Goal: Task Accomplishment & Management: Use online tool/utility

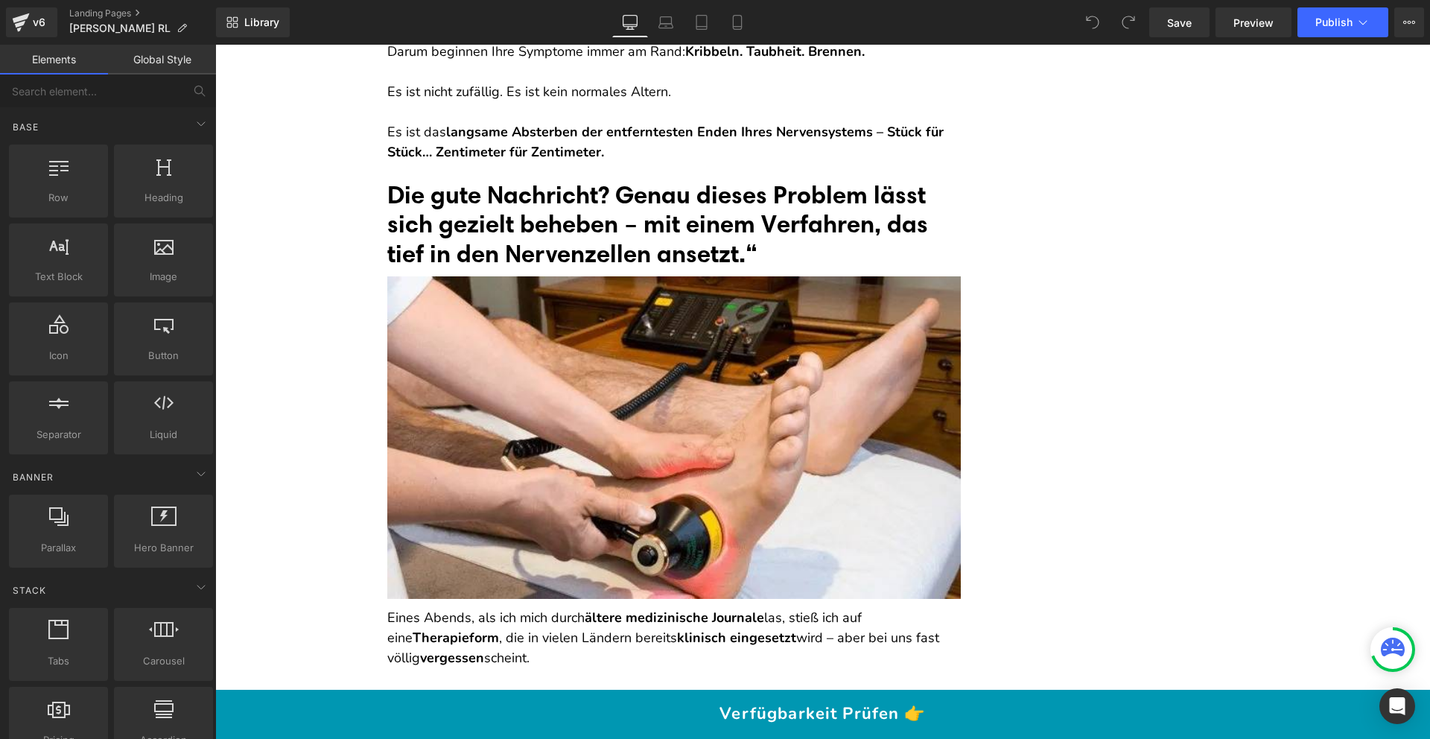
scroll to position [4013, 0]
click at [721, 262] on font "Die gute Nachricht? Genau dieses Problem lässt sich gezielt beheben – mit einem…" at bounding box center [657, 223] width 541 height 89
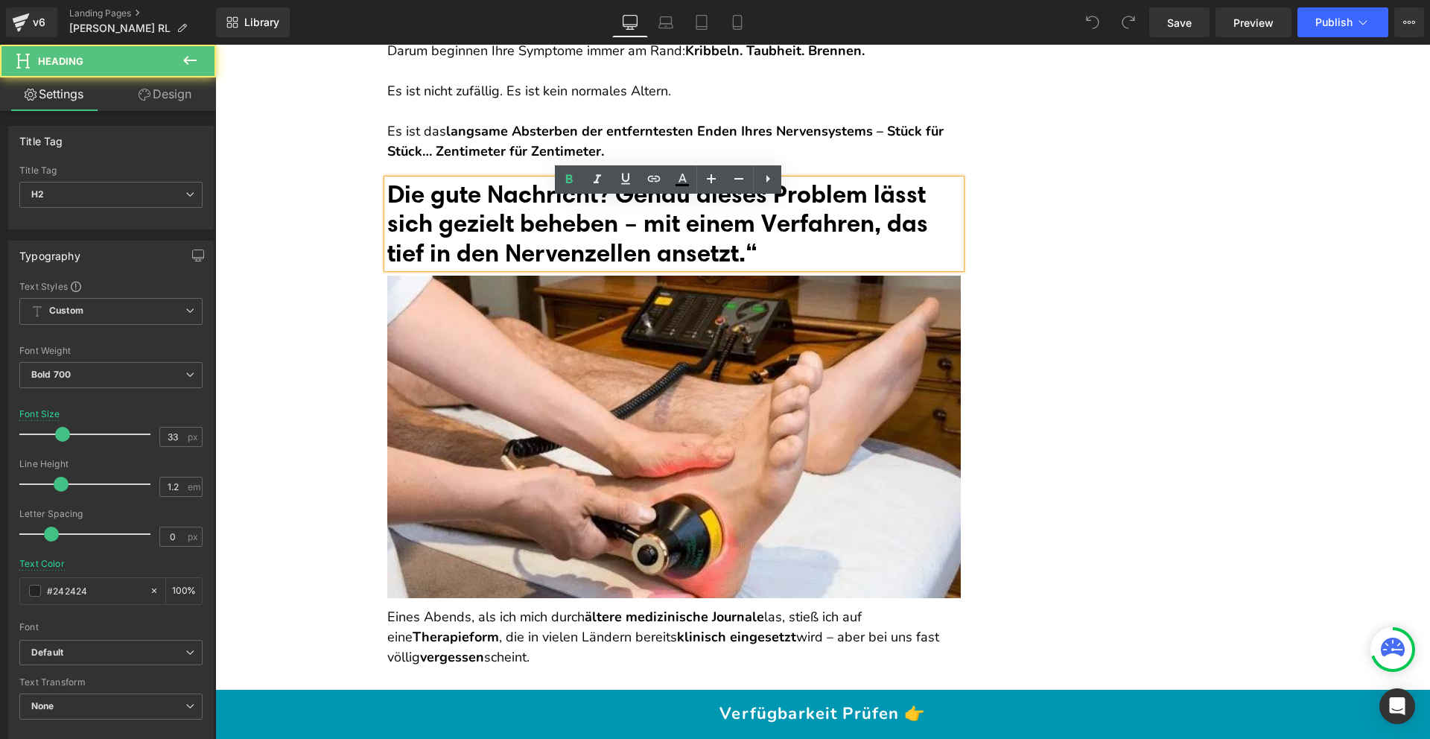
click at [804, 268] on h2 "Die gute Nachricht? Genau dieses Problem lässt sich gezielt beheben – mit einem…" at bounding box center [674, 224] width 574 height 89
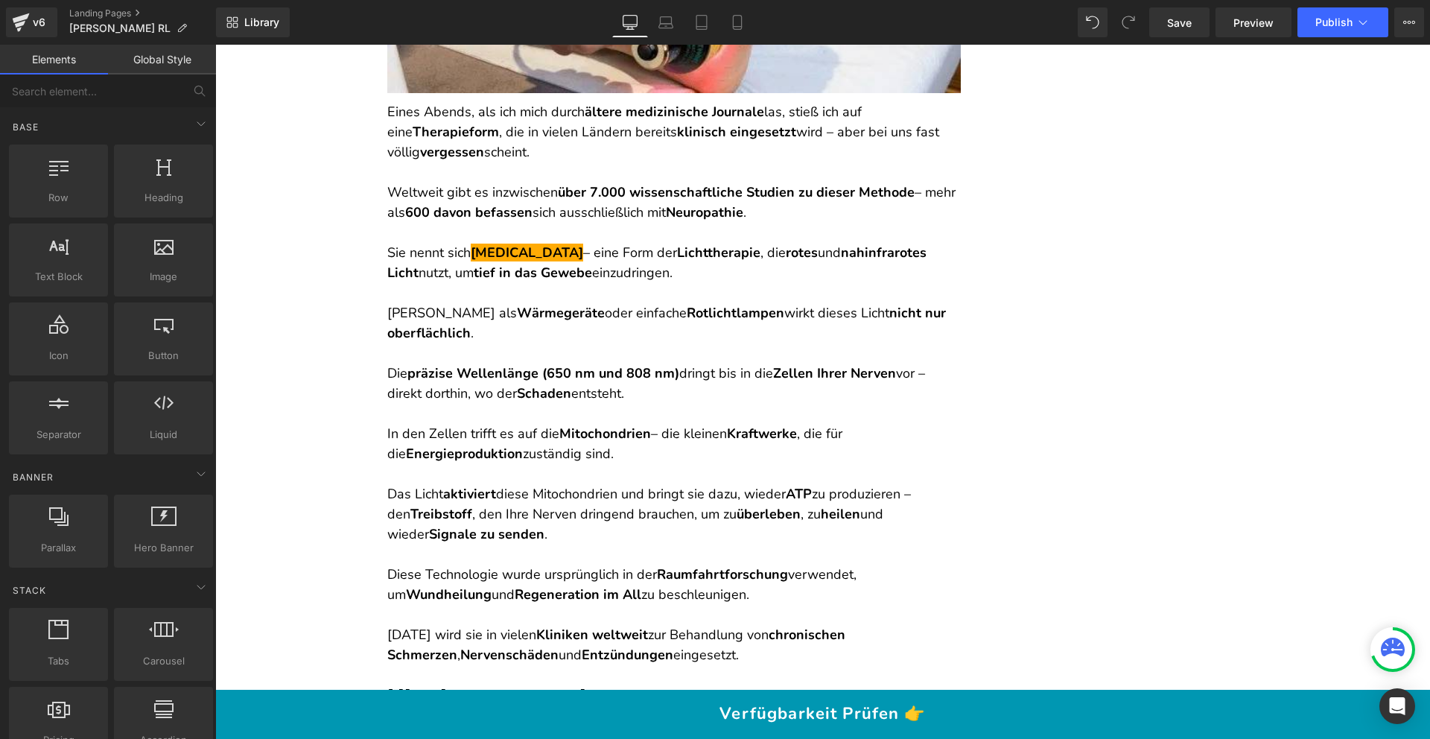
scroll to position [4519, 0]
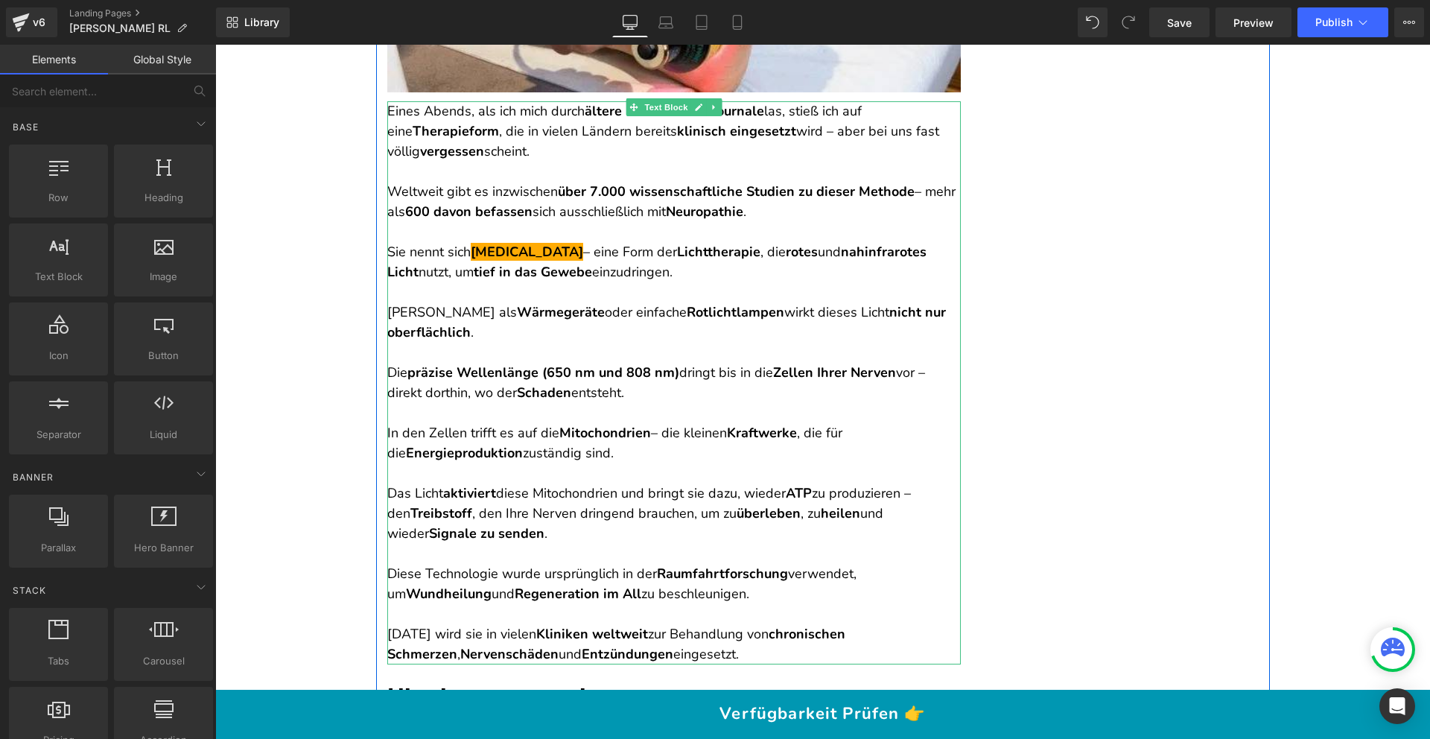
click at [429, 363] on p at bounding box center [674, 353] width 574 height 20
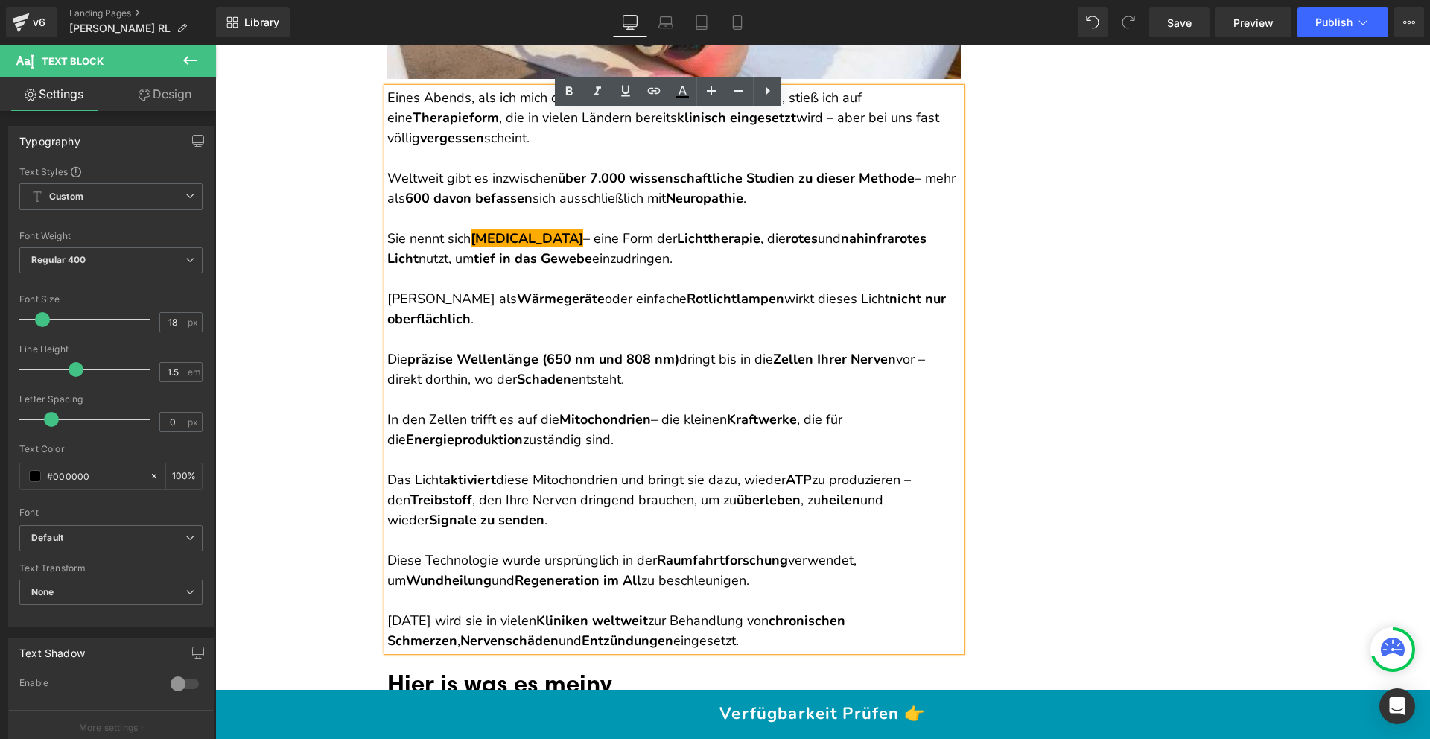
scroll to position [4533, 0]
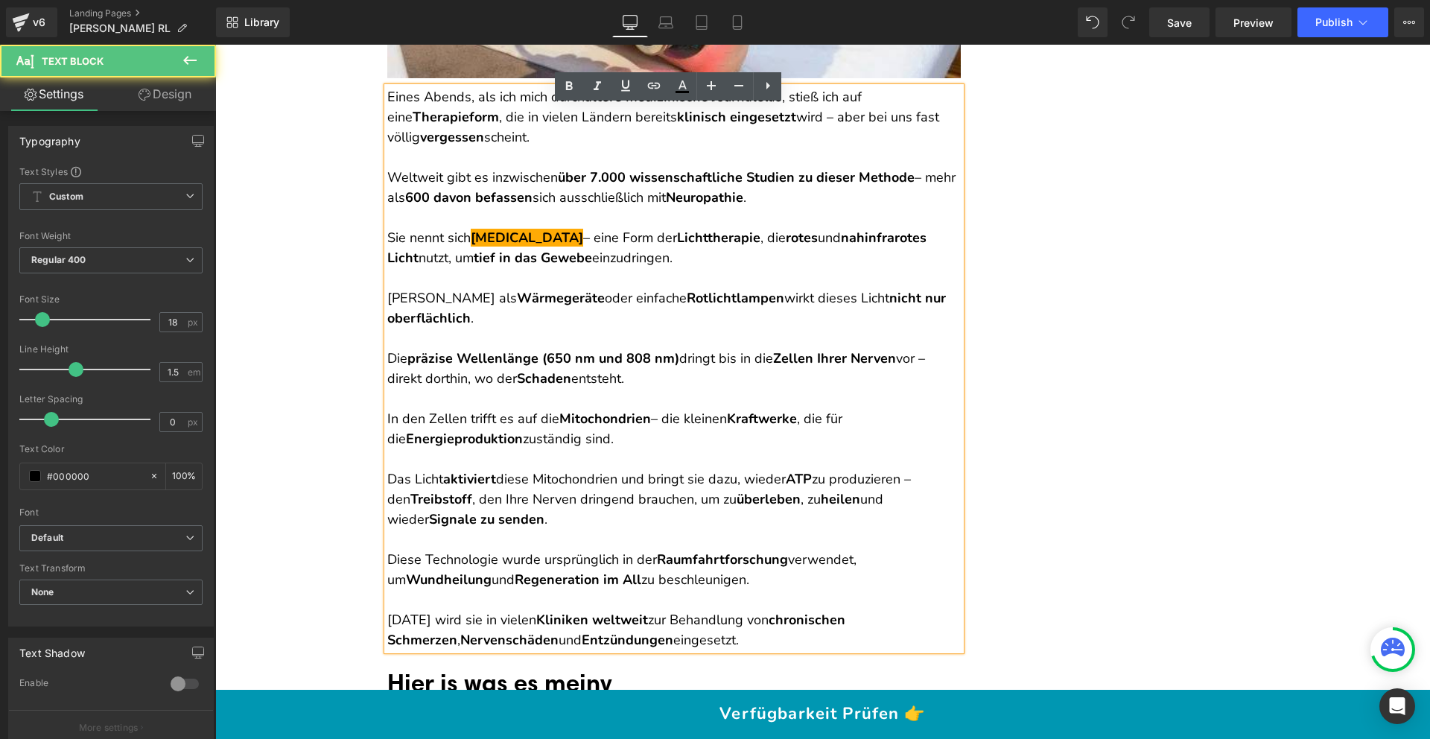
click at [428, 349] on p at bounding box center [674, 338] width 574 height 20
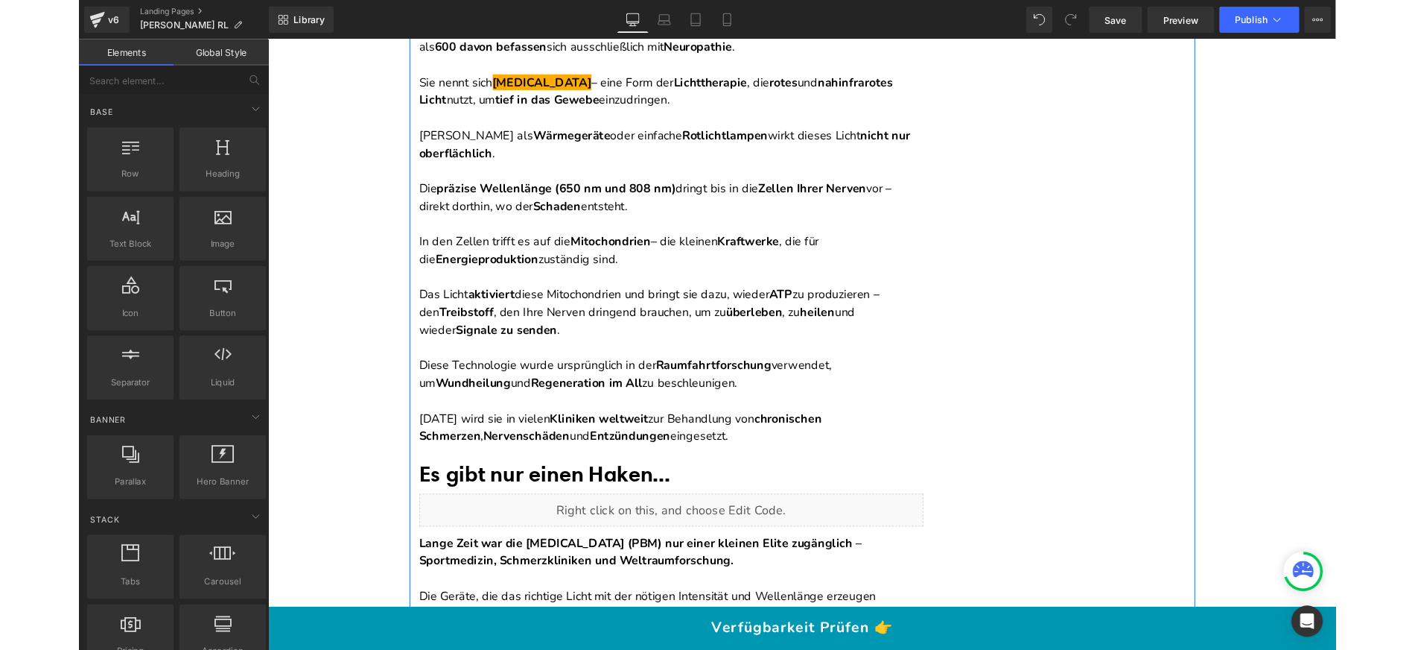
scroll to position [5627, 0]
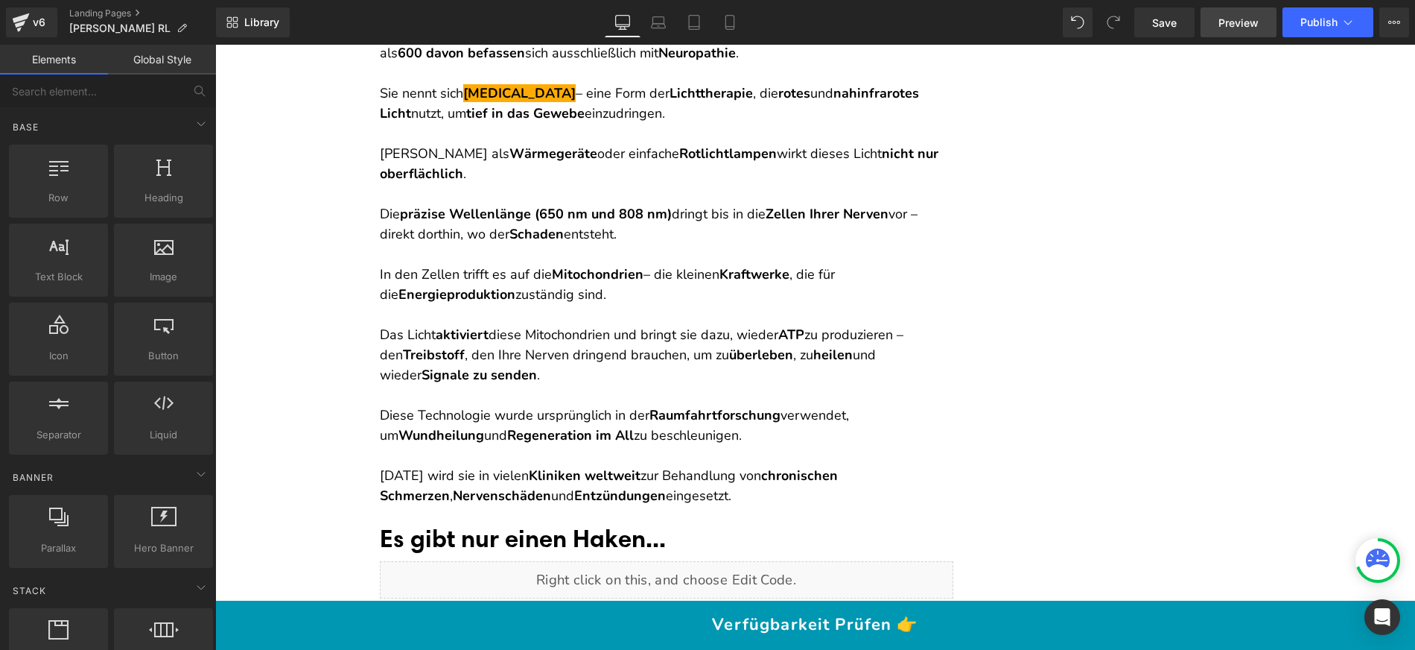
click at [1260, 24] on link "Preview" at bounding box center [1239, 22] width 76 height 30
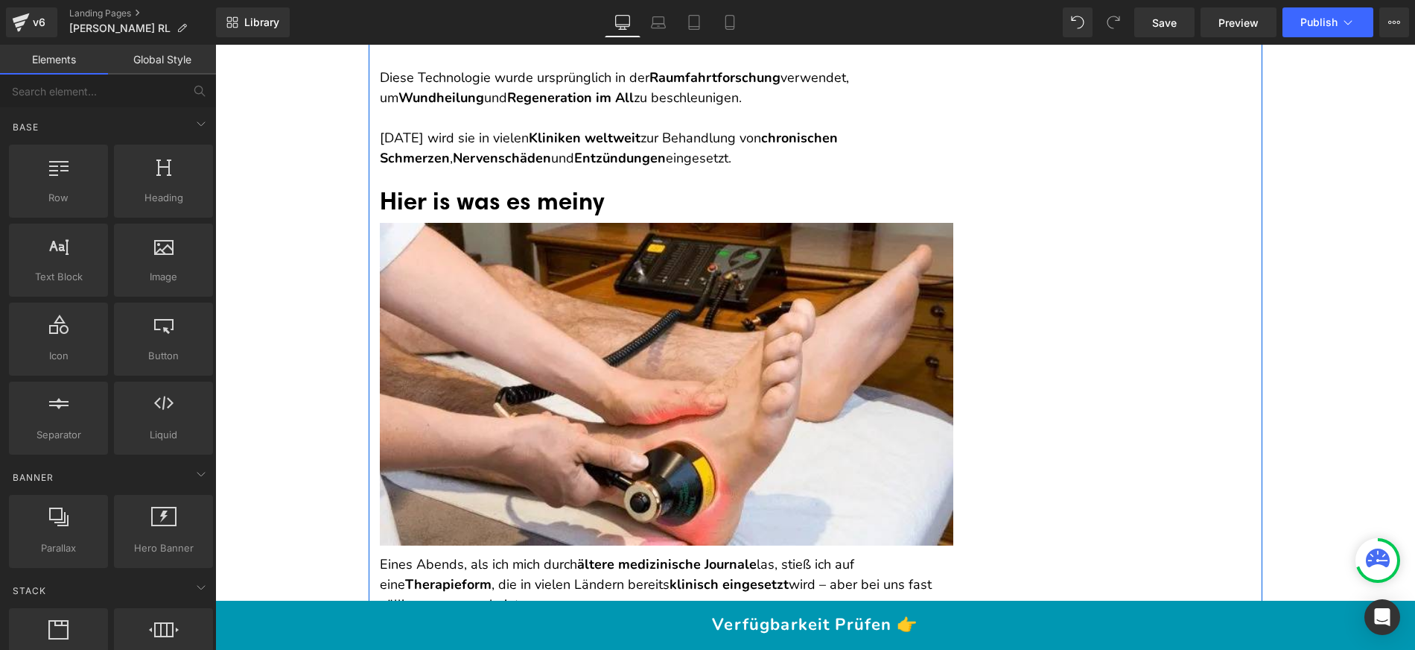
scroll to position [4898, 0]
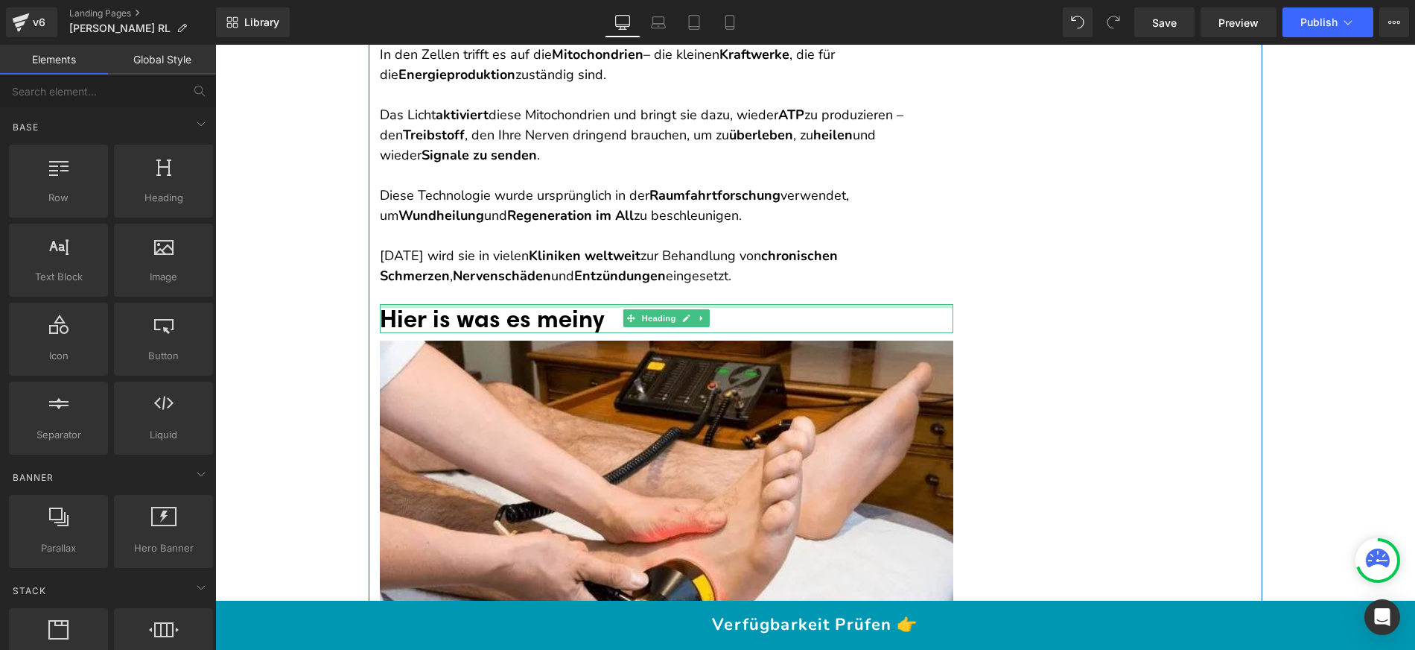
click at [483, 308] on div at bounding box center [667, 306] width 574 height 4
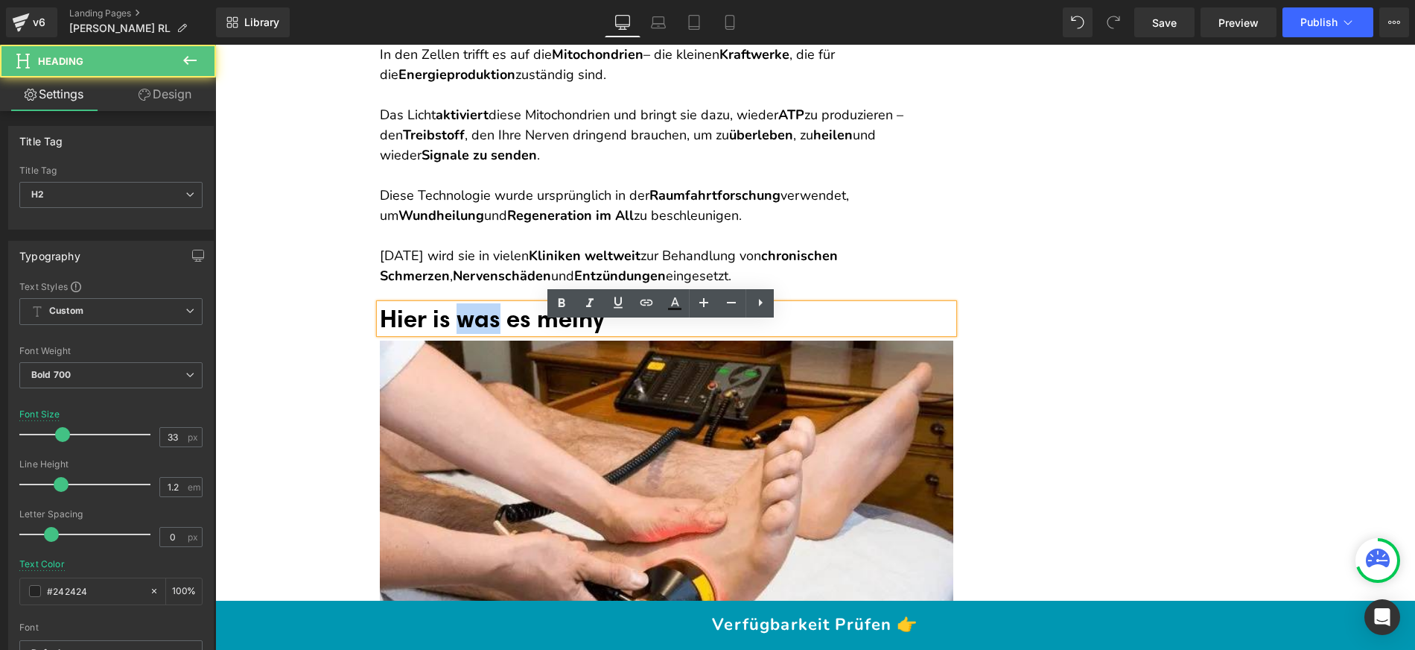
click at [483, 325] on font "Hier is was es meiny" at bounding box center [492, 318] width 224 height 30
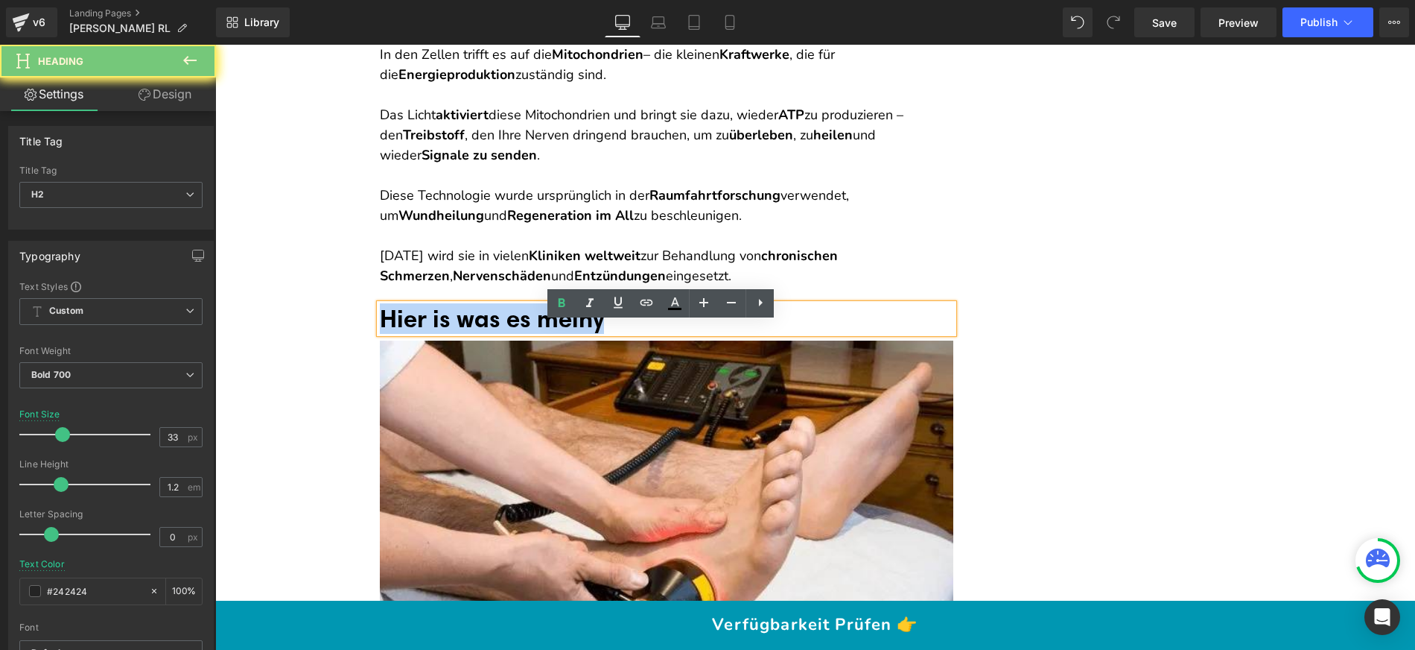
click at [483, 325] on font "Hier is was es meiny" at bounding box center [492, 318] width 224 height 30
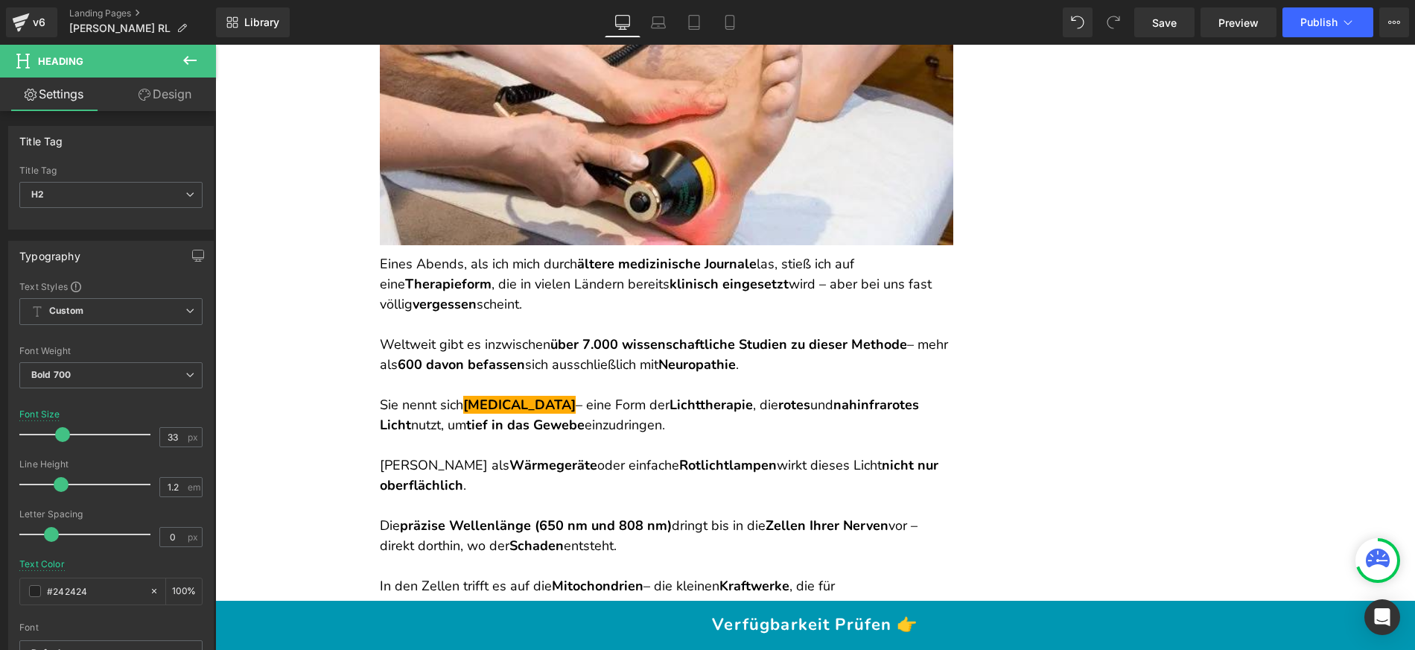
scroll to position [5358, 0]
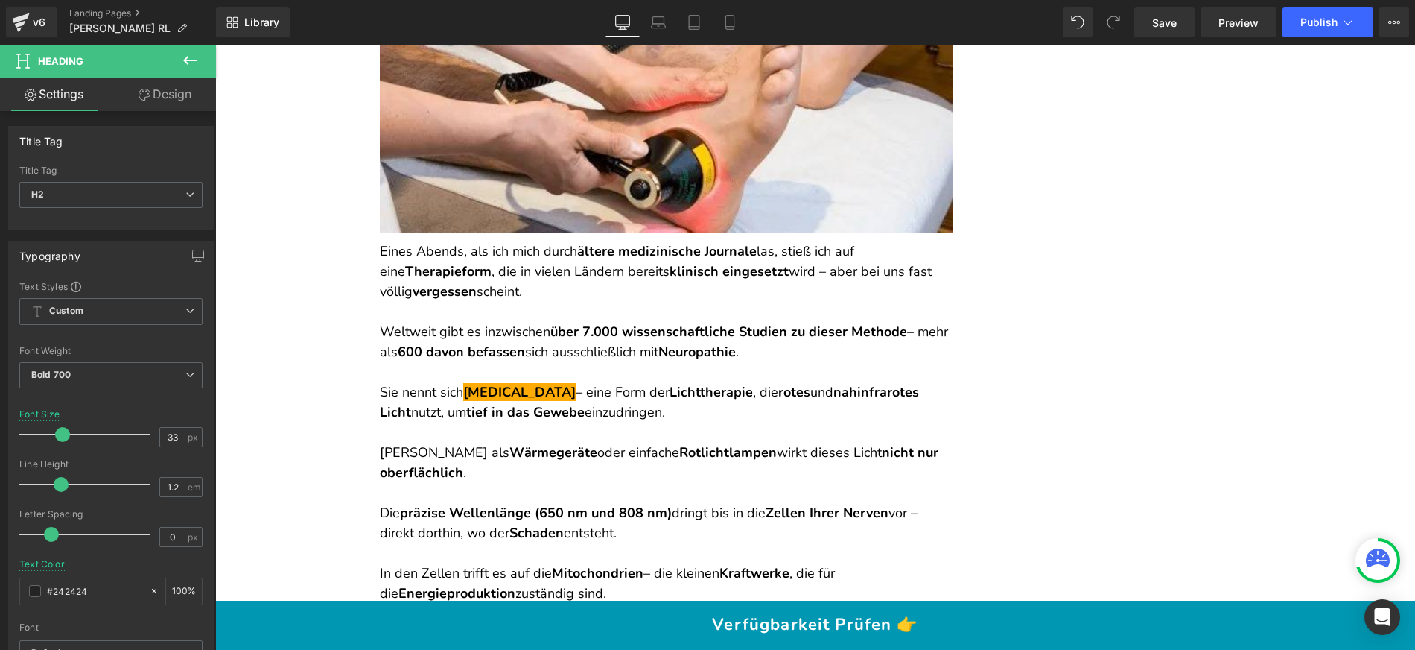
click at [506, 298] on p "Eines Abends, als ich mich durch ältere medizinische Journale las, stieß ich au…" at bounding box center [667, 271] width 574 height 60
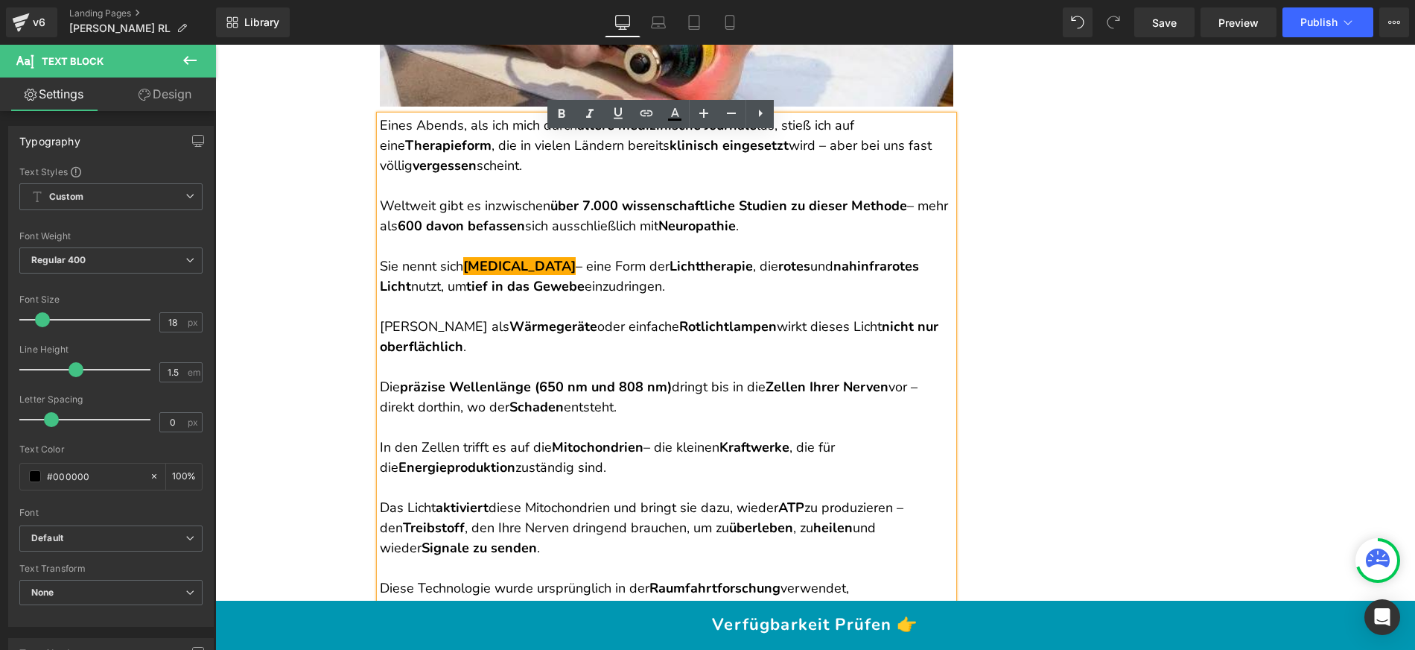
scroll to position [5483, 0]
drag, startPoint x: 372, startPoint y: 266, endPoint x: 377, endPoint y: 148, distance: 117.8
click at [380, 148] on div "Eines Abends, als ich mich durch ältere medizinische Journale las, stieß ich au…" at bounding box center [667, 397] width 574 height 563
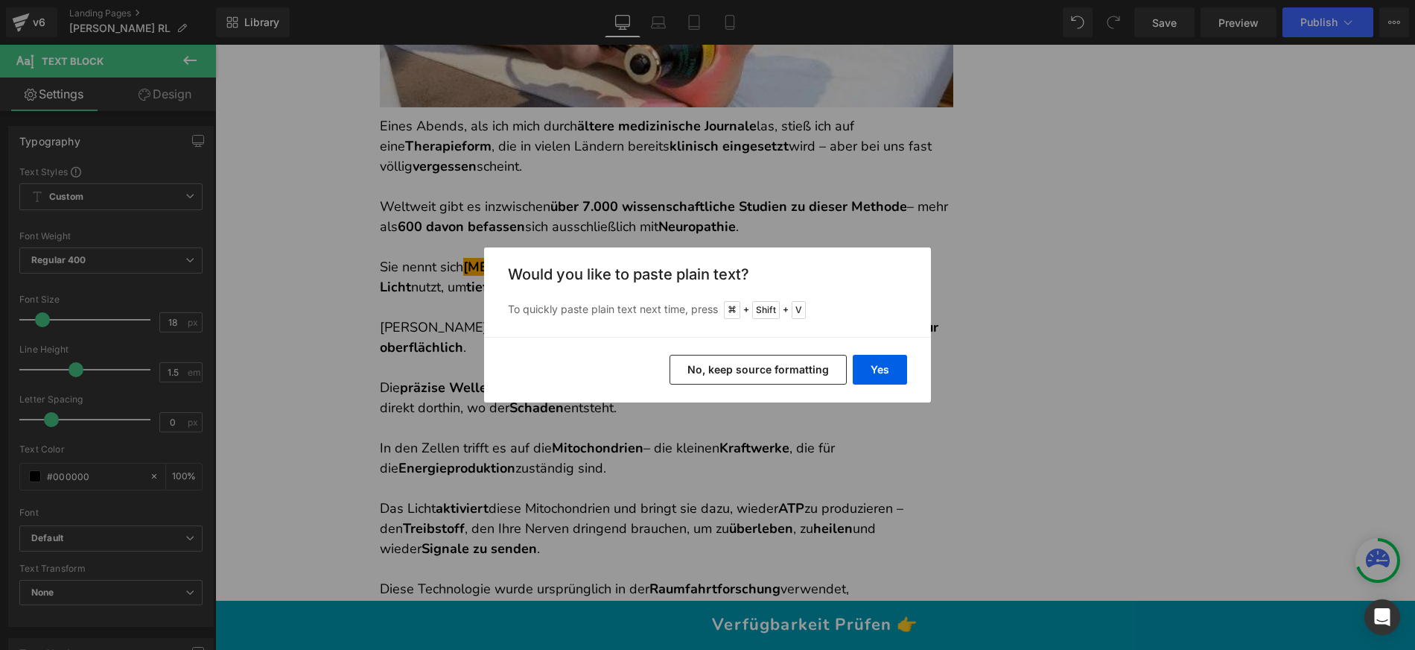
click at [780, 372] on button "No, keep source formatting" at bounding box center [758, 370] width 177 height 30
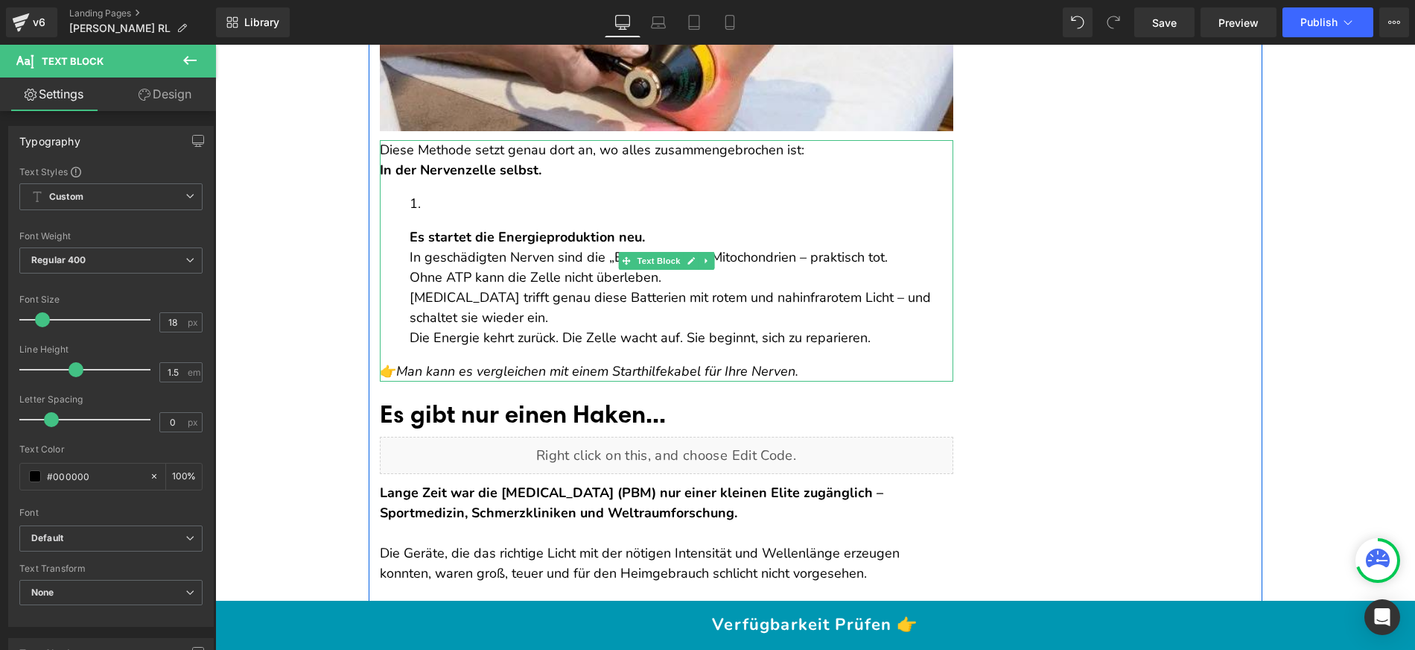
scroll to position [5458, 0]
click at [401, 255] on ol "Es startet die Energieproduktion neu. In geschädigten Nerven sind die „Batterie…" at bounding box center [667, 271] width 574 height 154
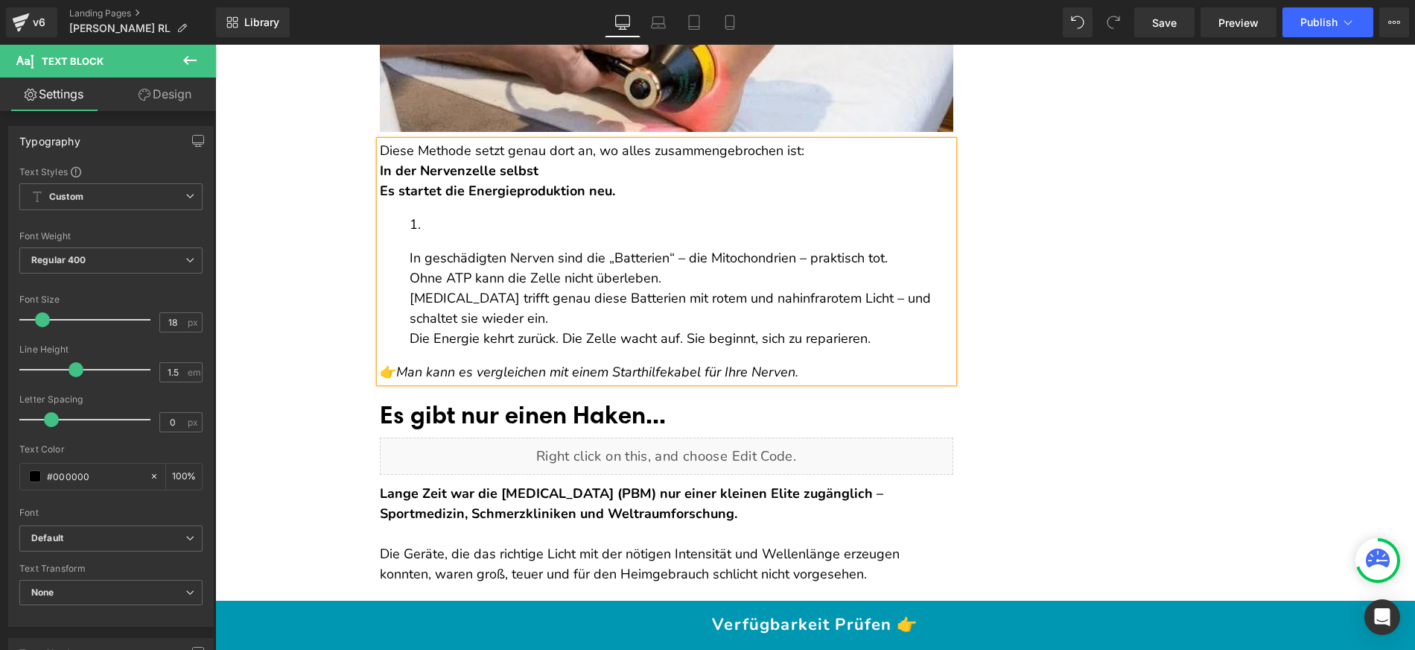
click at [446, 255] on li "In geschädigten Nerven sind die „Batterien“ – die Mitochondrien – praktisch tot…" at bounding box center [682, 282] width 544 height 134
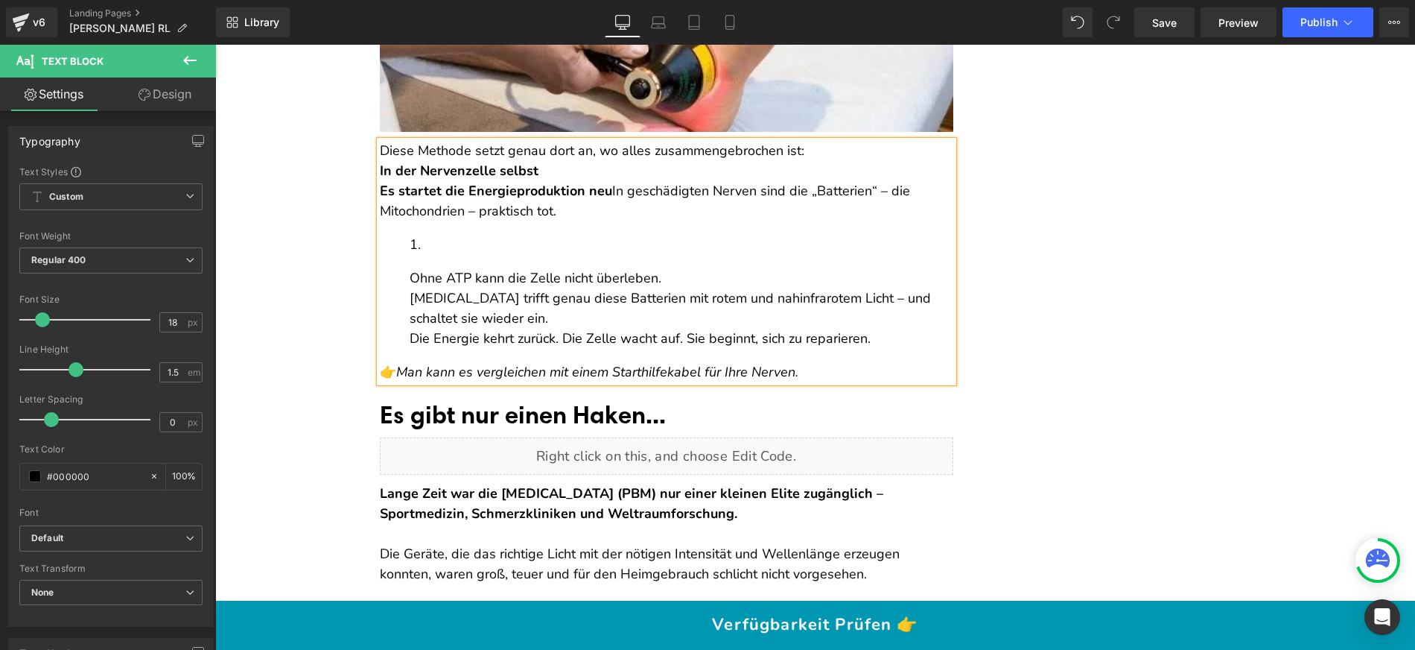
click at [805, 379] on div "Diese Methode setzt genau dort an, wo alles zusammengebrochen ist: In der Nerve…" at bounding box center [667, 261] width 574 height 241
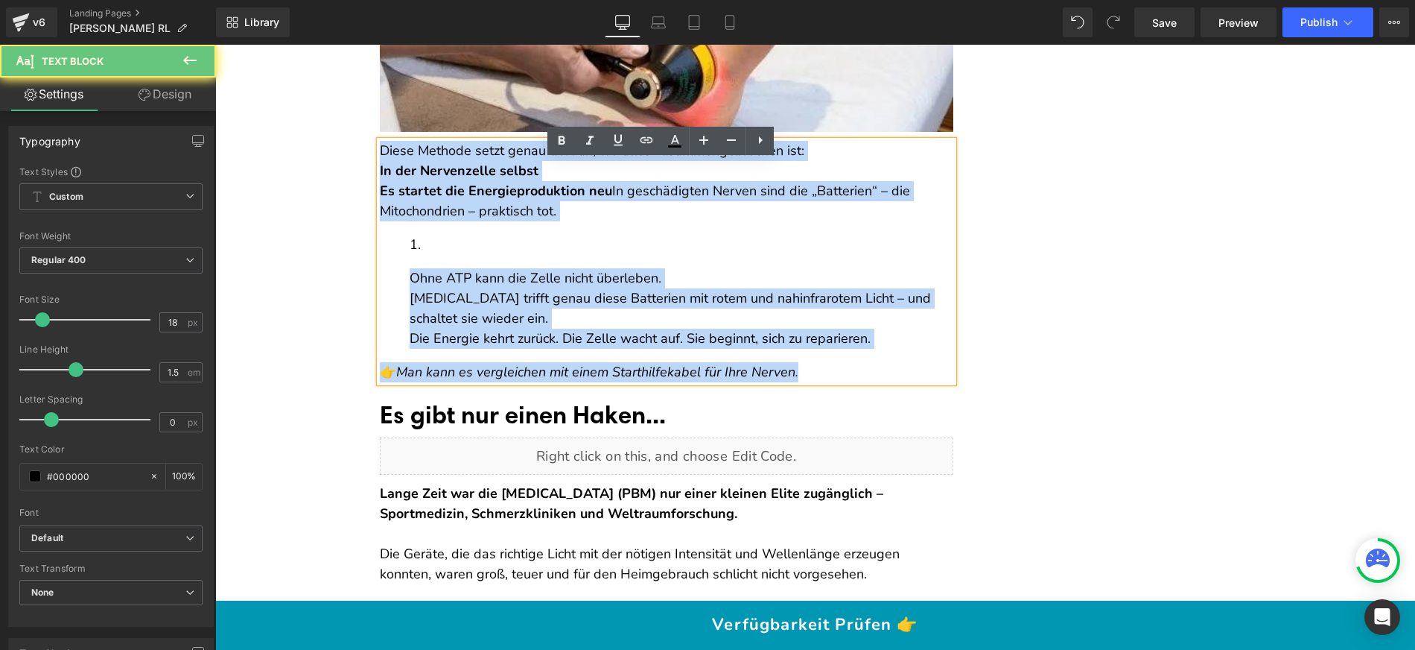
drag, startPoint x: 809, startPoint y: 394, endPoint x: 353, endPoint y: 140, distance: 521.9
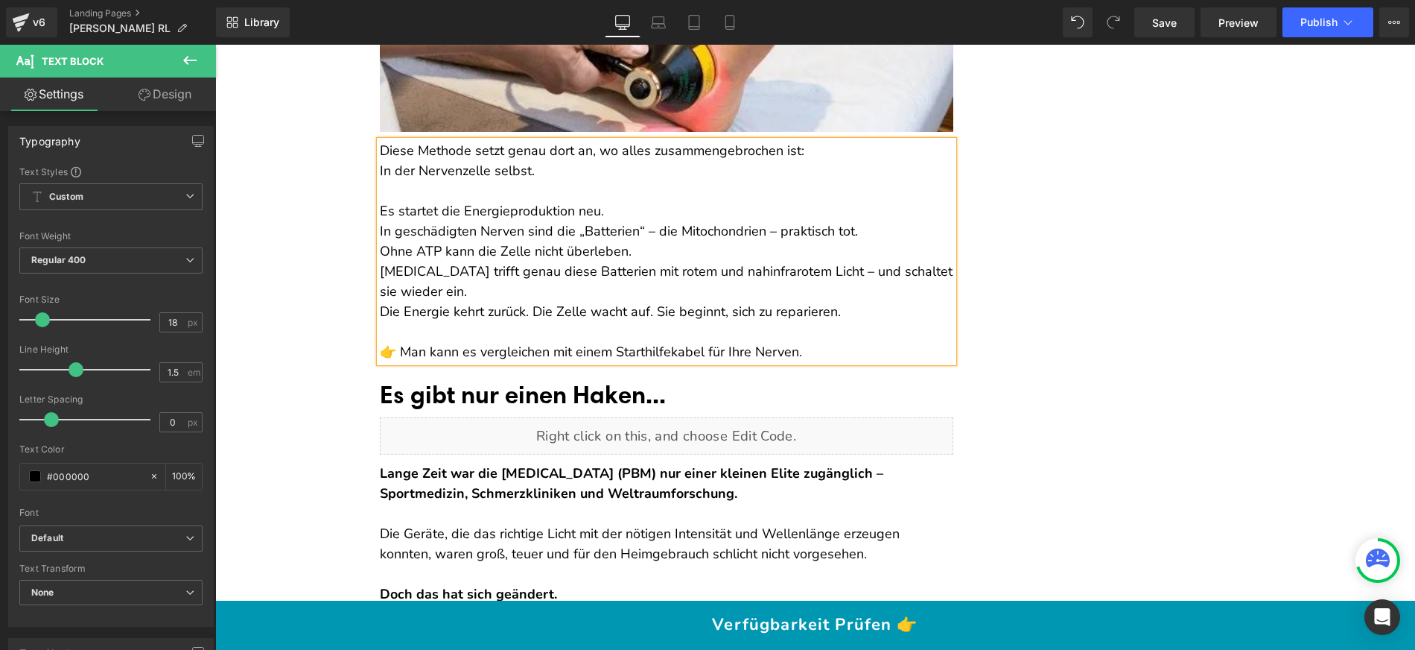
click at [644, 221] on p "Es startet die Energieproduktion neu." at bounding box center [667, 211] width 574 height 20
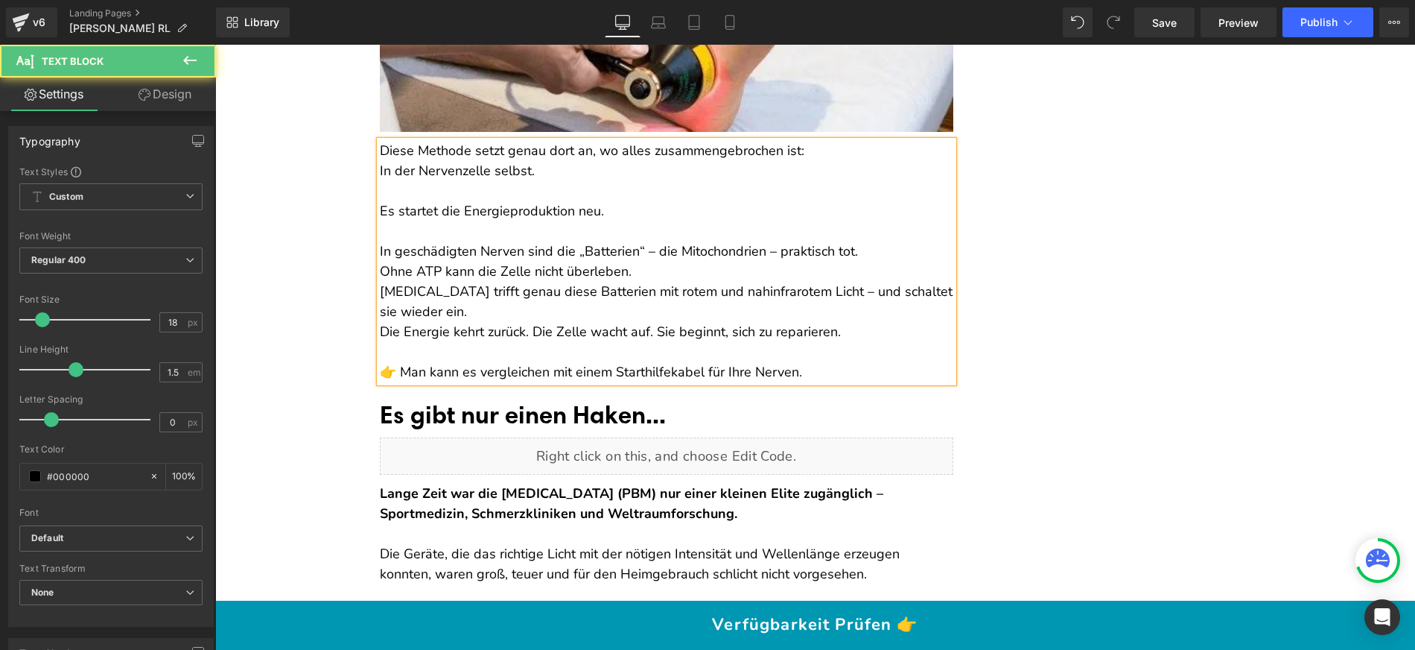
click at [641, 282] on p "Ohne ATP kann die Zelle nicht überleben." at bounding box center [667, 271] width 574 height 20
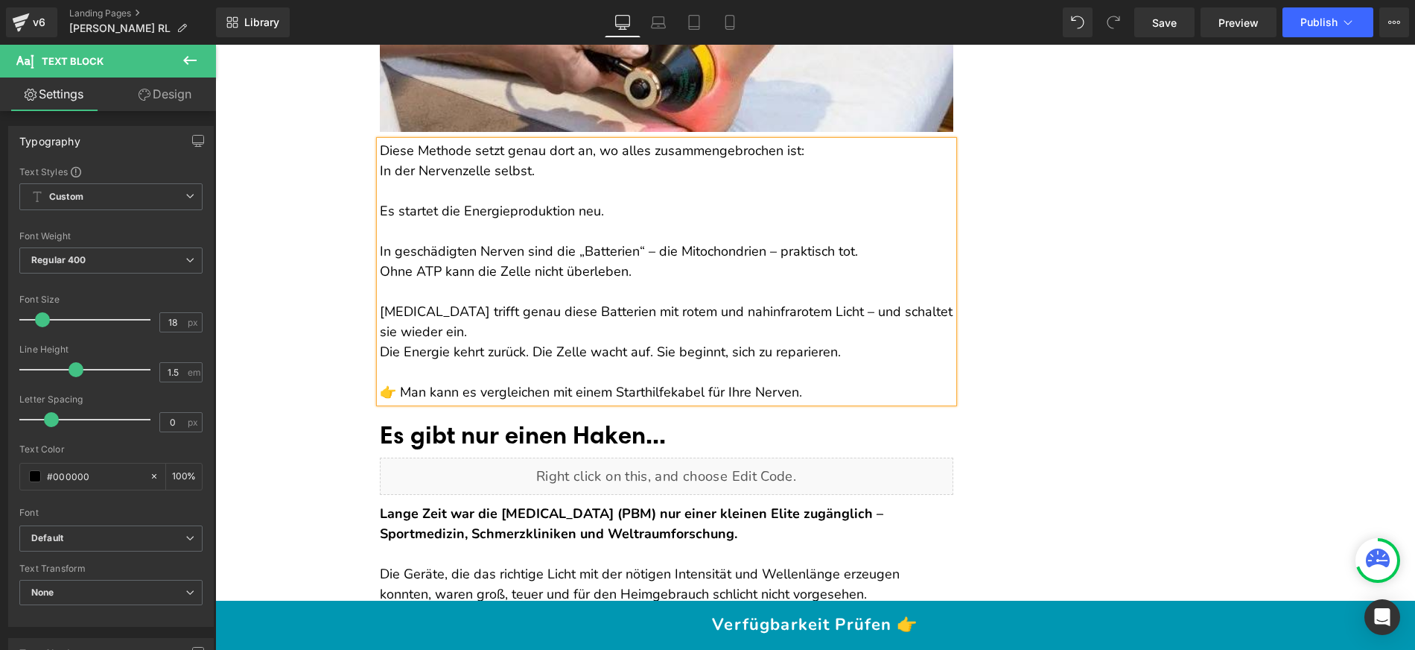
click at [501, 342] on p "[MEDICAL_DATA] trifft genau diese Batterien mit rotem und nahinfrarotem Licht –…" at bounding box center [667, 322] width 574 height 40
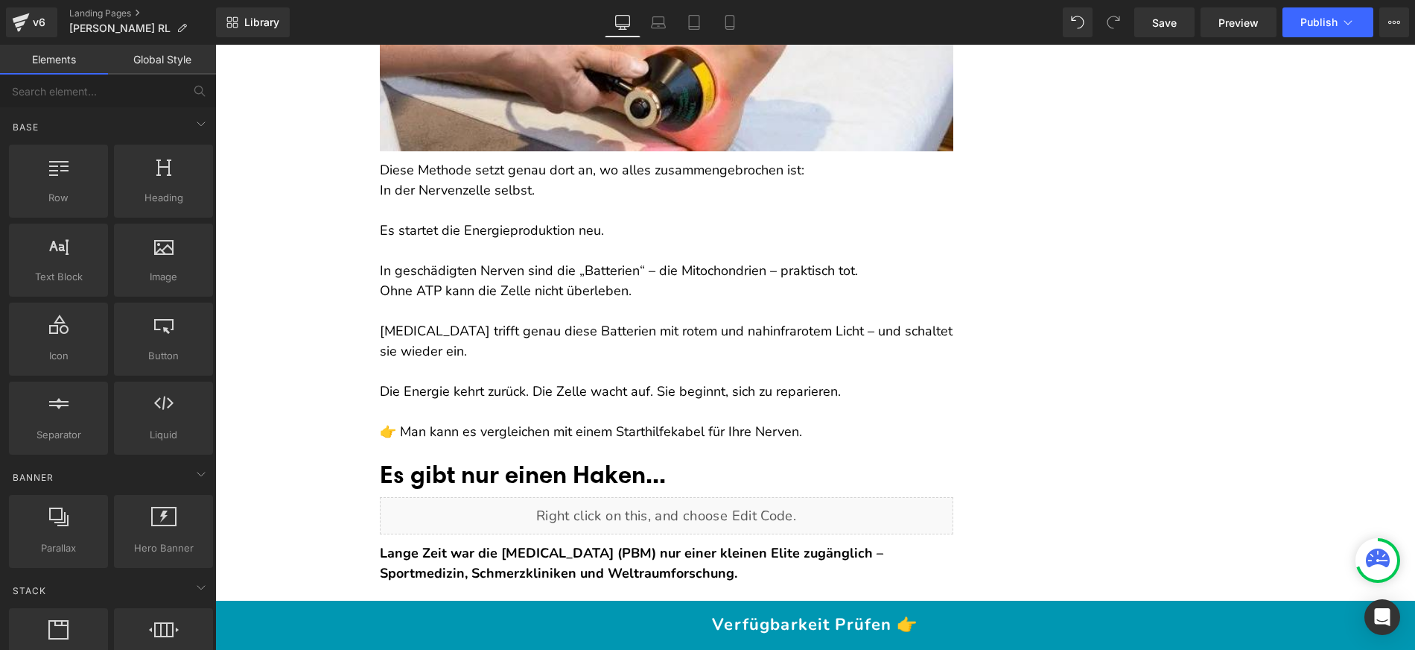
scroll to position [5437, 0]
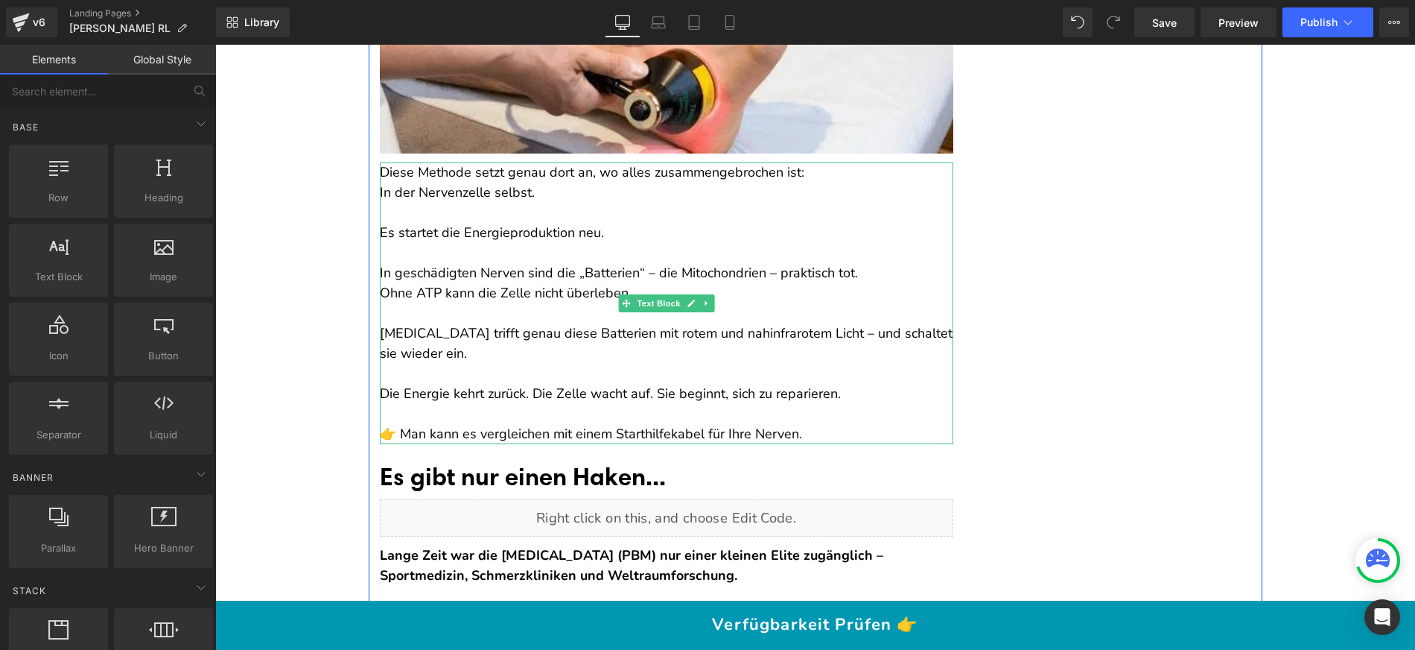
click at [815, 182] on p "Diese Methode setzt genau dort an, wo alles zusammengebrochen ist:" at bounding box center [667, 172] width 574 height 20
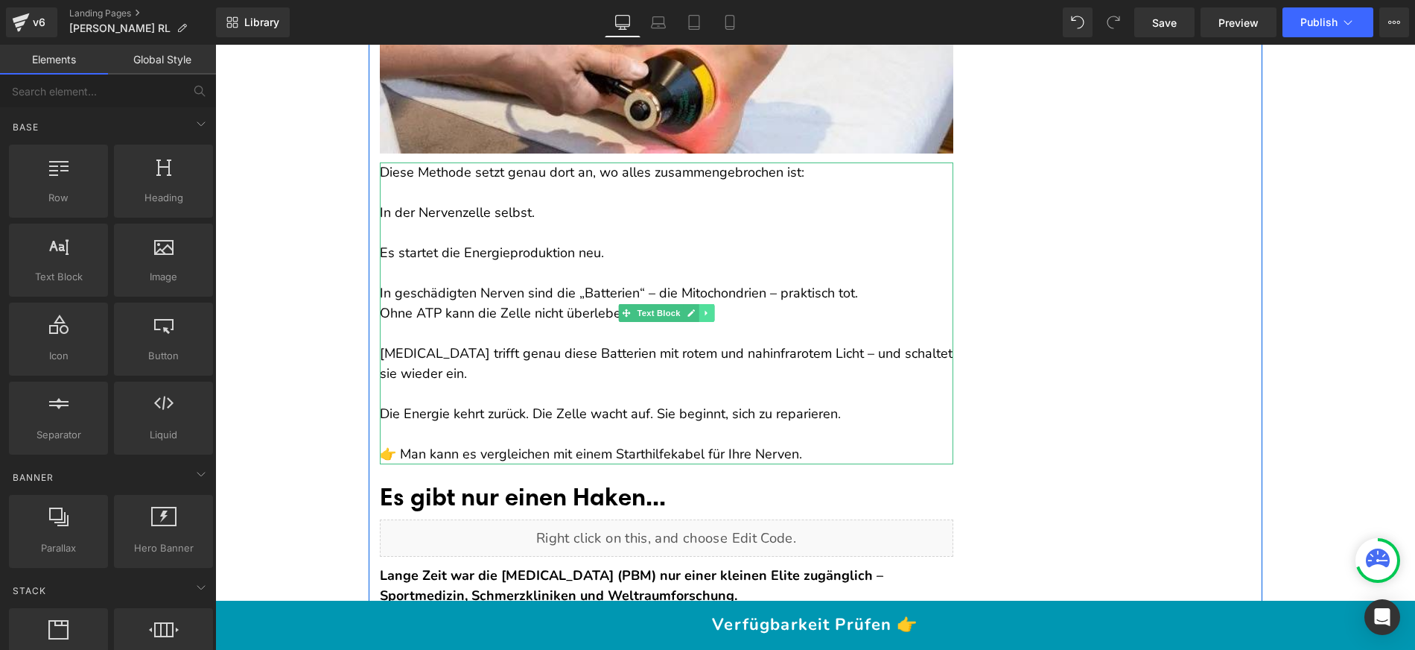
click at [702, 317] on icon at bounding box center [706, 312] width 8 height 9
click at [694, 317] on icon at bounding box center [698, 313] width 8 height 8
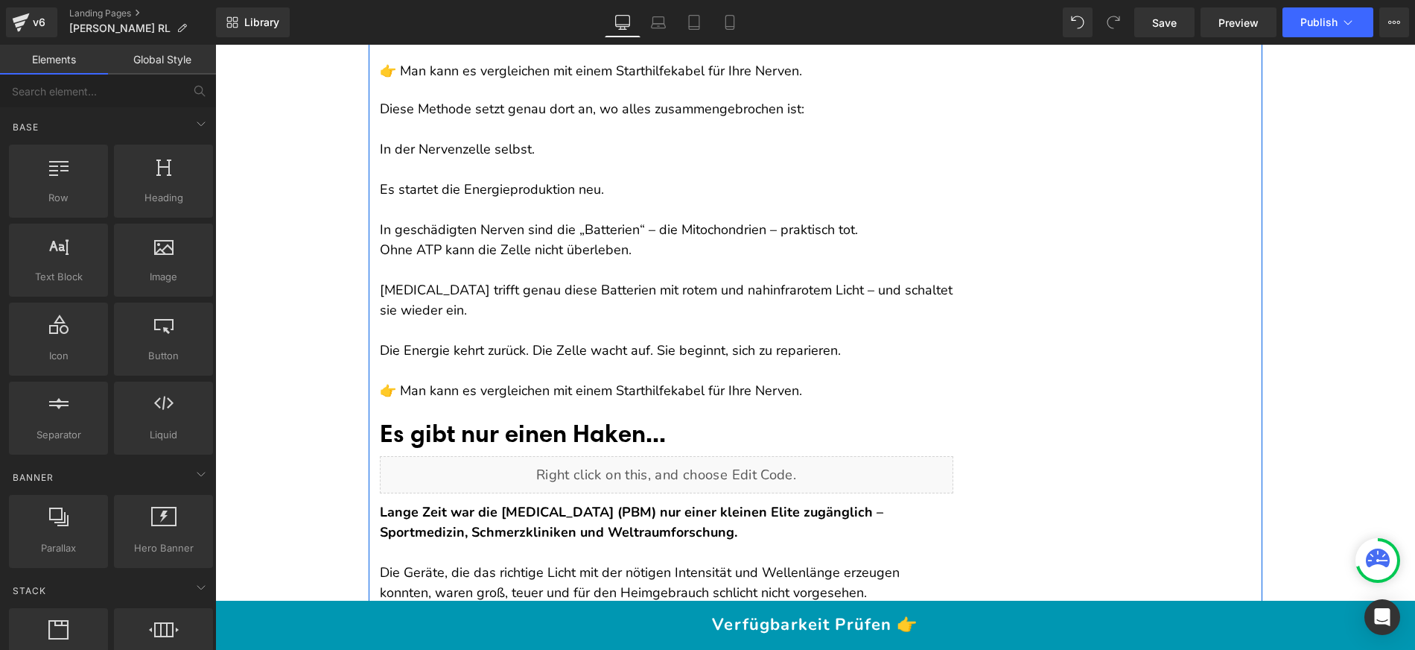
scroll to position [5806, 0]
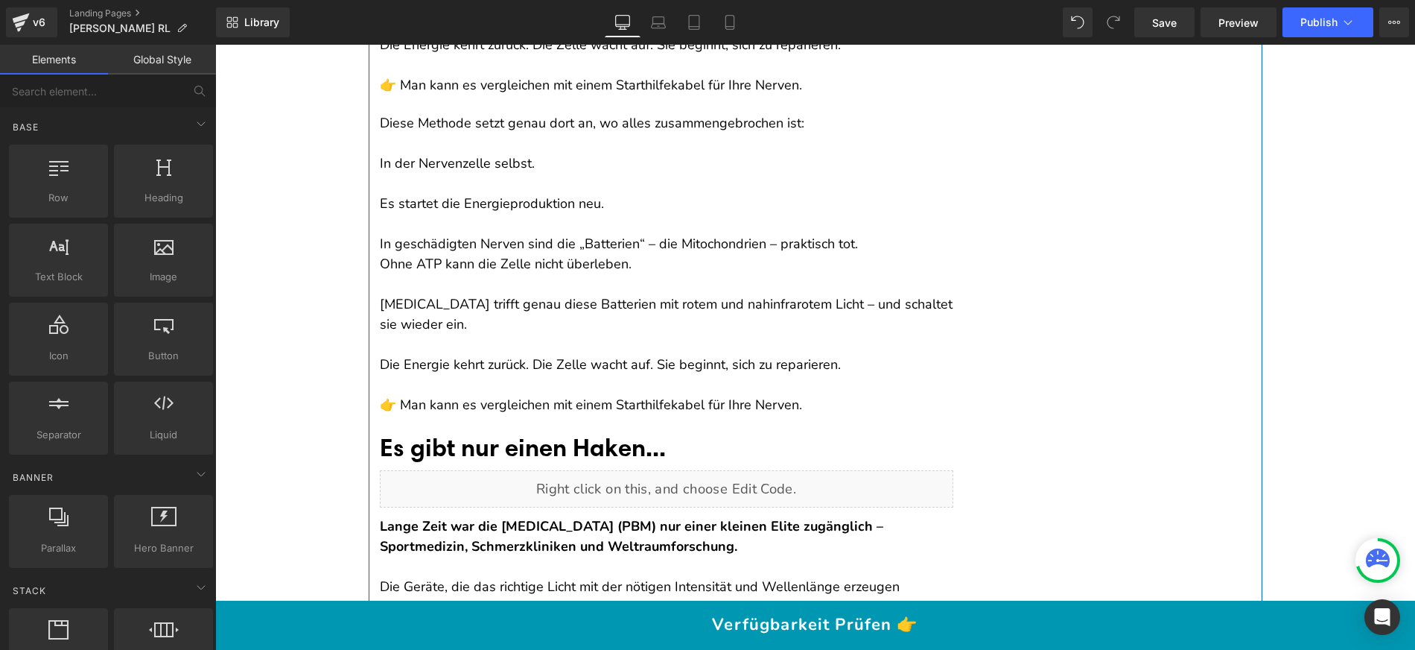
click at [530, 294] on p at bounding box center [667, 284] width 574 height 20
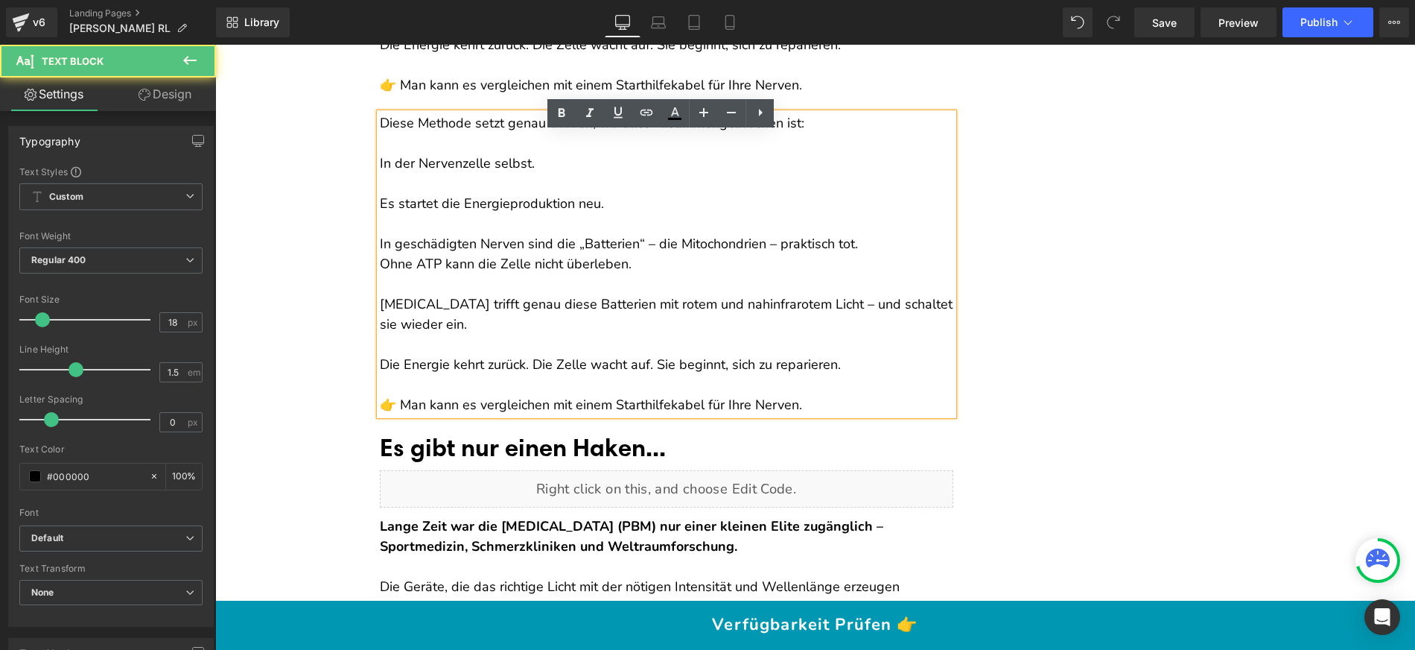
click at [758, 395] on p at bounding box center [667, 385] width 574 height 20
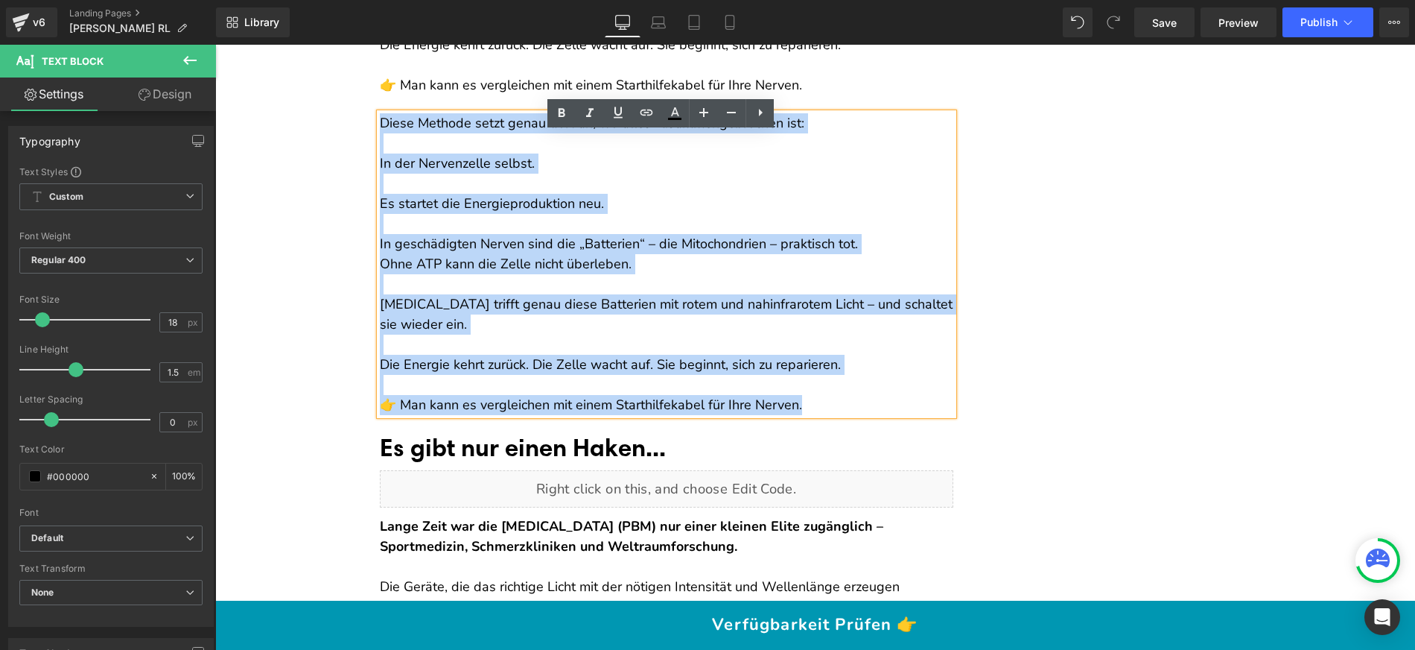
drag, startPoint x: 787, startPoint y: 418, endPoint x: 376, endPoint y: 140, distance: 496.2
click at [380, 140] on div "Diese Methode setzt genau dort an, wo alles zusammengebrochen ist: In der Nerve…" at bounding box center [667, 264] width 574 height 302
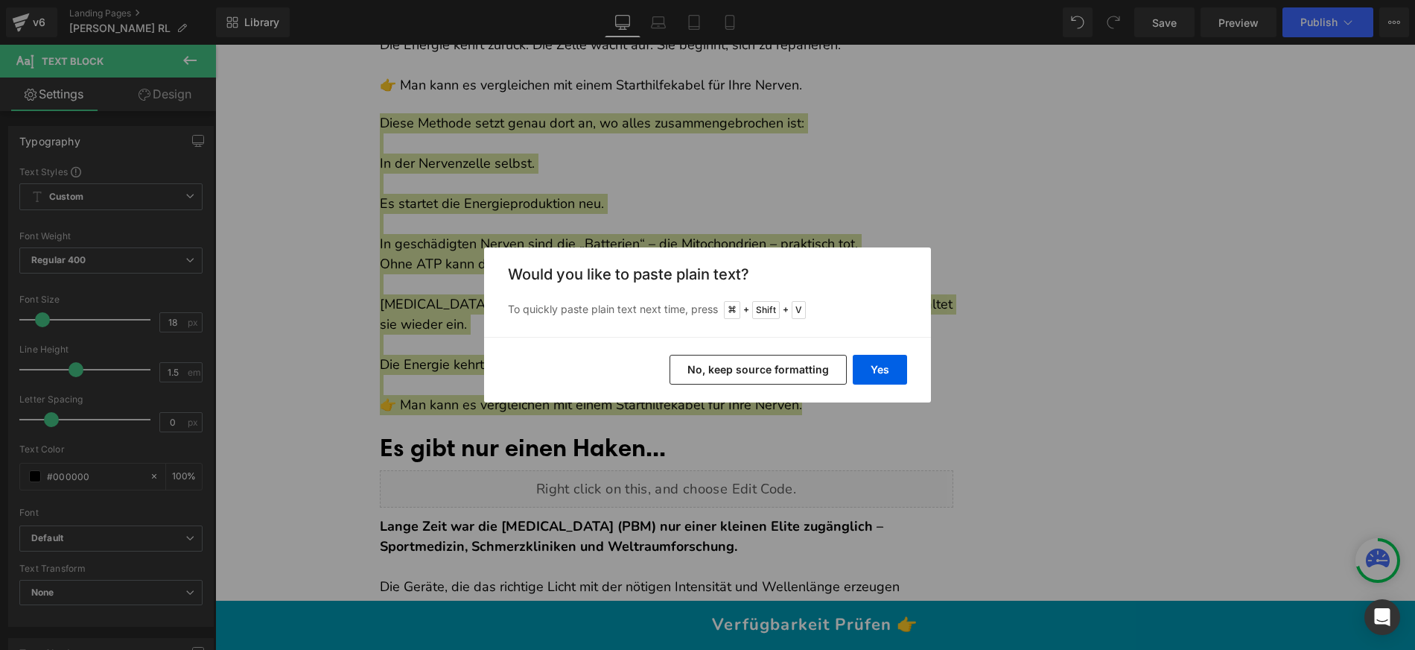
click at [766, 366] on button "No, keep source formatting" at bounding box center [758, 370] width 177 height 30
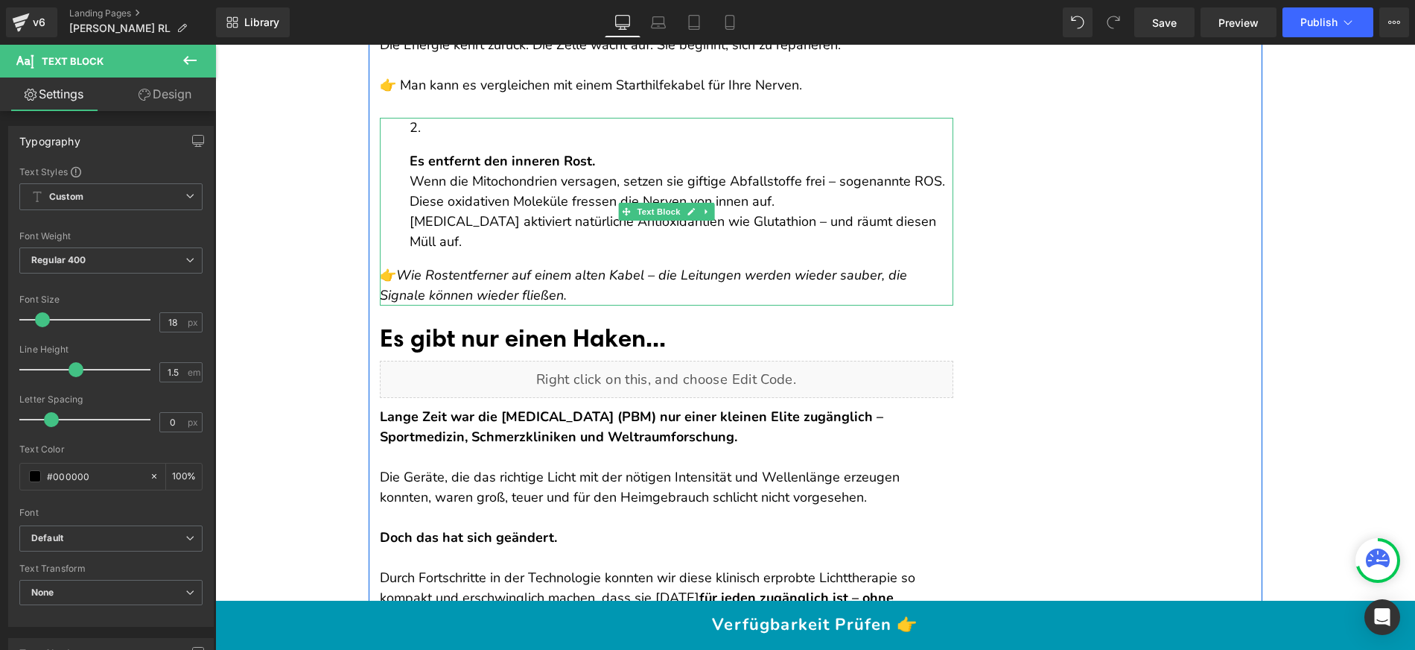
click at [576, 282] on div "Es entfernt den inneren Rost. Wenn die Mitochondrien versagen, setzen sie gifti…" at bounding box center [667, 212] width 574 height 188
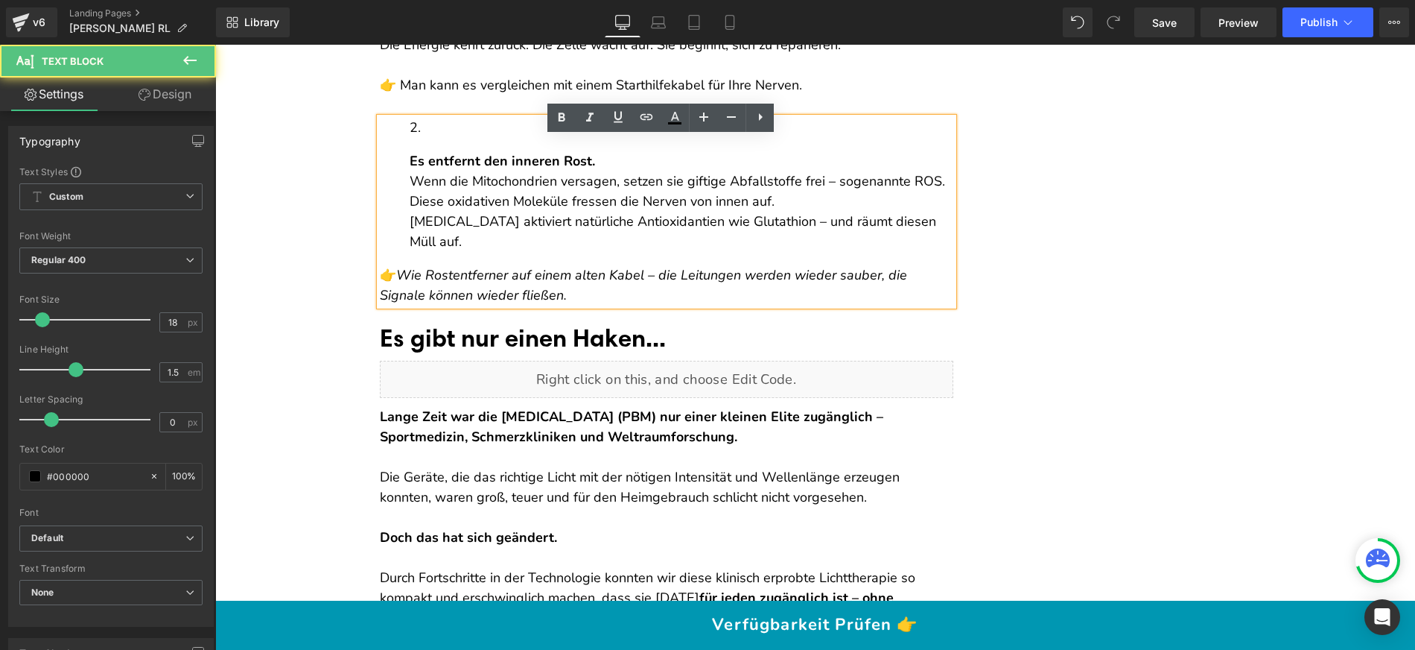
click at [556, 305] on p "👉 Wie Rostentferner auf einem alten Kabel – die Leitungen werden wieder sauber,…" at bounding box center [667, 285] width 574 height 40
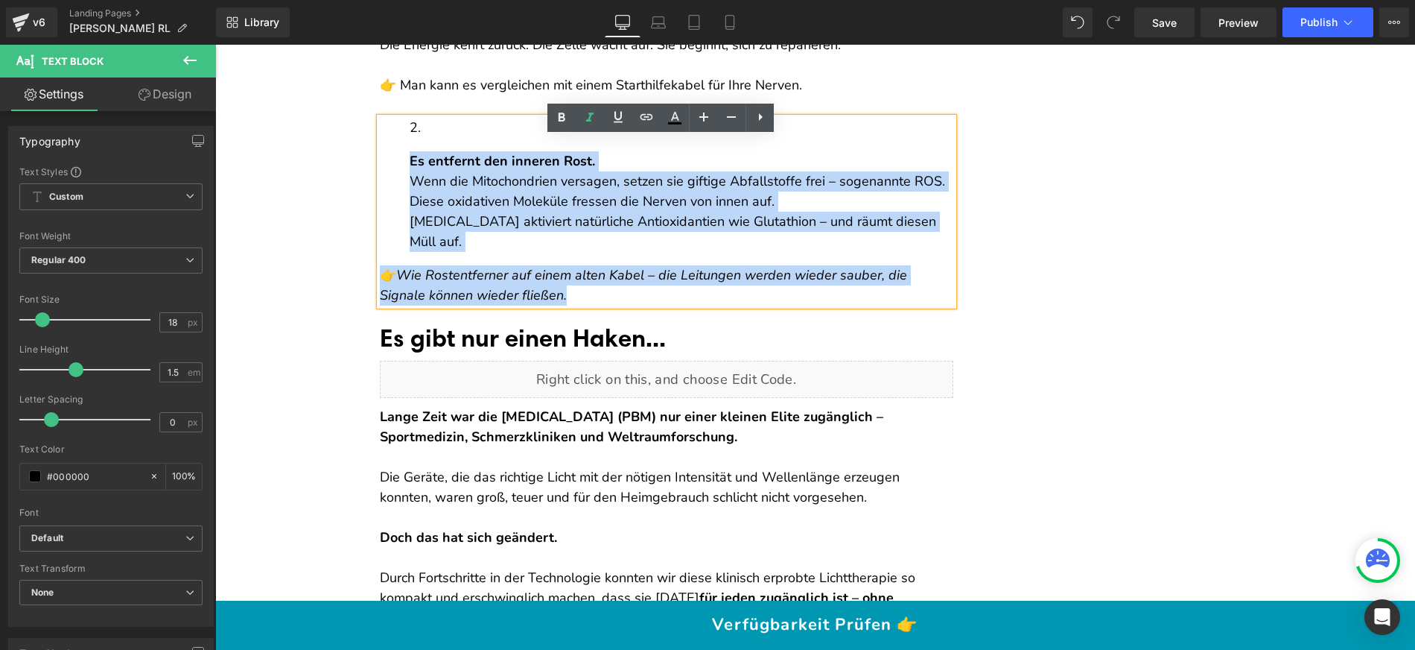
drag, startPoint x: 550, startPoint y: 311, endPoint x: 395, endPoint y: 151, distance: 223.3
click at [395, 152] on div "Es entfernt den inneren Rost. Wenn die Mitochondrien versagen, setzen sie gifti…" at bounding box center [667, 212] width 574 height 188
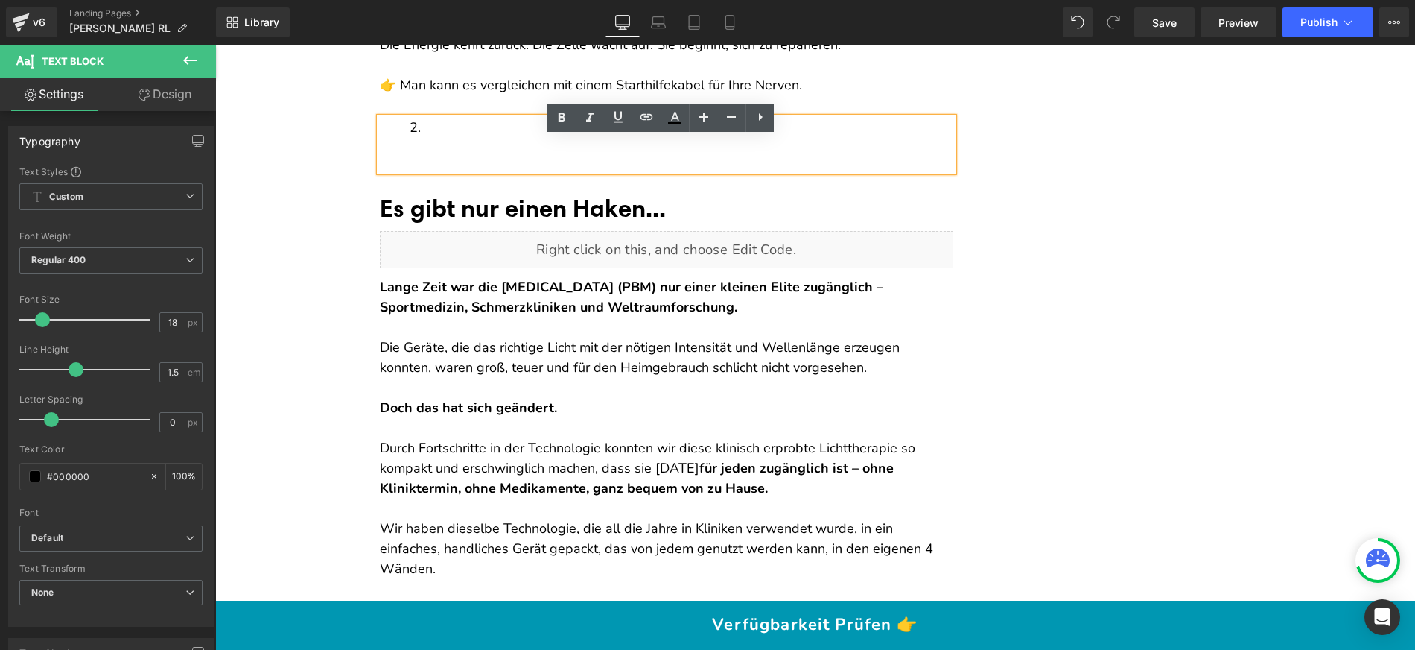
scroll to position [5801, 0]
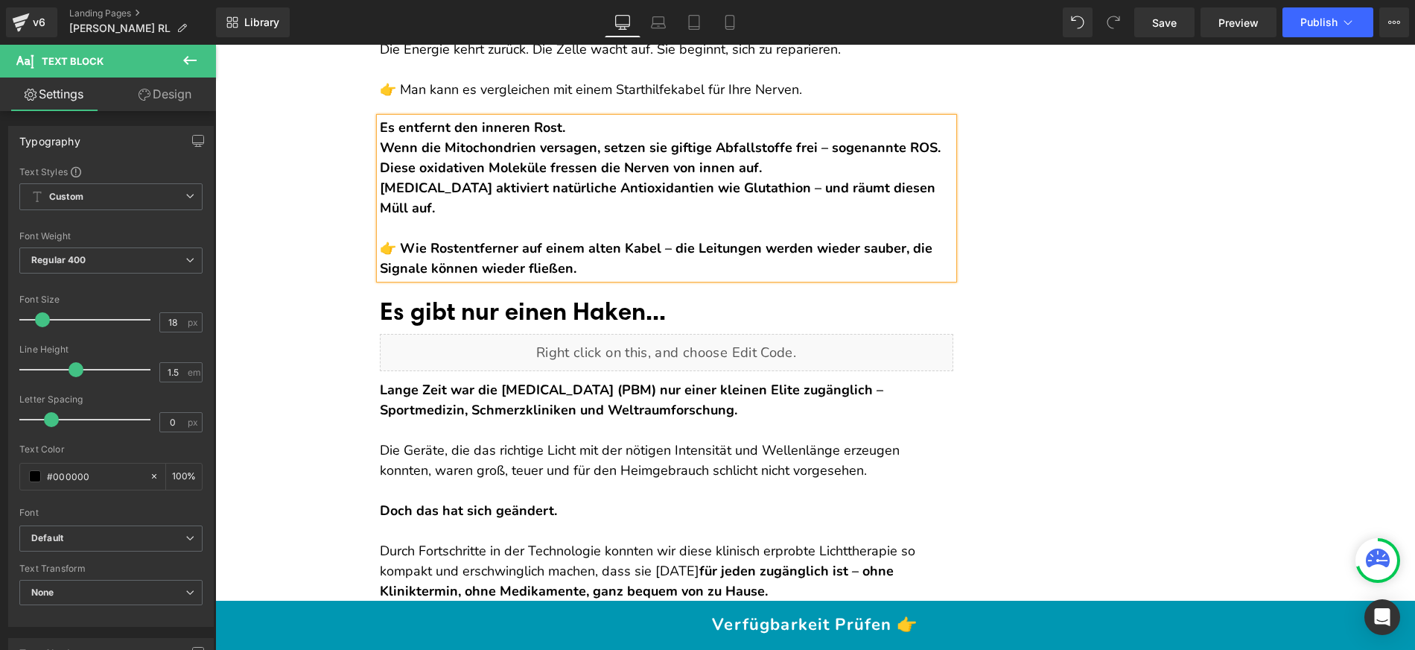
click at [562, 144] on div "Es entfernt den inneren Rost. Wenn die Mitochondrien versagen, setzen sie gifti…" at bounding box center [667, 198] width 574 height 161
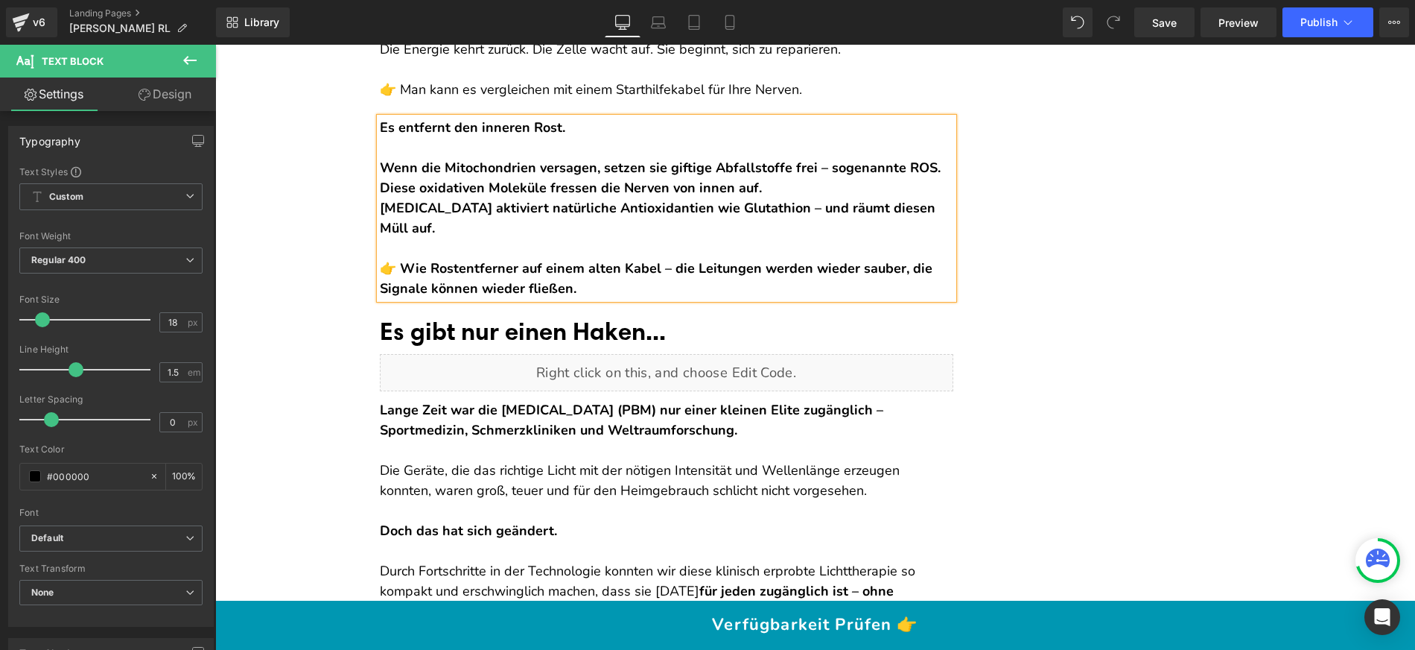
click at [797, 198] on div "Diese oxidativen Moleküle fressen die Nerven von innen auf." at bounding box center [667, 188] width 574 height 20
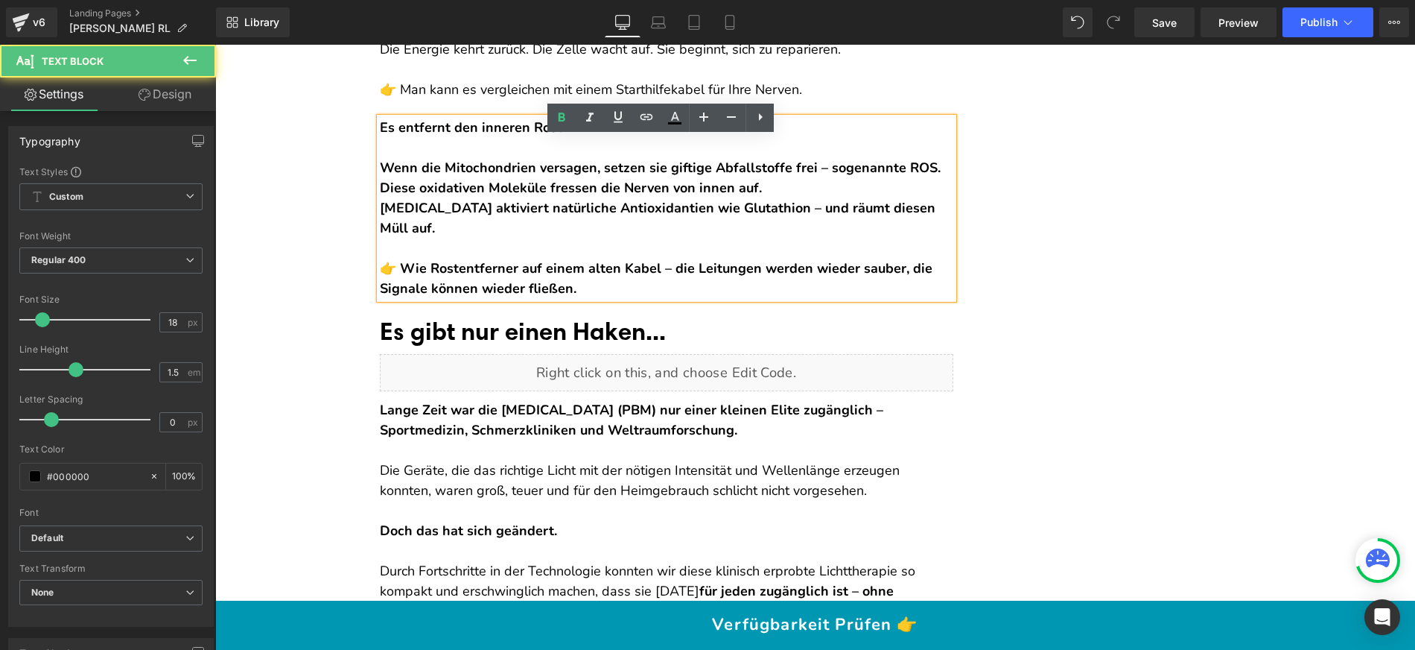
click at [942, 178] on div "Wenn die Mitochondrien versagen, setzen sie giftige Abfallstoffe frei – sogenan…" at bounding box center [667, 168] width 574 height 20
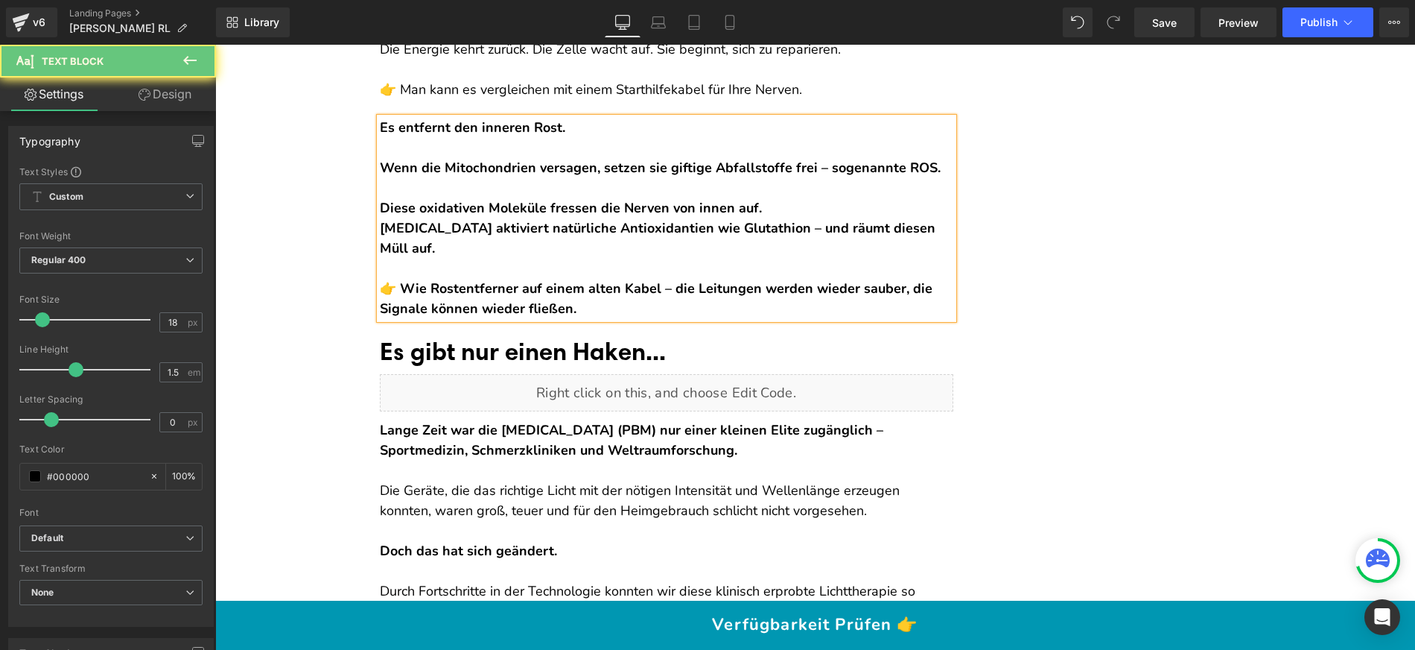
click at [806, 218] on div "Diese oxidativen Moleküle fressen die Nerven von innen auf." at bounding box center [667, 208] width 574 height 20
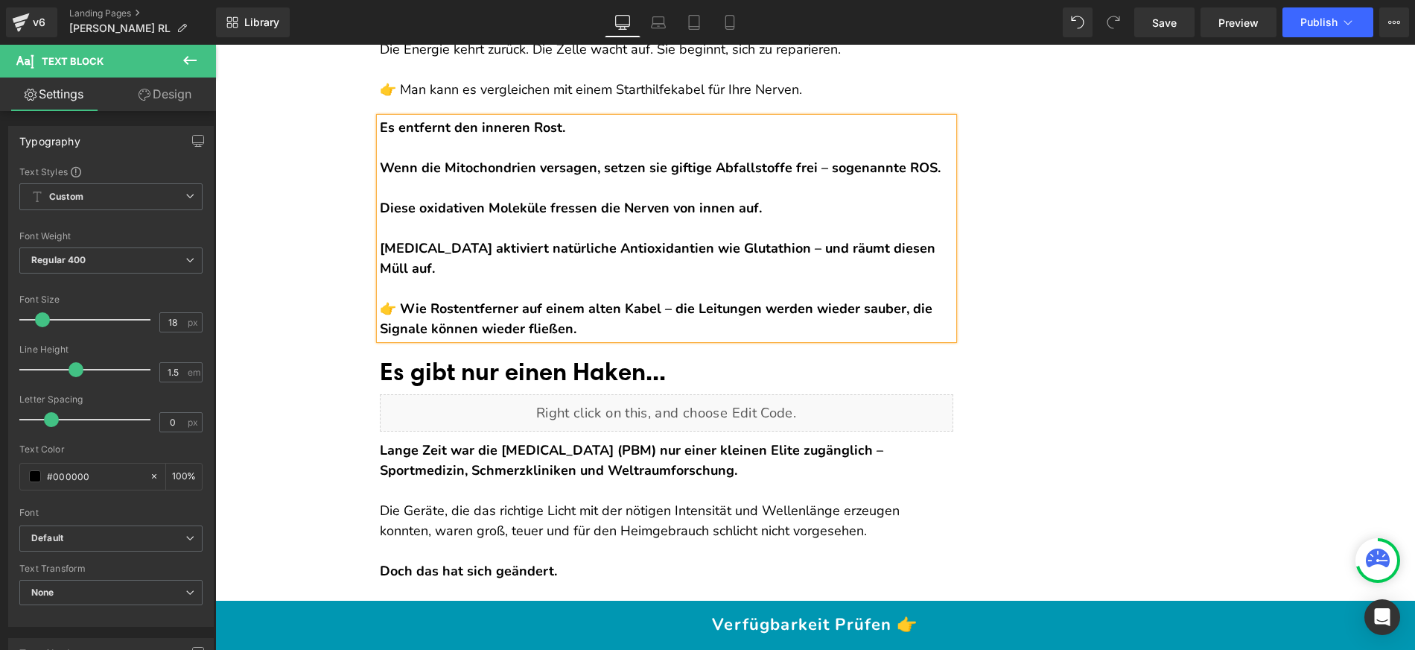
click at [500, 299] on div at bounding box center [667, 289] width 574 height 20
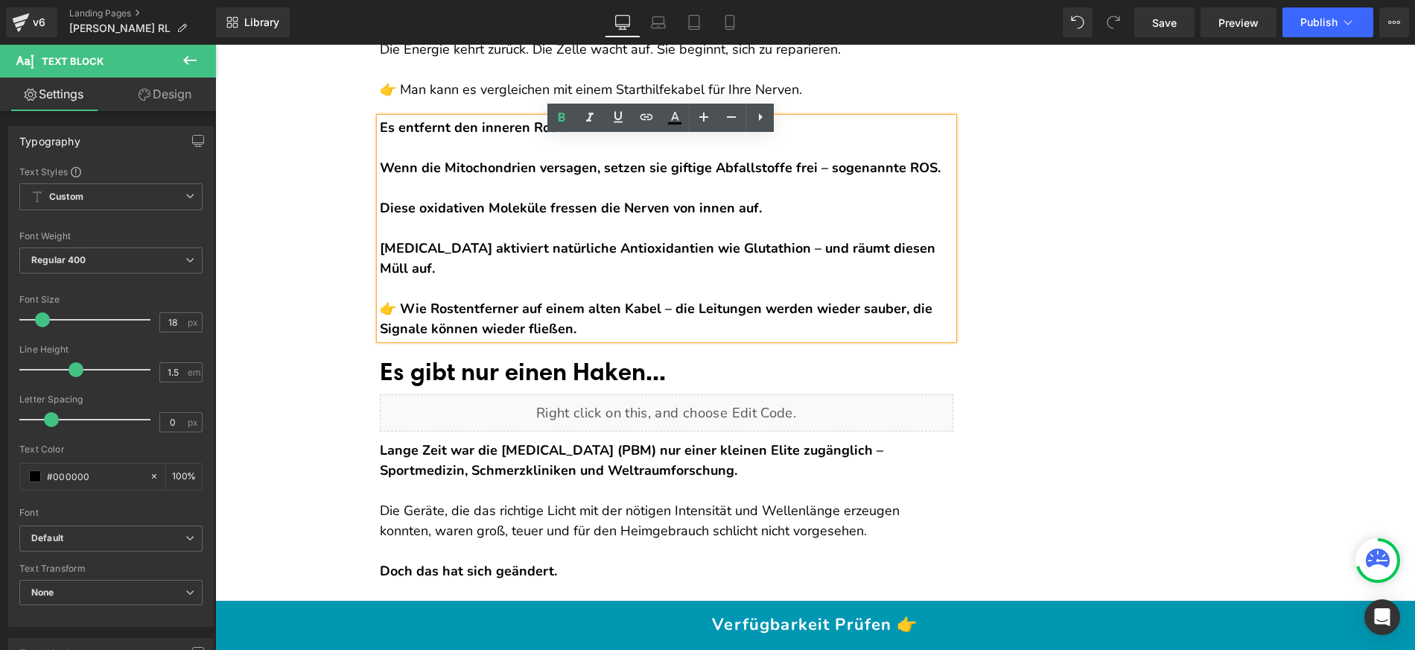
click at [650, 339] on div "👉 Wie Rostentferner auf einem alten Kabel – die Leitungen werden wieder sauber,…" at bounding box center [667, 319] width 574 height 40
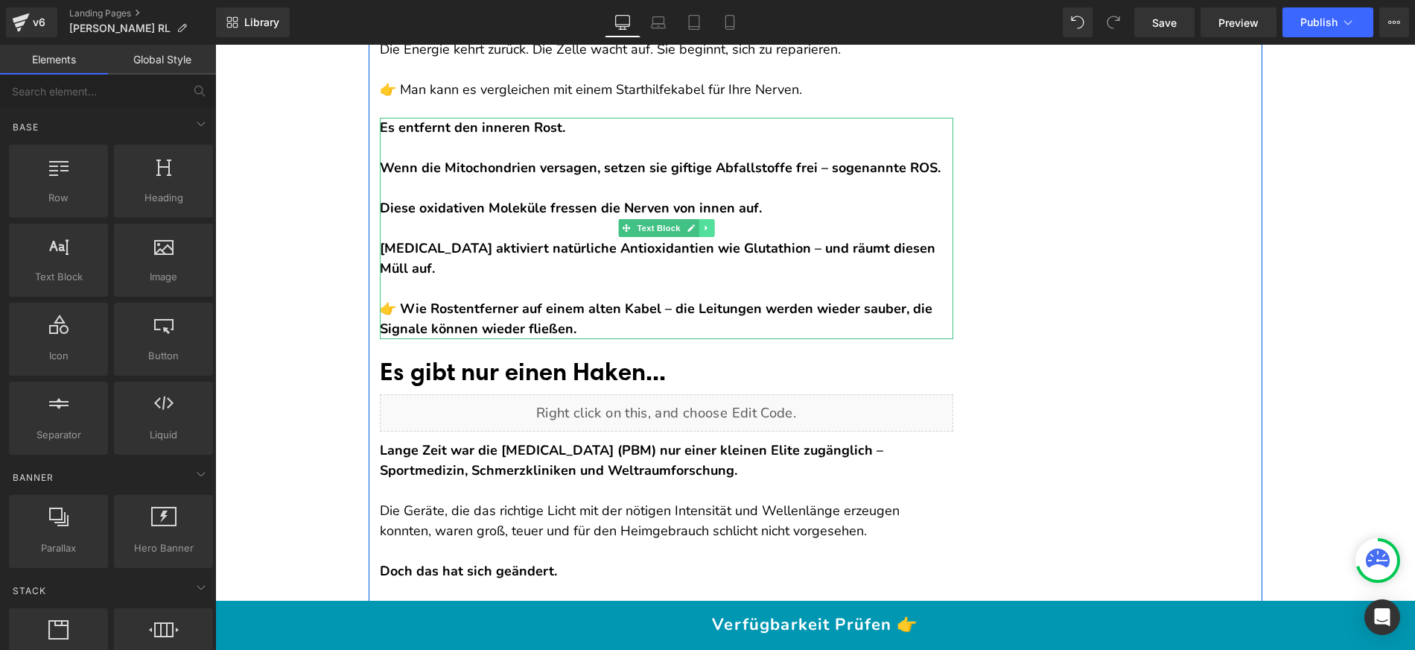
click at [702, 232] on icon at bounding box center [706, 227] width 8 height 9
click at [694, 232] on icon at bounding box center [698, 228] width 8 height 8
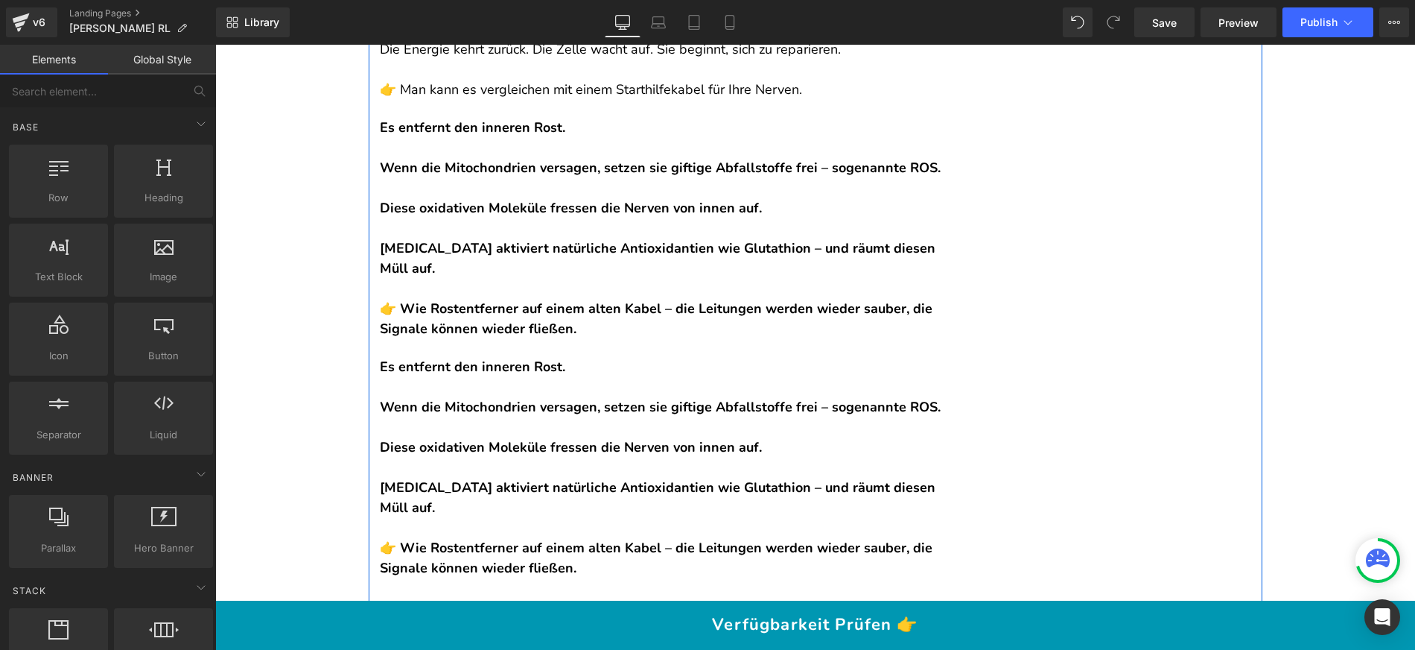
click at [390, 376] on div "Es entfernt den inneren Rost. Wenn die Mitochondrien versagen, setzen sie gifti…" at bounding box center [667, 467] width 574 height 221
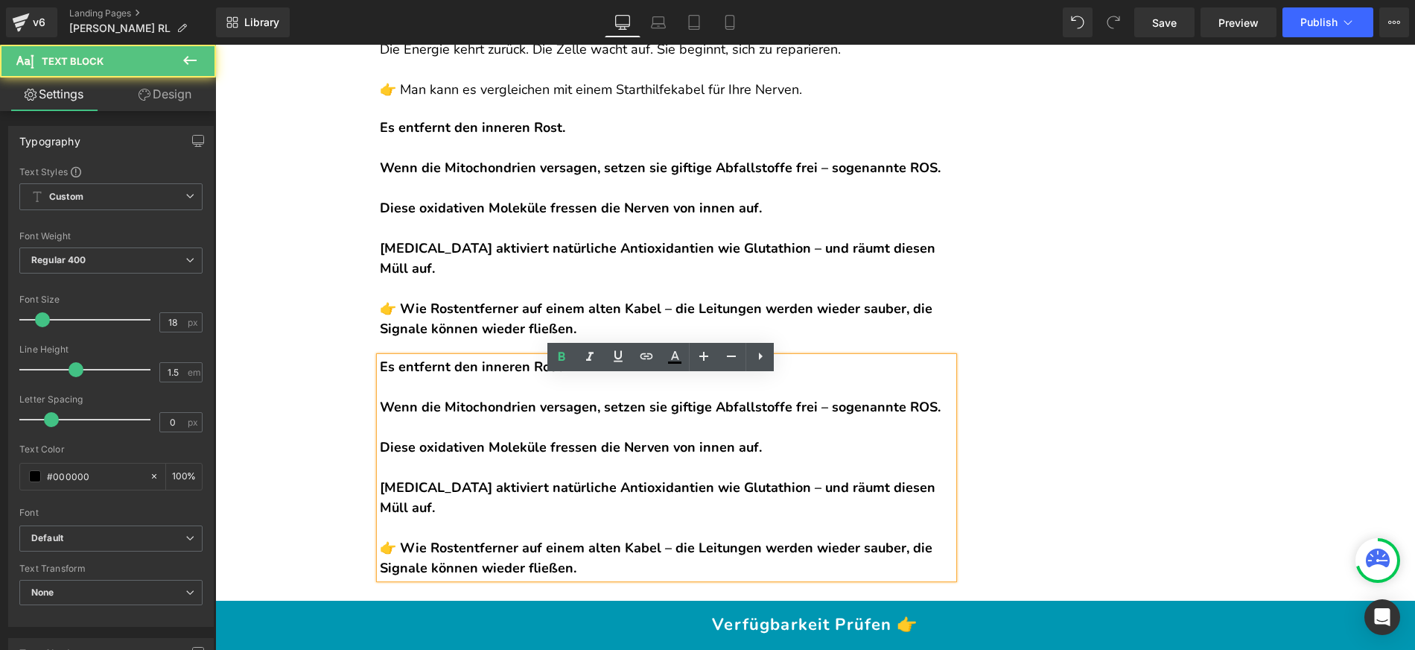
click at [380, 375] on b "Es entfernt den inneren Rost." at bounding box center [472, 367] width 185 height 18
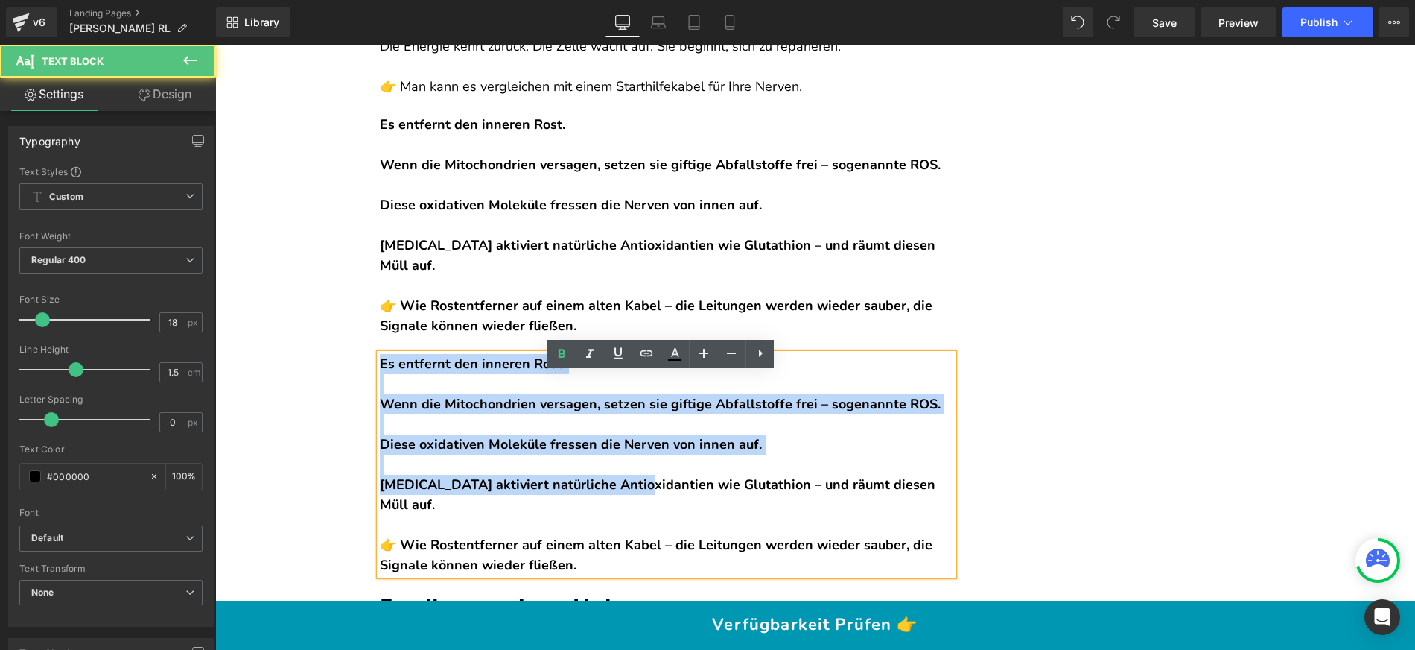
scroll to position [5835, 0]
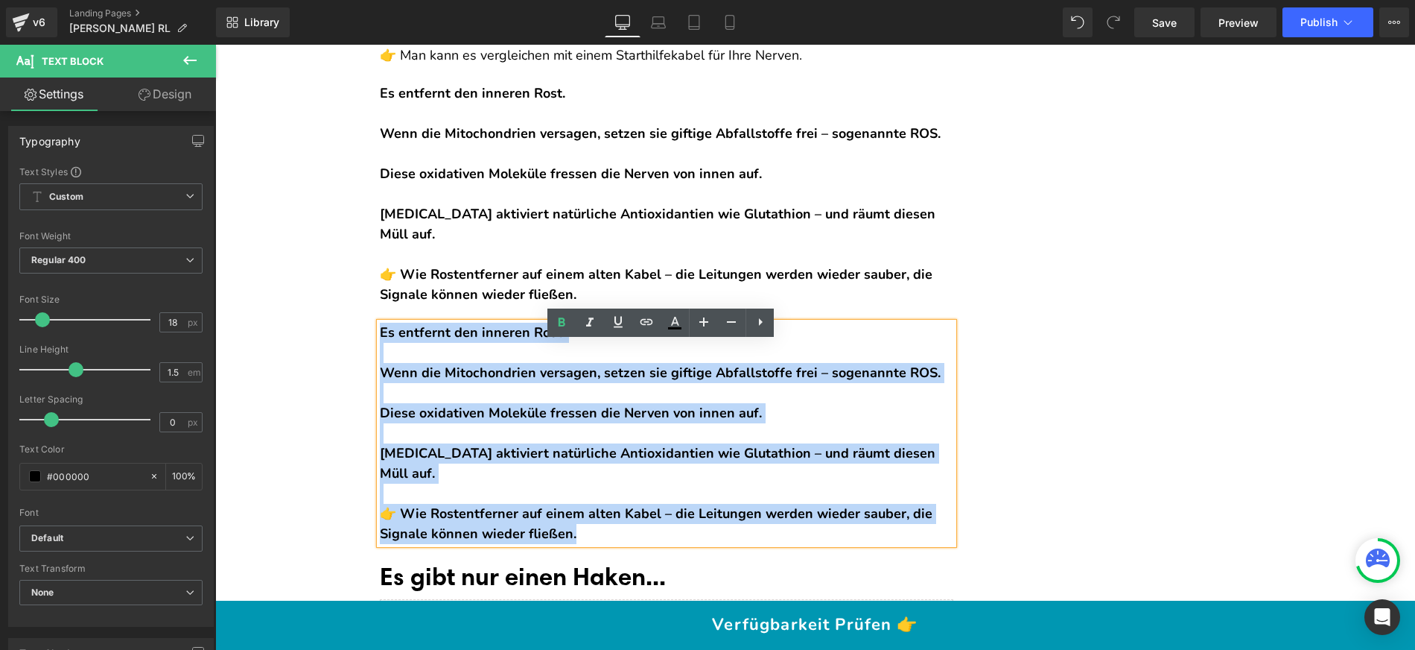
drag, startPoint x: 383, startPoint y: 383, endPoint x: 677, endPoint y: 552, distance: 339.4
click at [677, 544] on div "Es entfernt den inneren Rost. Wenn die Mitochondrien versagen, setzen sie gifti…" at bounding box center [667, 433] width 574 height 221
paste div
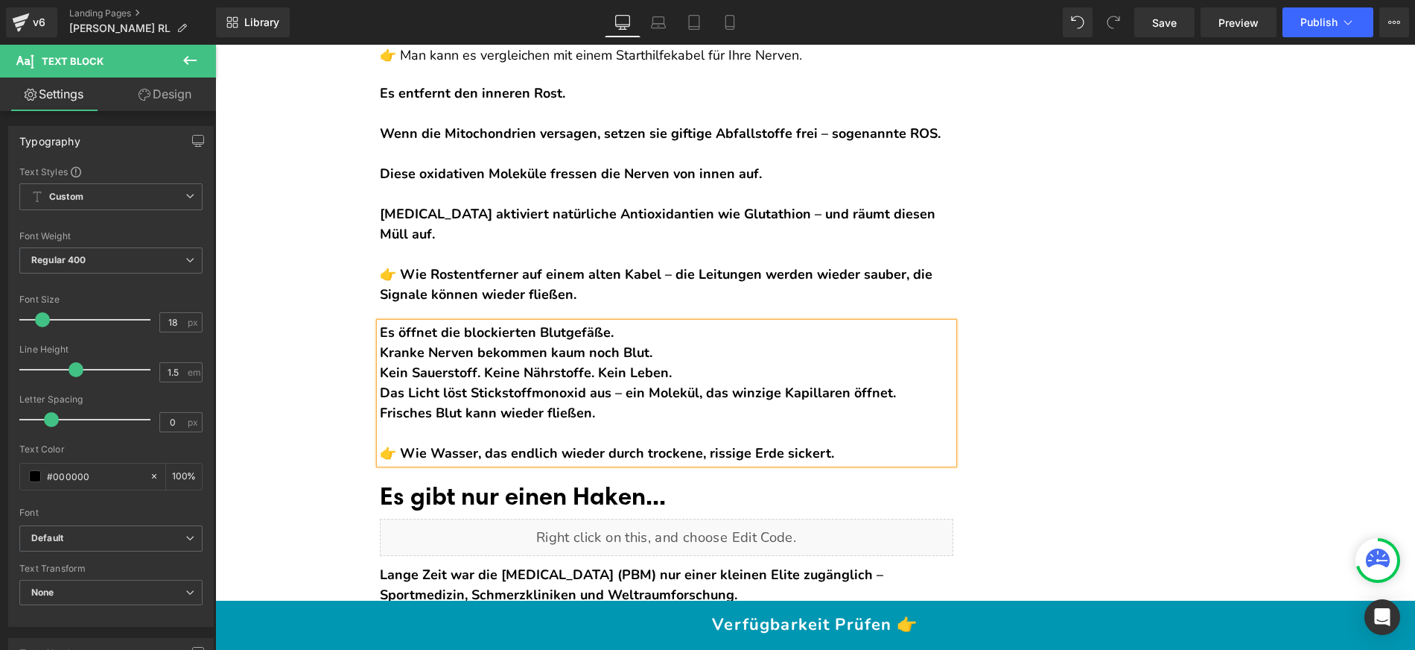
click at [639, 352] on div "Es öffnet die blockierten Blutgefäße. Kranke Nerven bekommen kaum noch Blut. Ke…" at bounding box center [667, 393] width 574 height 141
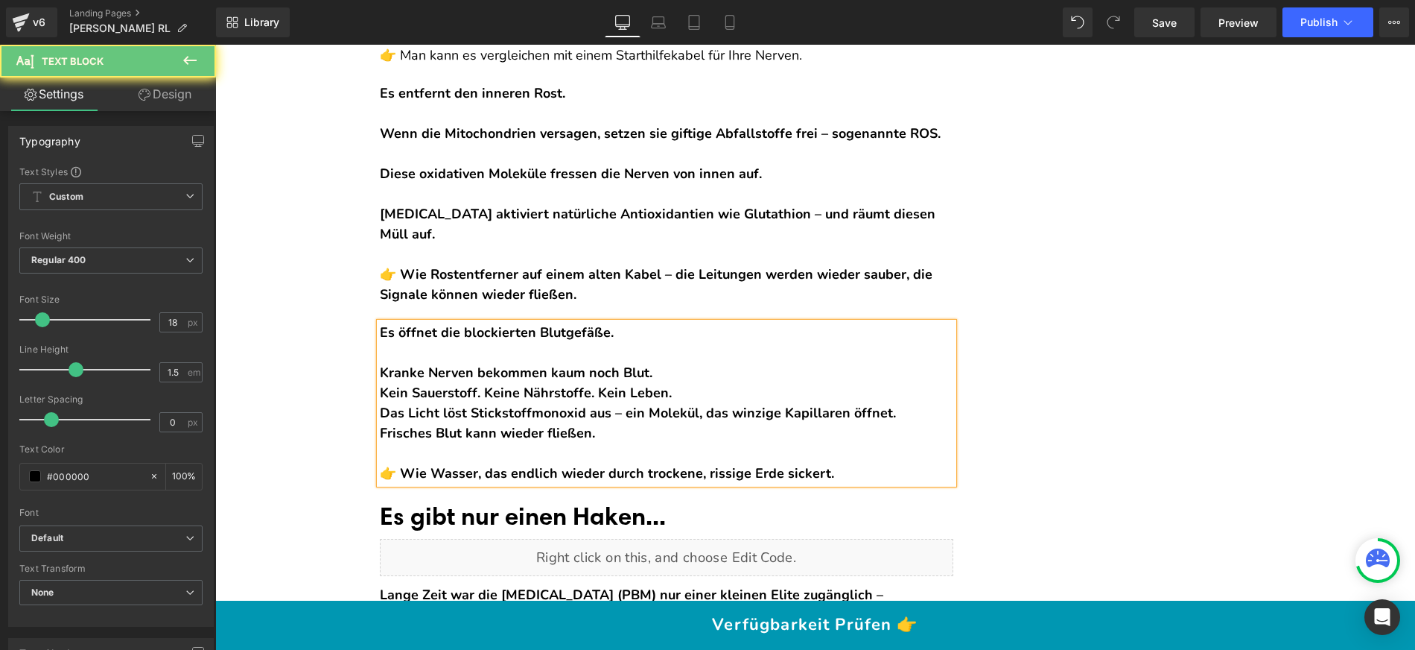
click at [666, 383] on div "Kranke Nerven bekommen kaum noch Blut." at bounding box center [667, 373] width 574 height 20
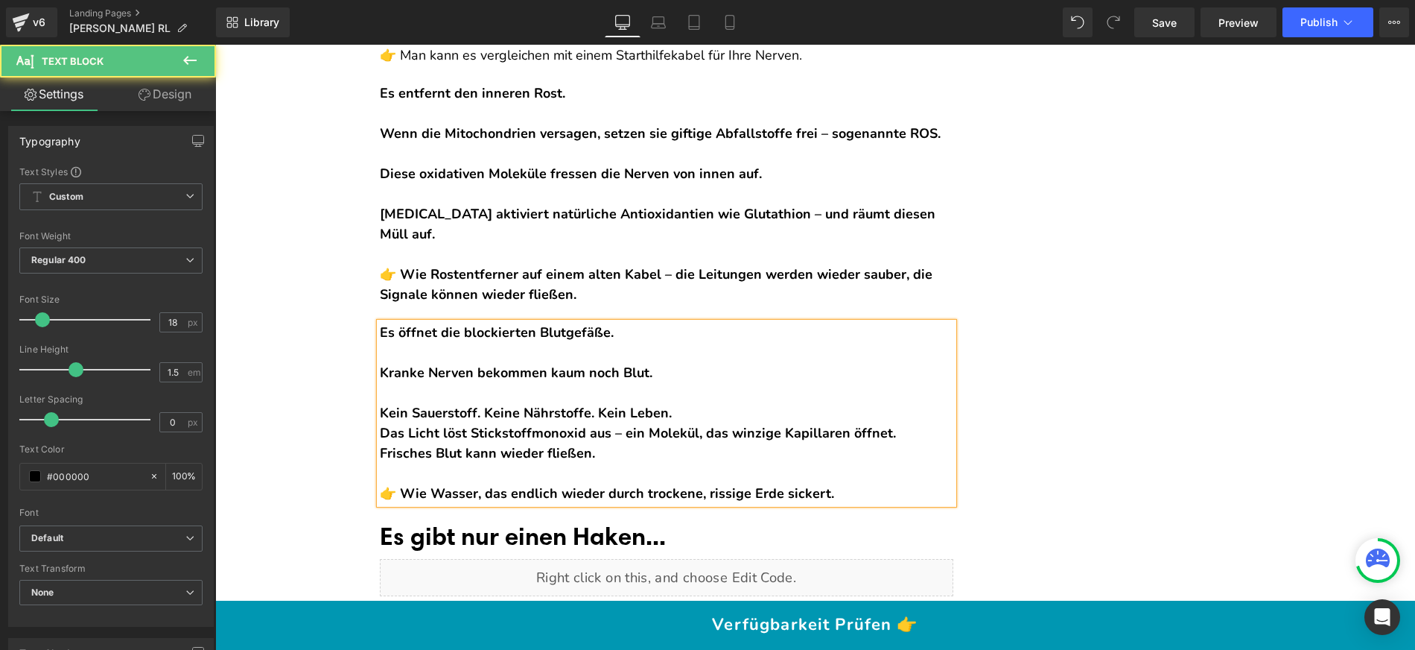
click at [683, 423] on div "Kein Sauerstoff. Keine Nährstoffe. Kein Leben." at bounding box center [667, 413] width 574 height 20
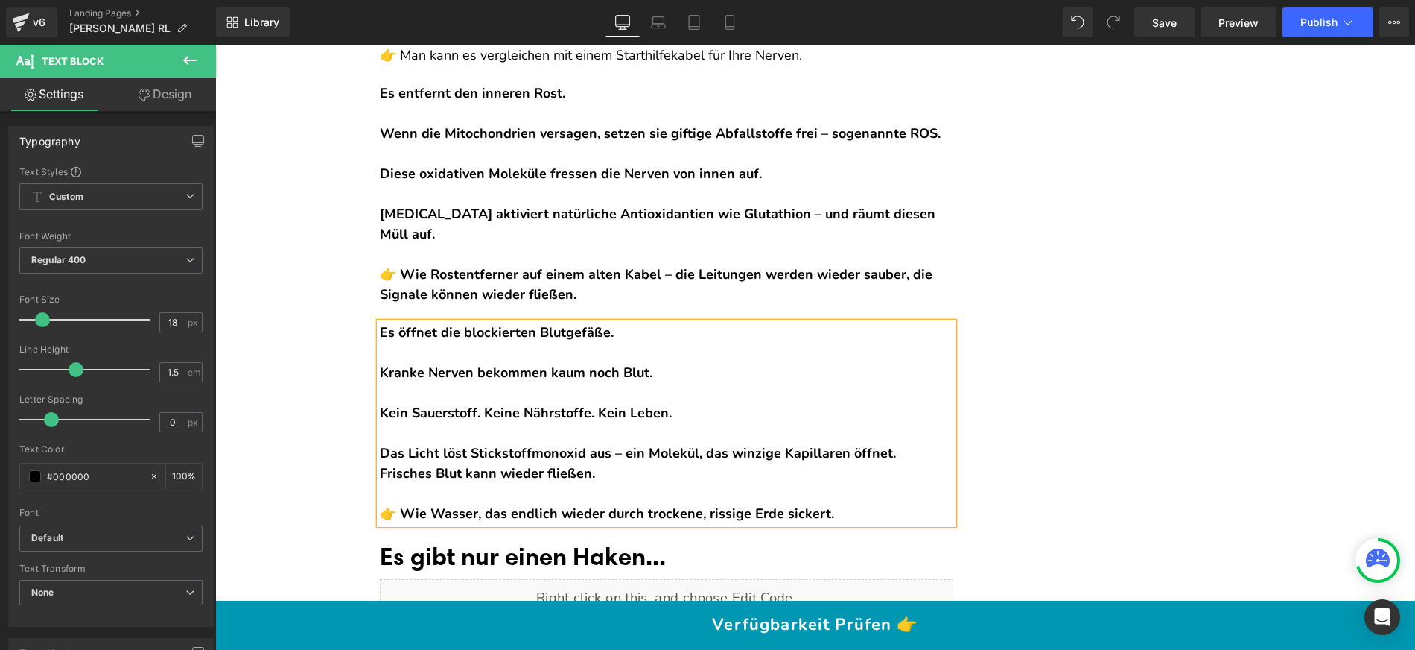
click at [909, 463] on div "Das Licht löst Stickstoffmonoxid aus – ein Molekül, das winzige Kapillaren öffn…" at bounding box center [667, 453] width 574 height 20
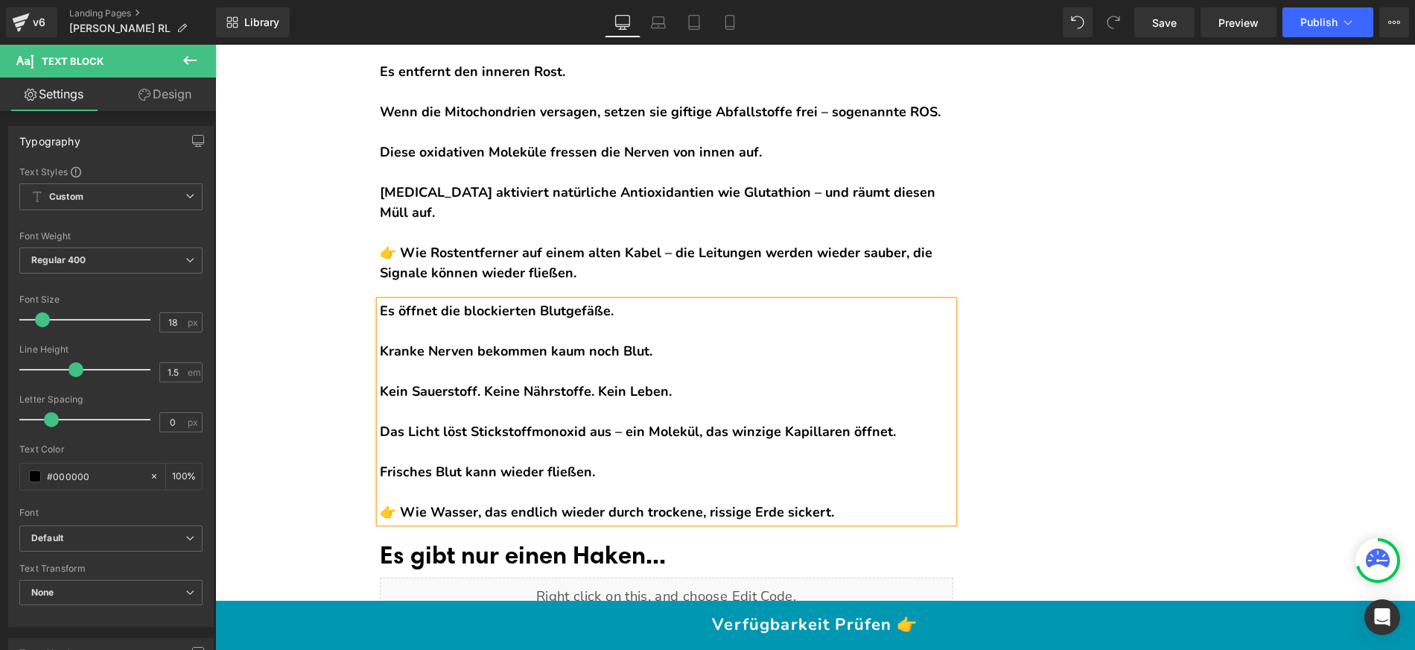
scroll to position [5859, 0]
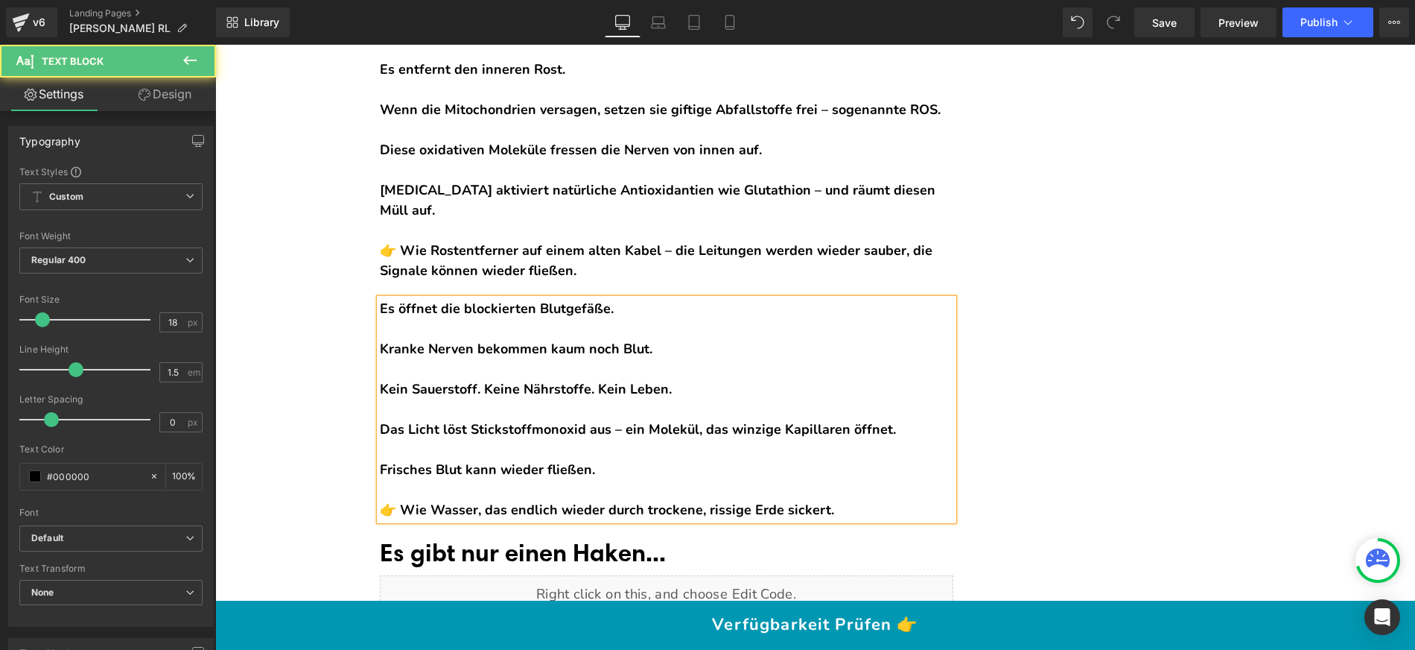
click at [855, 520] on div "👉 Wie Wasser, das endlich wieder durch trockene, rissige Erde sickert." at bounding box center [667, 510] width 574 height 20
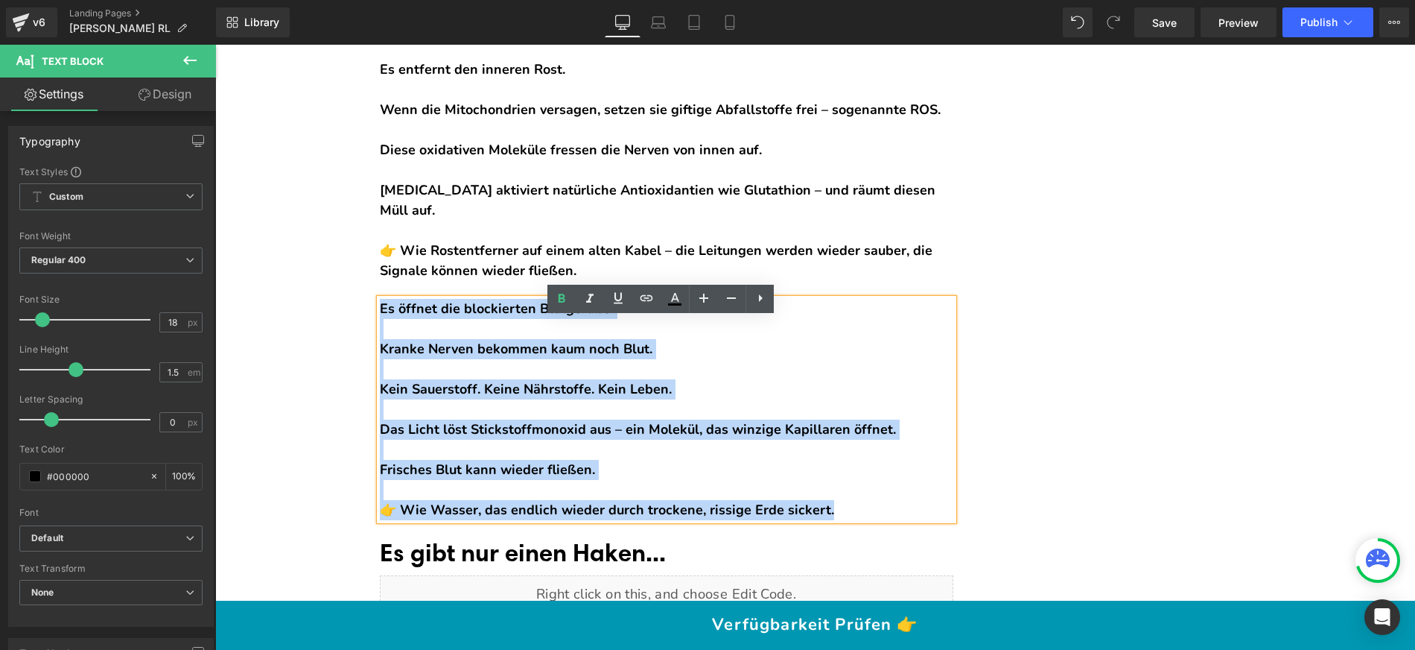
drag, startPoint x: 855, startPoint y: 533, endPoint x: 375, endPoint y: 327, distance: 521.9
click at [380, 327] on div "Es öffnet die blockierten Blutgefäße. Kranke Nerven bekommen kaum noch Blut. Ke…" at bounding box center [667, 409] width 574 height 221
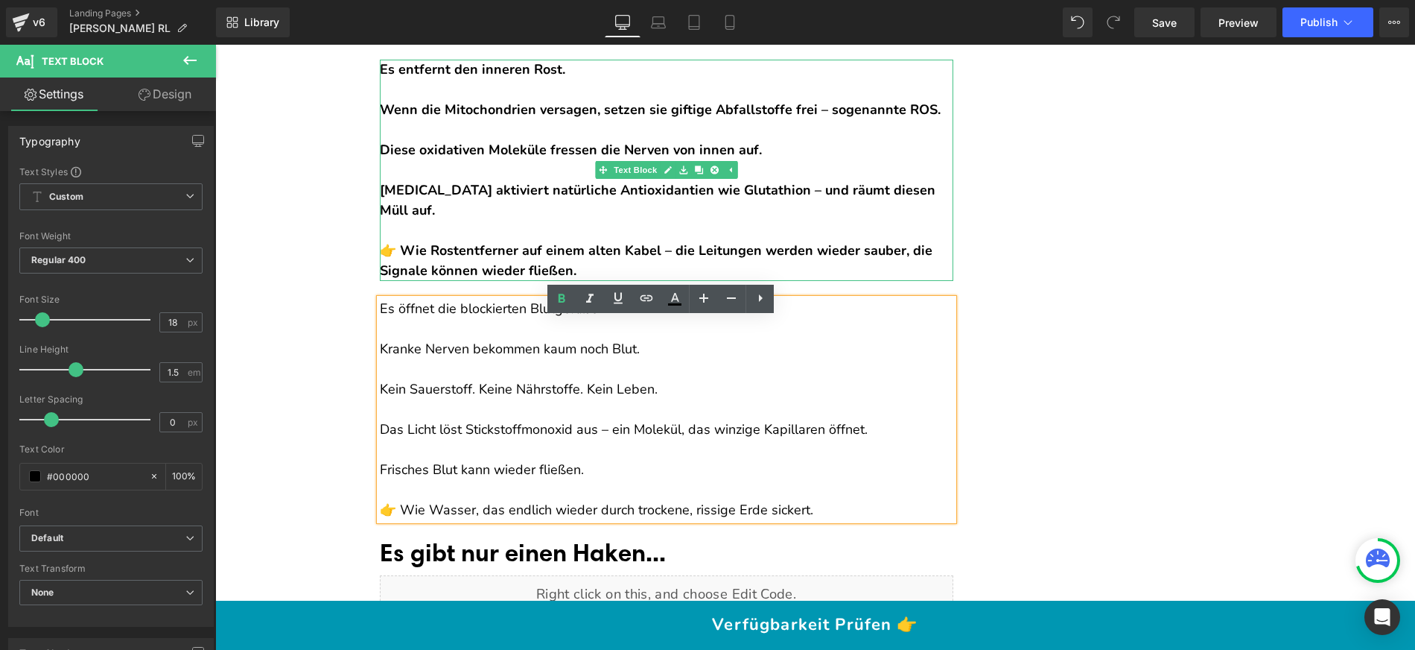
click at [492, 281] on div "👉 Wie Rostentferner auf einem alten Kabel – die Leitungen werden wieder sauber,…" at bounding box center [667, 261] width 574 height 40
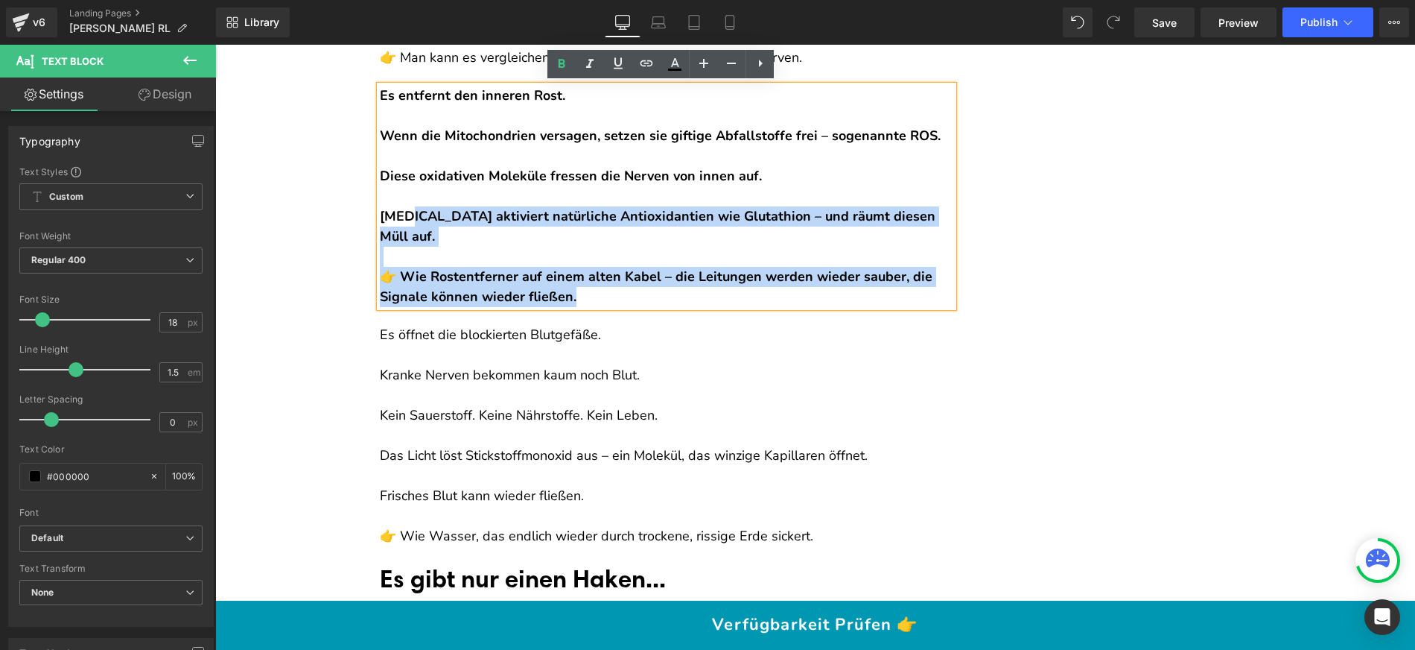
scroll to position [5832, 0]
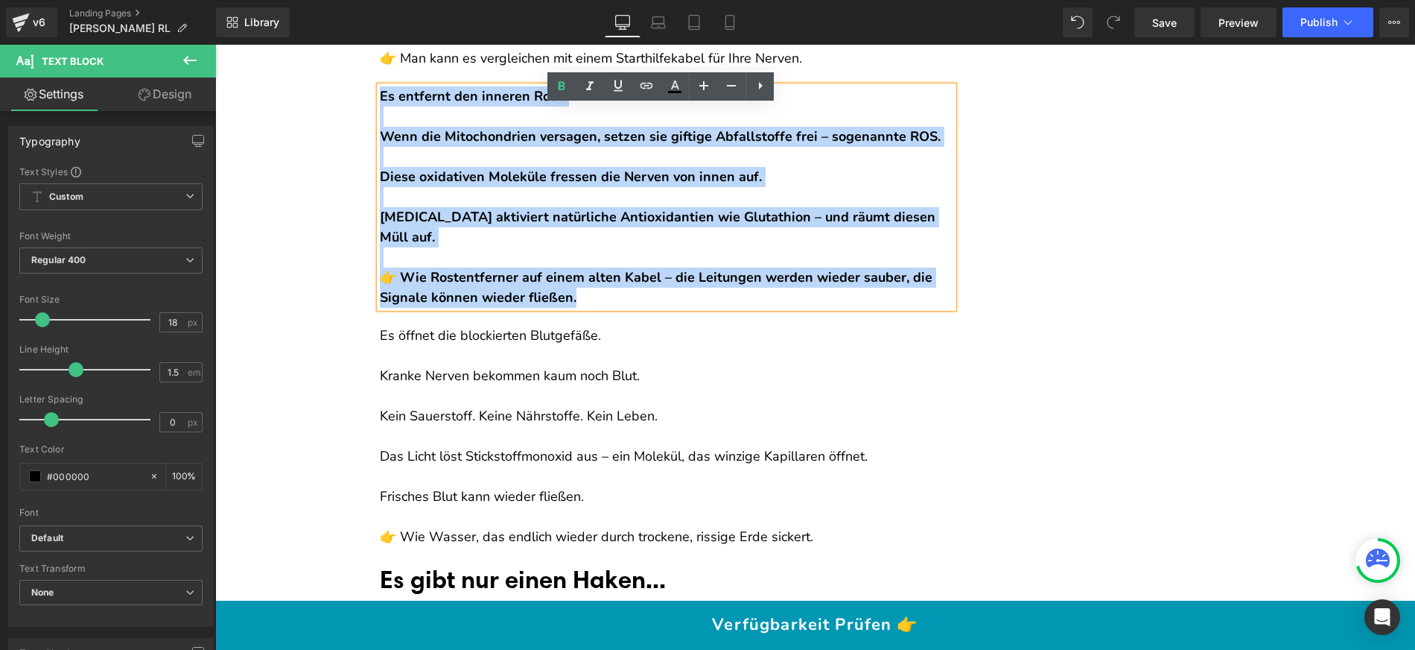
drag, startPoint x: 585, startPoint y: 288, endPoint x: 378, endPoint y: 122, distance: 265.0
click at [380, 122] on div "Es entfernt den inneren Rost. Wenn die Mitochondrien versagen, setzen sie gifti…" at bounding box center [667, 196] width 574 height 221
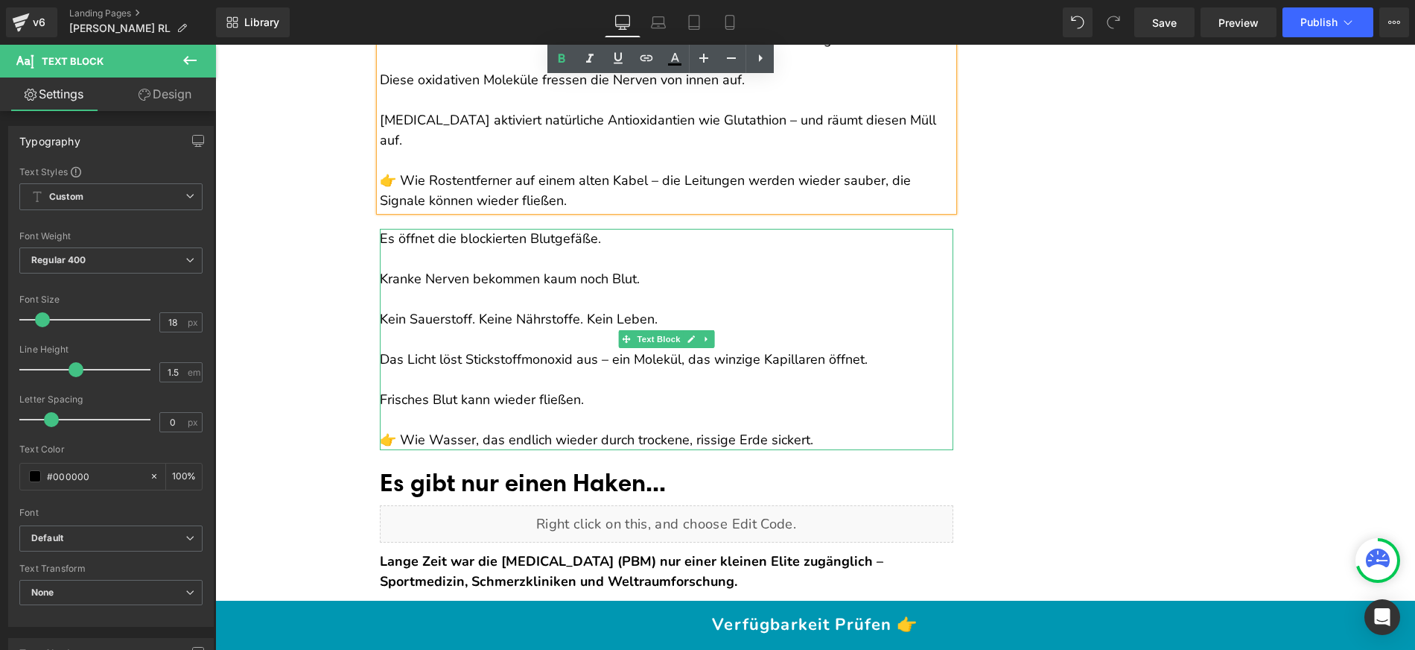
scroll to position [5943, 0]
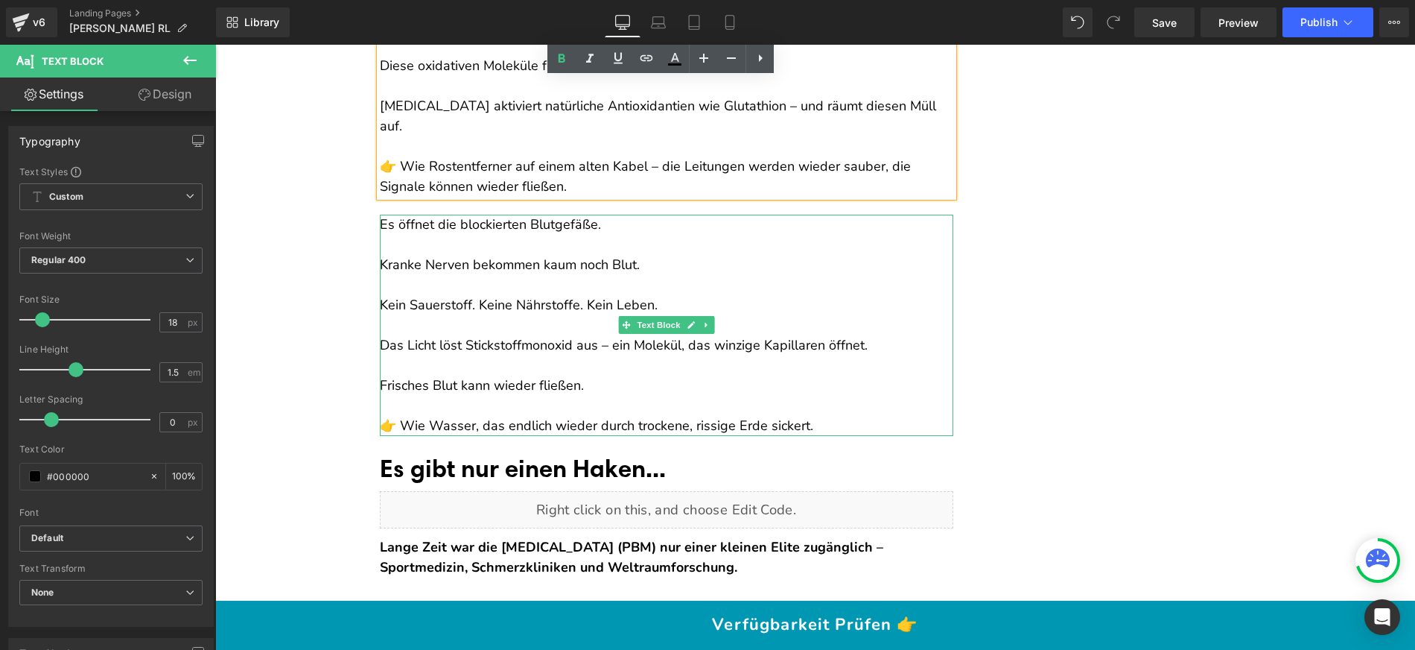
click at [724, 355] on div "Das Licht löst Stickstoffmonoxid aus – ein Molekül, das winzige Kapillaren öffn…" at bounding box center [667, 345] width 574 height 20
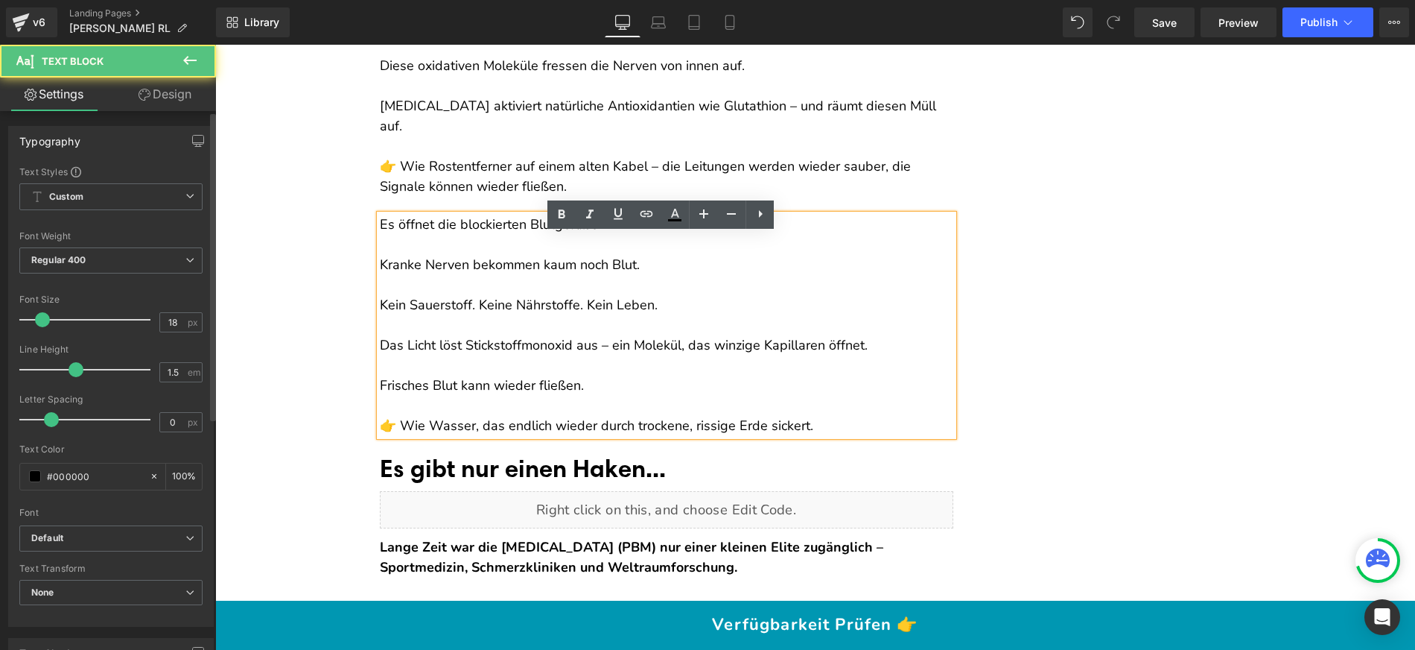
click at [187, 338] on div at bounding box center [110, 339] width 183 height 10
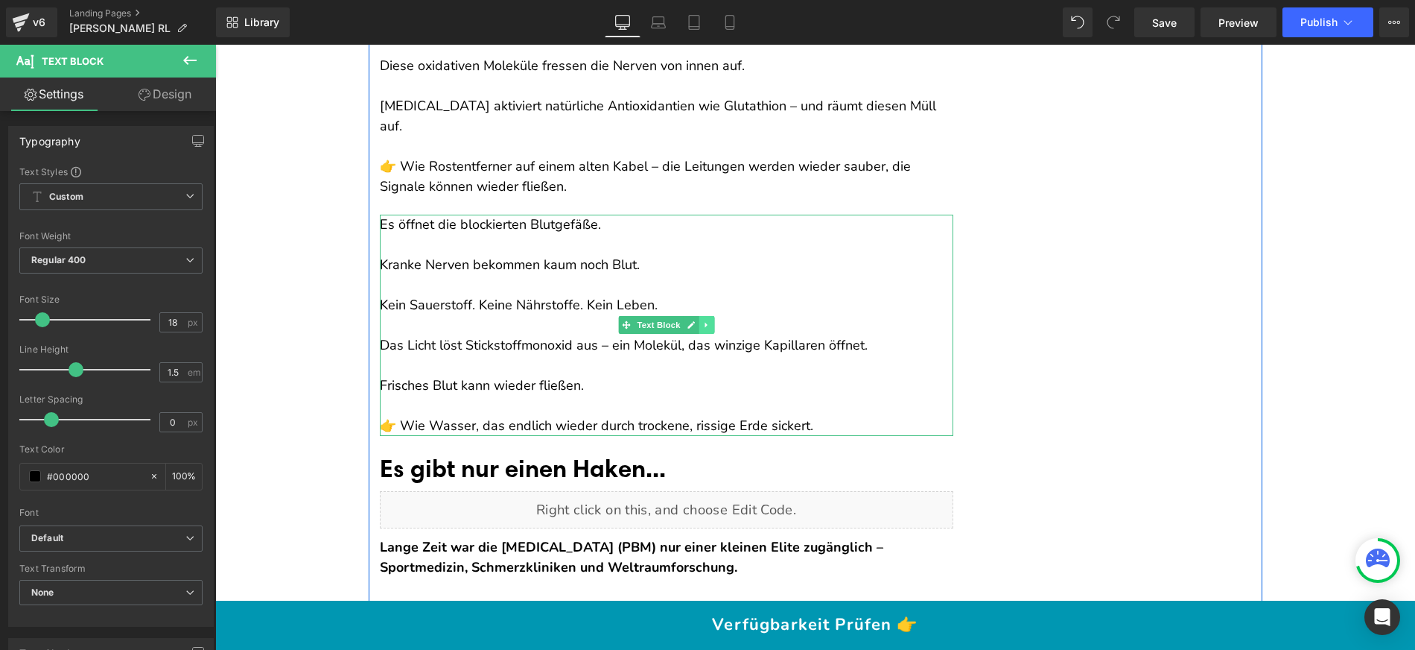
click at [705, 328] on icon at bounding box center [706, 325] width 2 height 5
click at [696, 329] on icon at bounding box center [698, 325] width 8 height 8
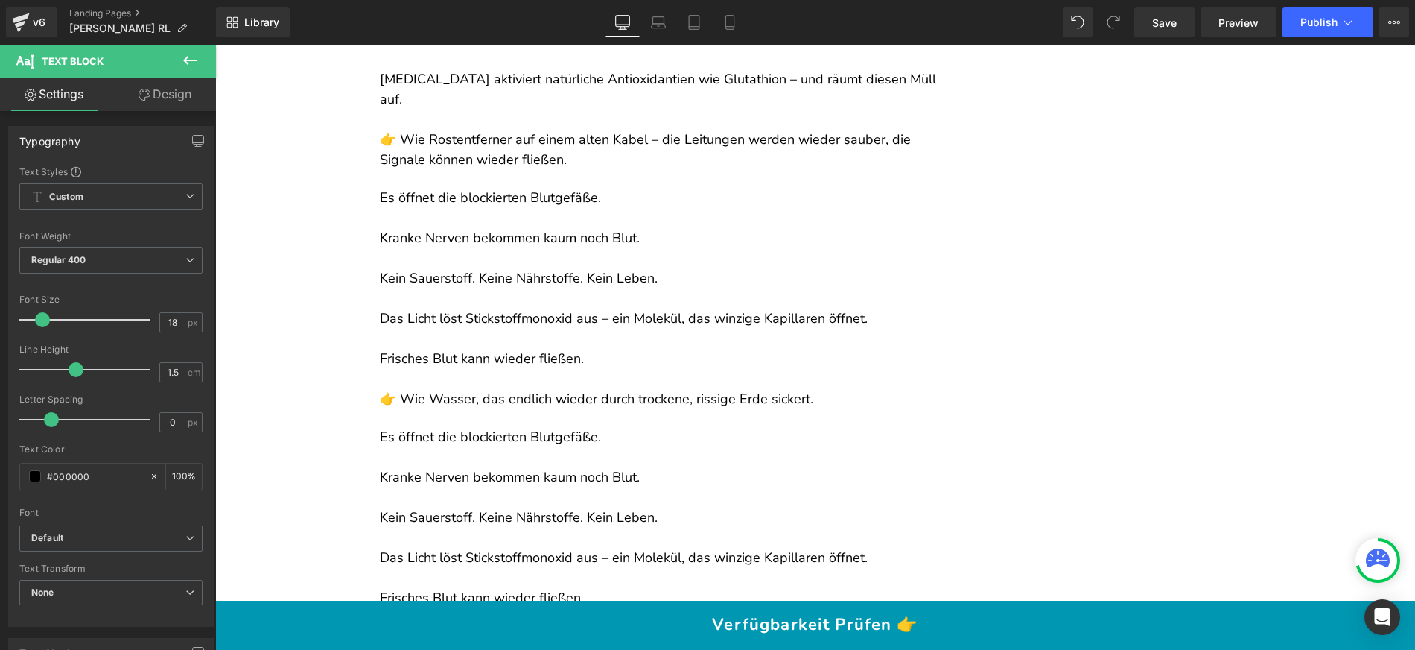
click at [494, 455] on div "Es öffnet die blockierten Blutgefäße. Kranke Nerven bekommen kaum noch Blut. Ke…" at bounding box center [667, 537] width 574 height 221
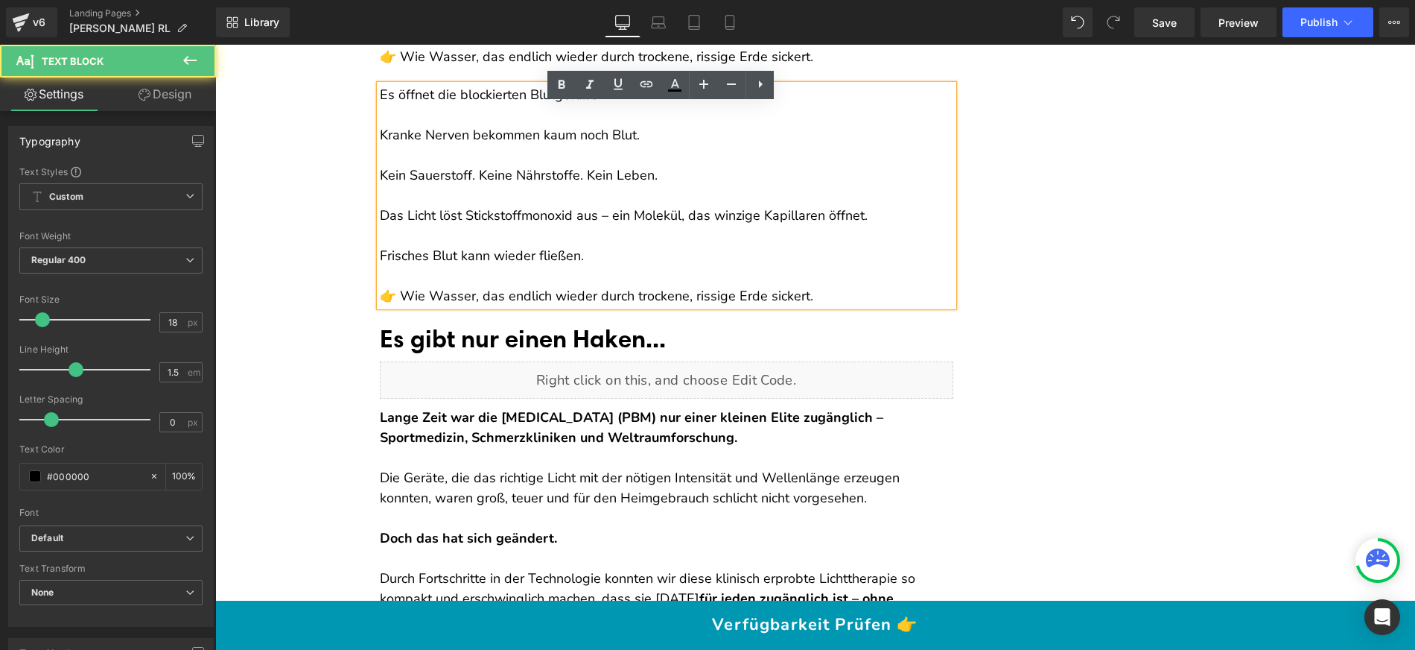
scroll to position [6313, 0]
click at [728, 285] on div at bounding box center [667, 275] width 574 height 20
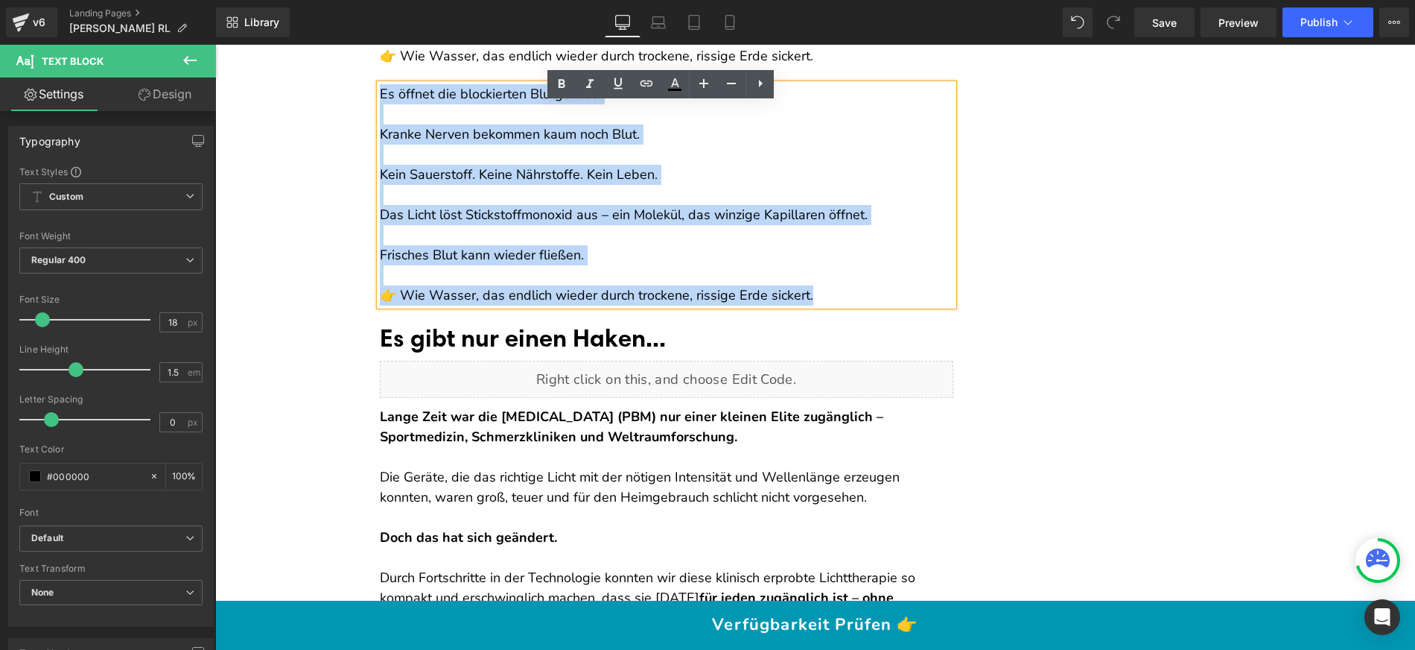
drag, startPoint x: 781, startPoint y: 305, endPoint x: 374, endPoint y: 109, distance: 451.4
click at [380, 109] on div "Es öffnet die blockierten Blutgefäße. Kranke Nerven bekommen kaum noch Blut. Ke…" at bounding box center [667, 194] width 574 height 221
paste div
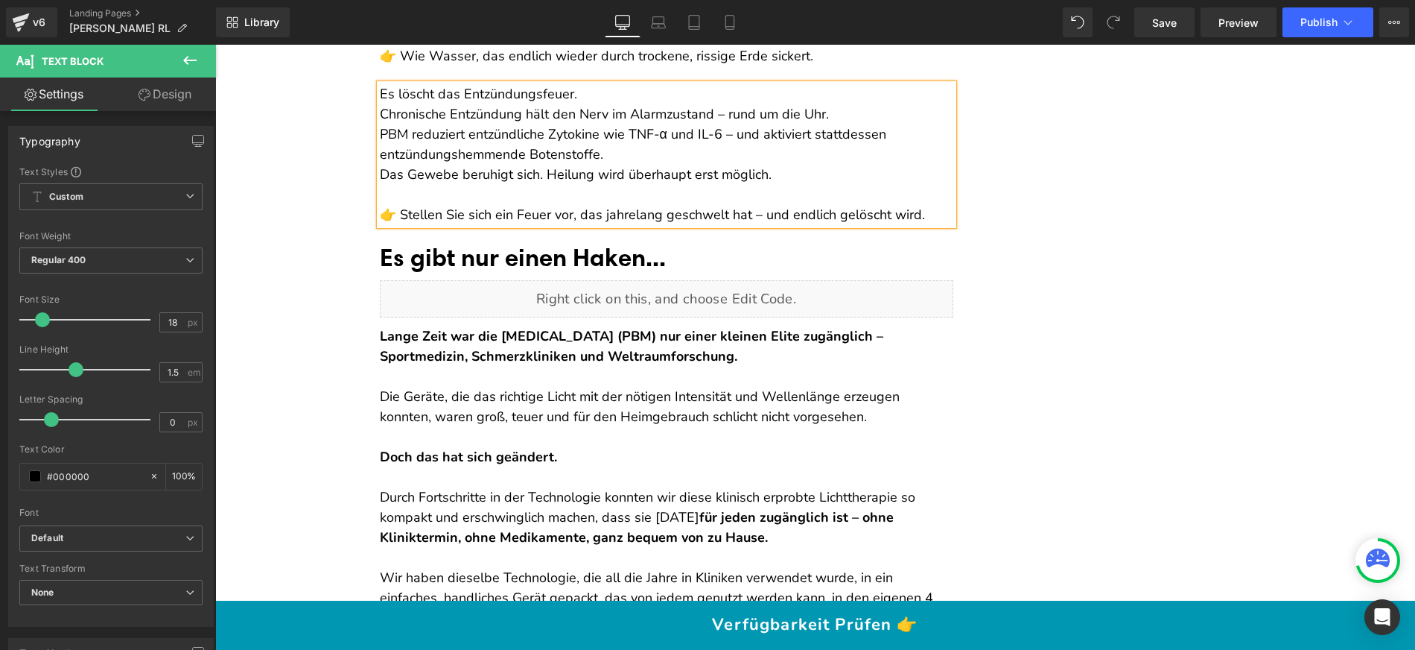
click at [585, 115] on div "Es löscht das Entzündungsfeuer. Chronische Entzündung hält den Nerv im Alarmzus…" at bounding box center [667, 154] width 574 height 141
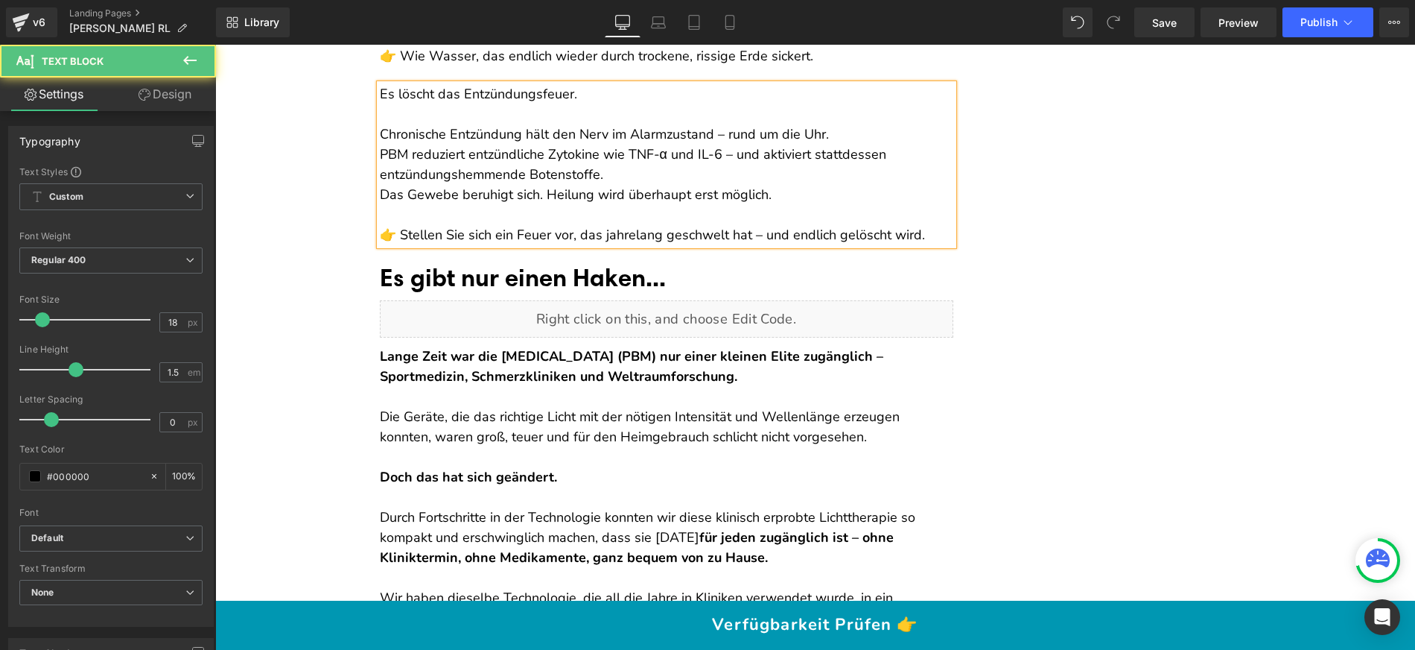
click at [834, 145] on div "Chronische Entzündung hält den Nerv im Alarmzustand – rund um die Uhr." at bounding box center [667, 134] width 574 height 20
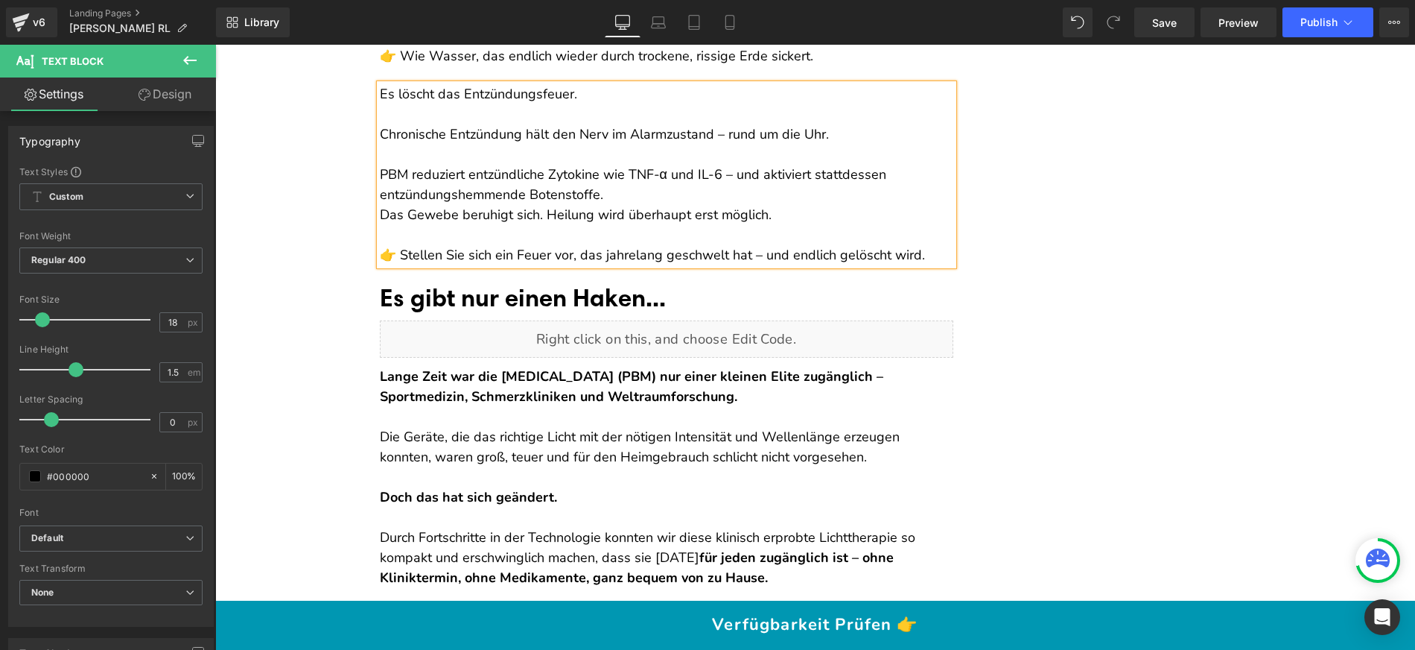
click at [656, 205] on div "PBM reduziert entzündliche Zytokine wie TNF-α und IL-6 – und aktiviert stattdes…" at bounding box center [667, 185] width 574 height 40
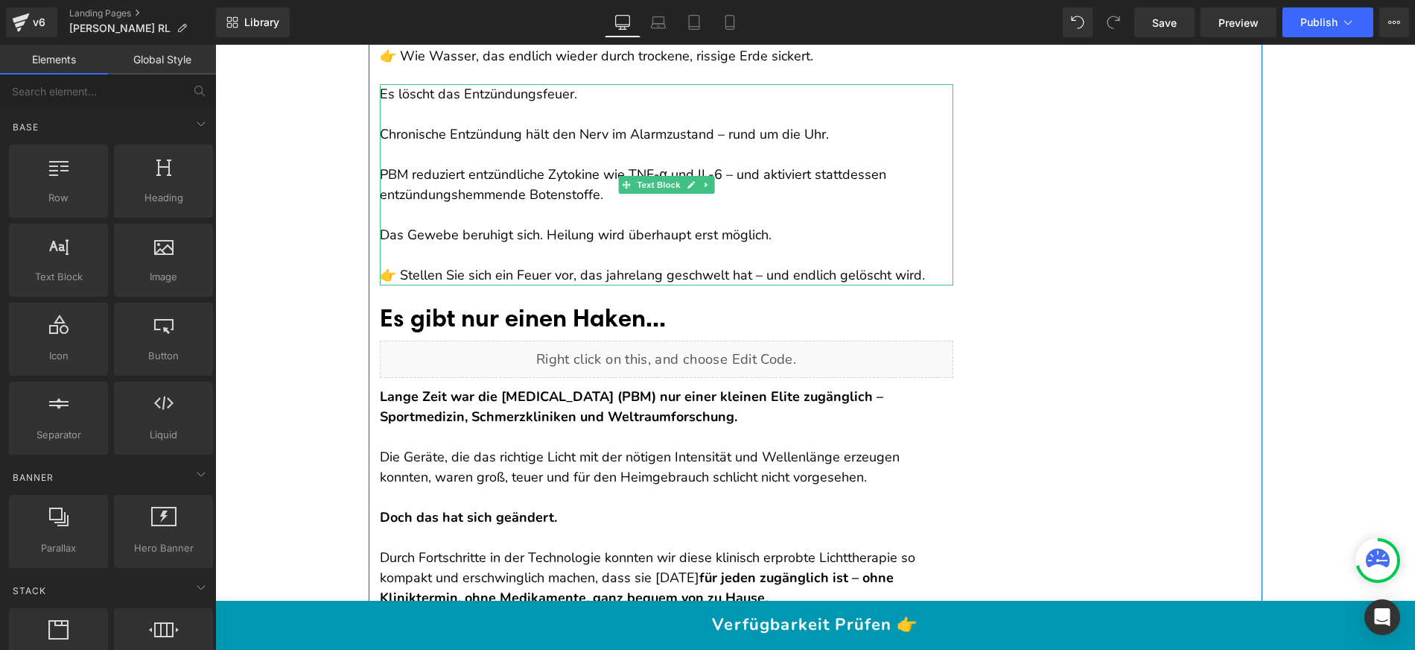
click at [484, 265] on div at bounding box center [667, 255] width 574 height 20
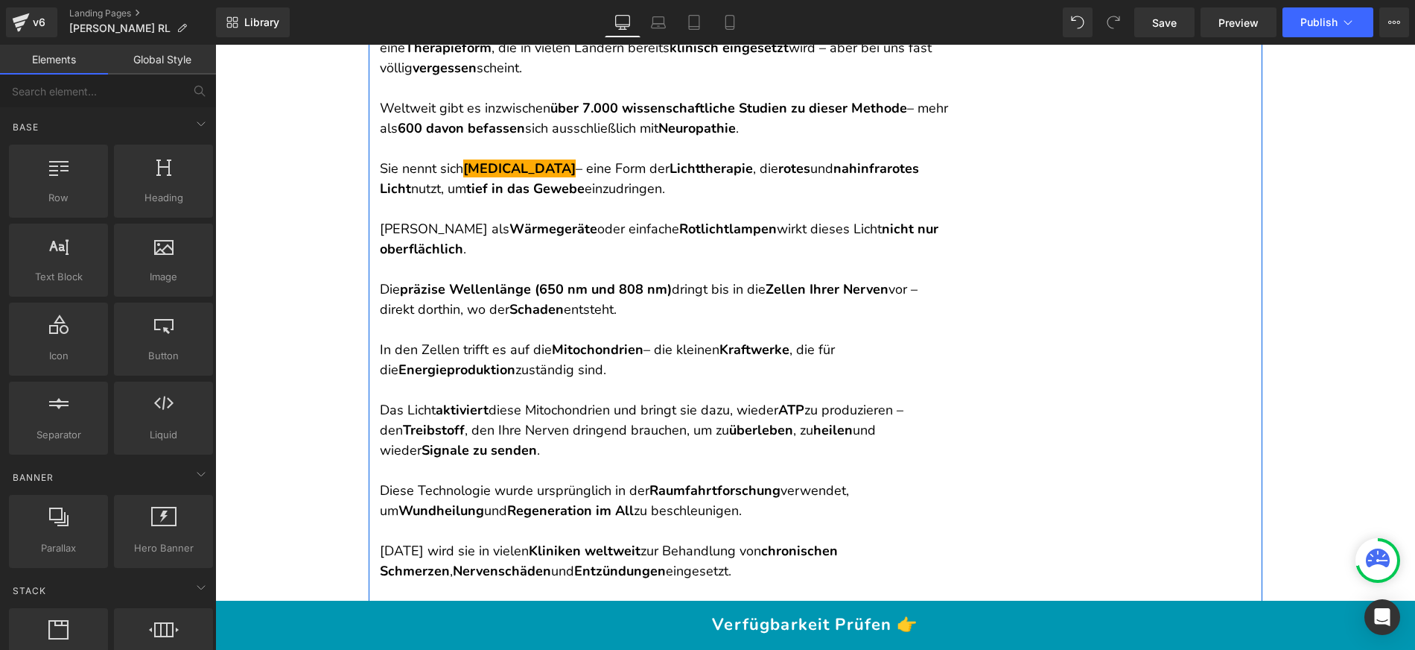
scroll to position [4601, 0]
click at [541, 320] on strong "Schaden" at bounding box center [536, 311] width 54 height 18
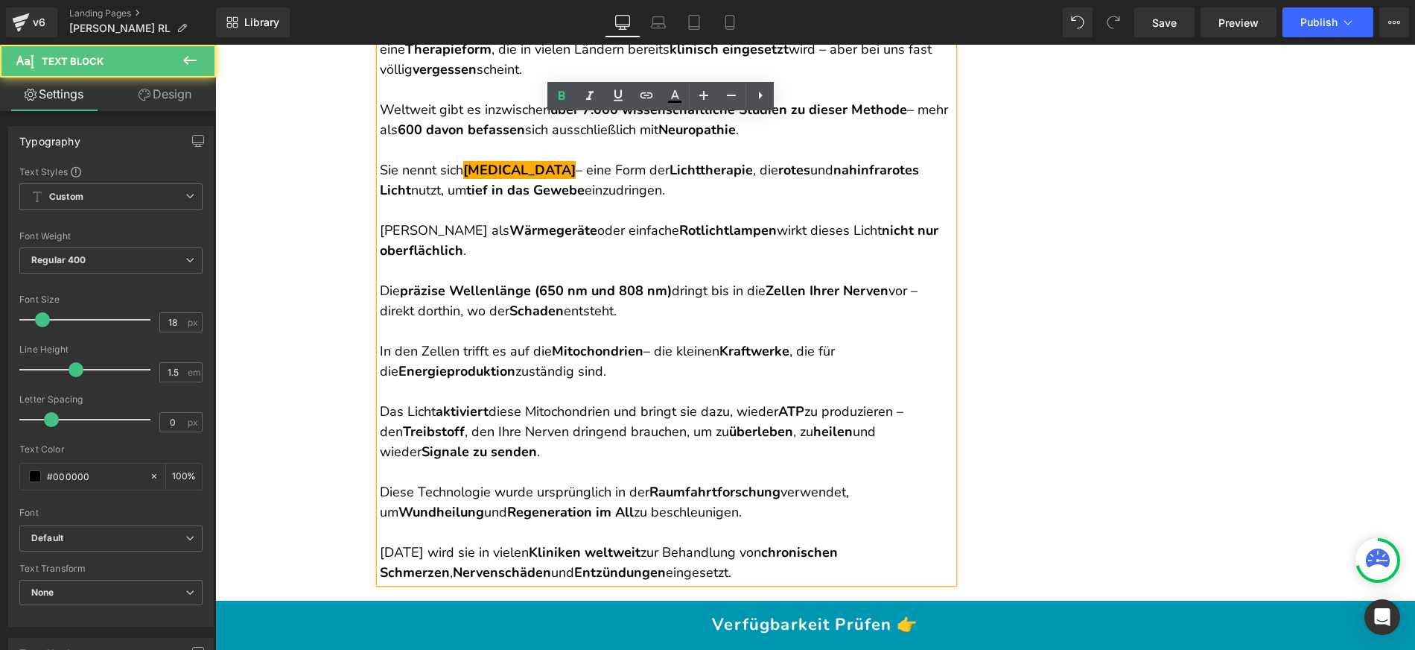
click at [529, 320] on strong "Schaden" at bounding box center [536, 311] width 54 height 18
click at [521, 341] on p at bounding box center [667, 331] width 574 height 20
click at [778, 252] on p "Anders als Wärmegeräte oder einfache Rotlichtlampen wirkt dieses Licht nicht nu…" at bounding box center [667, 240] width 574 height 40
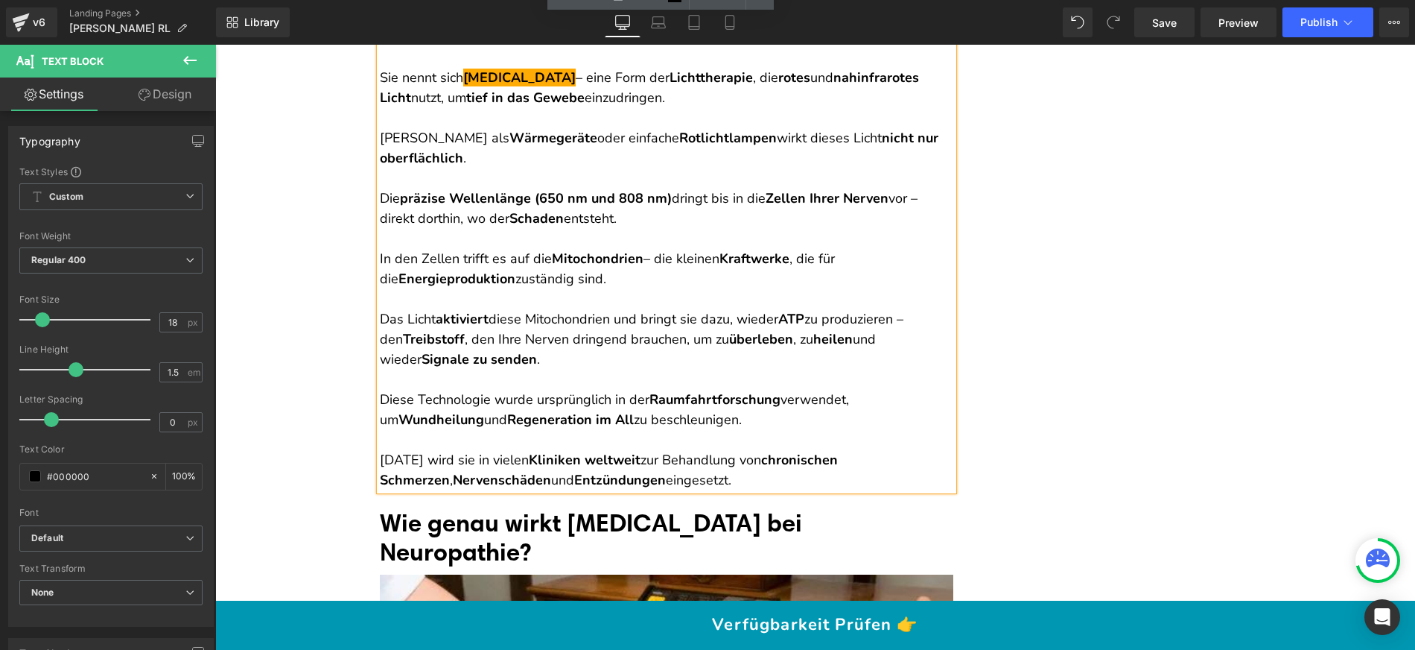
scroll to position [4728, 0]
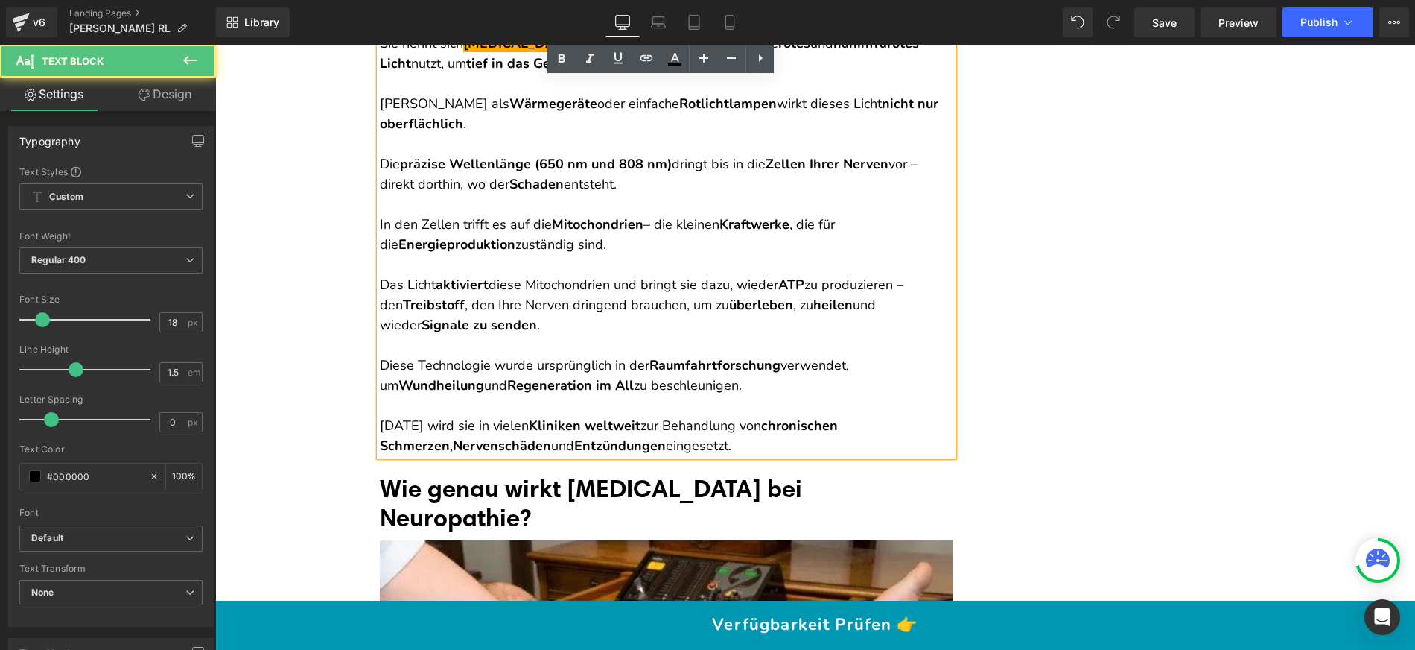
click at [673, 456] on p "[DATE] wird sie in vielen Kliniken weltweit zur Behandlung von chronischen Schm…" at bounding box center [667, 436] width 574 height 40
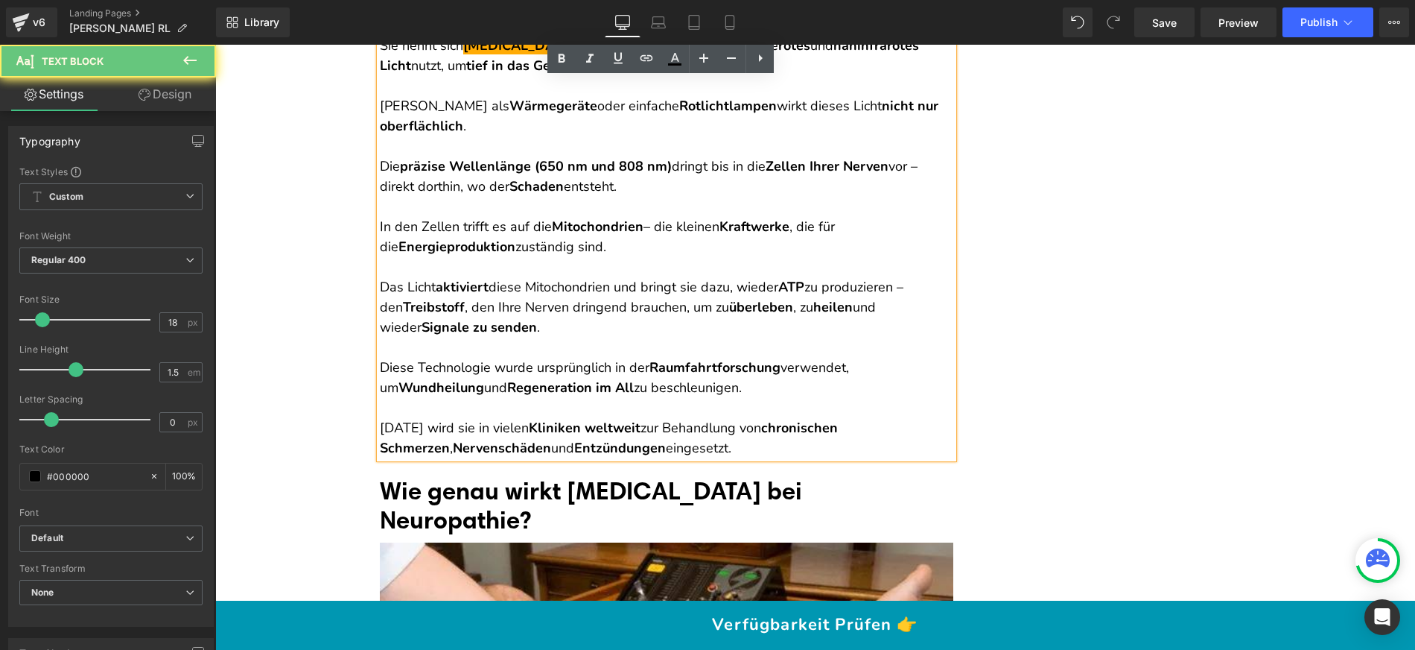
scroll to position [4441, 0]
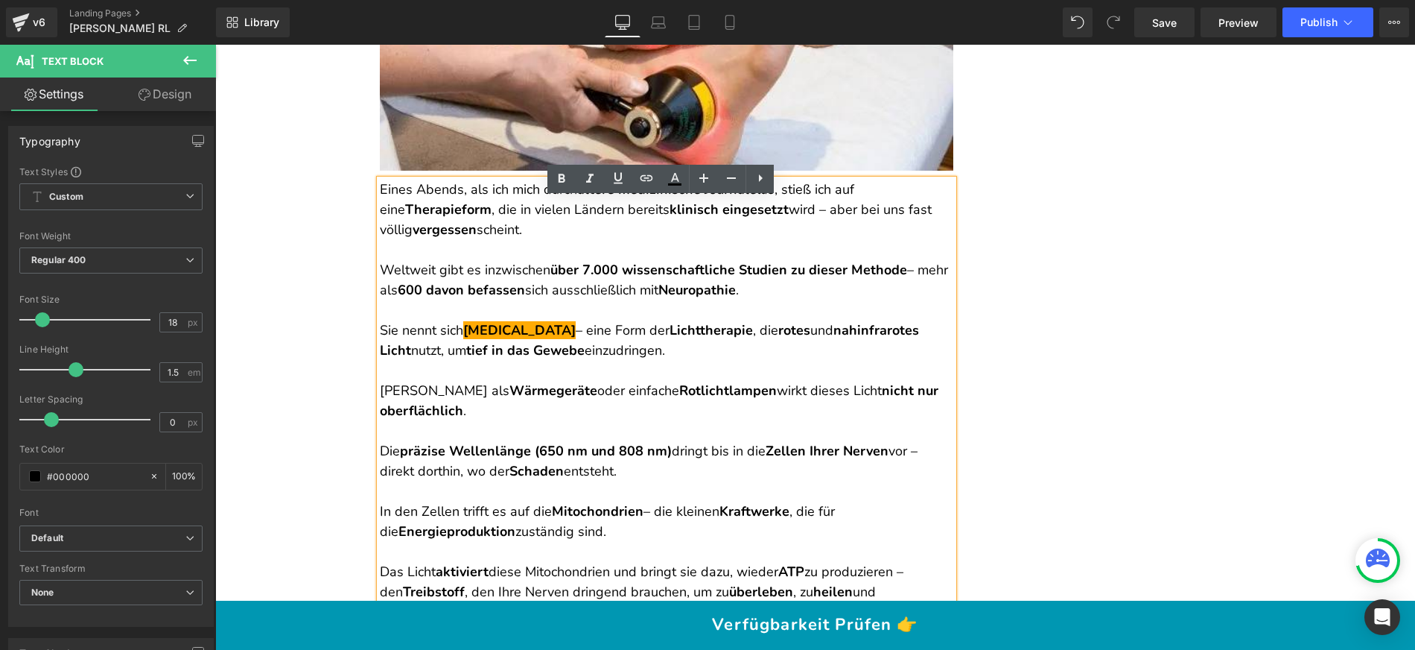
drag, startPoint x: 673, startPoint y: 460, endPoint x: 375, endPoint y: 206, distance: 391.0
click at [380, 206] on div "Eines Abends, als ich mich durch ältere medizinische Journale las, stieß ich au…" at bounding box center [667, 461] width 574 height 563
copy div "Lorem Ipsumd, sit ame cons adipi elitse doeiusmodtem Incididu utl, etdol mag al…"
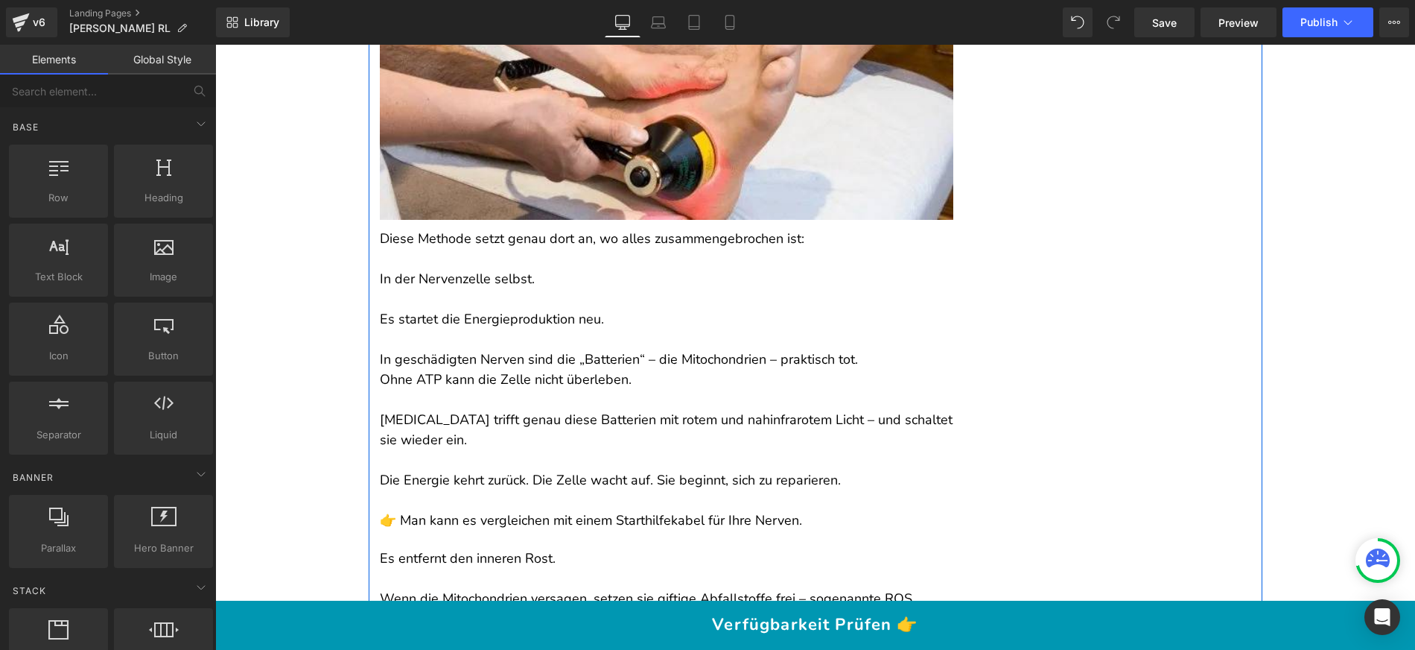
scroll to position [5460, 0]
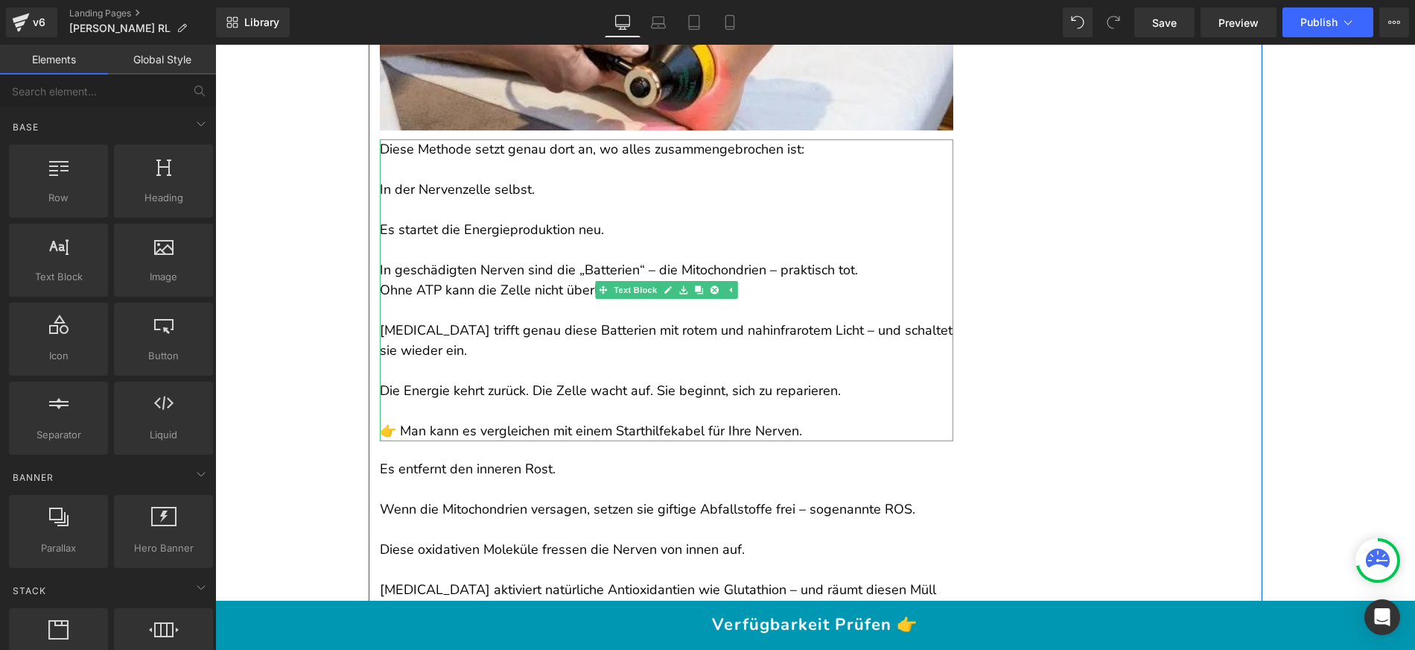
click at [869, 280] on p "In geschädigten Nerven sind die „Batterien“ – die Mitochondrien – praktisch tot." at bounding box center [667, 270] width 574 height 20
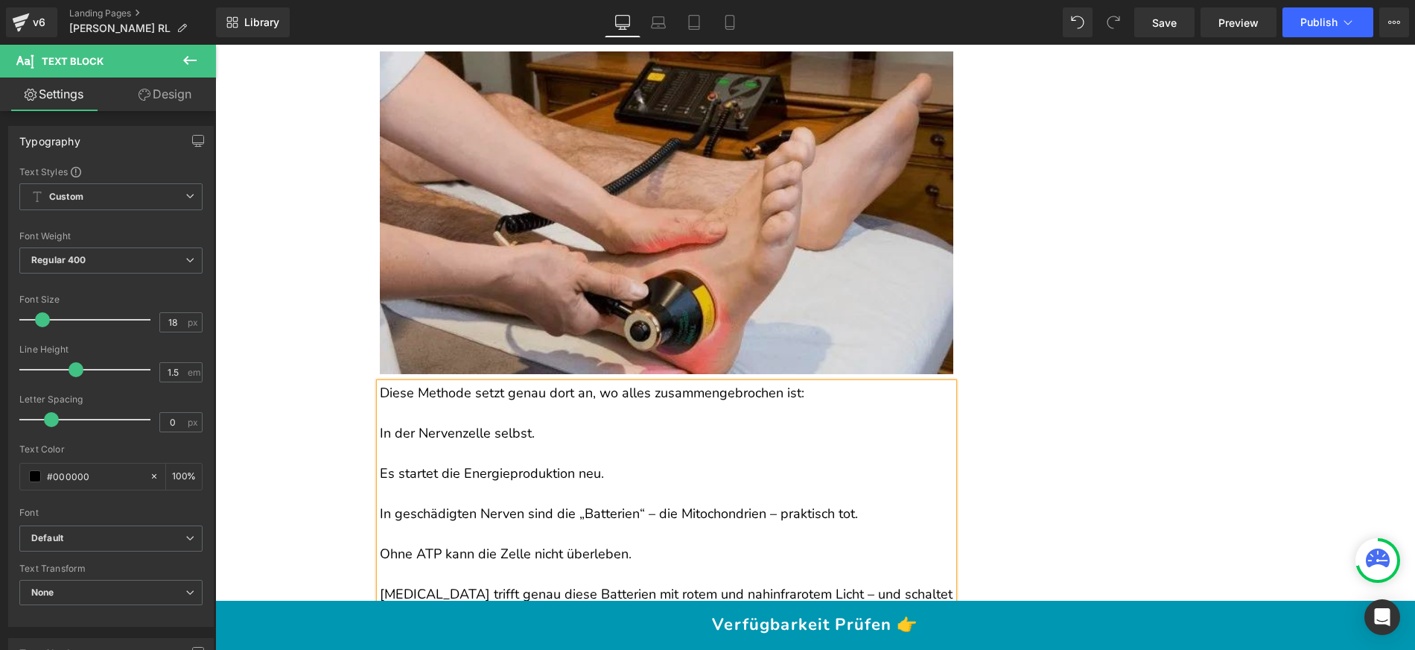
scroll to position [5286, 0]
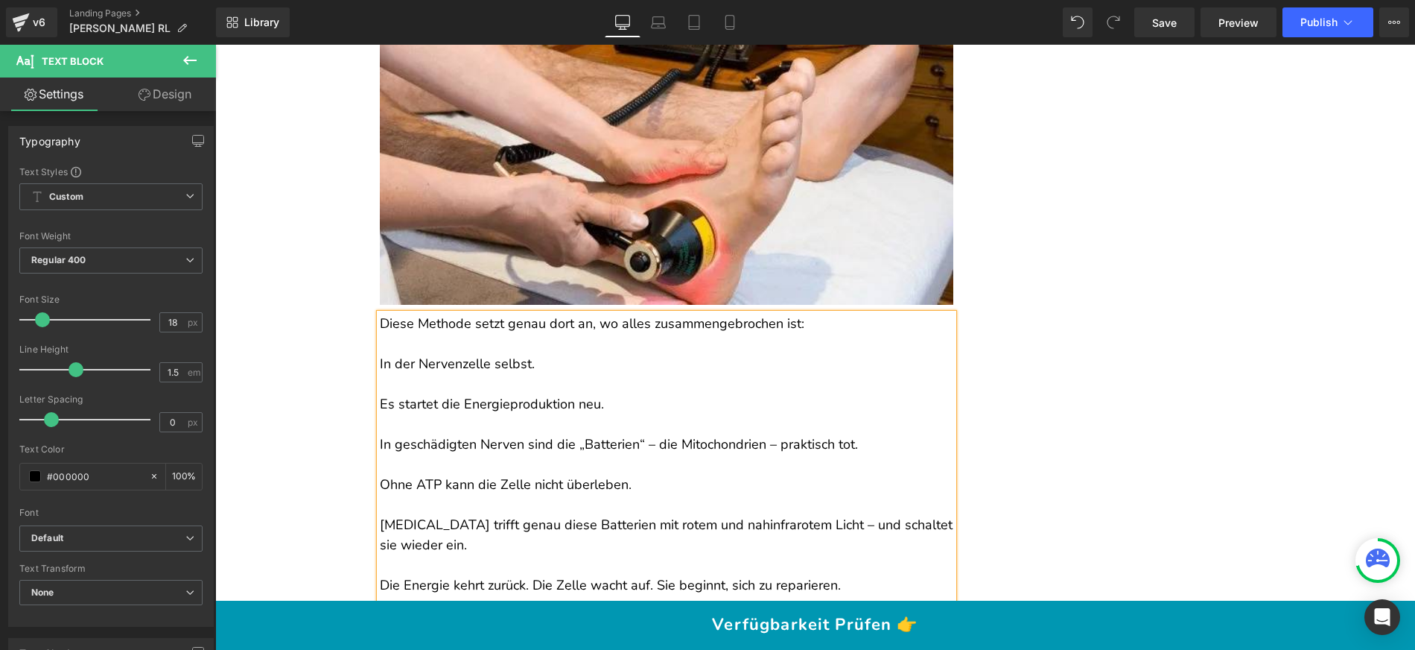
click at [416, 334] on p "Diese Methode setzt genau dort an, wo alles zusammengebrochen ist:" at bounding box center [667, 324] width 574 height 20
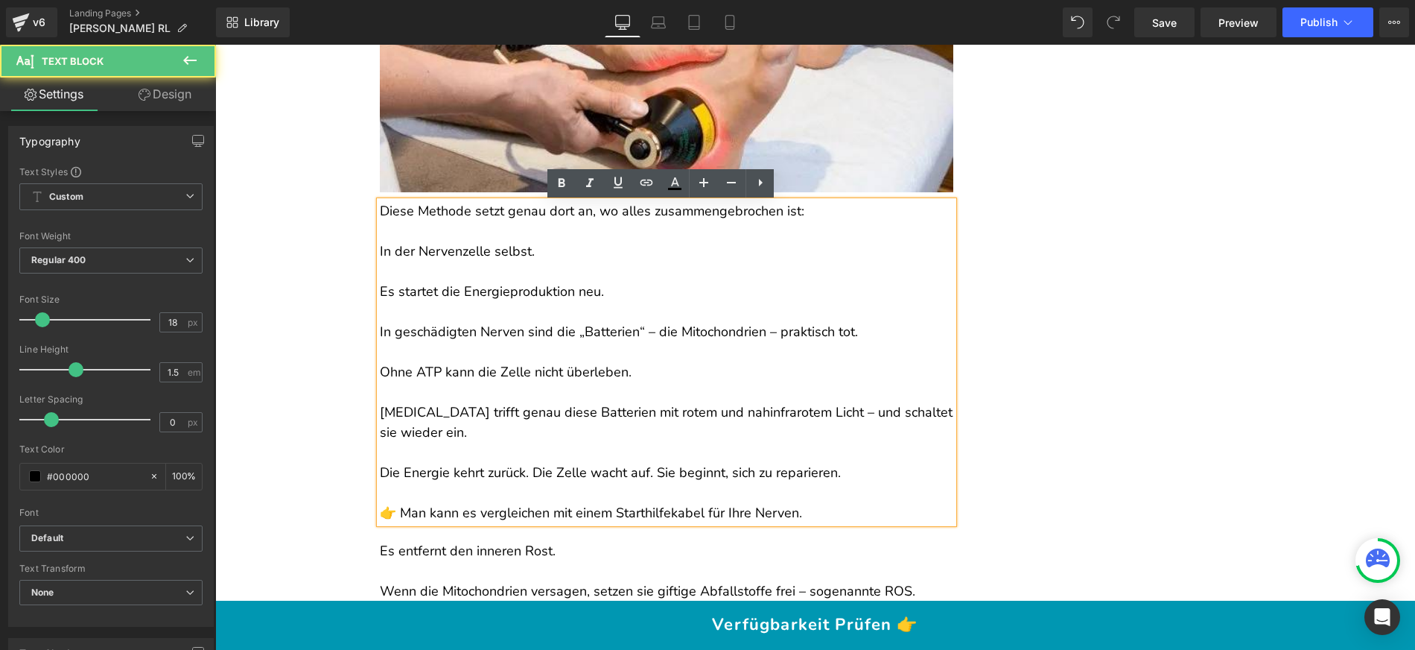
scroll to position [5416, 0]
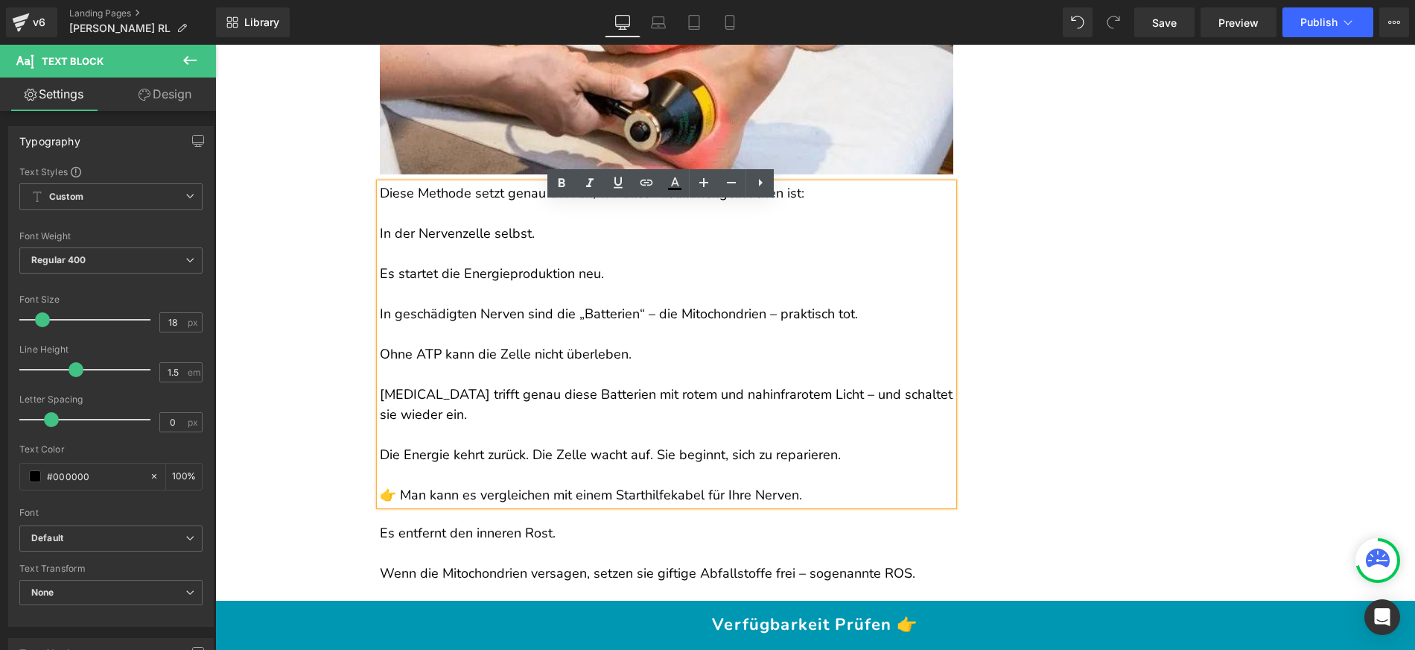
click at [819, 485] on p at bounding box center [667, 475] width 574 height 20
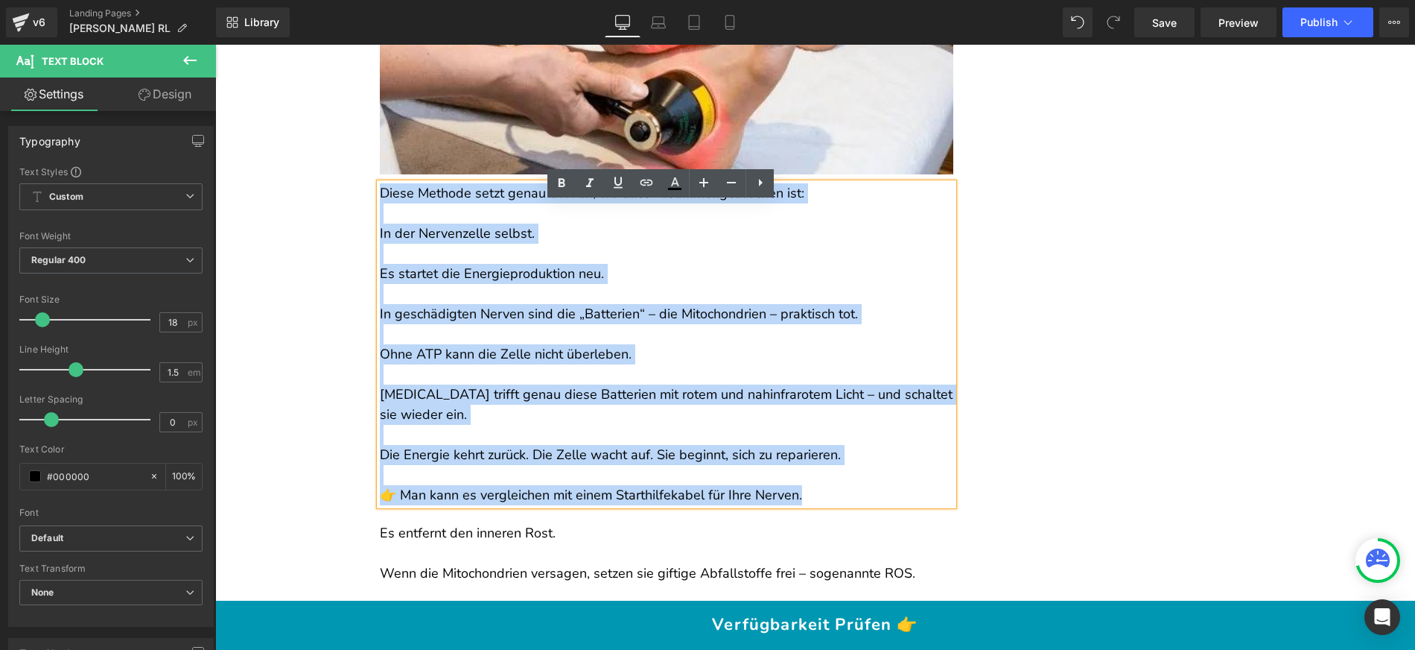
drag, startPoint x: 816, startPoint y: 512, endPoint x: 377, endPoint y: 215, distance: 529.9
click at [380, 215] on div "Diese Methode setzt genau dort an, wo alles zusammengebrochen ist: In der Nerve…" at bounding box center [667, 344] width 574 height 322
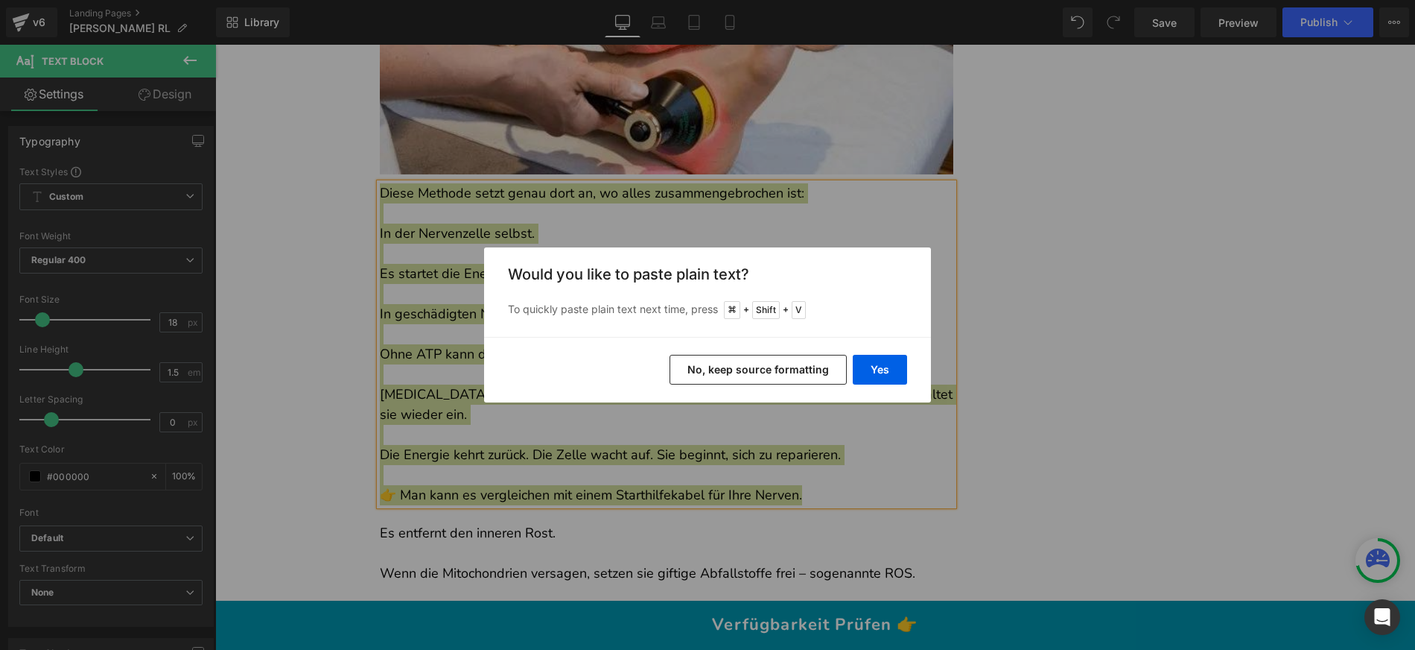
click at [780, 367] on button "No, keep source formatting" at bounding box center [758, 370] width 177 height 30
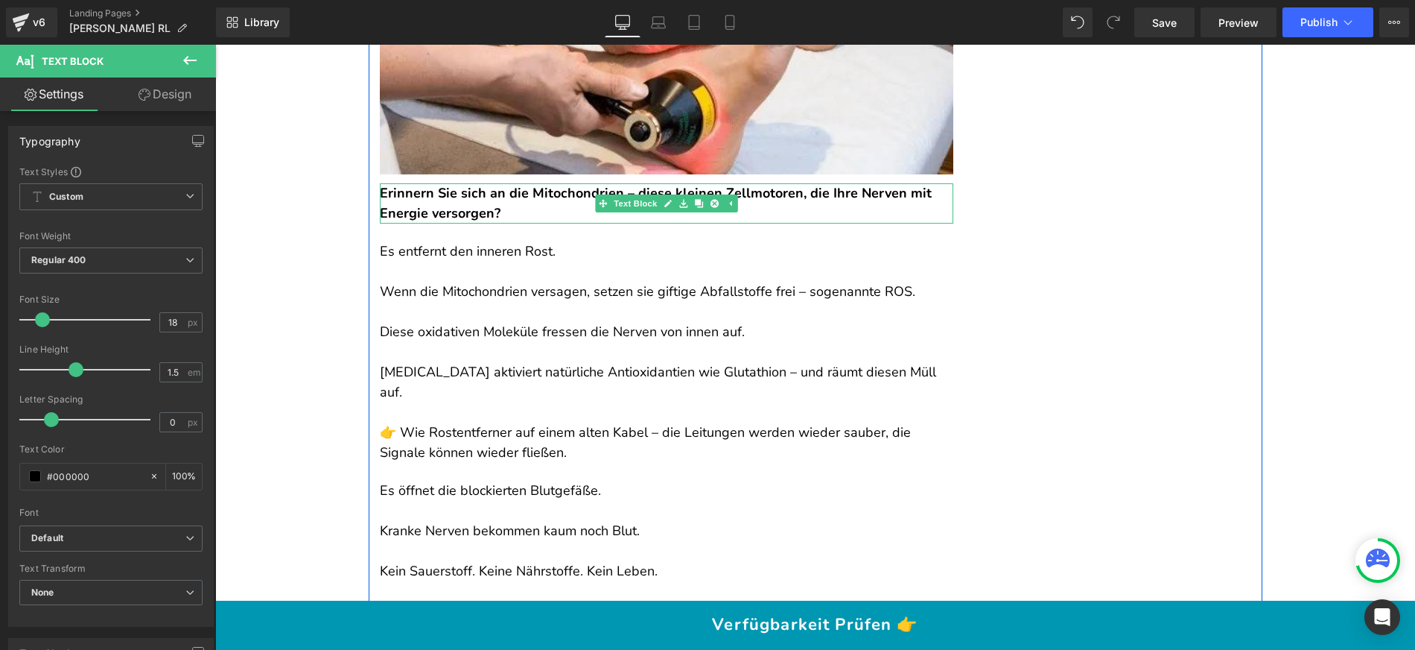
click at [516, 223] on p "Erinnern Sie sich an die Mitochondrien – diese kleinen Zellmotoren, die Ihre Ne…" at bounding box center [667, 203] width 574 height 40
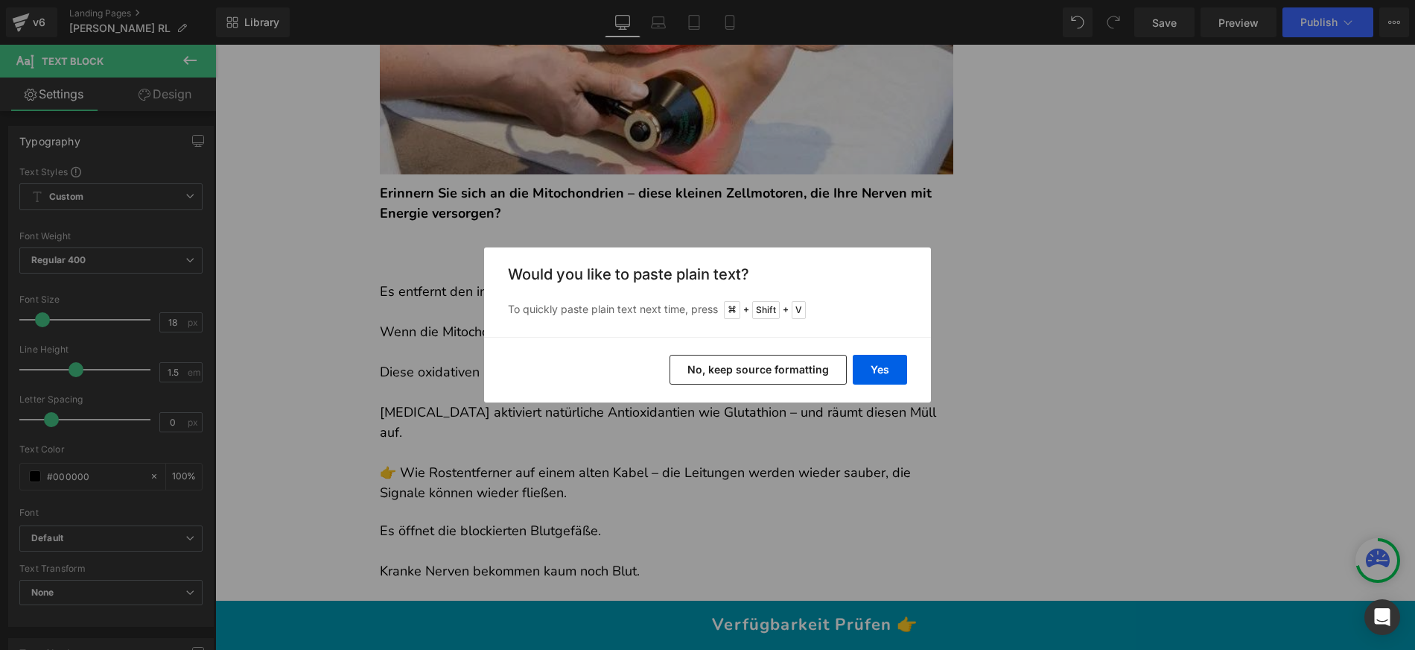
click at [777, 375] on button "No, keep source formatting" at bounding box center [758, 370] width 177 height 30
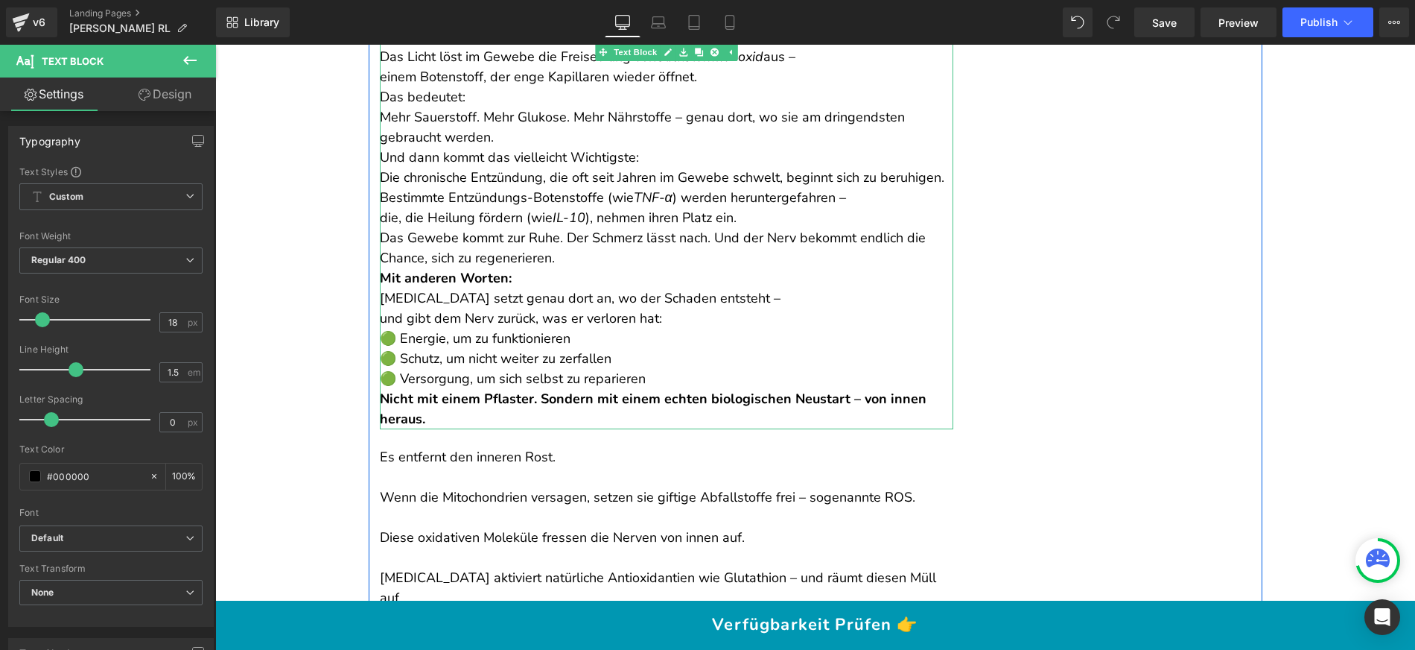
scroll to position [6049, 0]
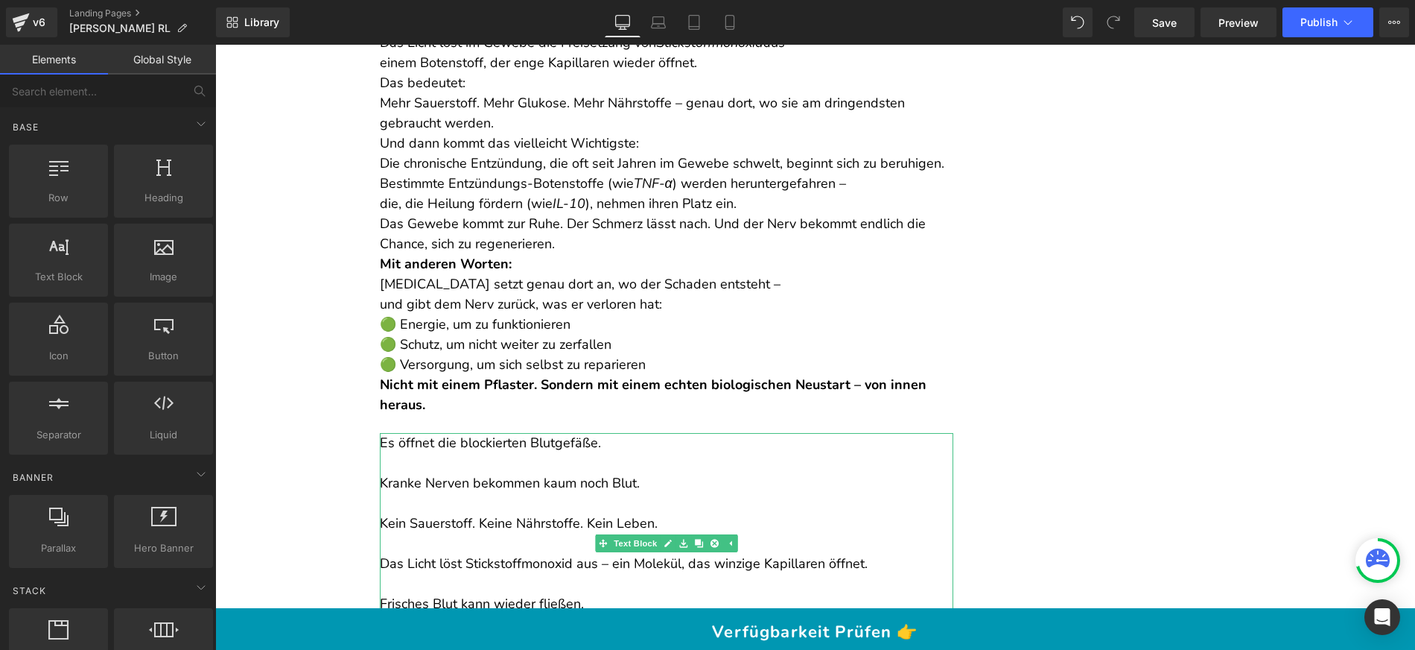
drag, startPoint x: 757, startPoint y: 587, endPoint x: 541, endPoint y: 542, distance: 220.6
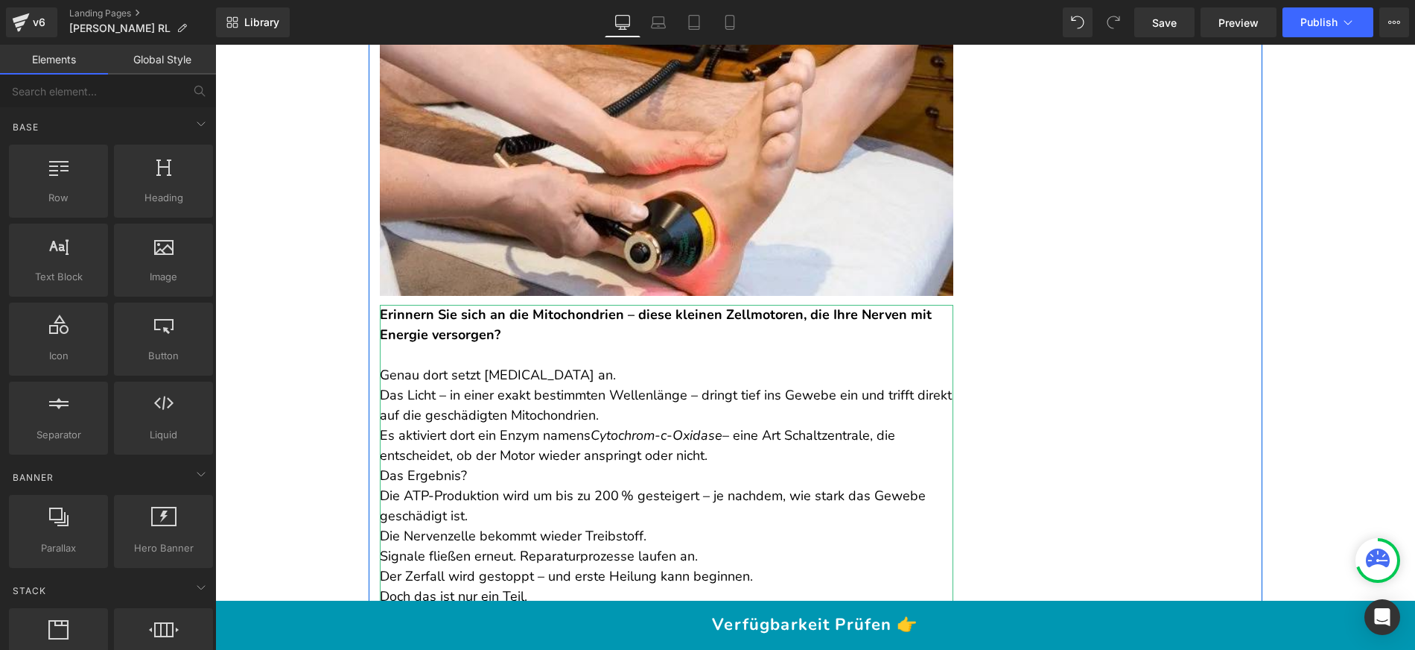
scroll to position [5262, 0]
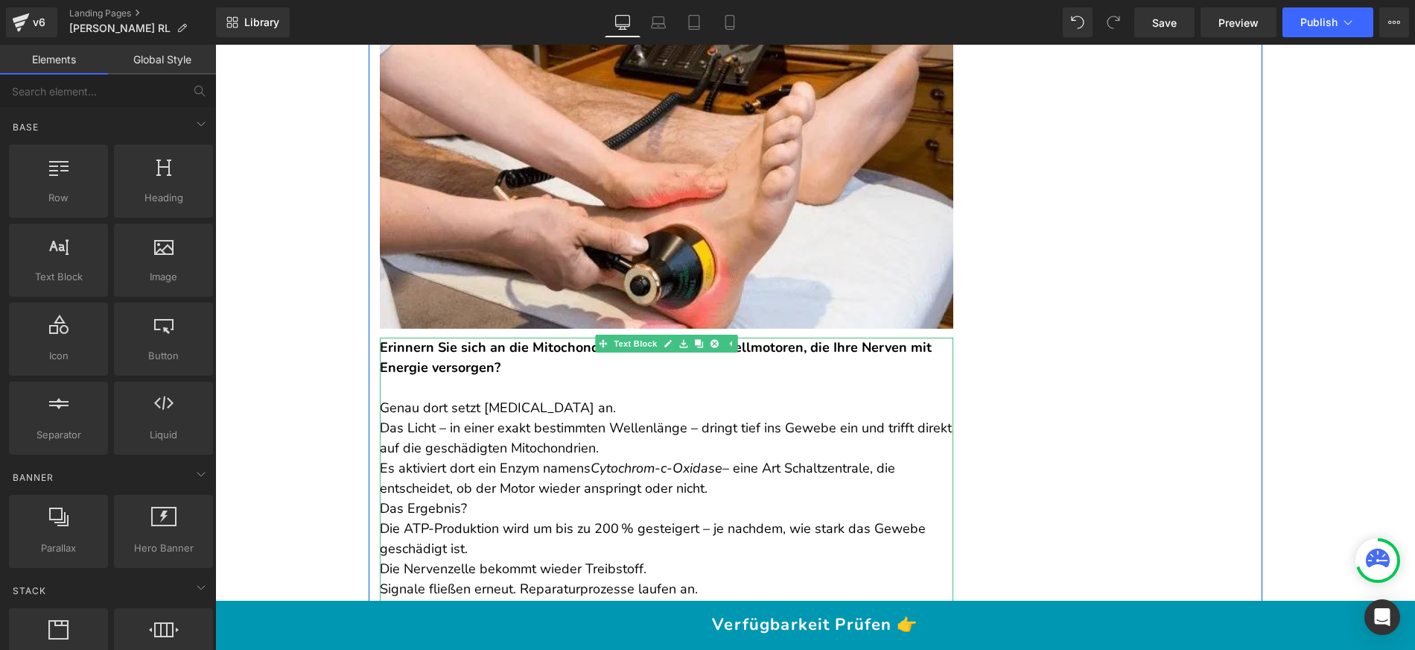
click at [648, 418] on p "Genau dort setzt [MEDICAL_DATA] an." at bounding box center [667, 408] width 574 height 20
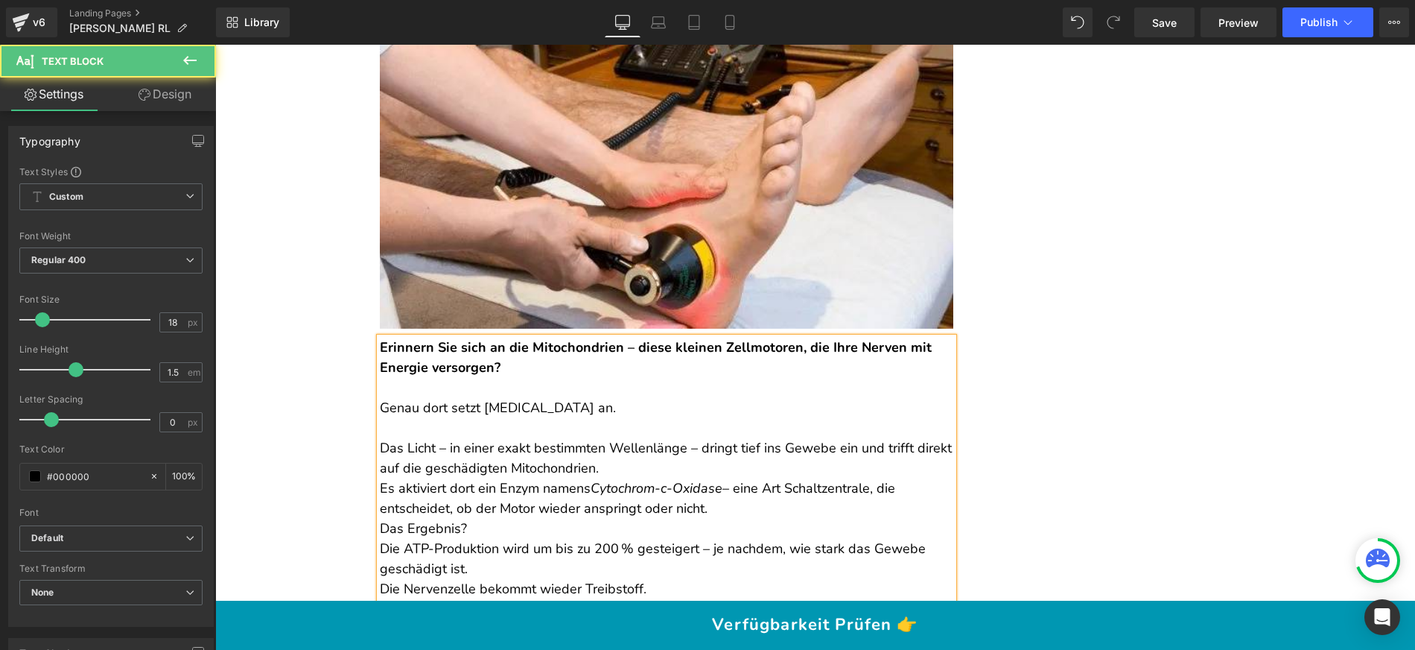
click at [614, 477] on p "Das Licht – in einer exakt bestimmten Wellenlänge – dringt tief ins Gewebe ein …" at bounding box center [667, 478] width 574 height 80
click at [611, 480] on p "Das Licht – in einer exakt bestimmten Wellenlänge – dringt tief ins Gewebe ein …" at bounding box center [667, 478] width 574 height 80
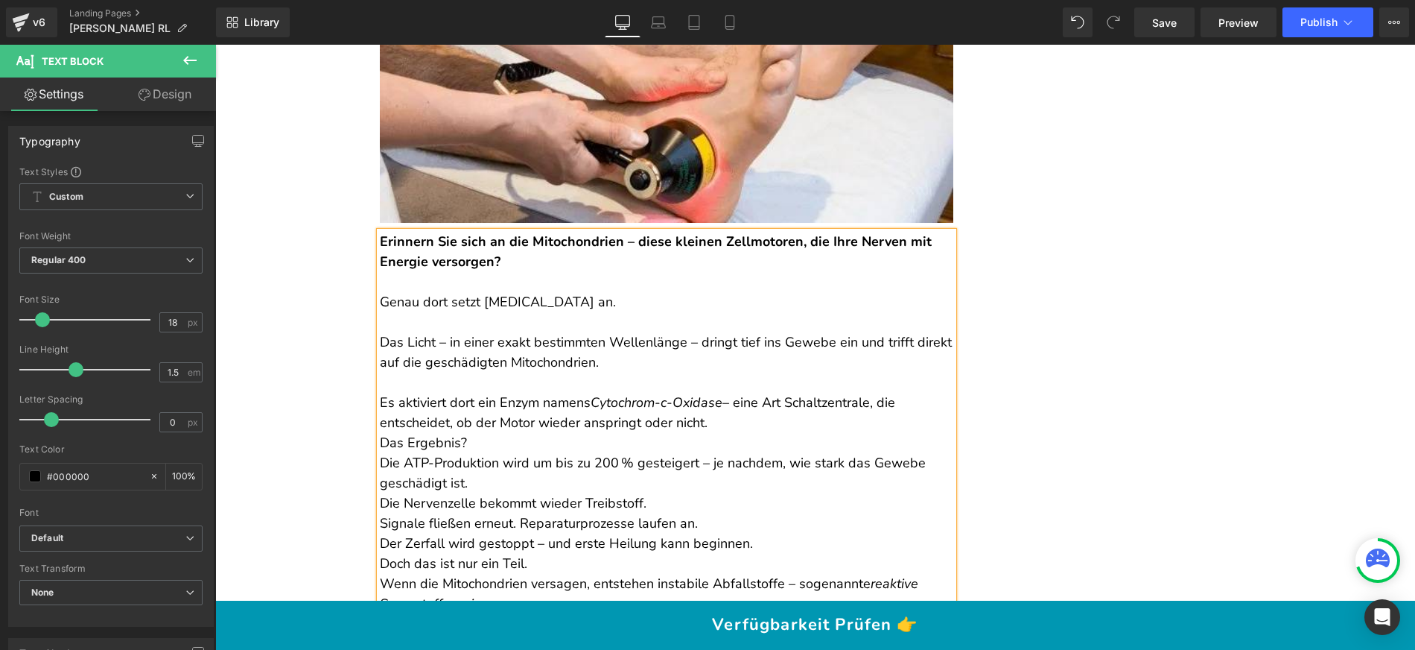
scroll to position [5368, 0]
click at [715, 432] on p "Es aktiviert dort ein Enzym namens Cytochrom-c-Oxidase – eine Art Schaltzentral…" at bounding box center [667, 402] width 574 height 60
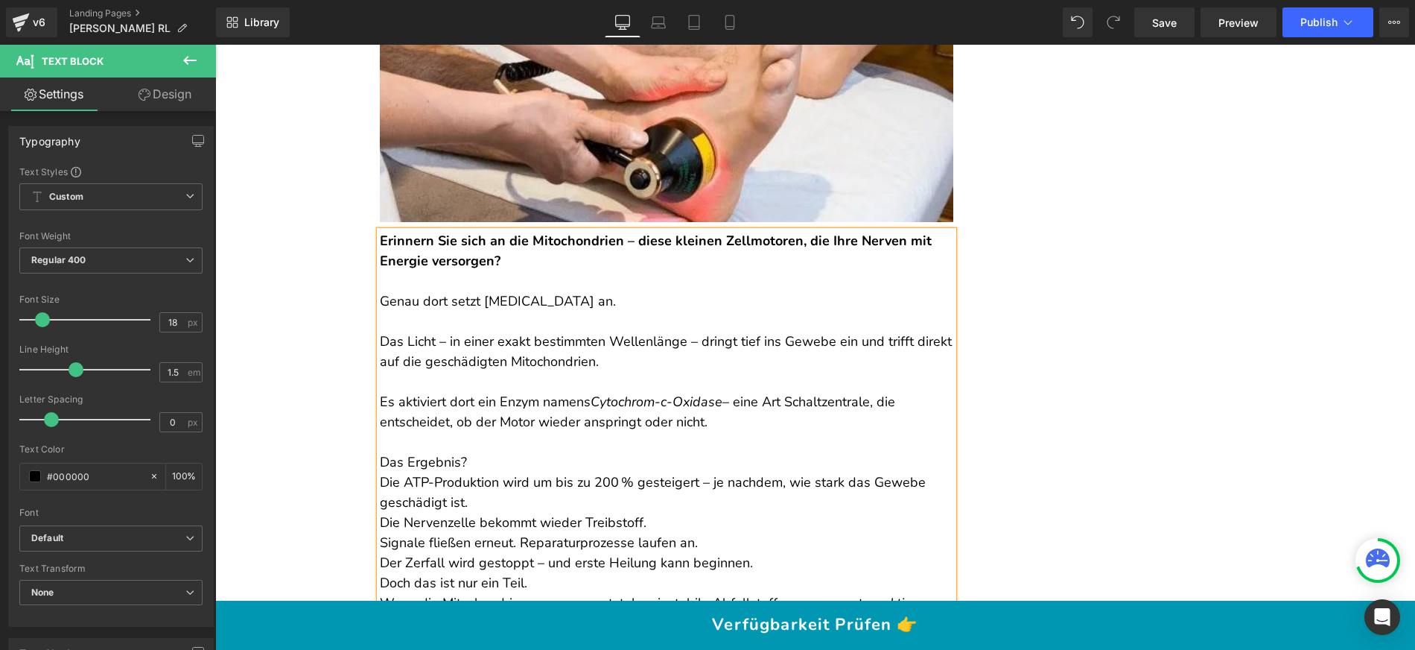
click at [606, 489] on p "Das Ergebnis? Die ATP-Produktion wird um bis zu 200 % gesteigert – je nachdem, …" at bounding box center [667, 512] width 574 height 121
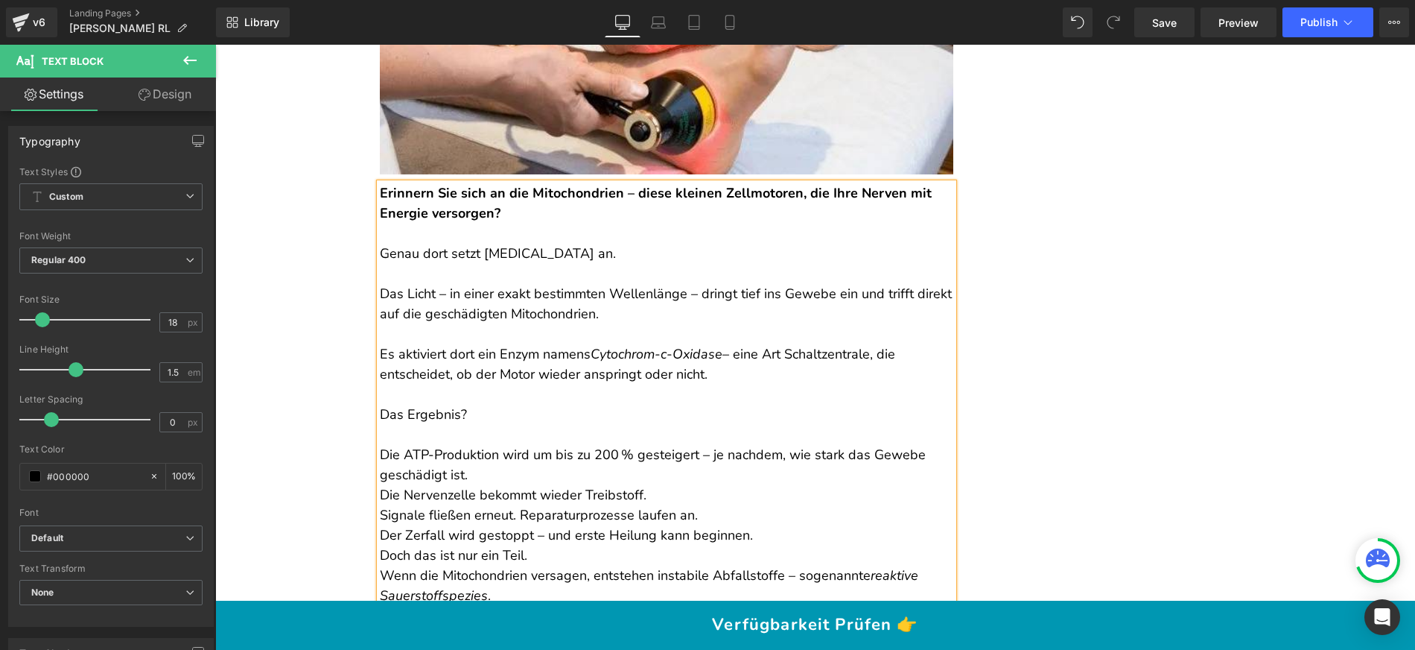
click at [560, 500] on p "Die ATP-Produktion wird um bis zu 200 % gesteigert – je nachdem, wie stark das …" at bounding box center [667, 485] width 574 height 121
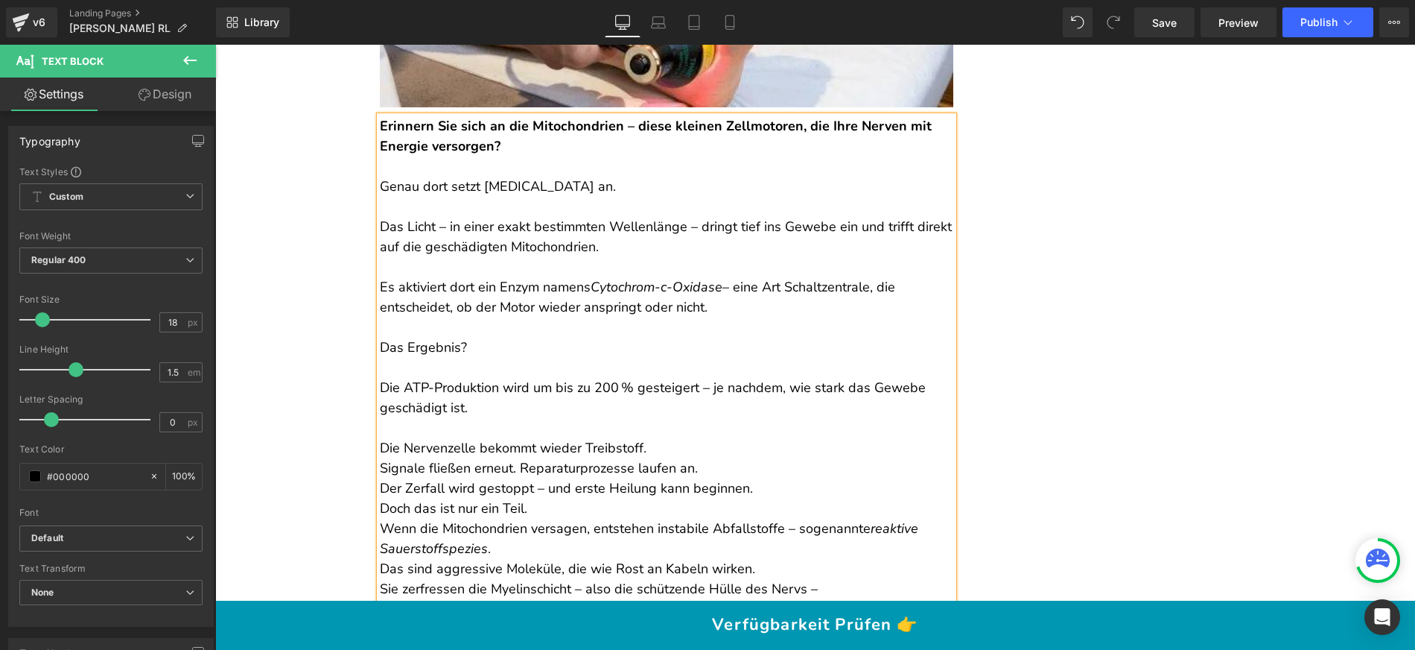
scroll to position [5495, 0]
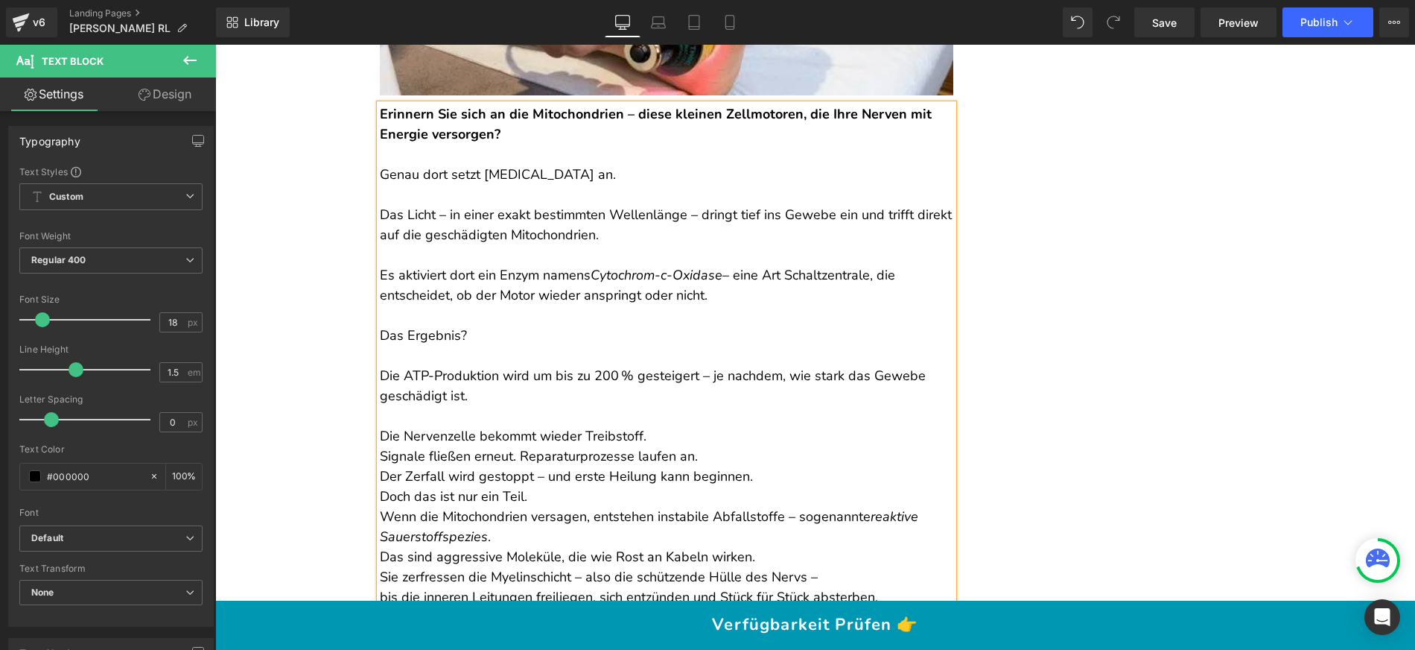
click at [654, 461] on p "Die Nervenzelle bekommt wieder Treibstoff. Signale fließen erneut. Reparaturpro…" at bounding box center [667, 446] width 574 height 80
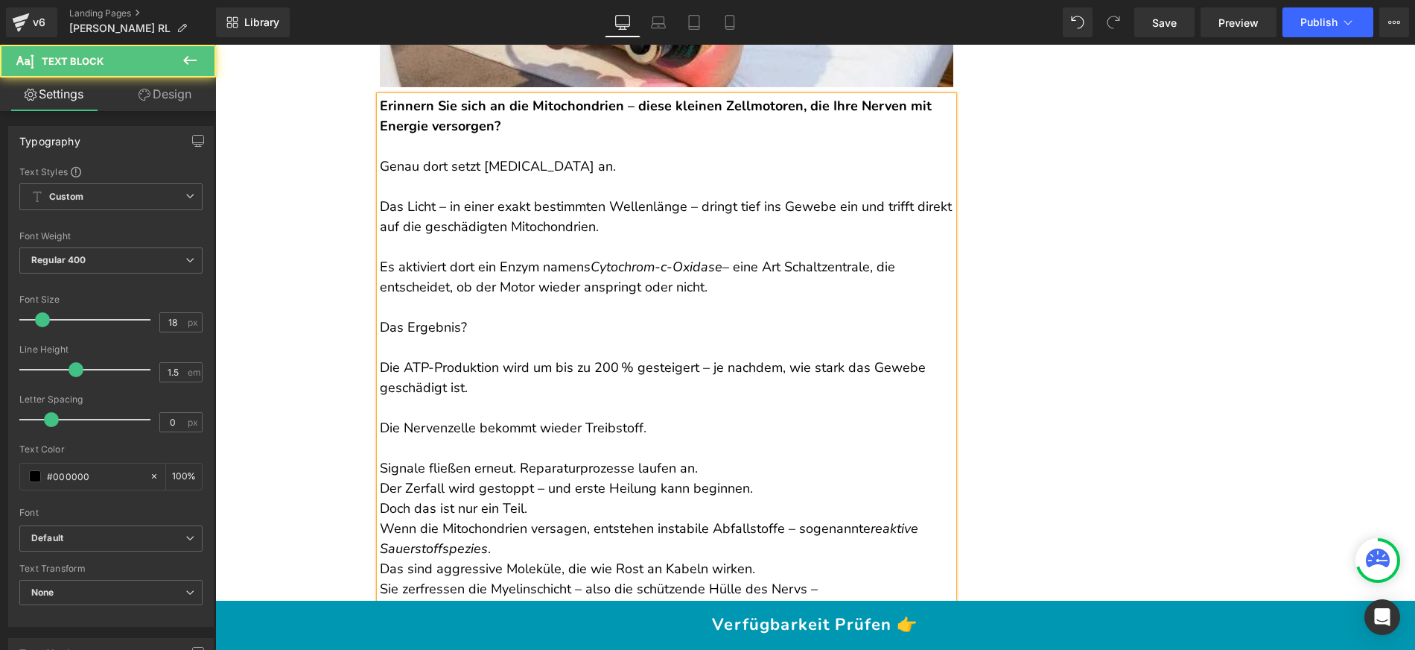
scroll to position [5517, 0]
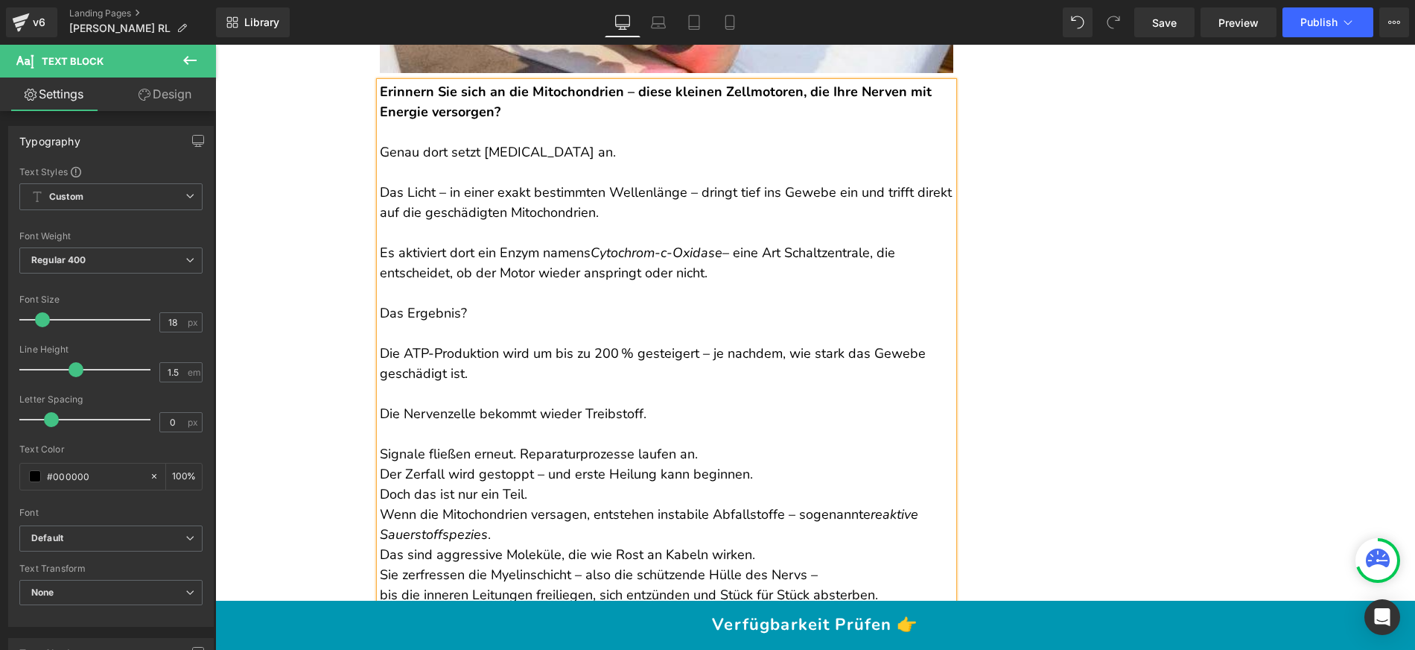
click at [696, 468] on p "Signale fließen erneut. Reparaturprozesse laufen an. Der Zerfall wird gestoppt …" at bounding box center [667, 454] width 574 height 60
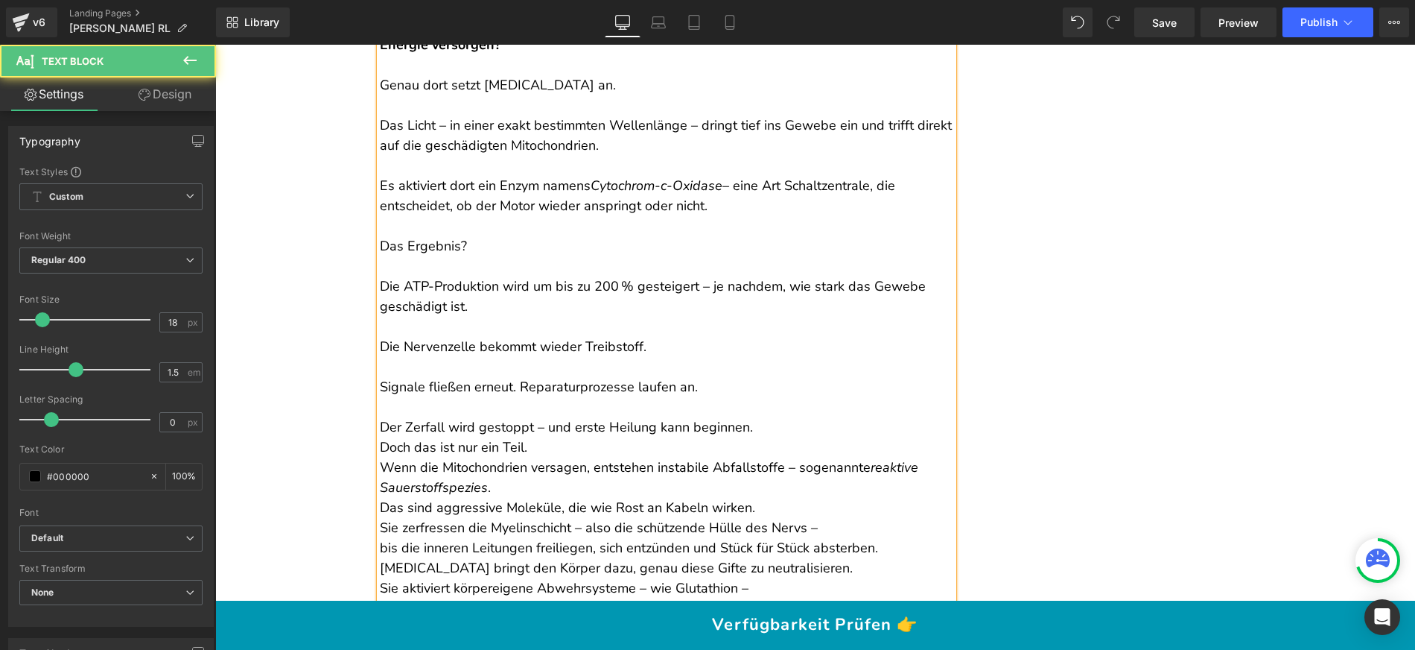
scroll to position [5592, 0]
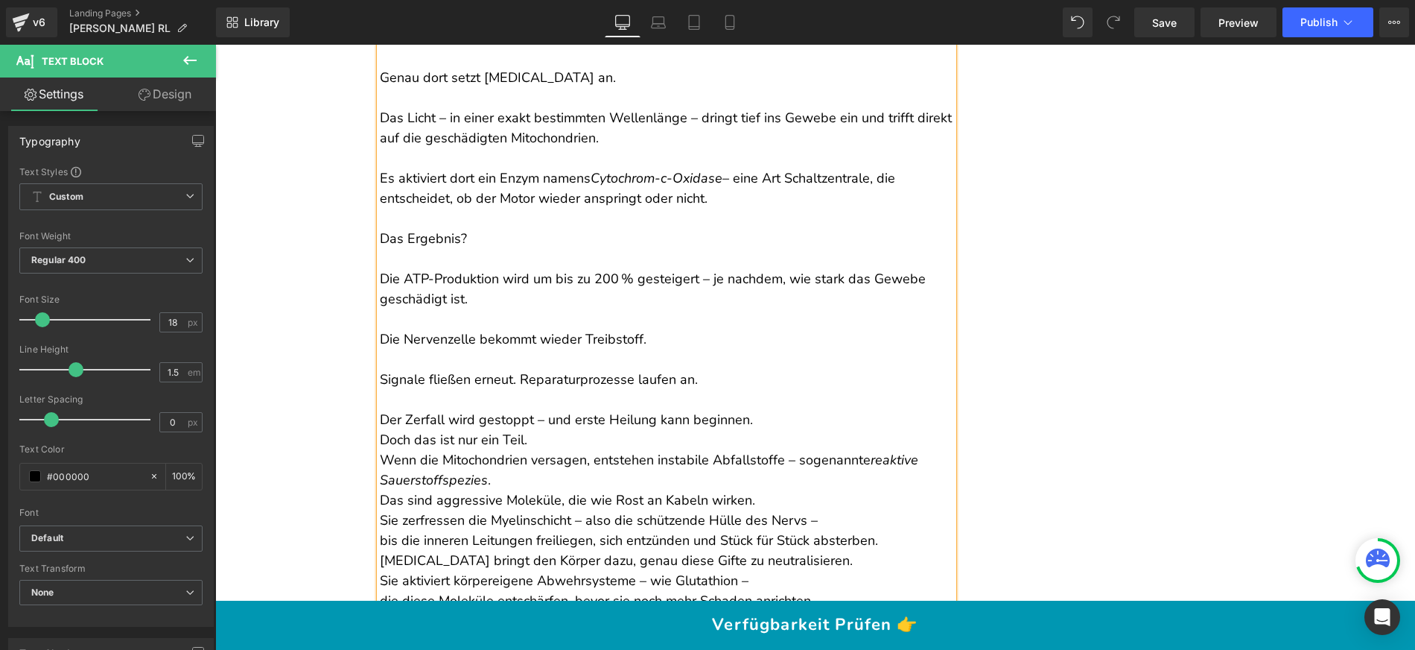
click at [735, 430] on p "Der Zerfall wird gestoppt – und erste Heilung kann beginnen." at bounding box center [667, 410] width 574 height 40
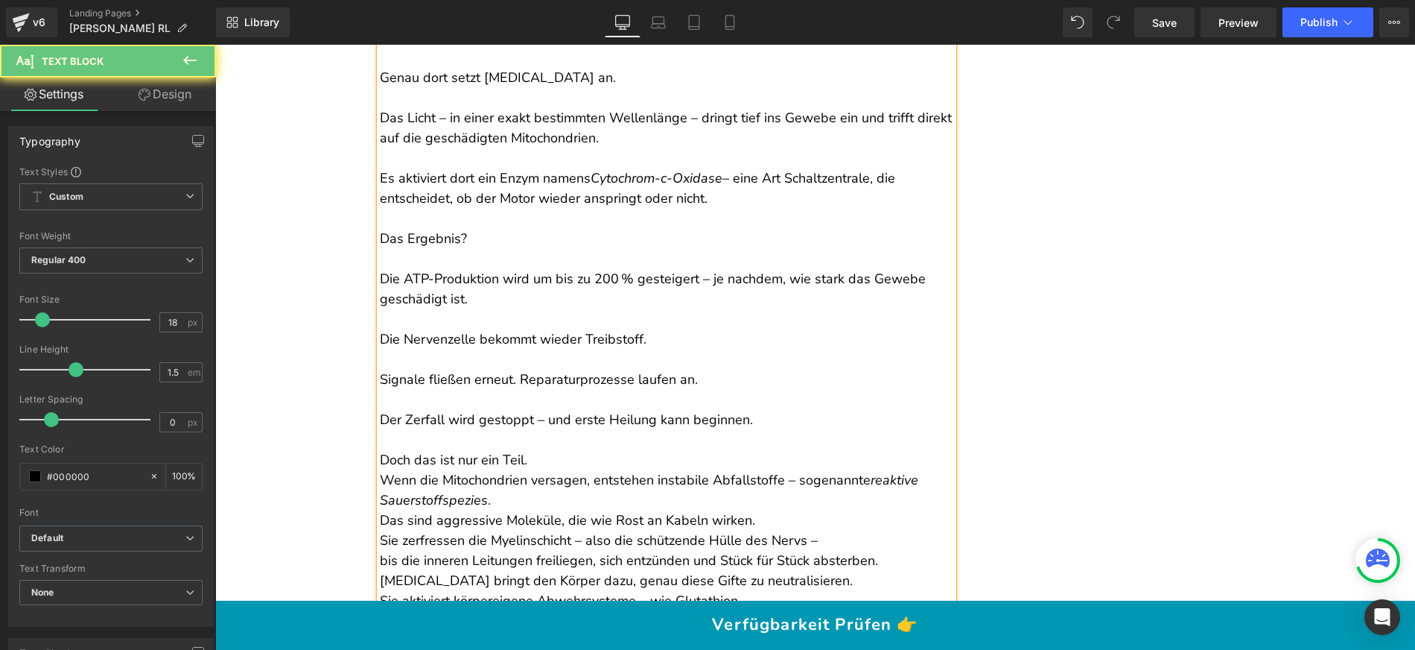
click at [568, 470] on p "Doch das ist nur ein Teil." at bounding box center [667, 460] width 574 height 20
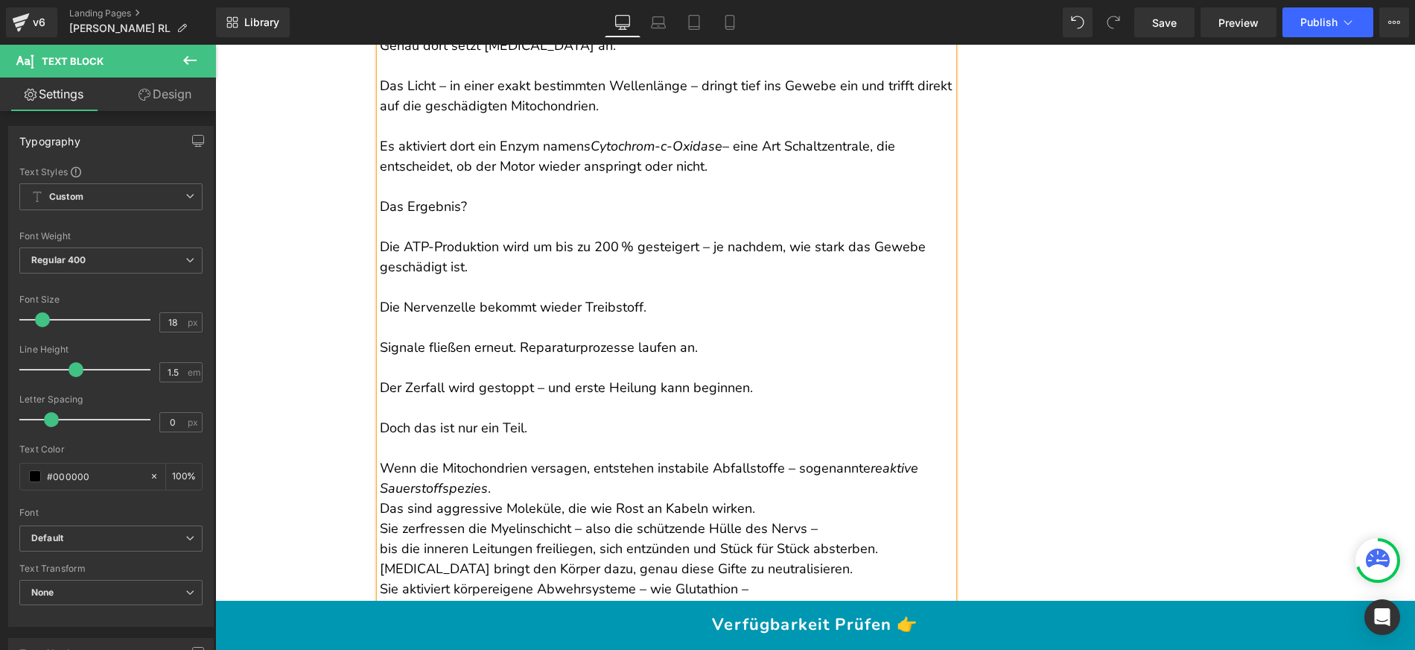
scroll to position [5705, 0]
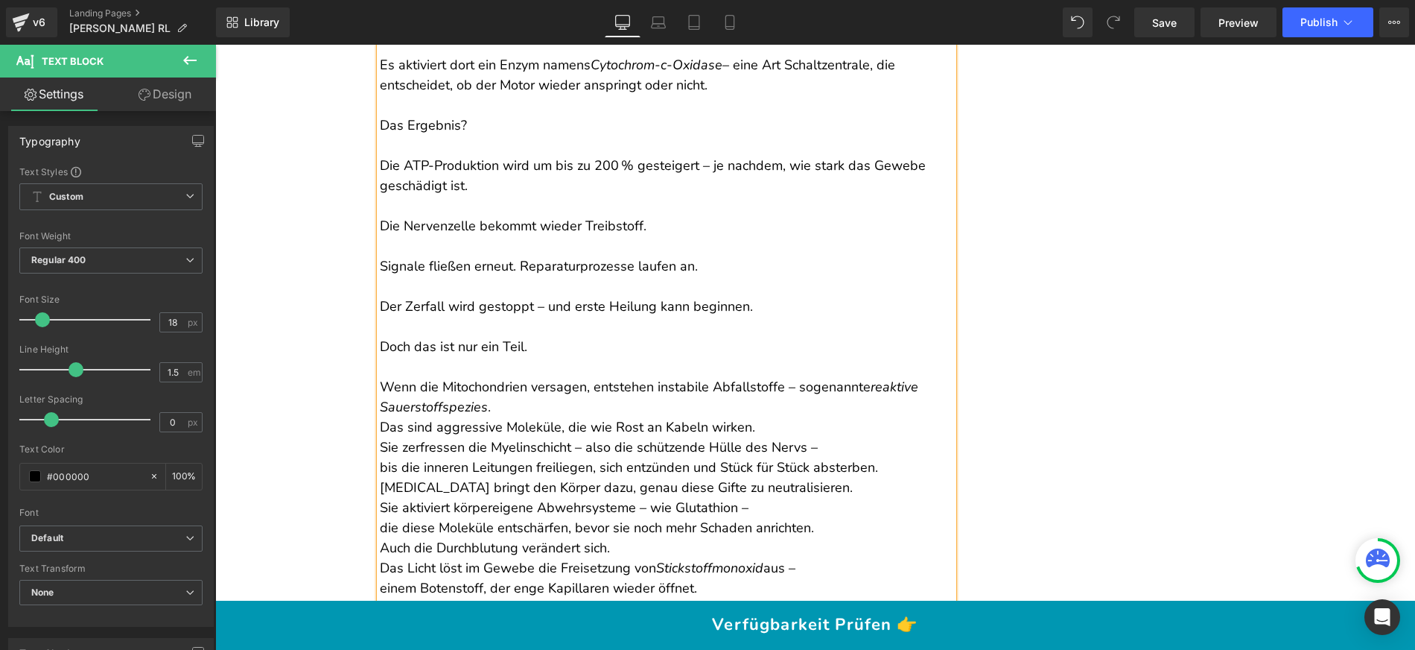
click at [553, 425] on p "Wenn die Mitochondrien versagen, entstehen instabile Abfallstoffe – sogenannte …" at bounding box center [667, 427] width 574 height 101
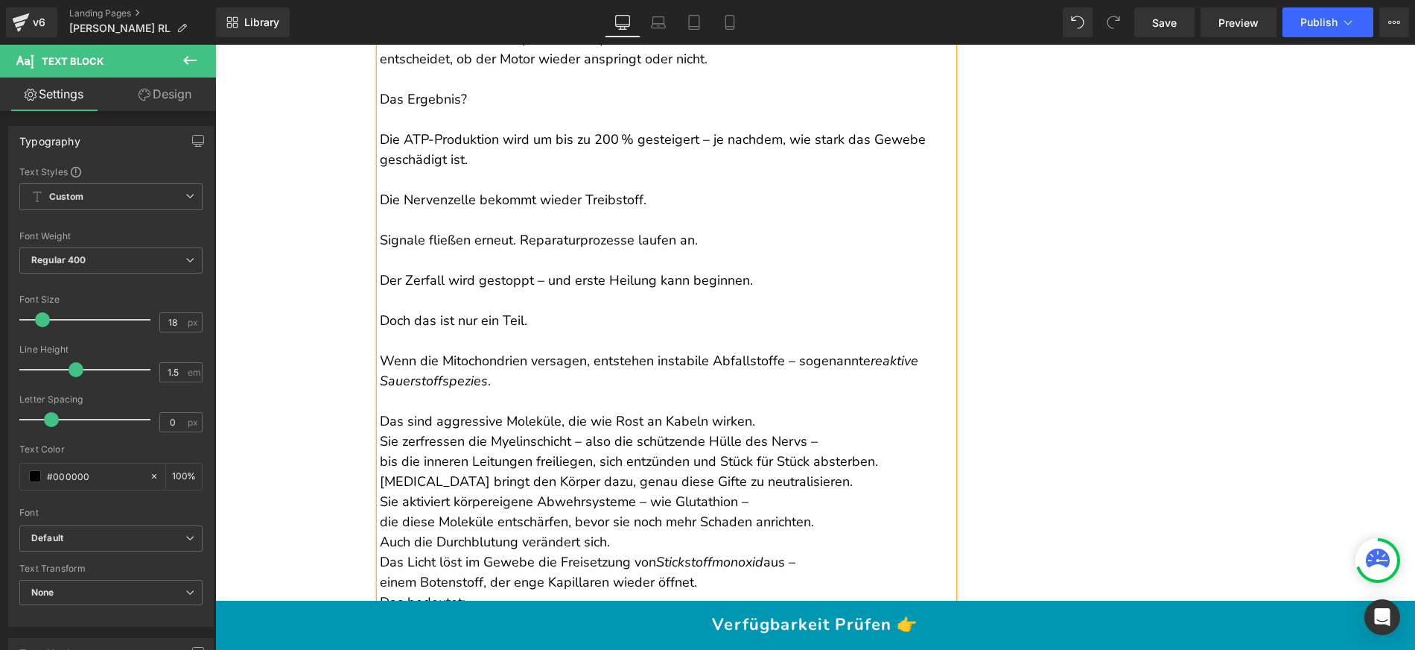
scroll to position [5747, 0]
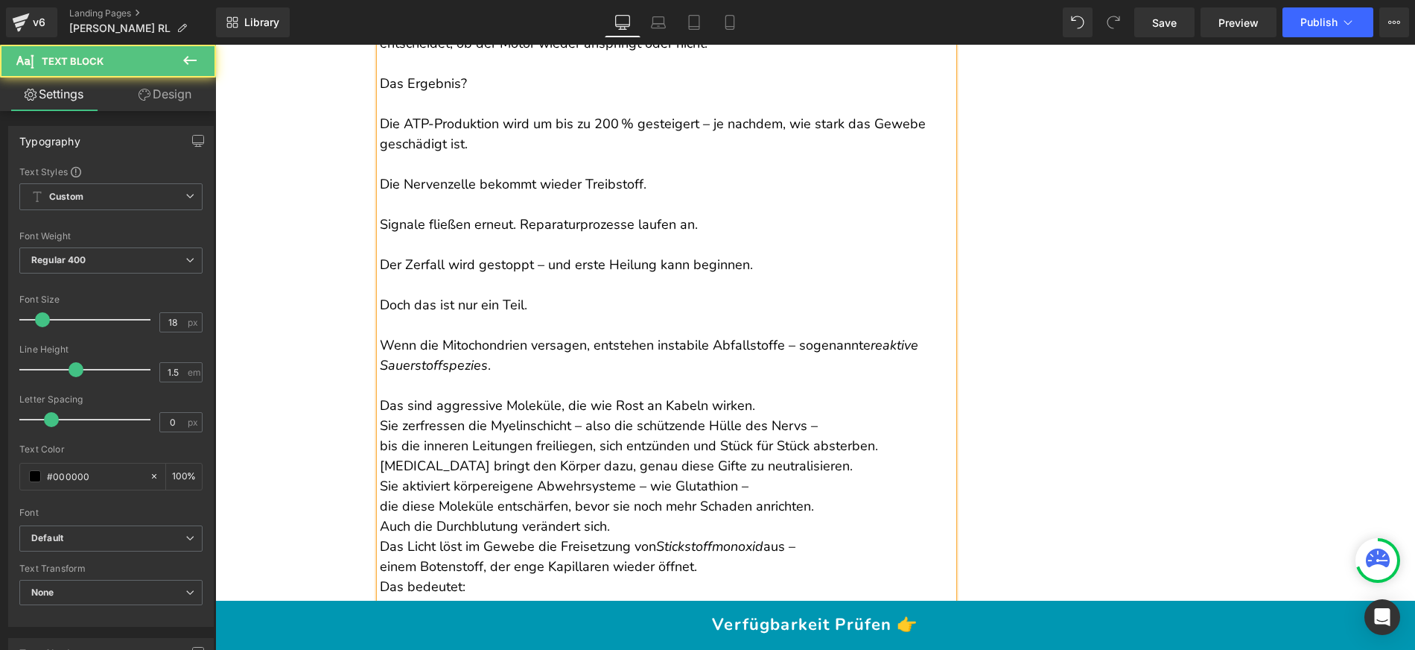
click at [753, 426] on p "Das sind aggressive Moleküle, die wie Rost an Kabeln wirken. Sie zerfressen die…" at bounding box center [667, 415] width 574 height 80
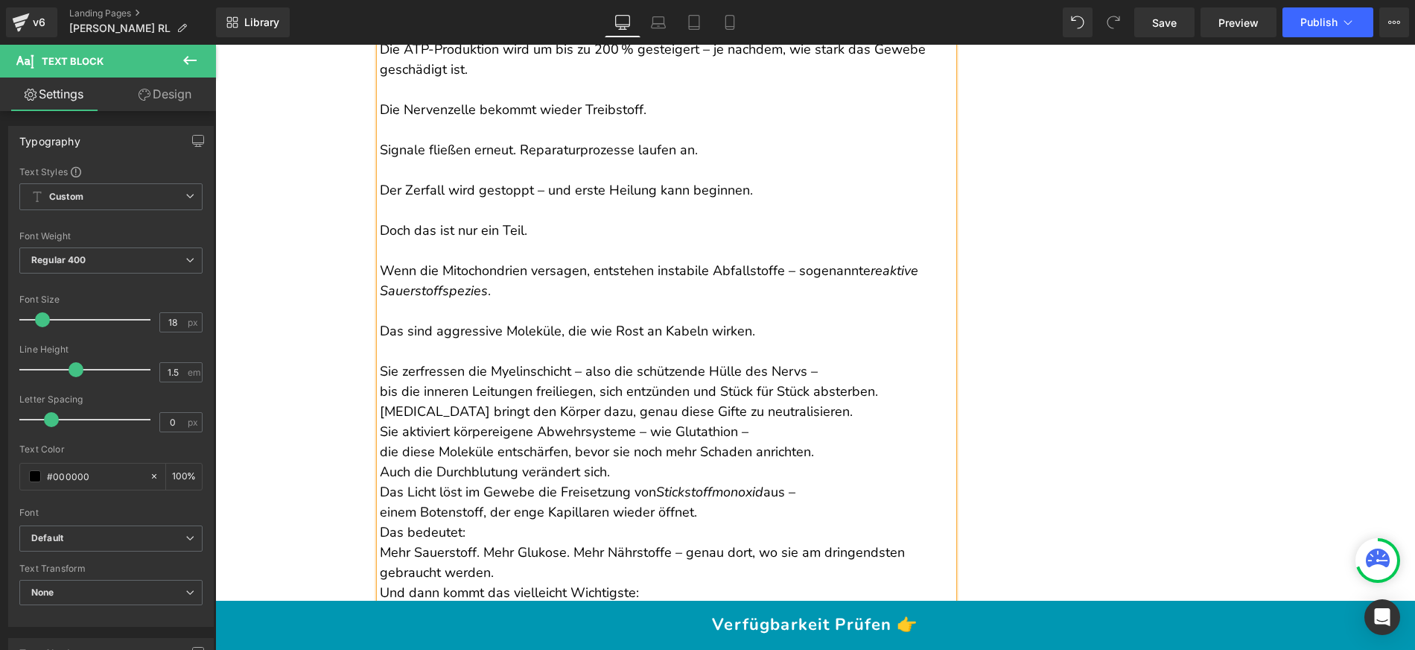
scroll to position [5823, 0]
click at [879, 400] on p "Sie zerfressen die Myelinschicht – also die schützende Hülle des Nervs – bis di…" at bounding box center [667, 370] width 574 height 60
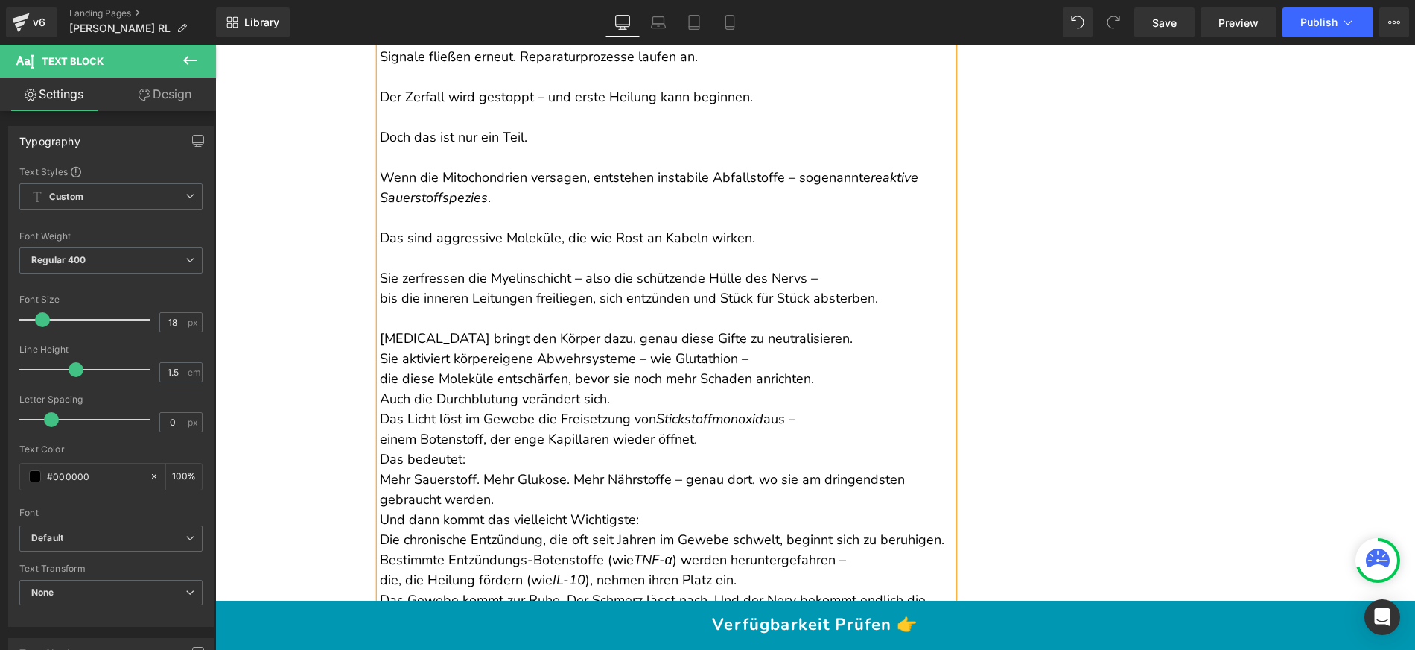
scroll to position [5922, 0]
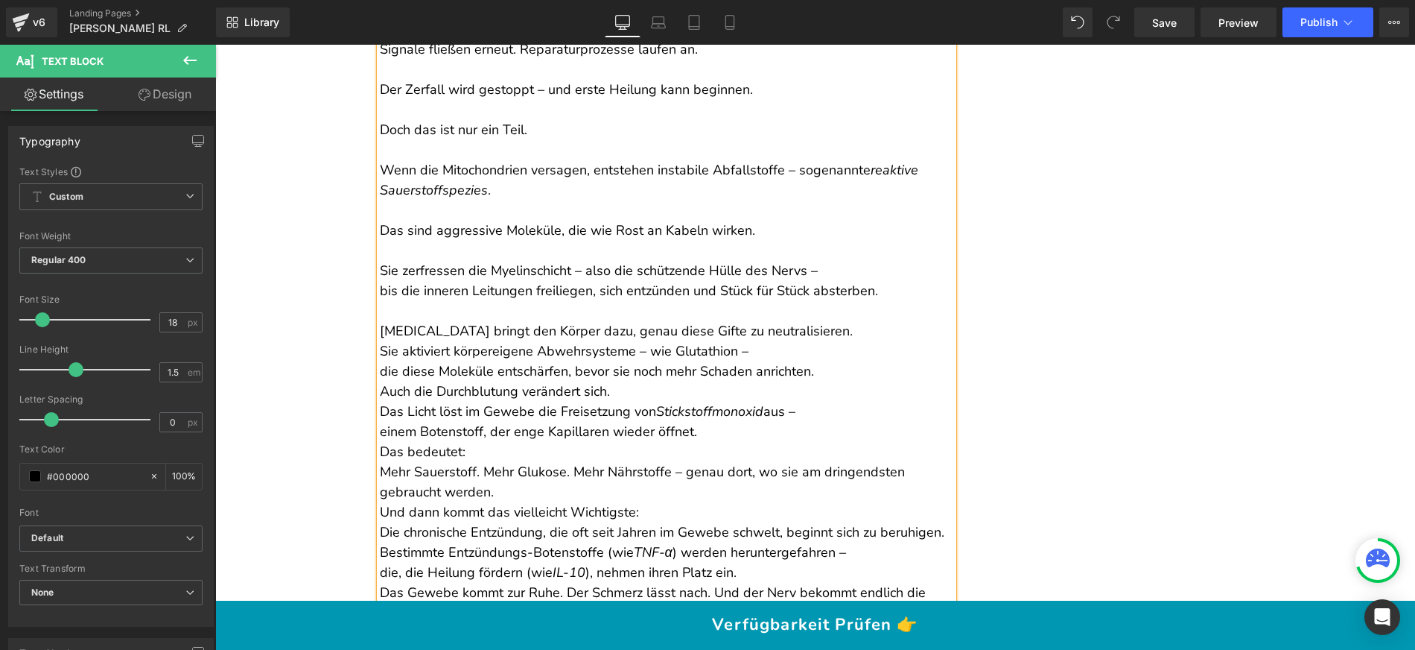
click at [856, 354] on p "[MEDICAL_DATA] bringt den Körper dazu, genau diese Gifte zu neutralisieren. Sie…" at bounding box center [667, 351] width 574 height 60
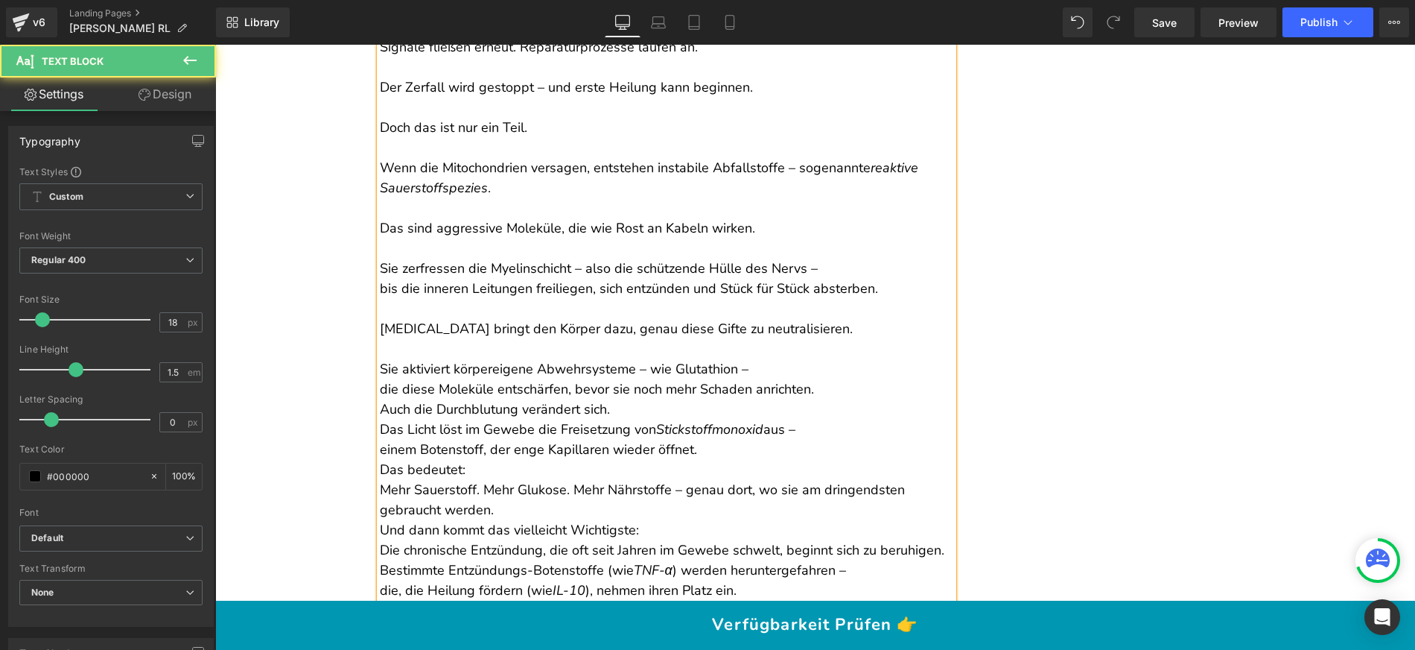
scroll to position [5925, 0]
click at [815, 399] on p "Sie aktiviert körpereigene Abwehrsysteme – wie Glutathion – die diese Moleküle …" at bounding box center [667, 368] width 574 height 60
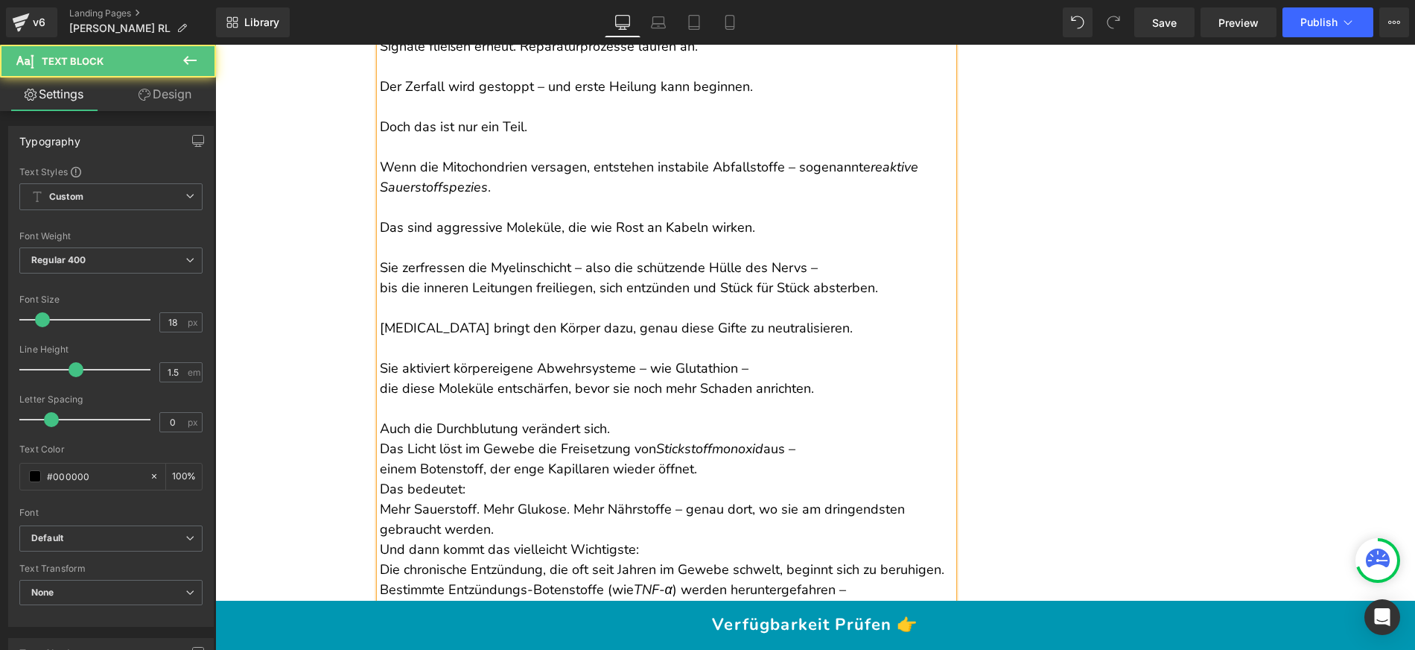
click at [380, 399] on p "Sie aktiviert körpereigene Abwehrsysteme – wie Glutathion – die diese Moleküle …" at bounding box center [667, 368] width 574 height 60
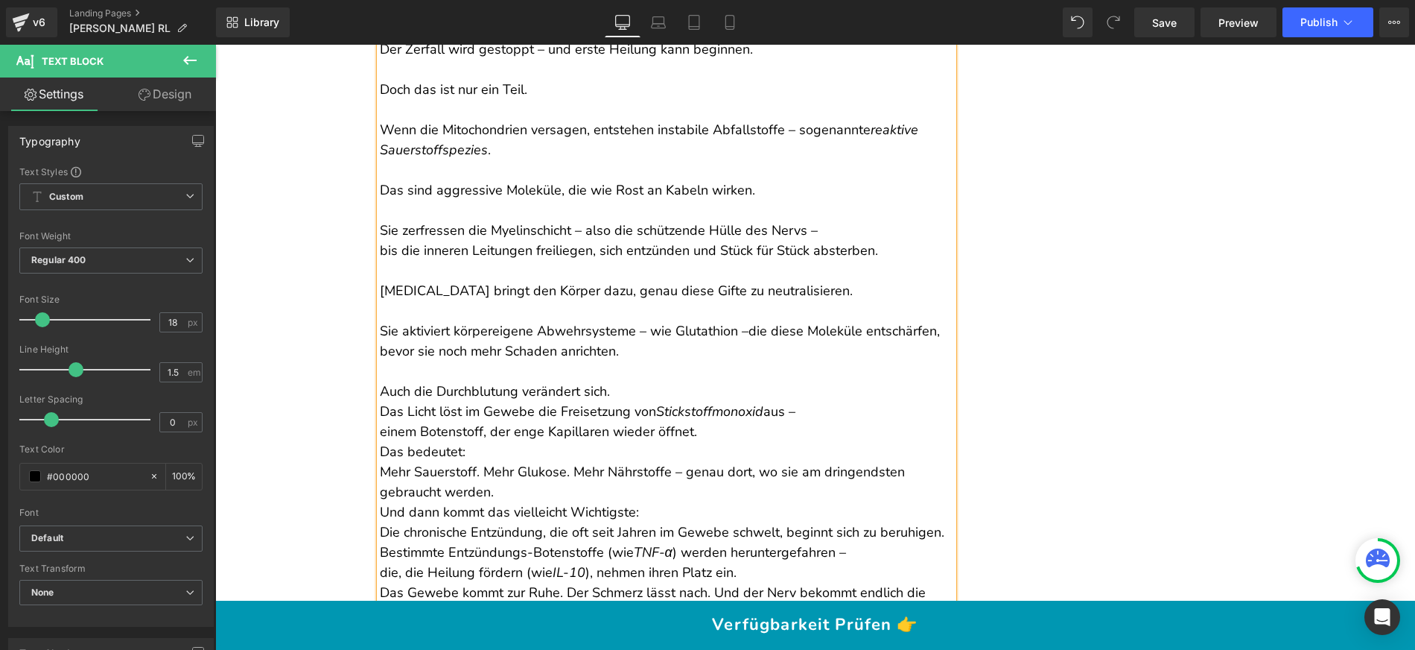
click at [618, 412] on p "Auch die Durchblutung verändert sich. Das Licht löst im Gewebe die Freisetzung …" at bounding box center [667, 441] width 574 height 121
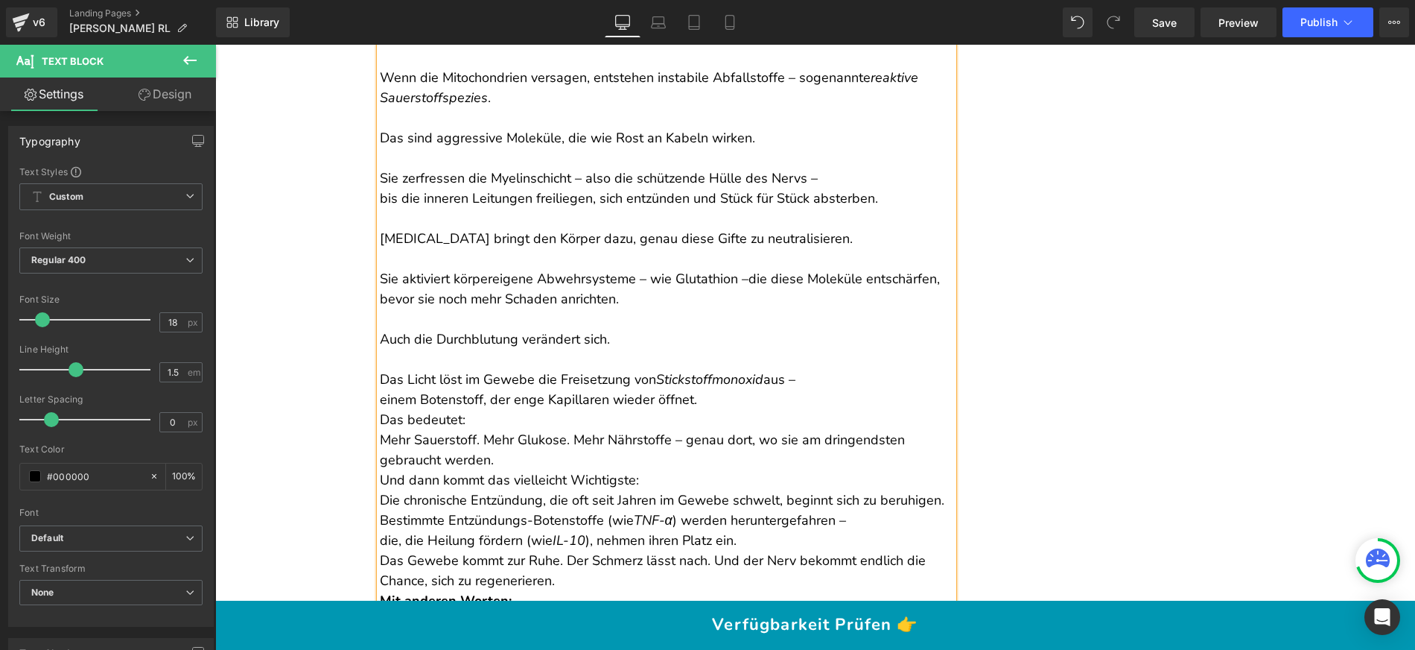
scroll to position [6036, 0]
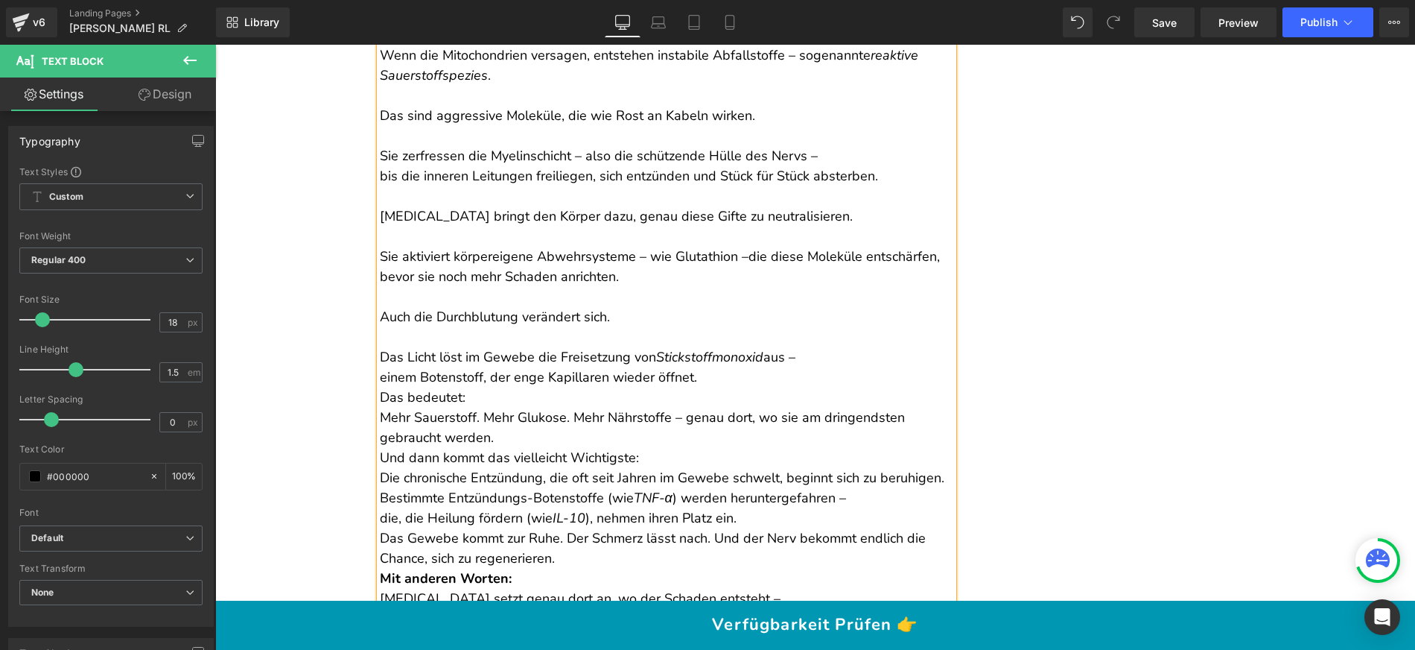
click at [380, 396] on p "Das Licht löst im Gewebe die Freisetzung von Stickstoffmonoxid aus – einem Bote…" at bounding box center [667, 387] width 574 height 121
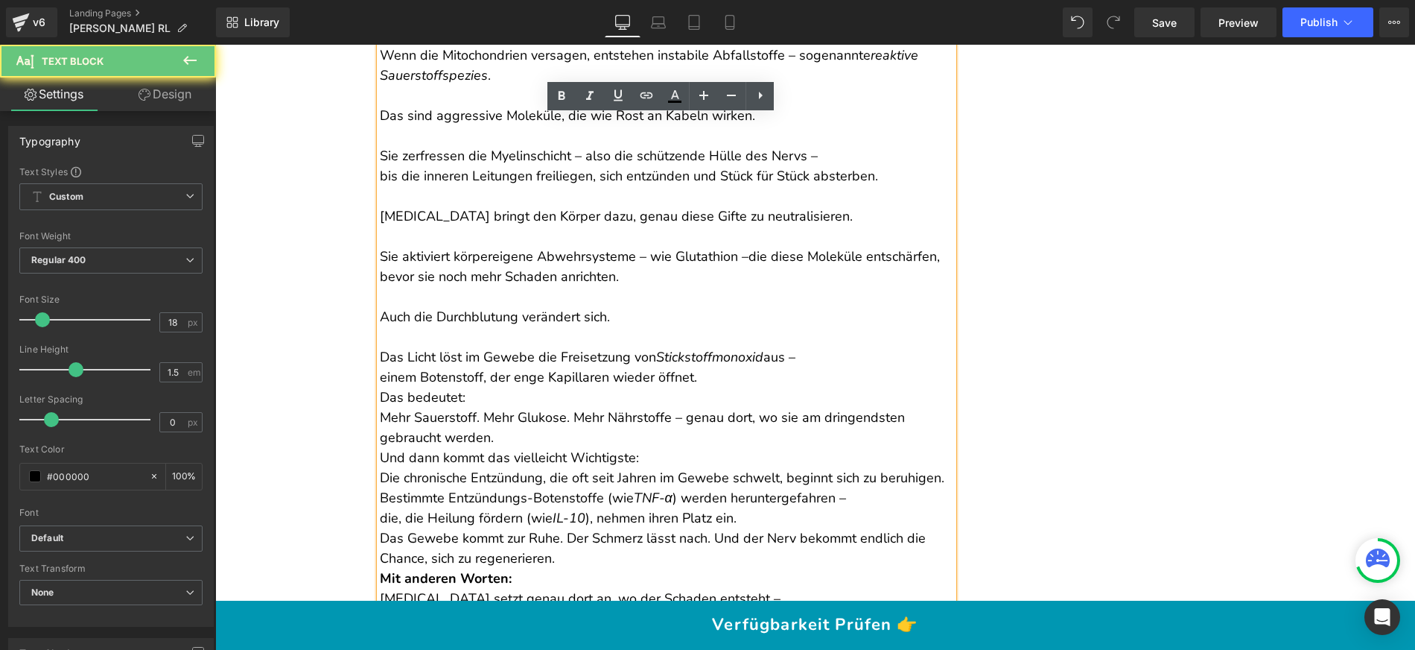
click at [380, 395] on p "Das Licht löst im Gewebe die Freisetzung von Stickstoffmonoxid aus – einem Bote…" at bounding box center [667, 387] width 574 height 121
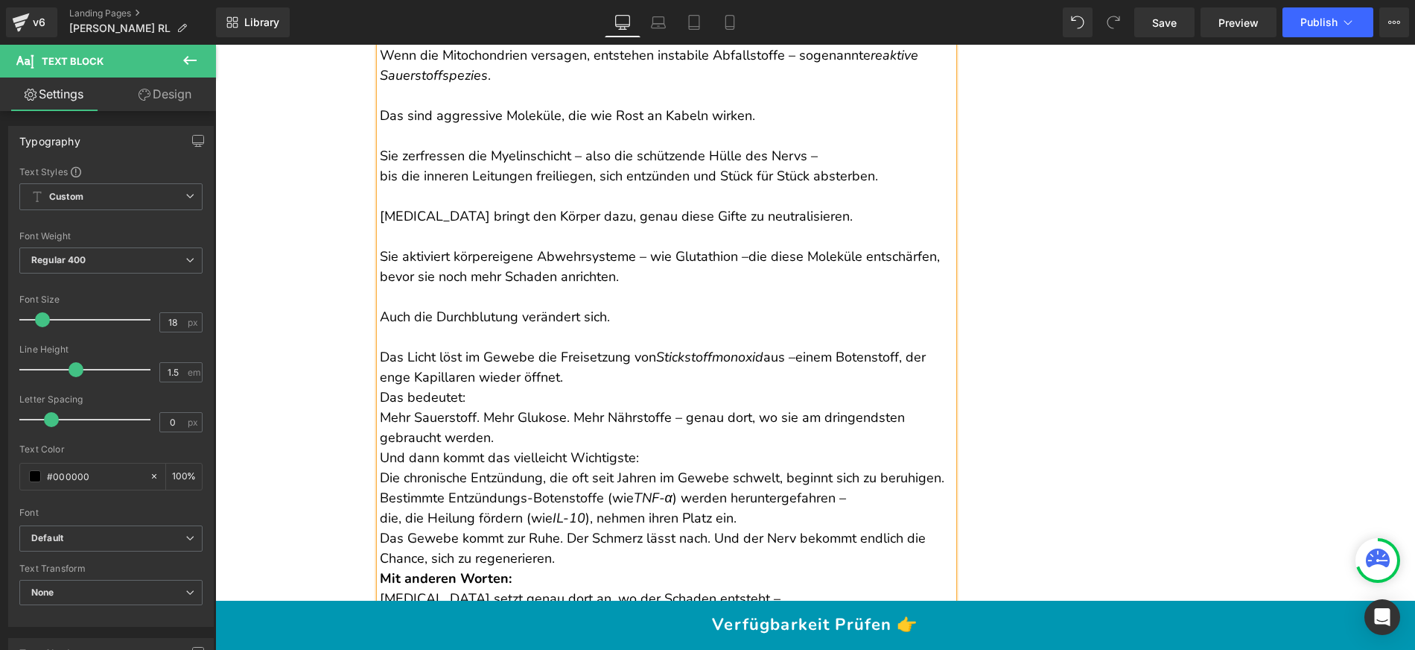
click at [614, 403] on p "Das Licht löst im Gewebe die Freisetzung von Stickstoffmonoxid aus – einem Bote…" at bounding box center [667, 387] width 574 height 121
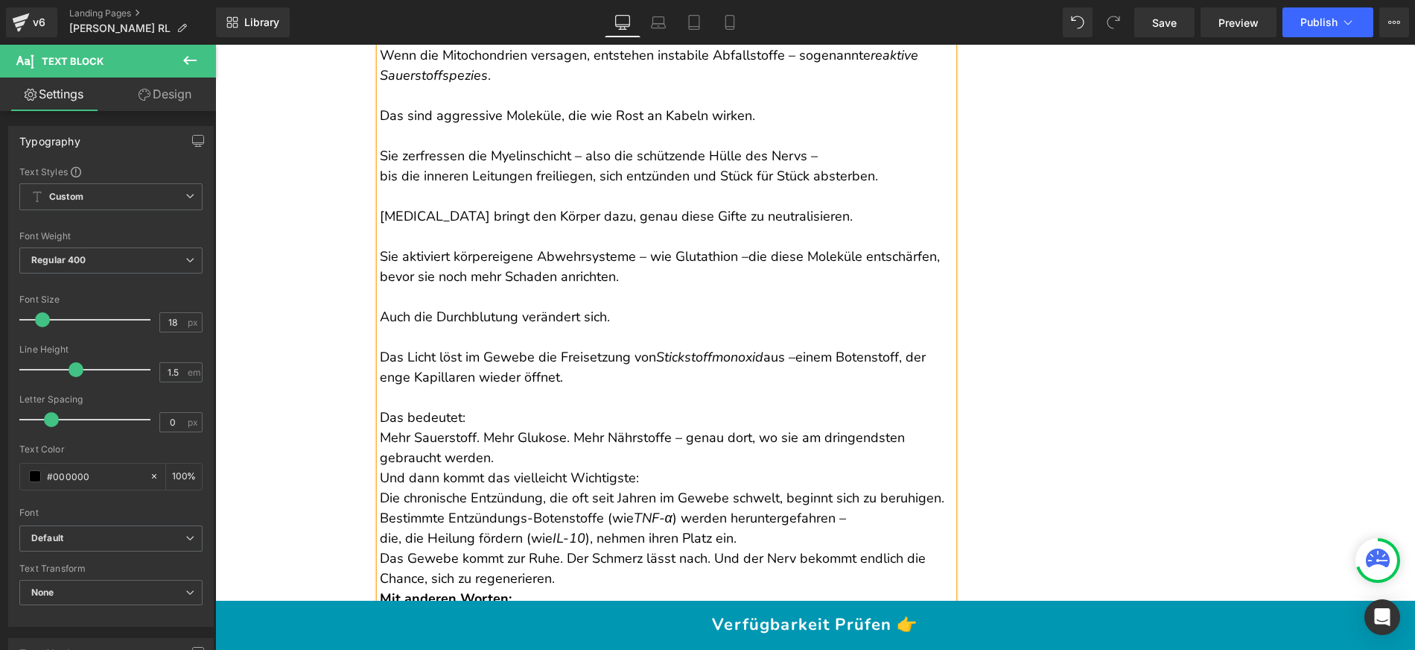
click at [510, 468] on p "Das bedeutet: Mehr Sauerstoff. Mehr Glukose. Mehr Nährstoffe – genau dort, wo s…" at bounding box center [667, 427] width 574 height 80
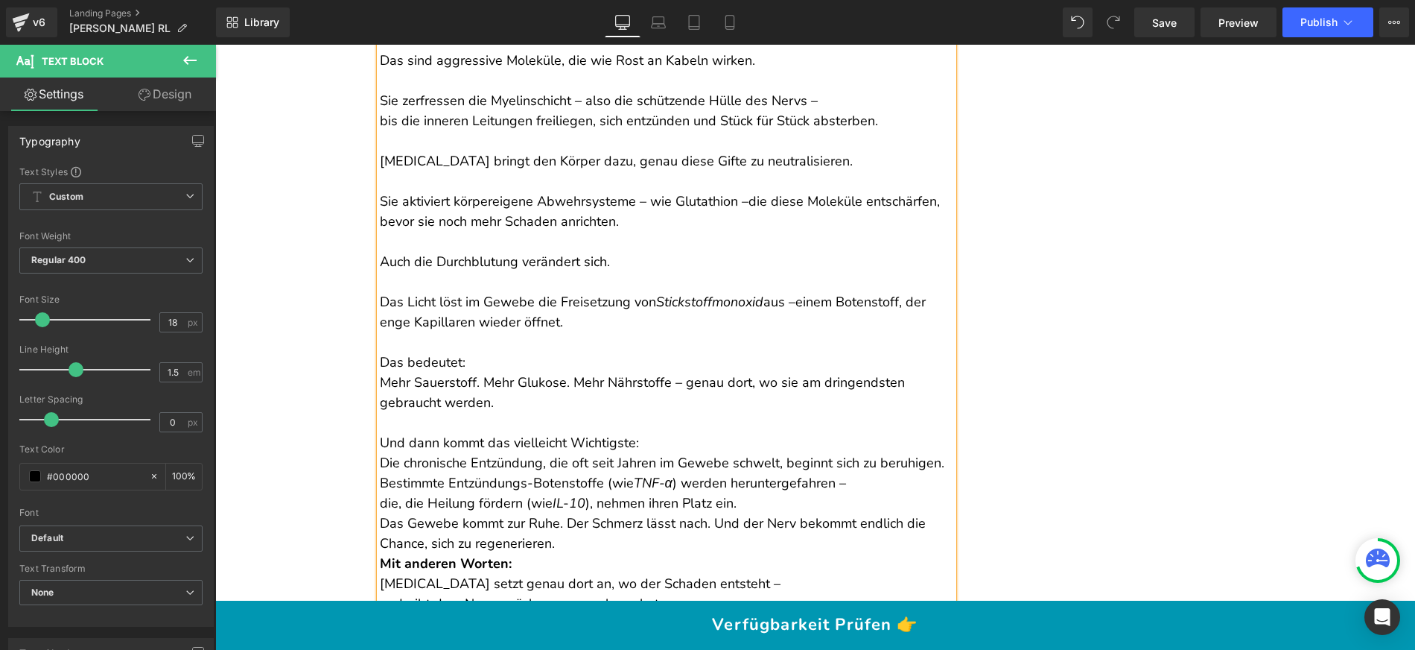
scroll to position [6106, 0]
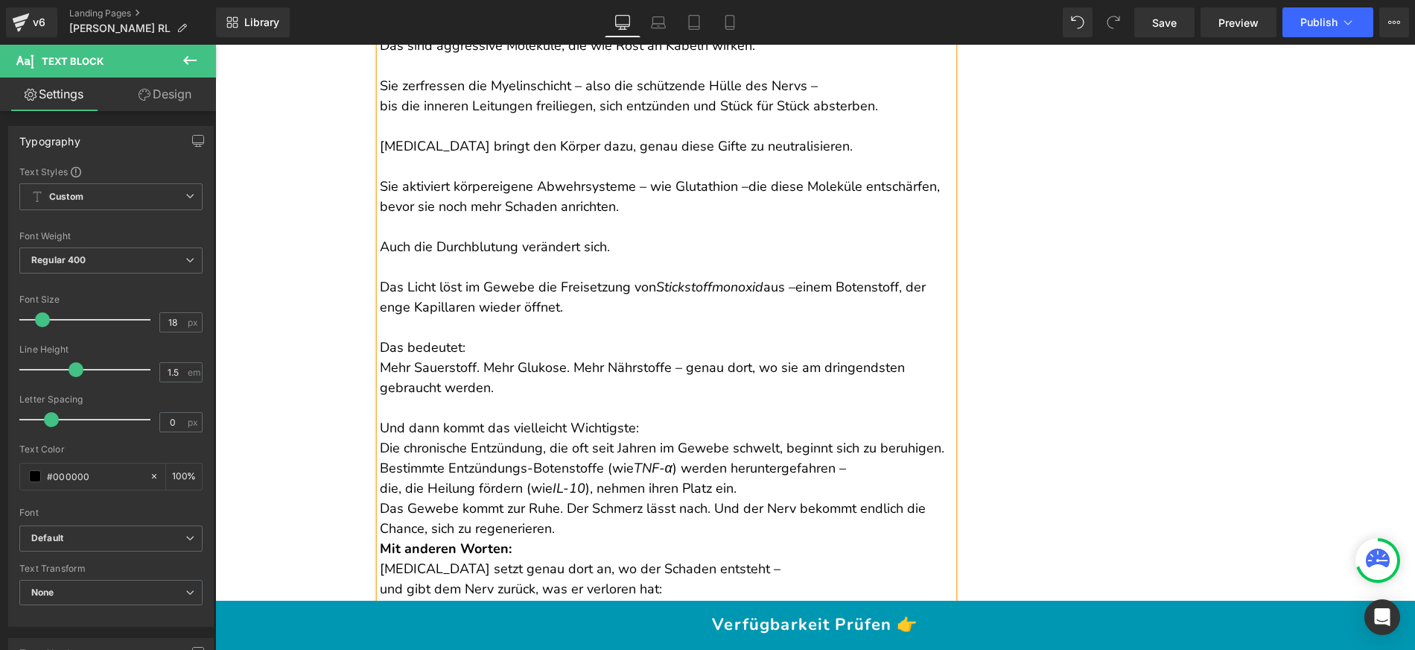
click at [656, 454] on p "Und dann kommt das vielleicht Wichtigste: Die chronische Entzündung, die oft se…" at bounding box center [667, 478] width 574 height 121
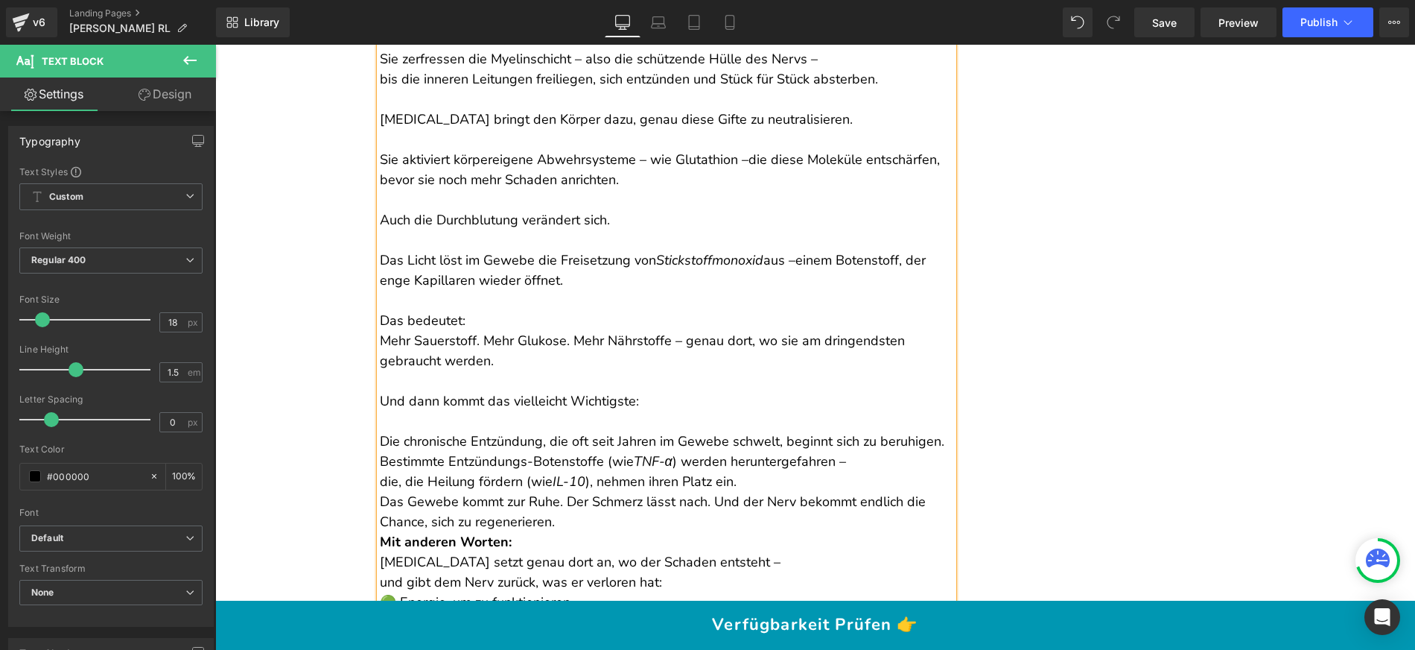
scroll to position [6208, 0]
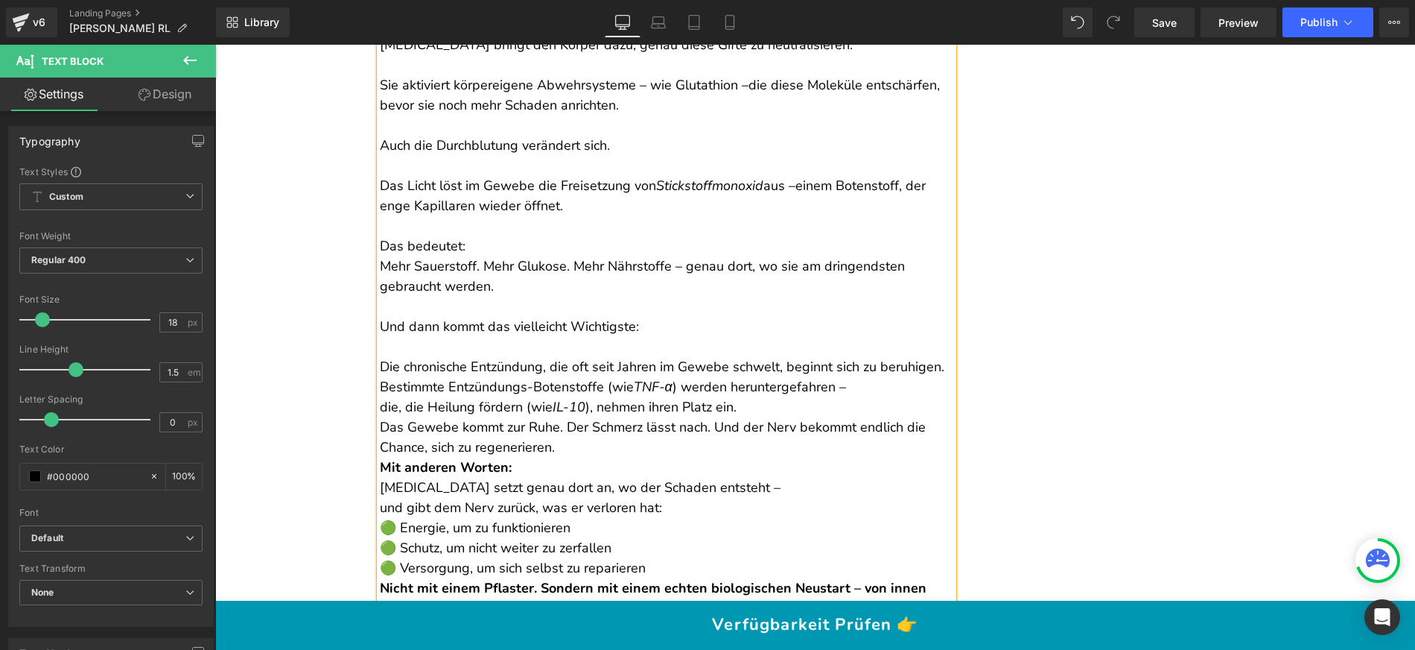
click at [380, 424] on p "Die chronische Entzündung, die oft seit Jahren im Gewebe schwelt, beginnt sich …" at bounding box center [667, 397] width 574 height 121
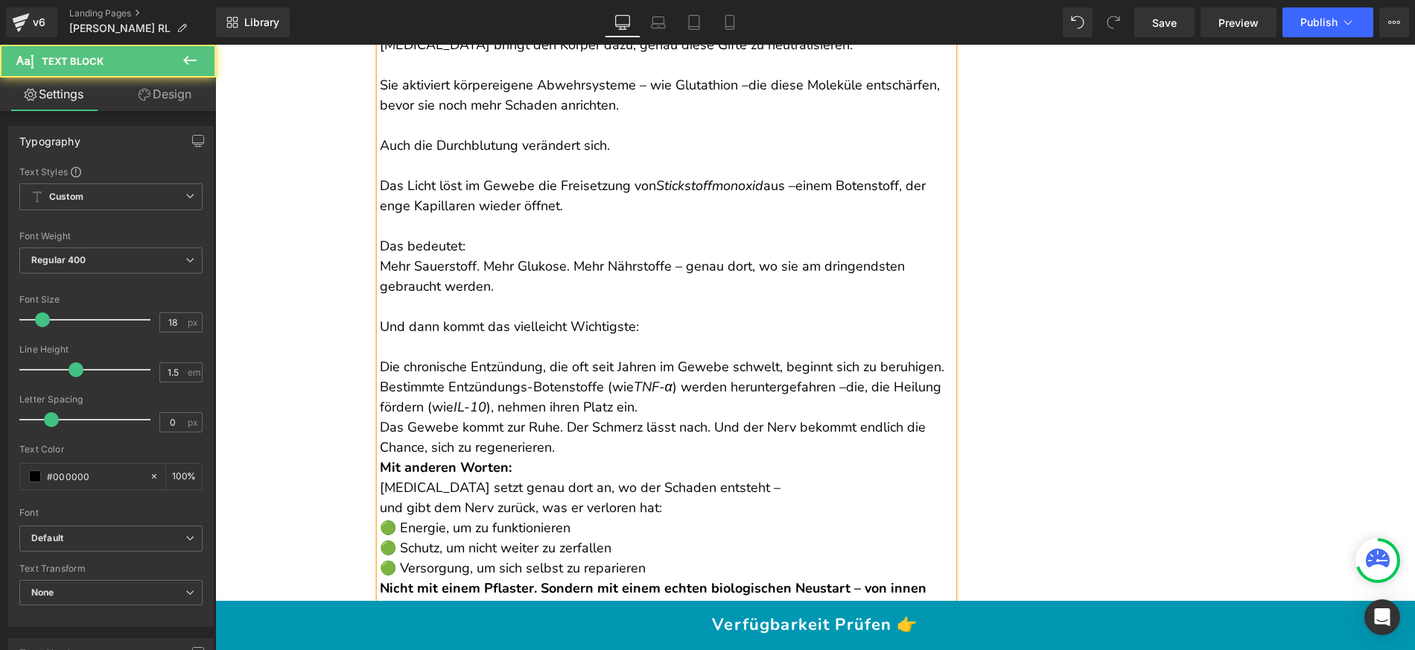
click at [658, 426] on p "Die chronische Entzündung, die oft seit Jahren im Gewebe schwelt, beginnt sich …" at bounding box center [667, 397] width 574 height 121
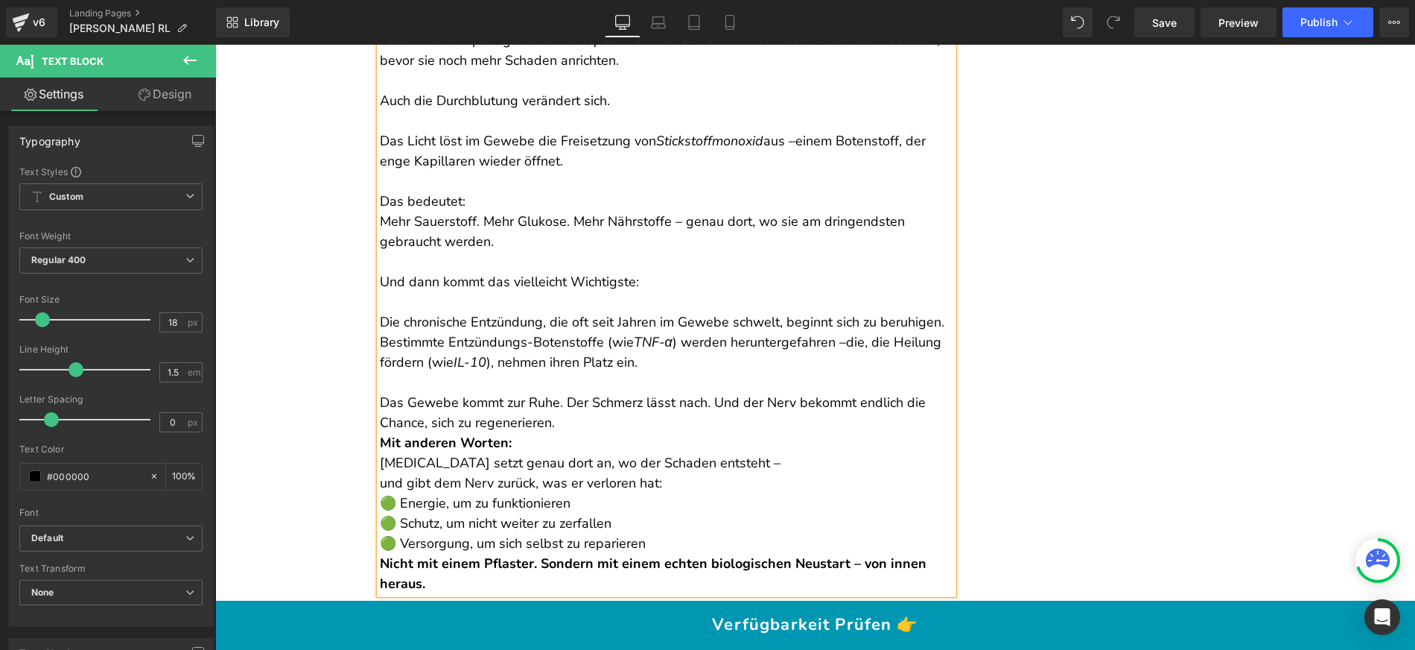
scroll to position [6253, 0]
click at [618, 432] on p "Das Gewebe kommt zur Ruhe. Der Schmerz lässt nach. Und der Nerv bekommt endlich…" at bounding box center [667, 402] width 574 height 60
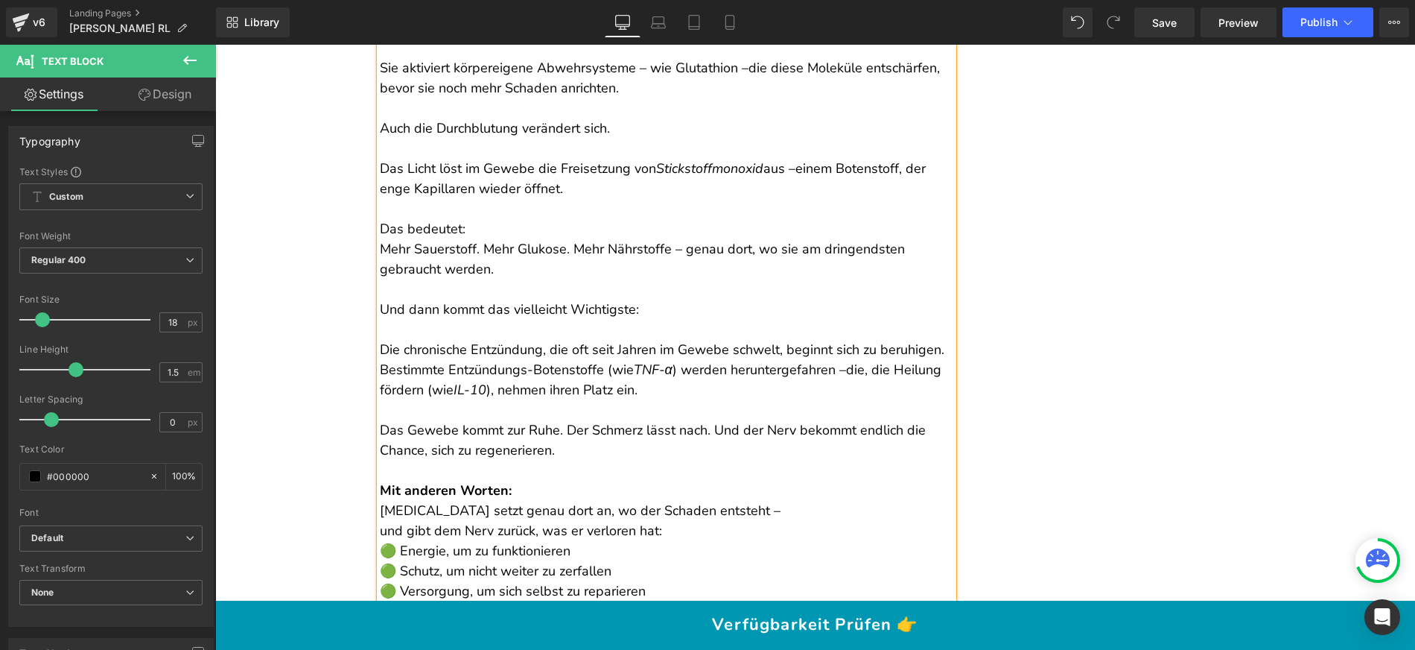
scroll to position [6218, 0]
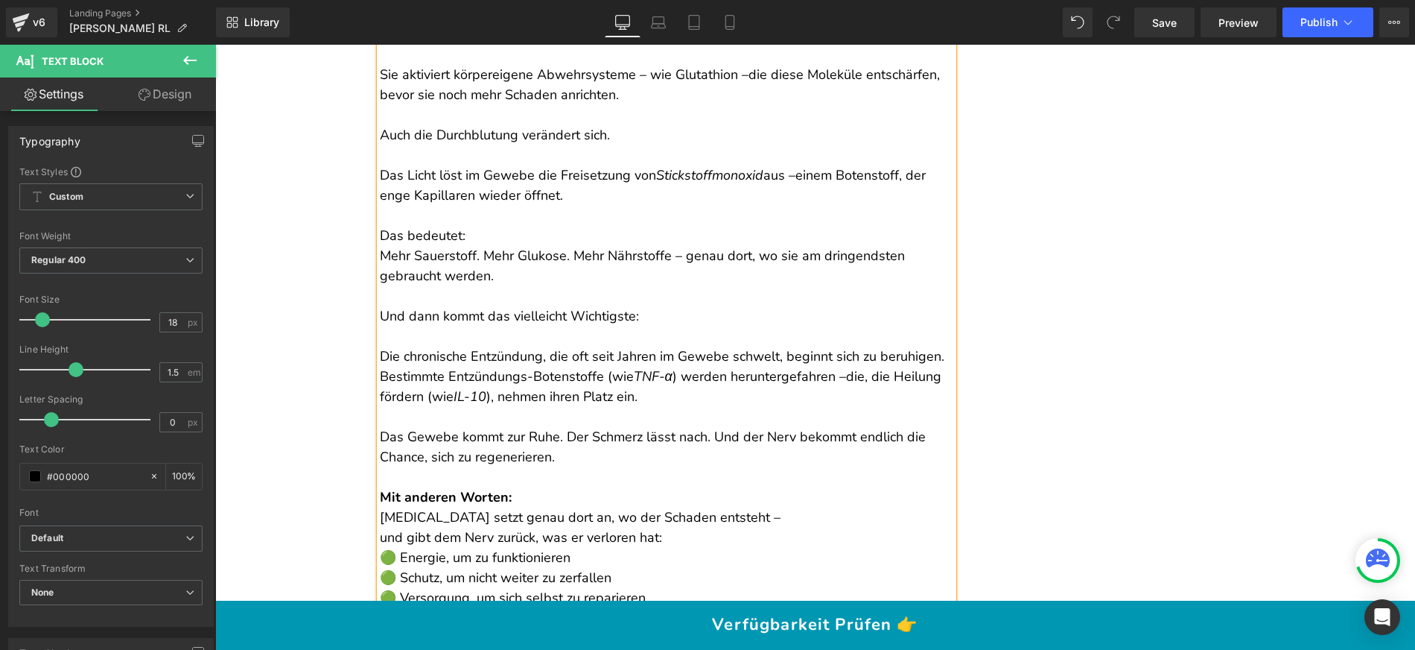
click at [535, 326] on p "Und dann kommt das vielleicht Wichtigste:" at bounding box center [667, 316] width 574 height 20
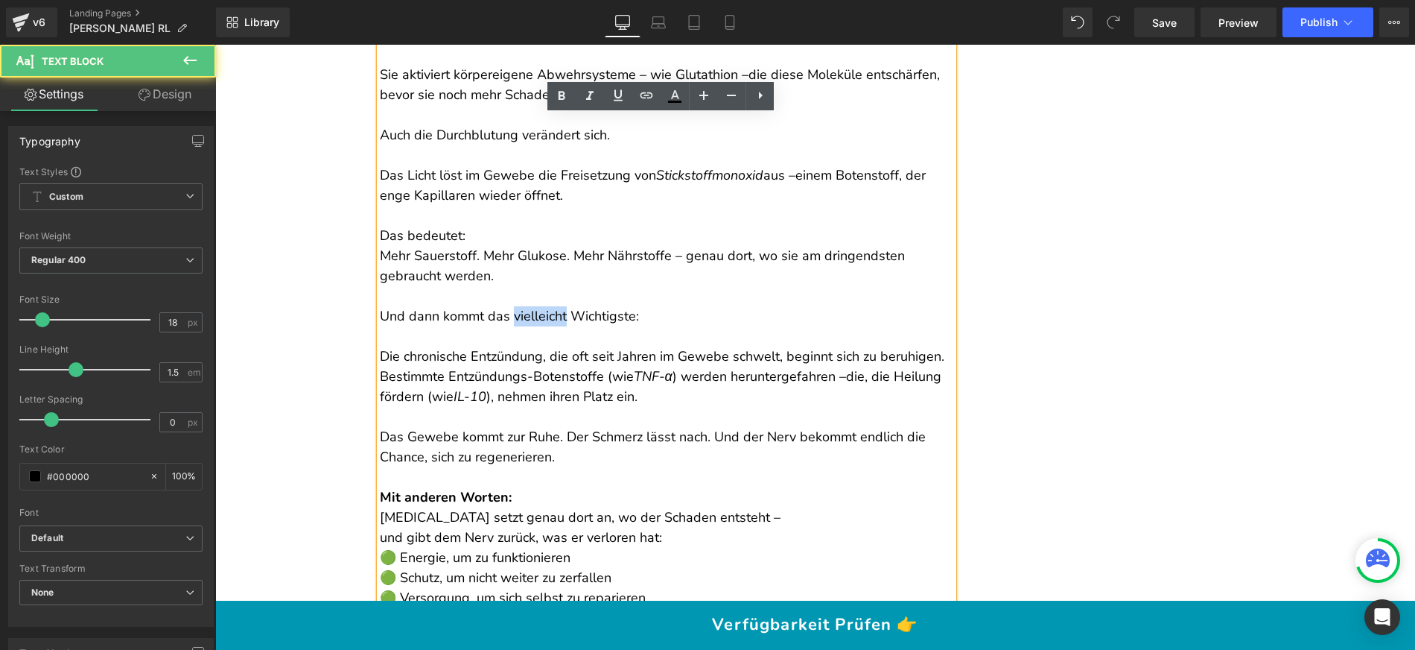
click at [535, 326] on p "Und dann kommt das vielleicht Wichtigste:" at bounding box center [667, 316] width 574 height 20
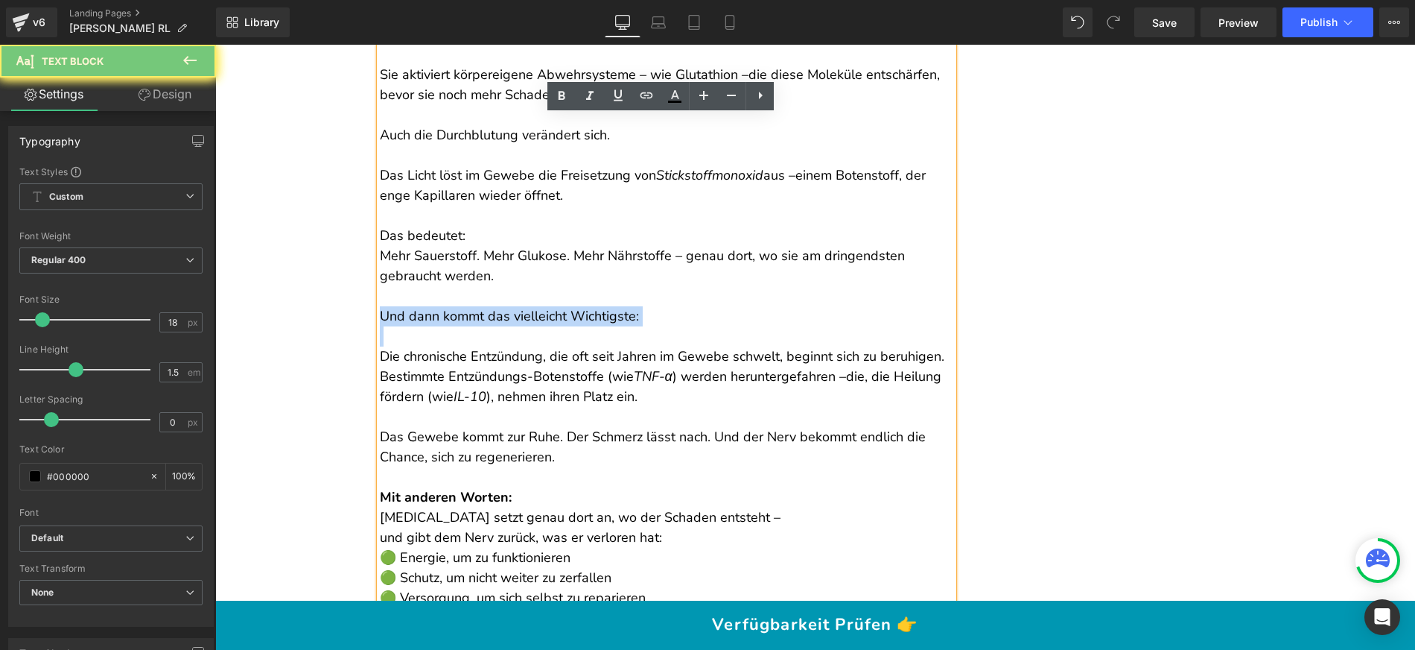
click at [535, 326] on p "Und dann kommt das vielleicht Wichtigste:" at bounding box center [667, 316] width 574 height 20
copy p "Und dann kommt das vielleicht Wichtigste:"
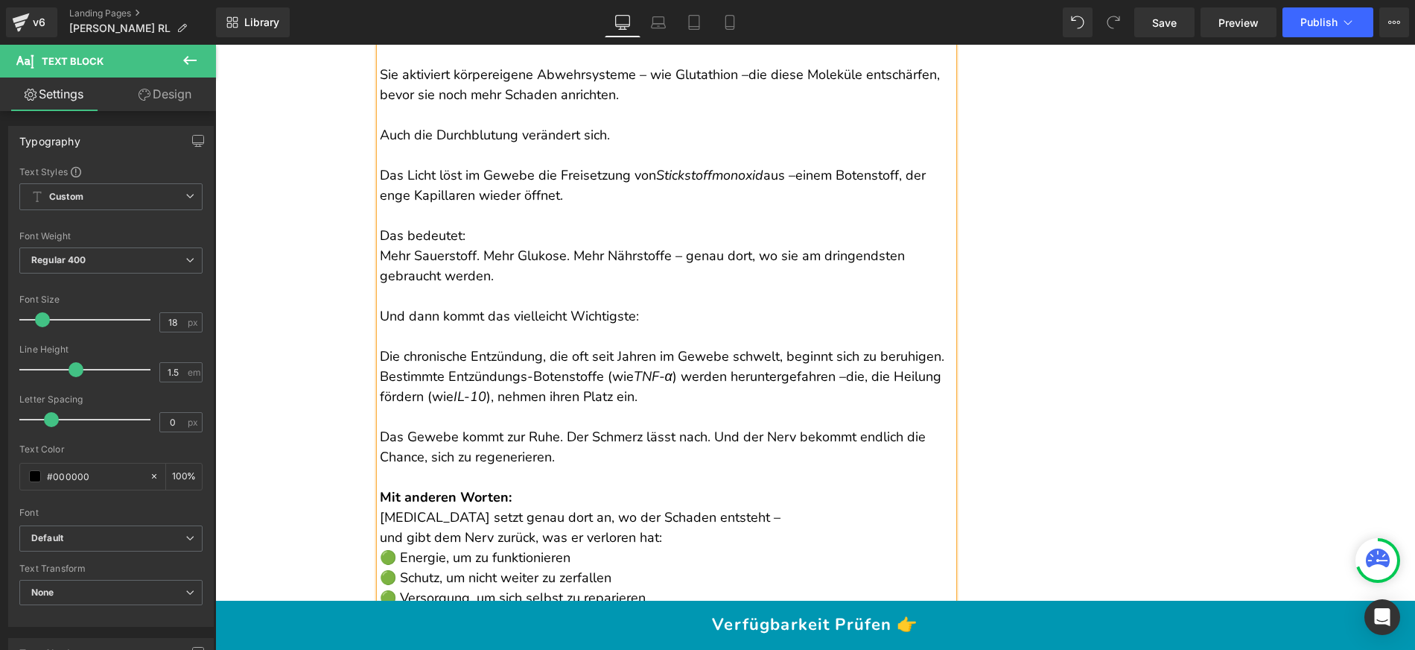
click at [472, 383] on p "Die chronische Entzündung, die oft seit Jahren im Gewebe schwelt, beginnt sich …" at bounding box center [667, 366] width 574 height 80
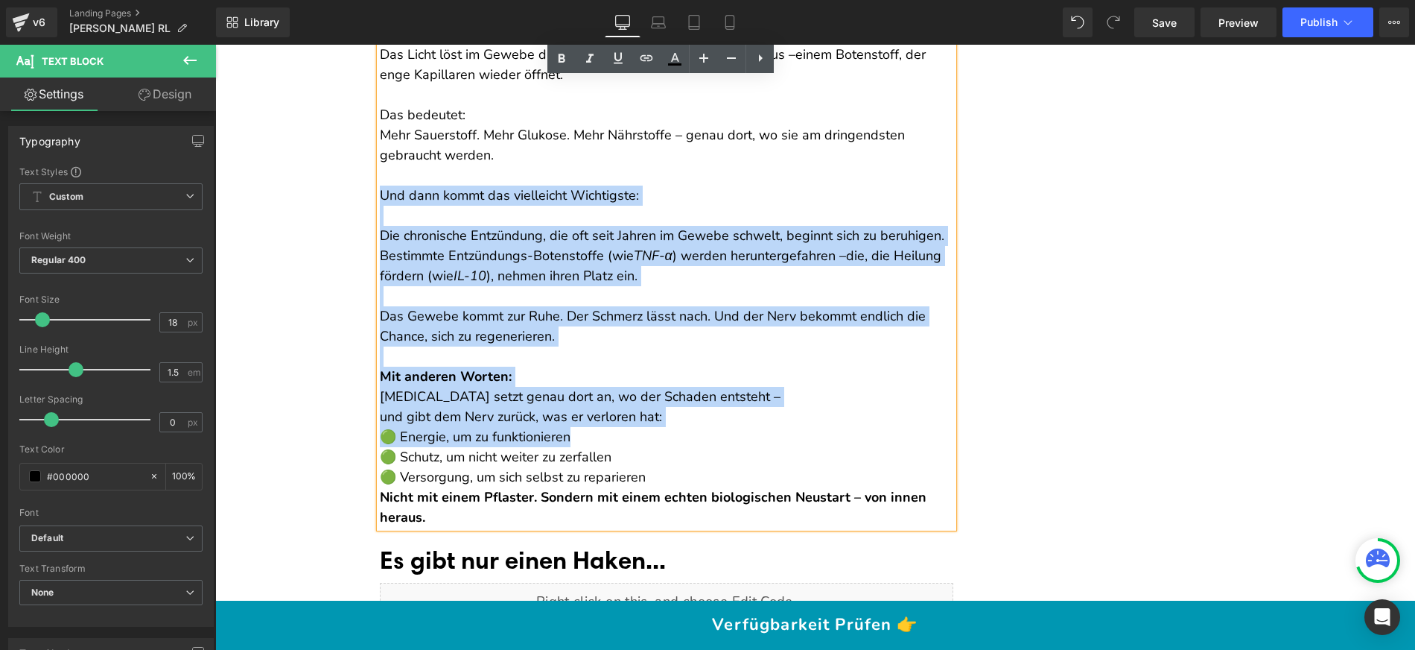
scroll to position [6341, 0]
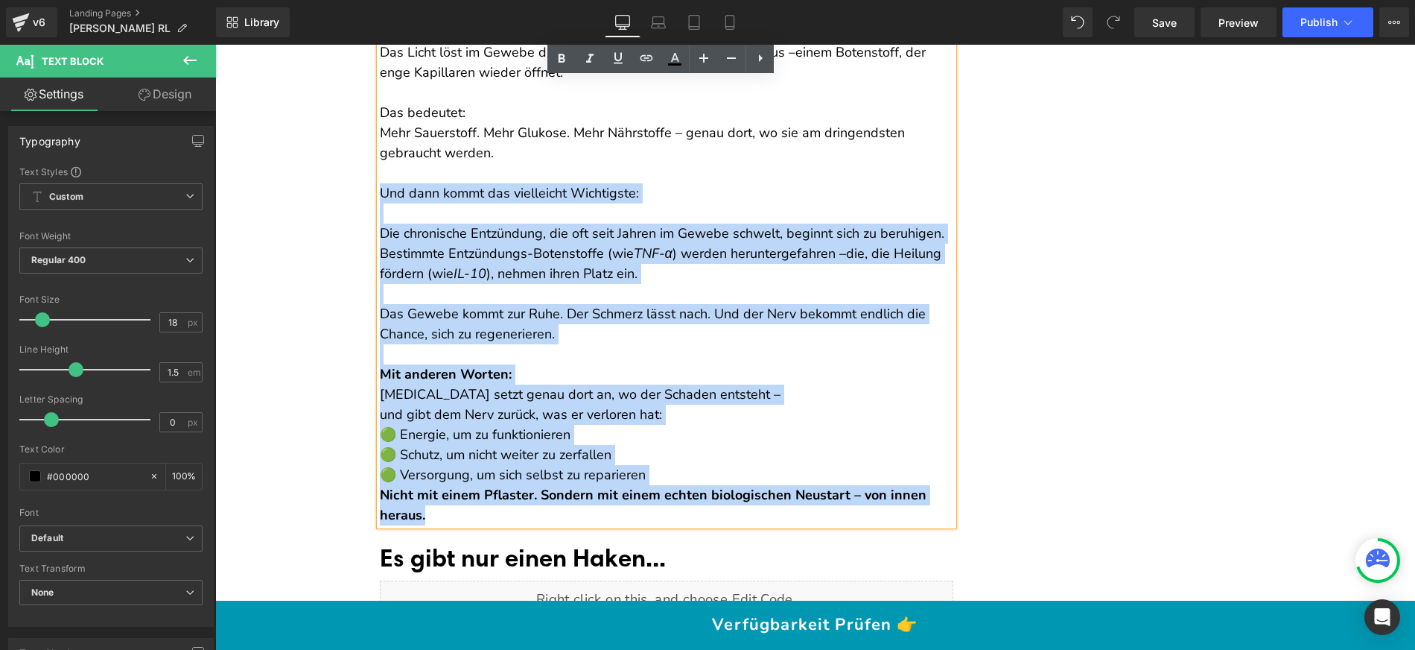
drag, startPoint x: 377, startPoint y: 331, endPoint x: 741, endPoint y: 534, distance: 416.8
copy div "Und dann kommt das vielleicht Wichtigste: Die chronische Entzündung, die oft se…"
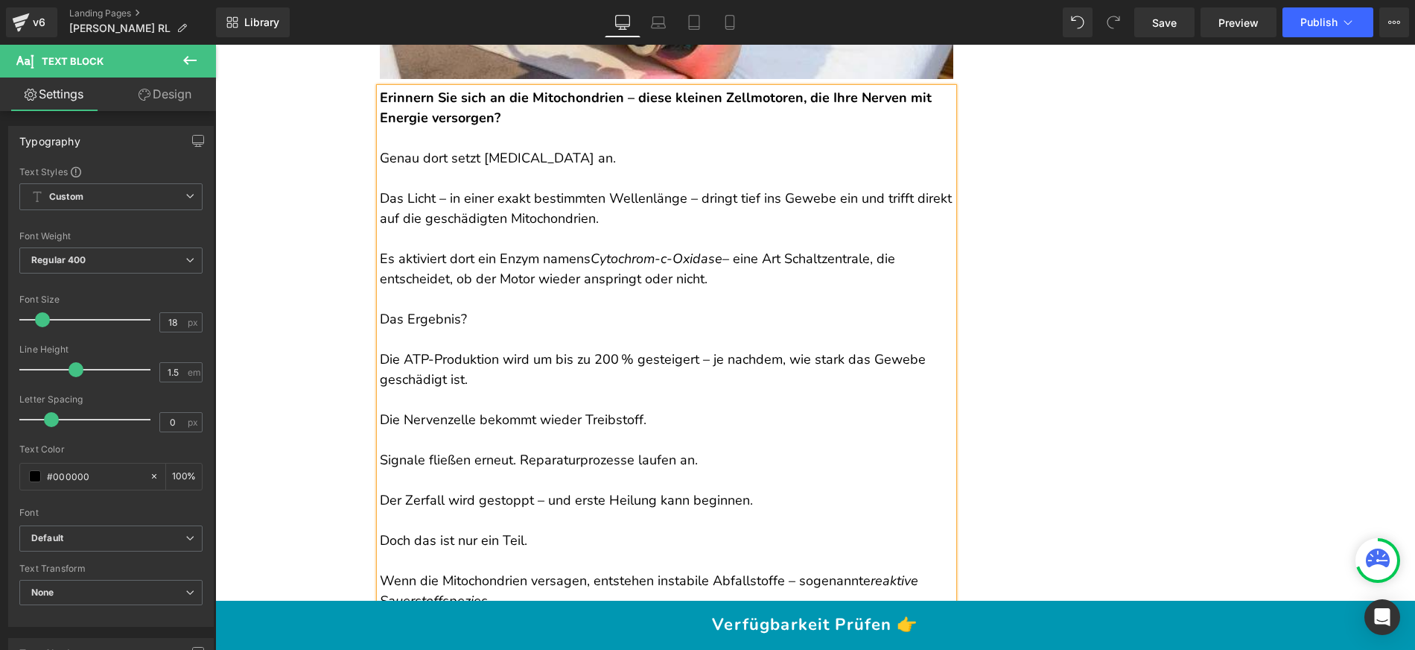
scroll to position [5330, 0]
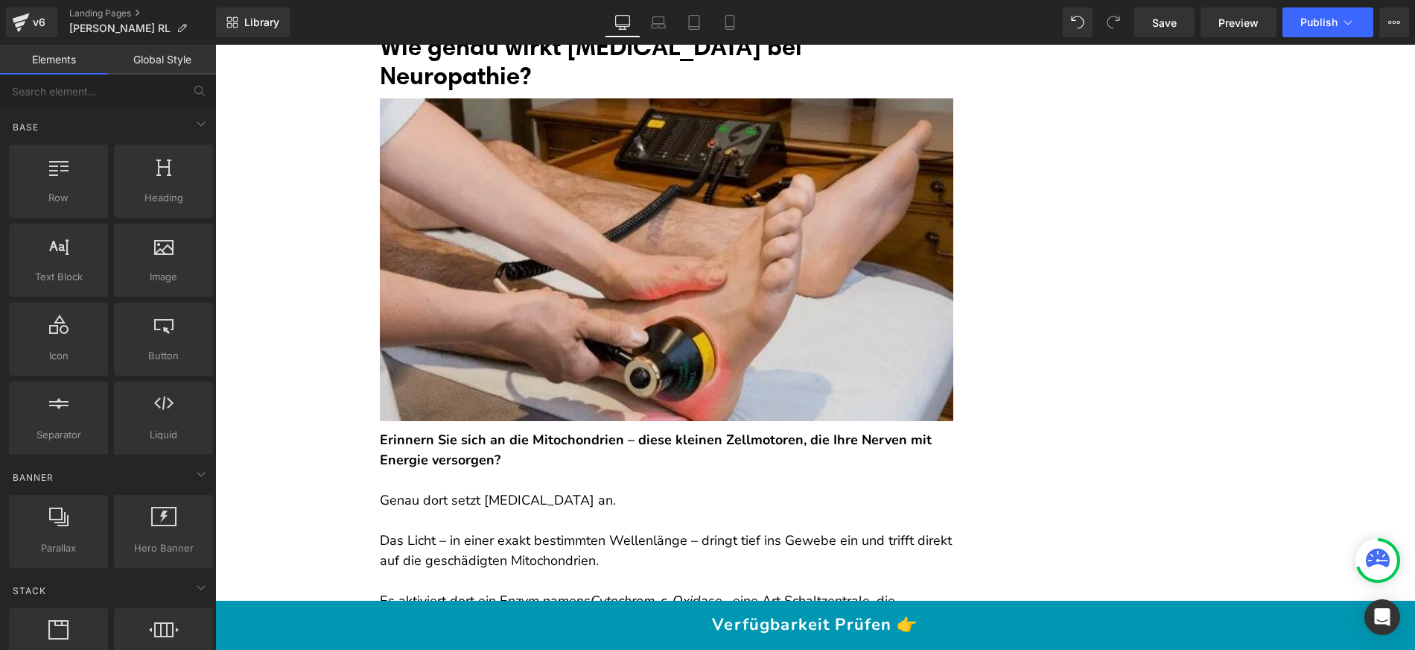
scroll to position [5045, 0]
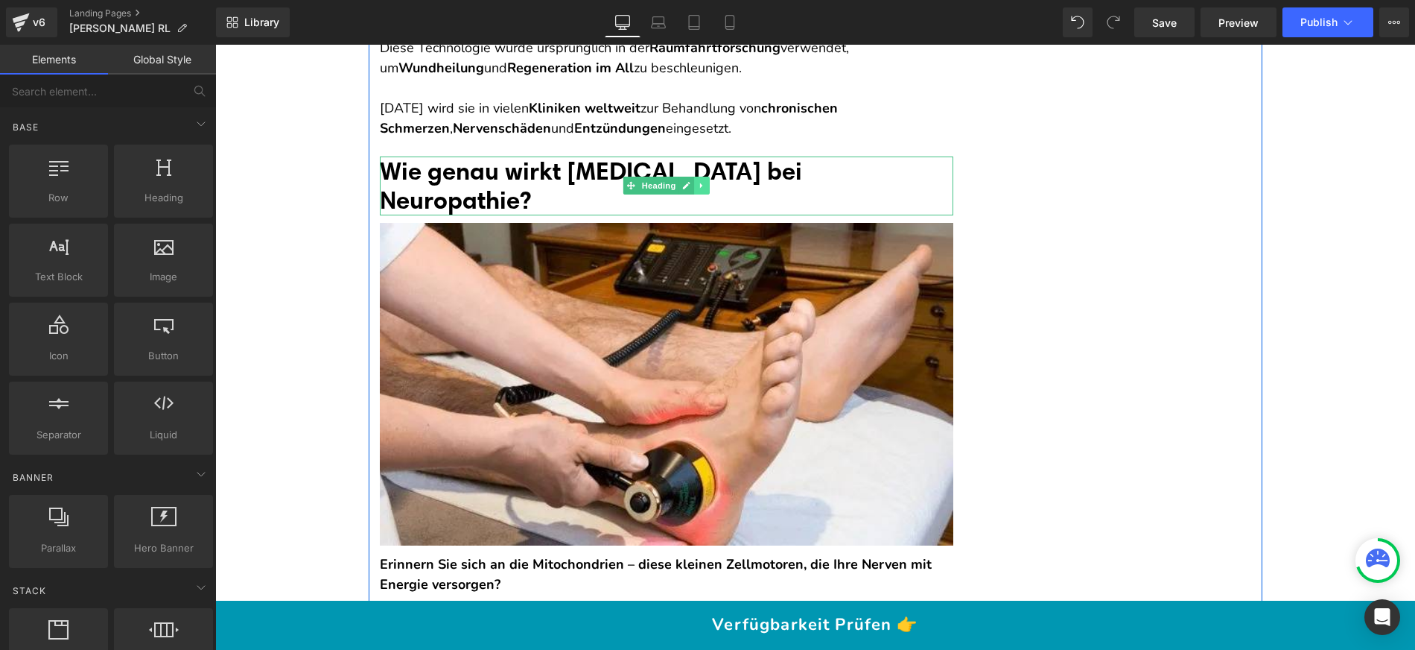
click at [698, 190] on icon at bounding box center [702, 185] width 8 height 9
click at [690, 190] on icon at bounding box center [694, 186] width 8 height 8
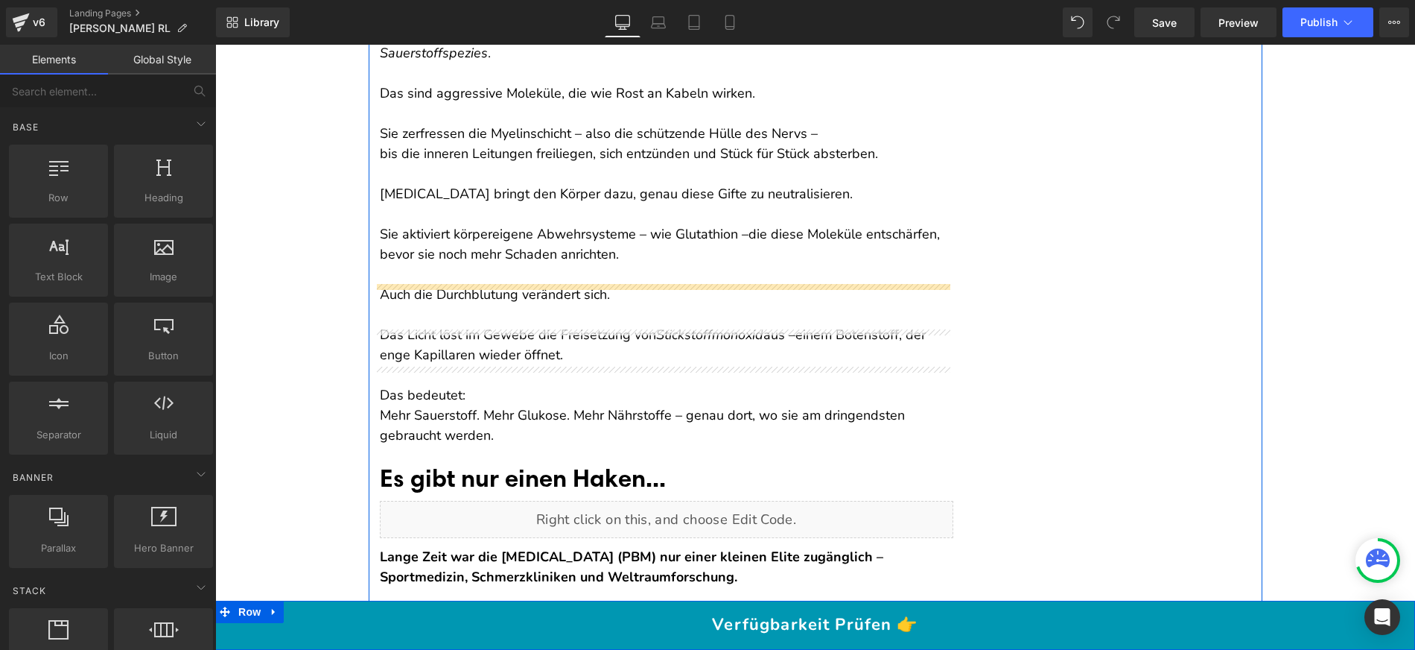
scroll to position [6360, 0]
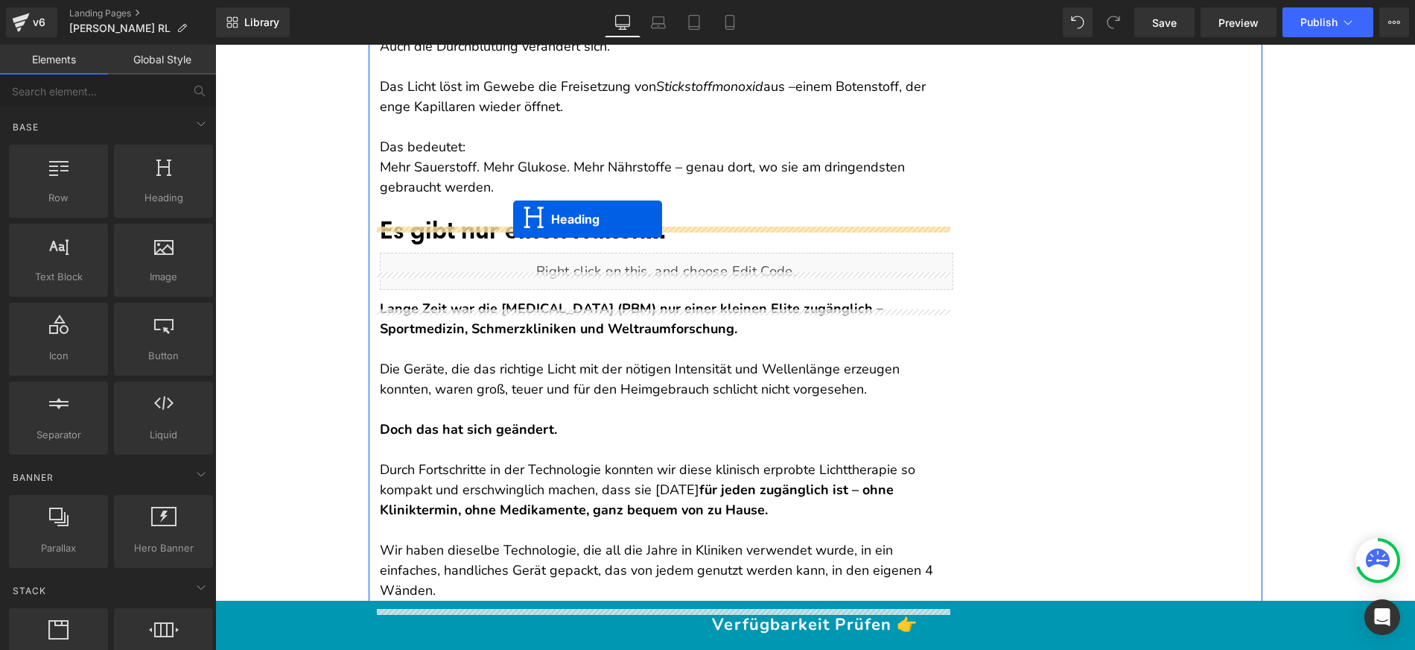
drag, startPoint x: 645, startPoint y: 282, endPoint x: 513, endPoint y: 219, distance: 146.3
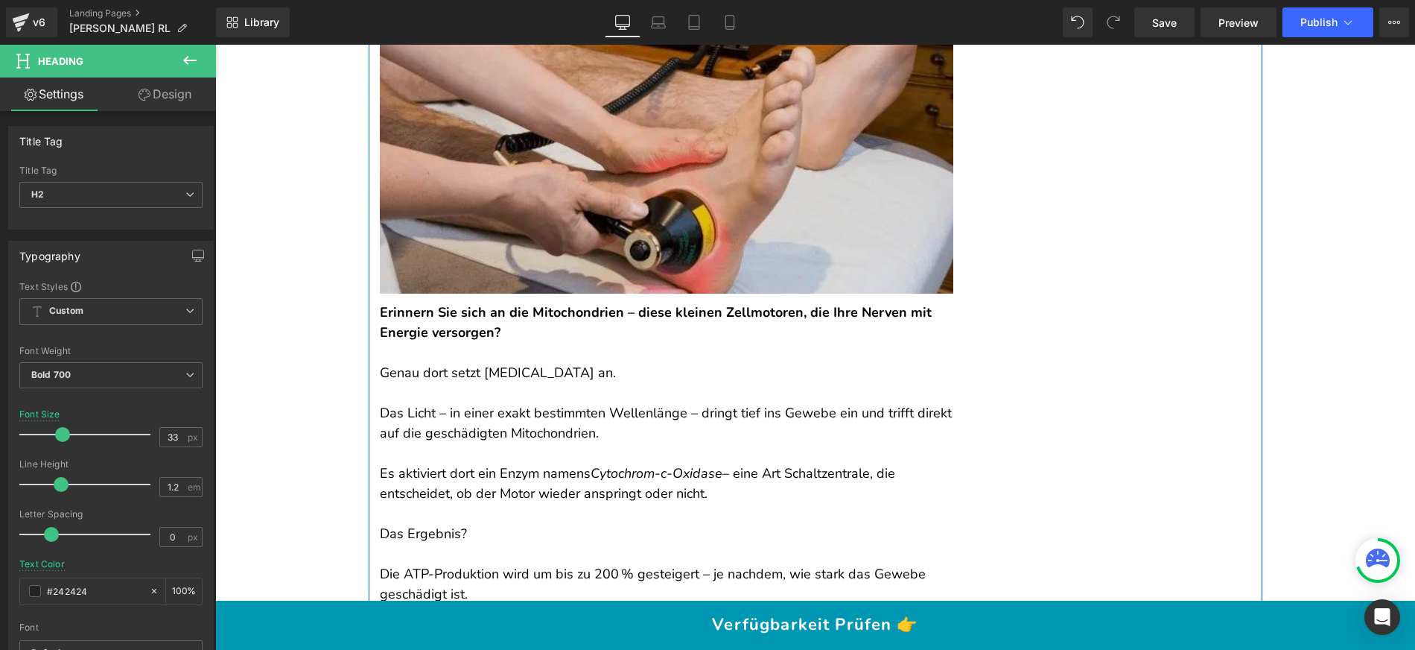
scroll to position [5055, 0]
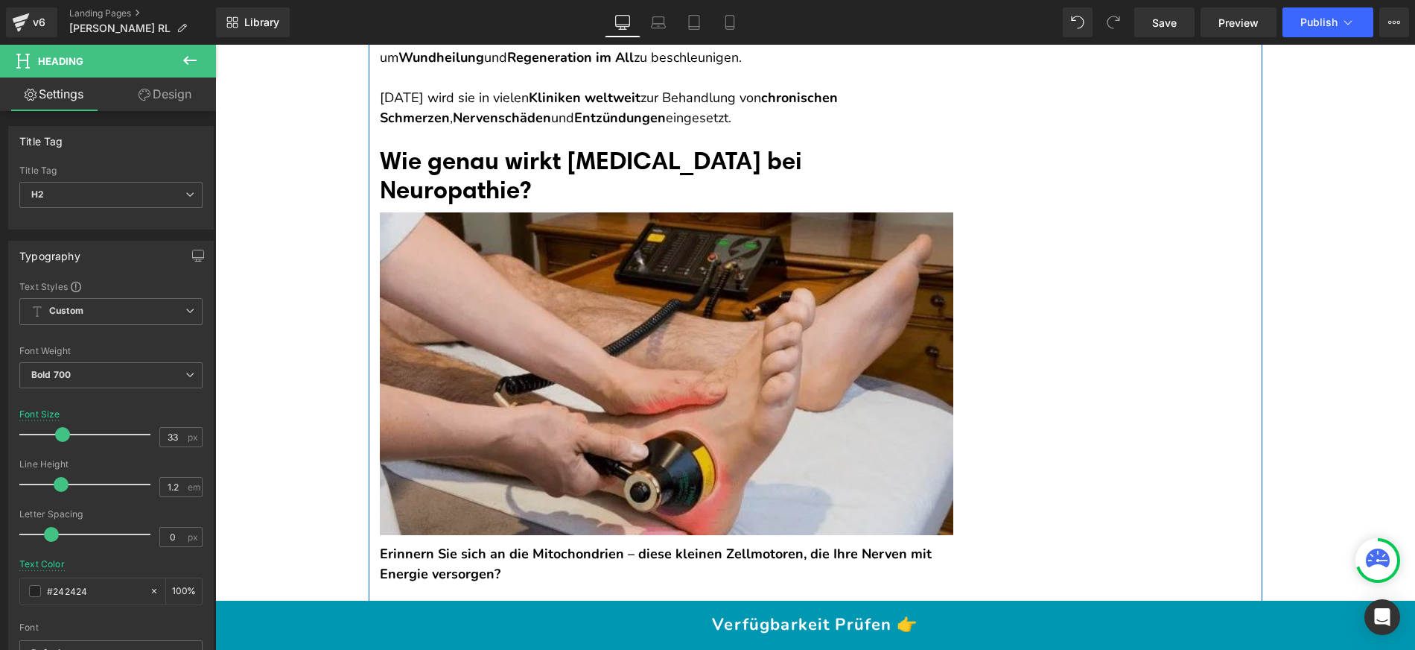
click at [620, 266] on img at bounding box center [667, 373] width 574 height 323
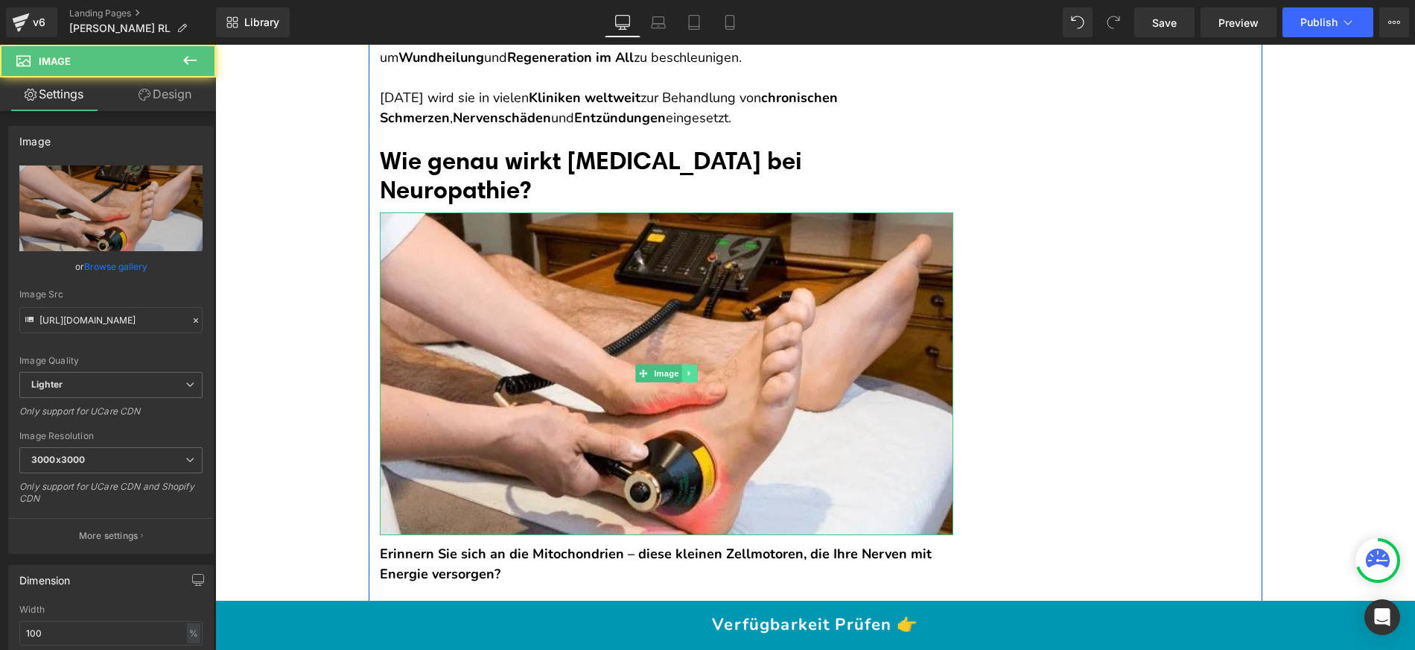
click at [685, 378] on icon at bounding box center [689, 373] width 8 height 9
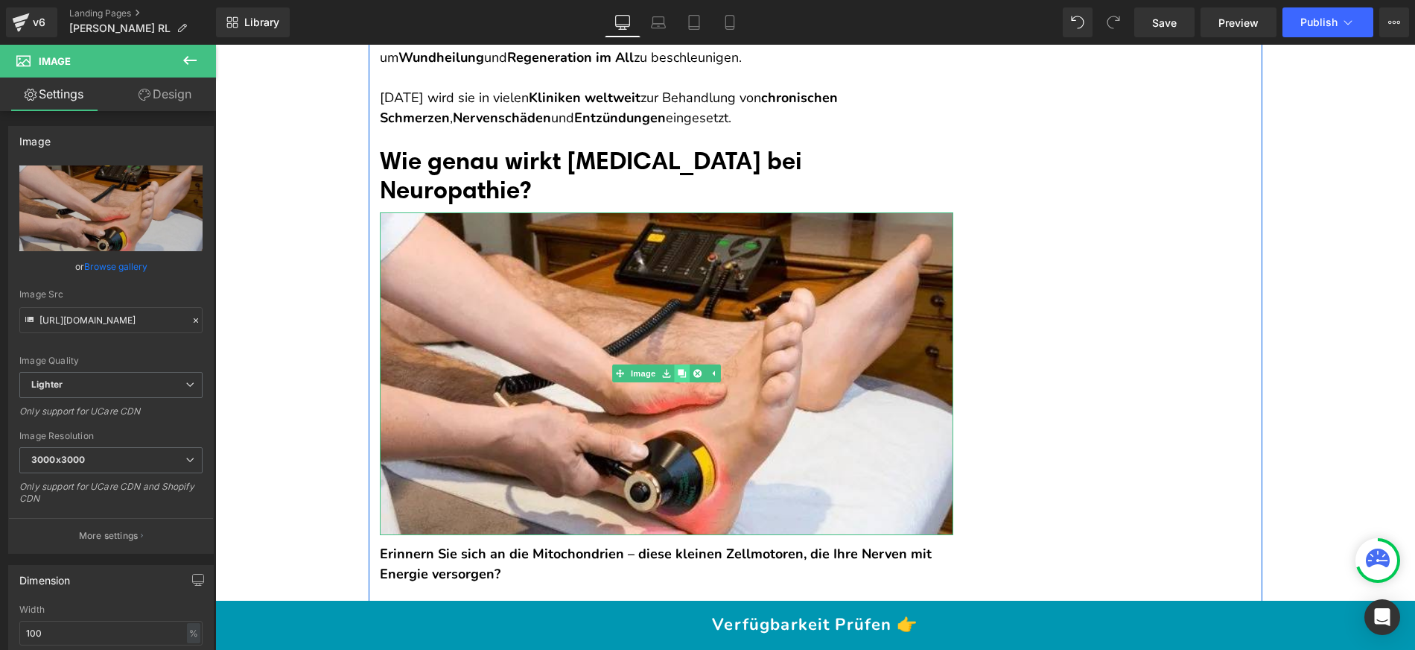
click at [679, 378] on icon at bounding box center [682, 373] width 8 height 9
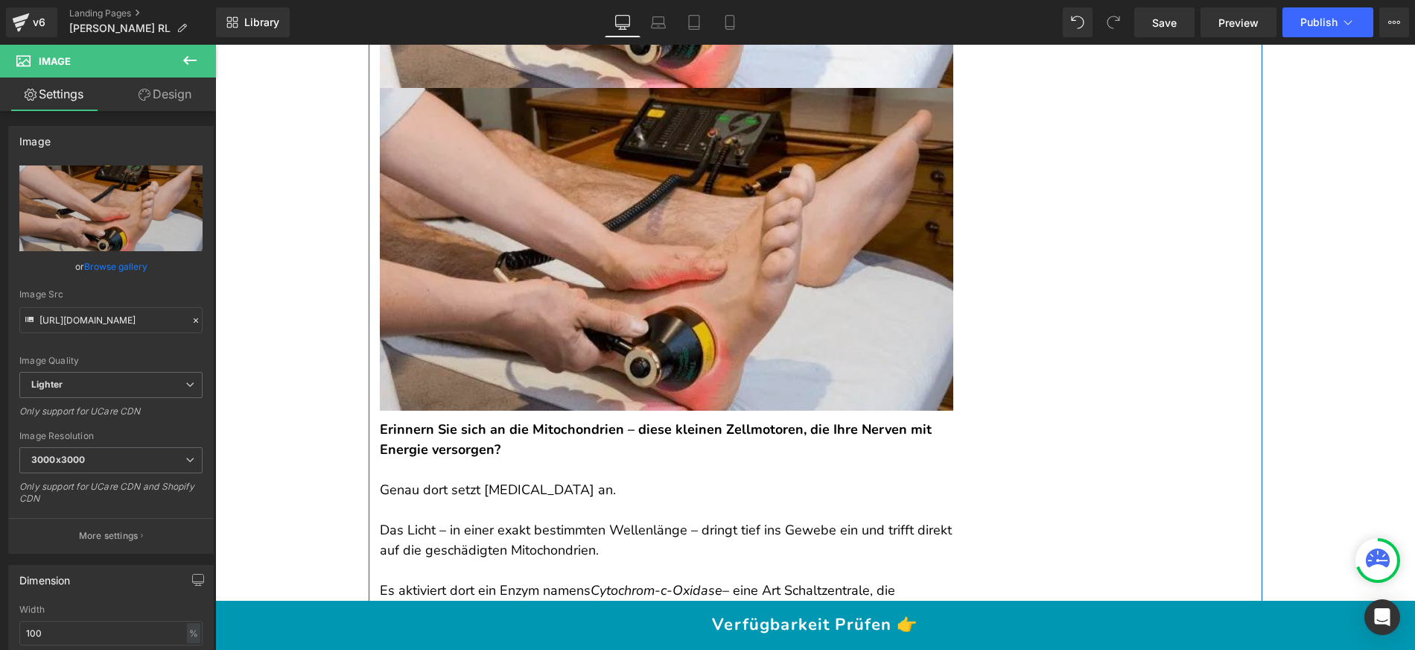
scroll to position [5506, 0]
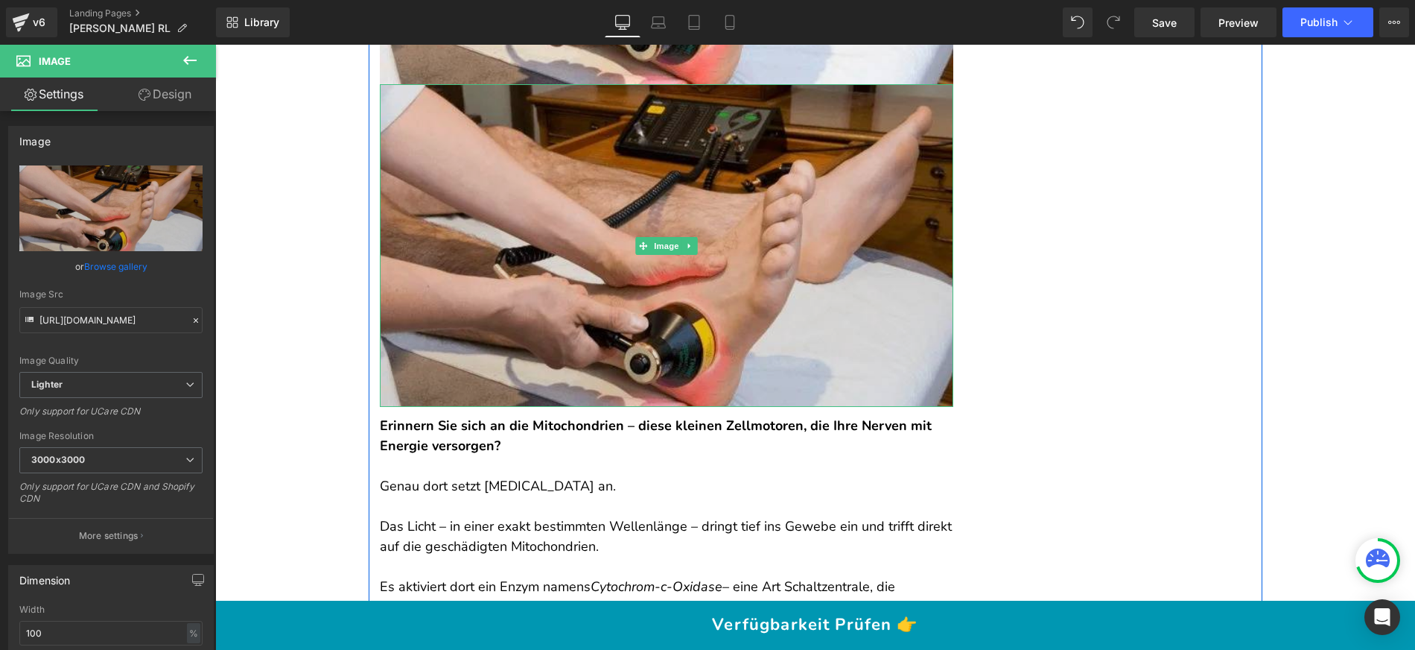
click at [629, 233] on img at bounding box center [667, 245] width 574 height 323
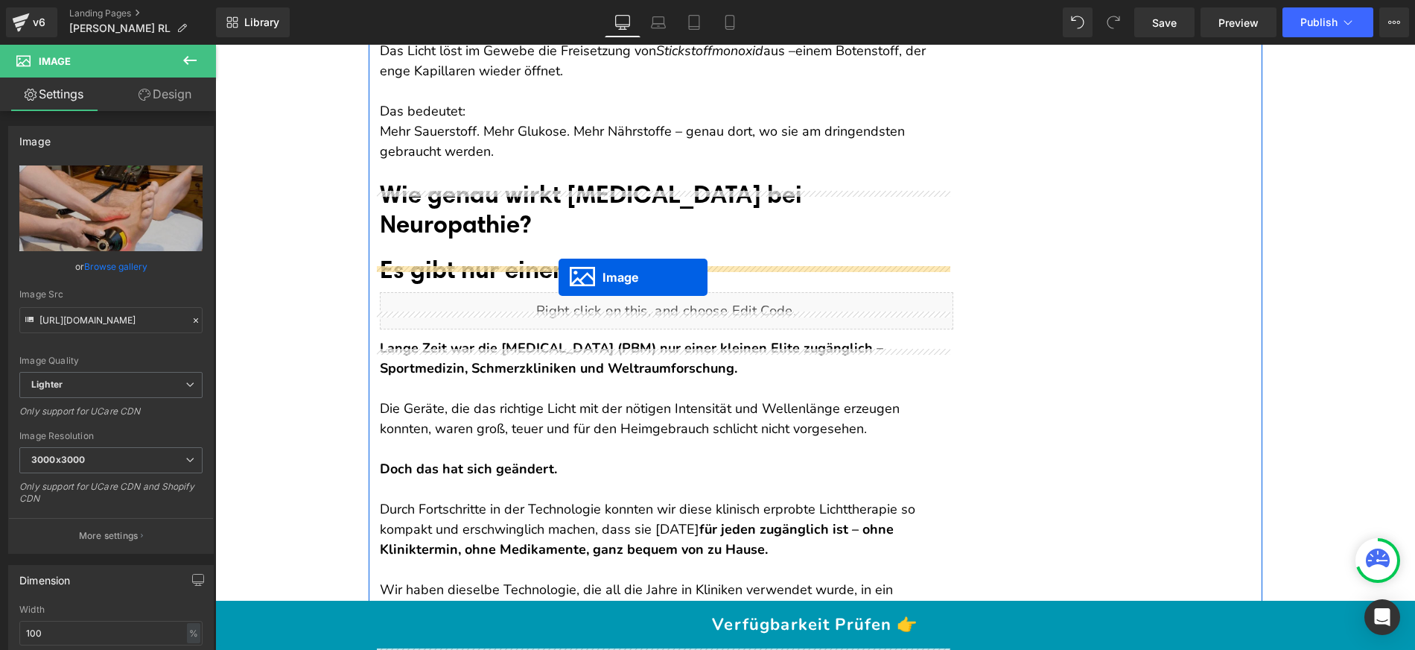
drag, startPoint x: 658, startPoint y: 268, endPoint x: 559, endPoint y: 277, distance: 99.5
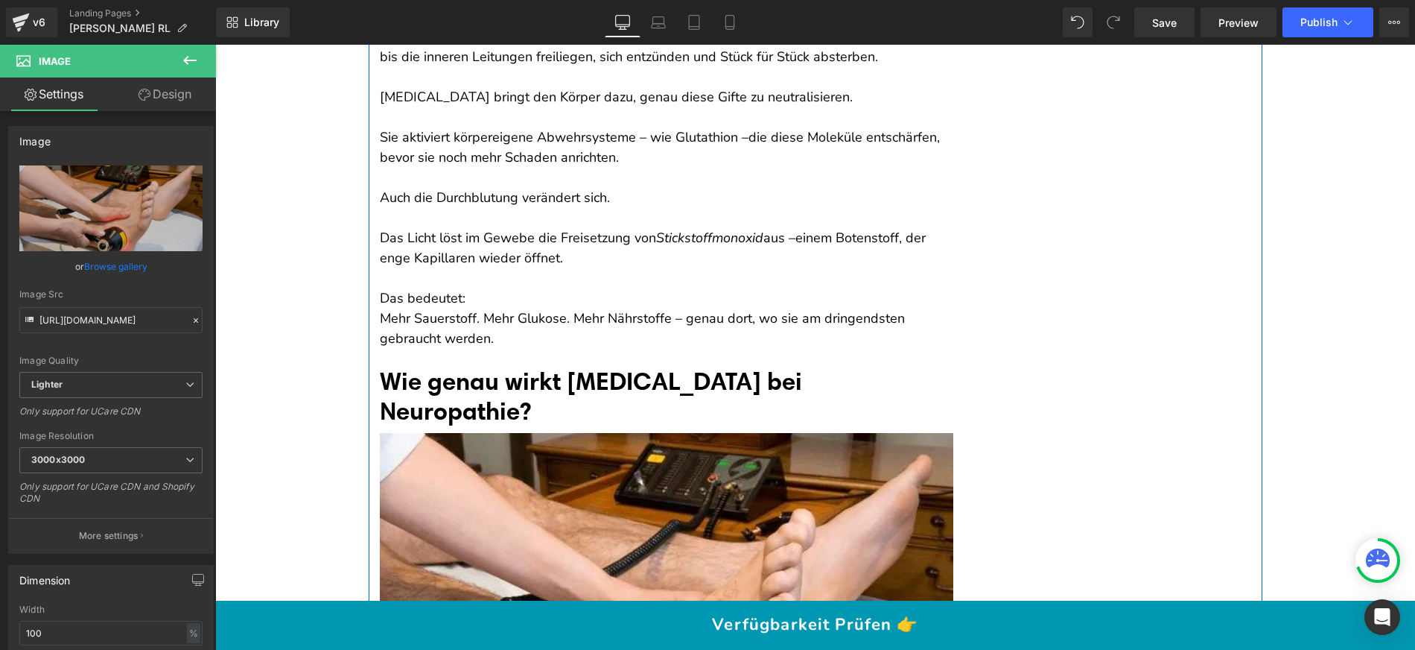
scroll to position [6137, 0]
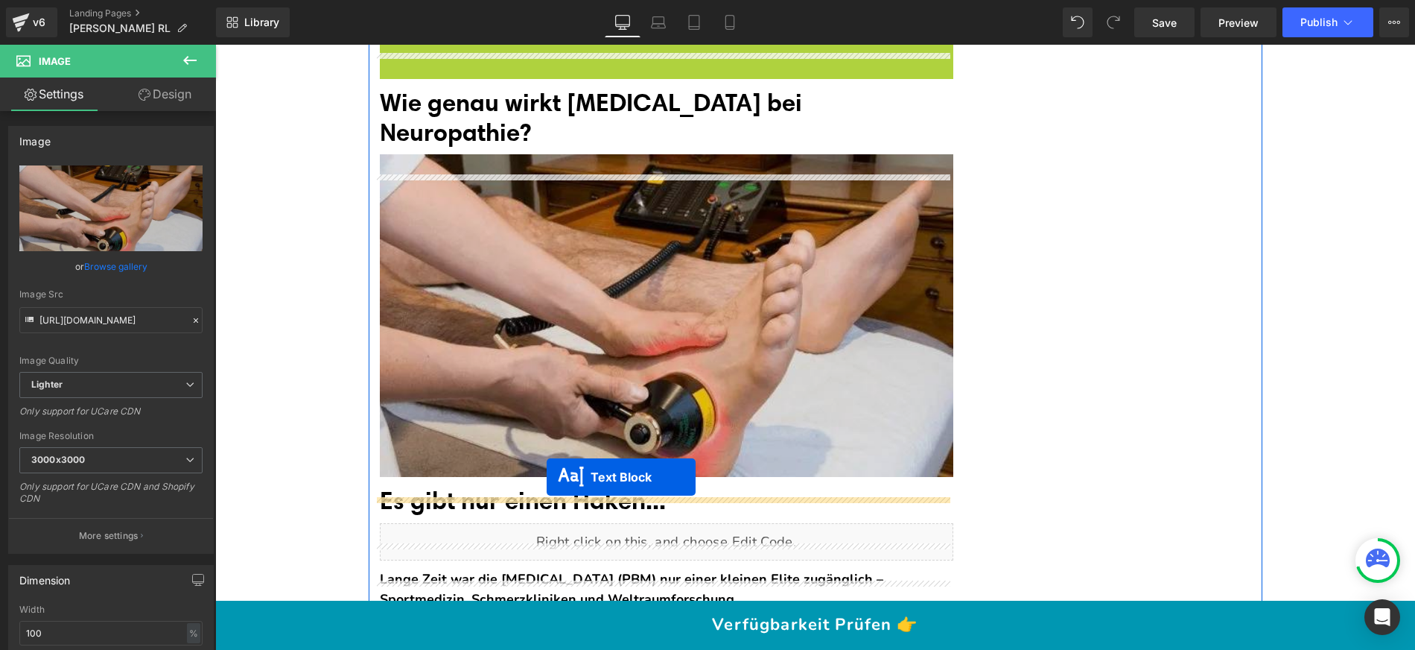
drag, startPoint x: 646, startPoint y: 409, endPoint x: 545, endPoint y: 477, distance: 121.3
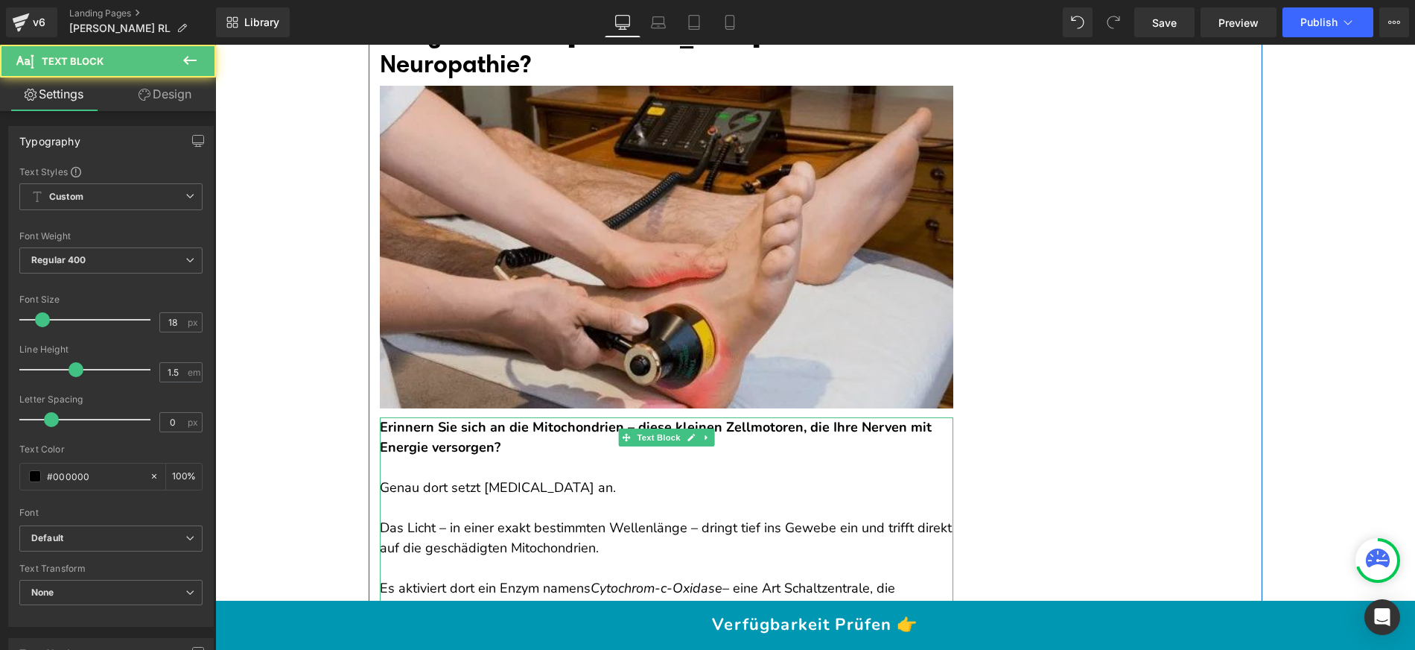
scroll to position [6693, 0]
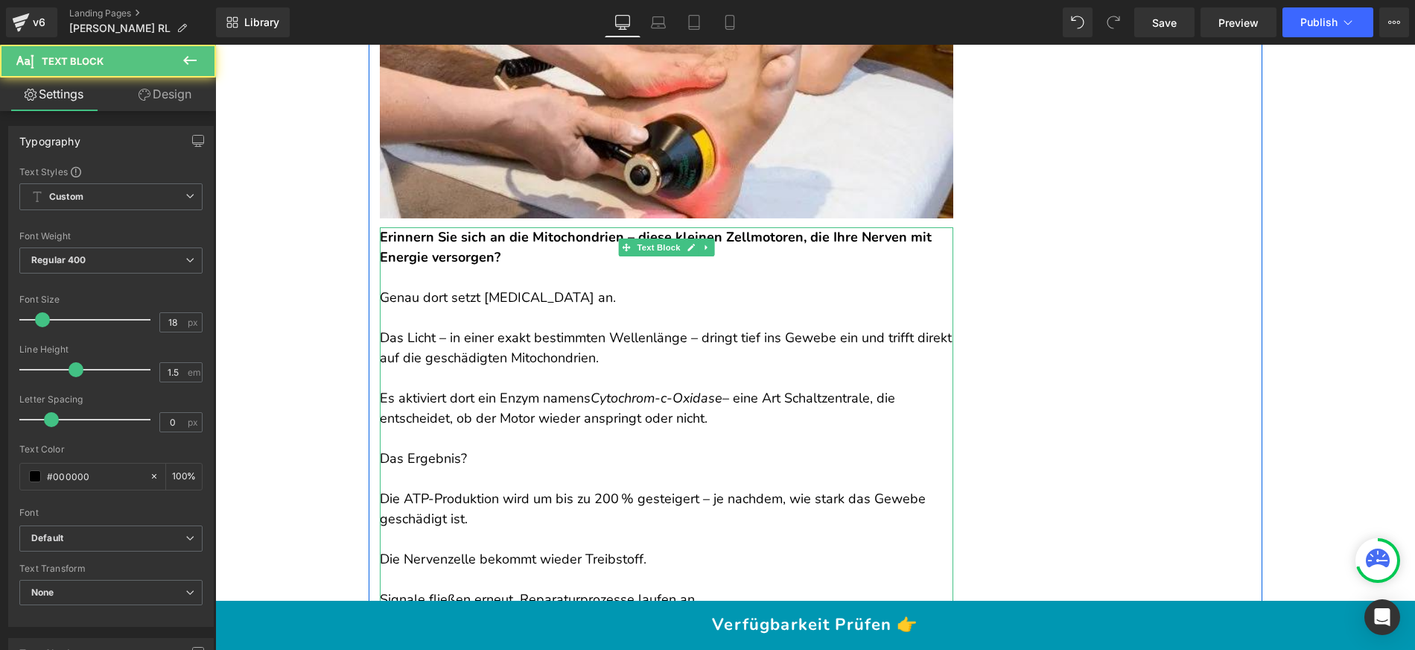
click at [439, 366] on p "Das Licht – in einer exakt bestimmten Wellenlänge – dringt tief ins Gewebe ein …" at bounding box center [667, 348] width 574 height 40
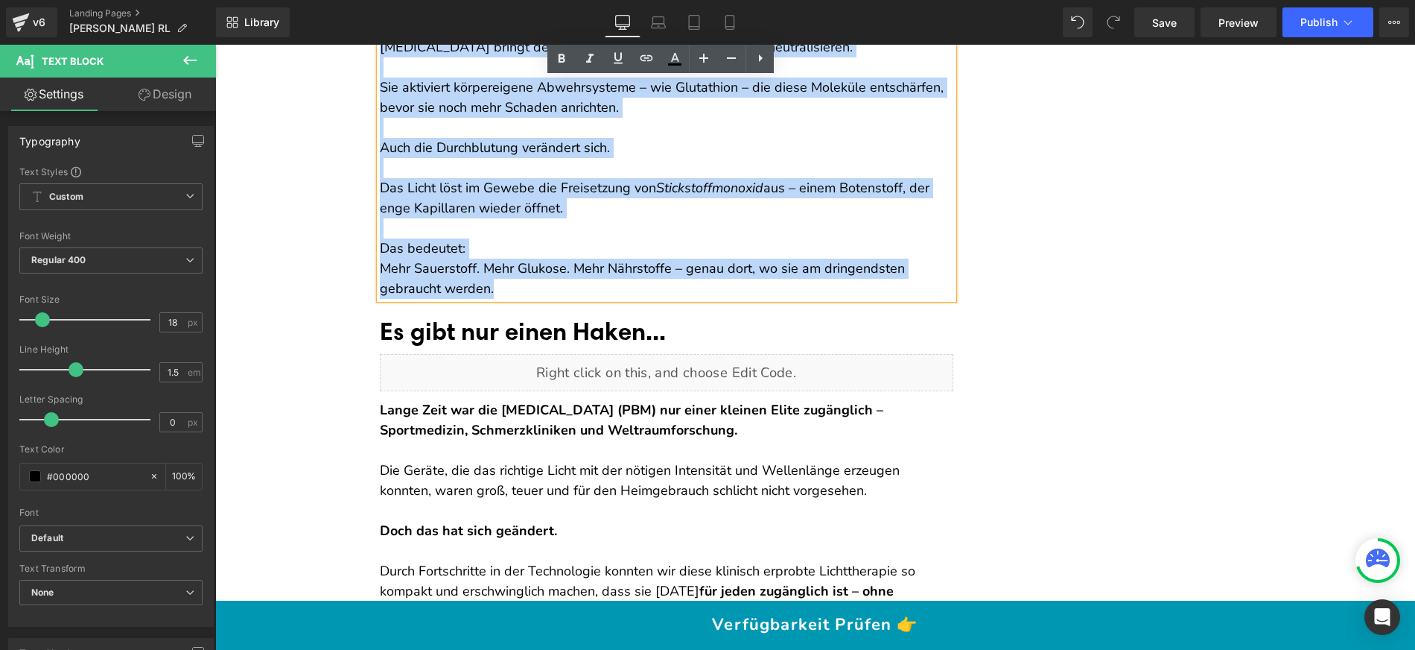
scroll to position [7526, 0]
drag, startPoint x: 374, startPoint y: 255, endPoint x: 631, endPoint y: 306, distance: 262.1
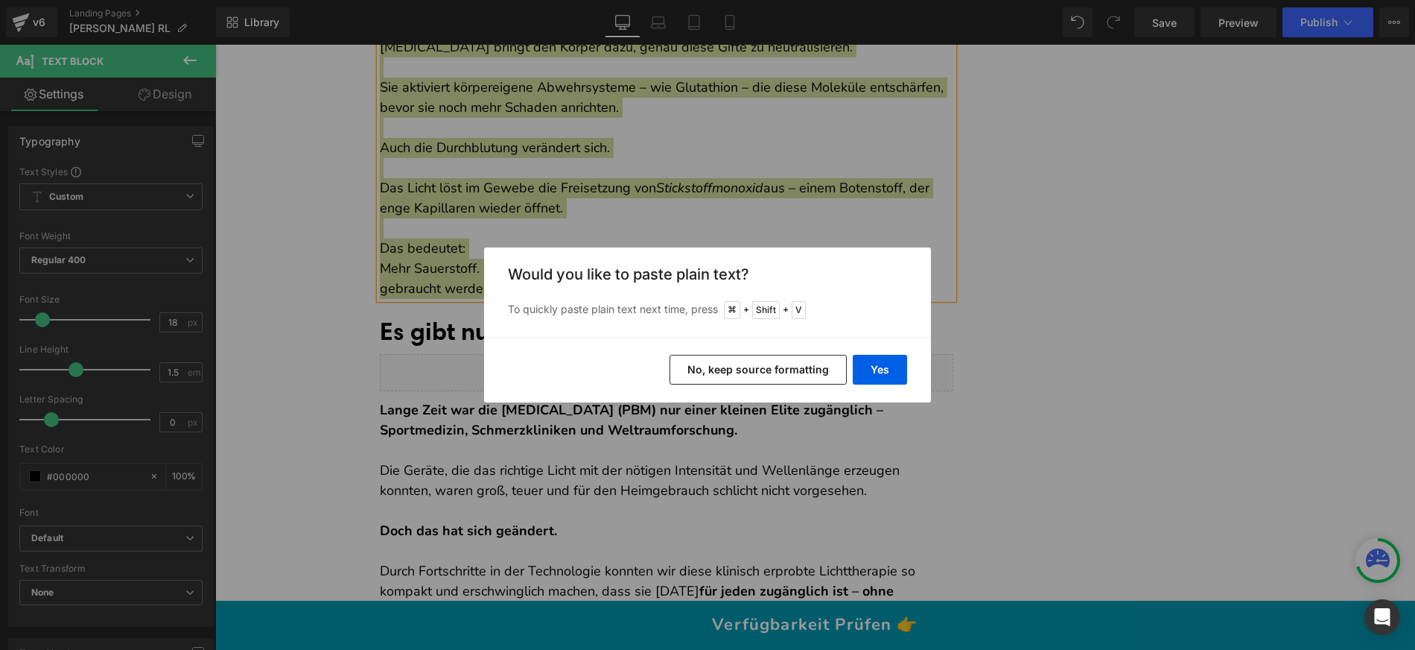
click at [755, 357] on button "No, keep source formatting" at bounding box center [758, 370] width 177 height 30
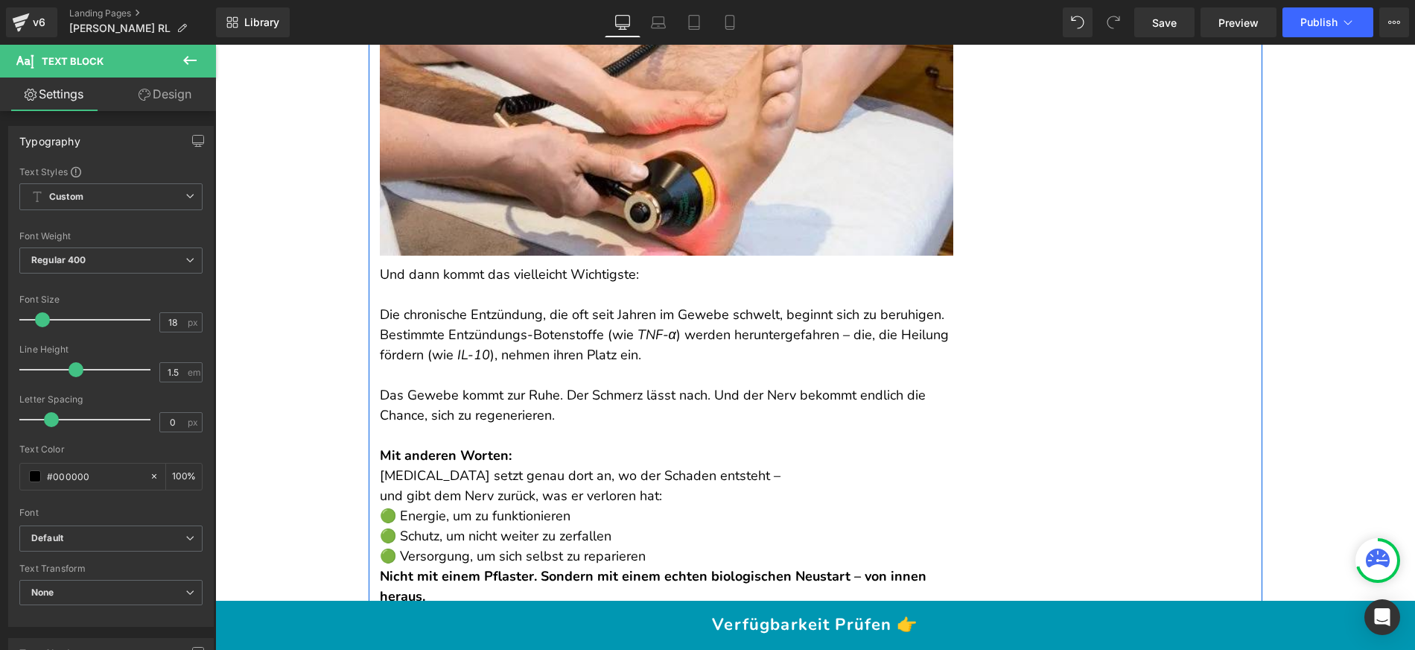
scroll to position [6656, 0]
click at [504, 284] on p "Und dann kommt das vielleicht Wichtigste:" at bounding box center [667, 274] width 574 height 20
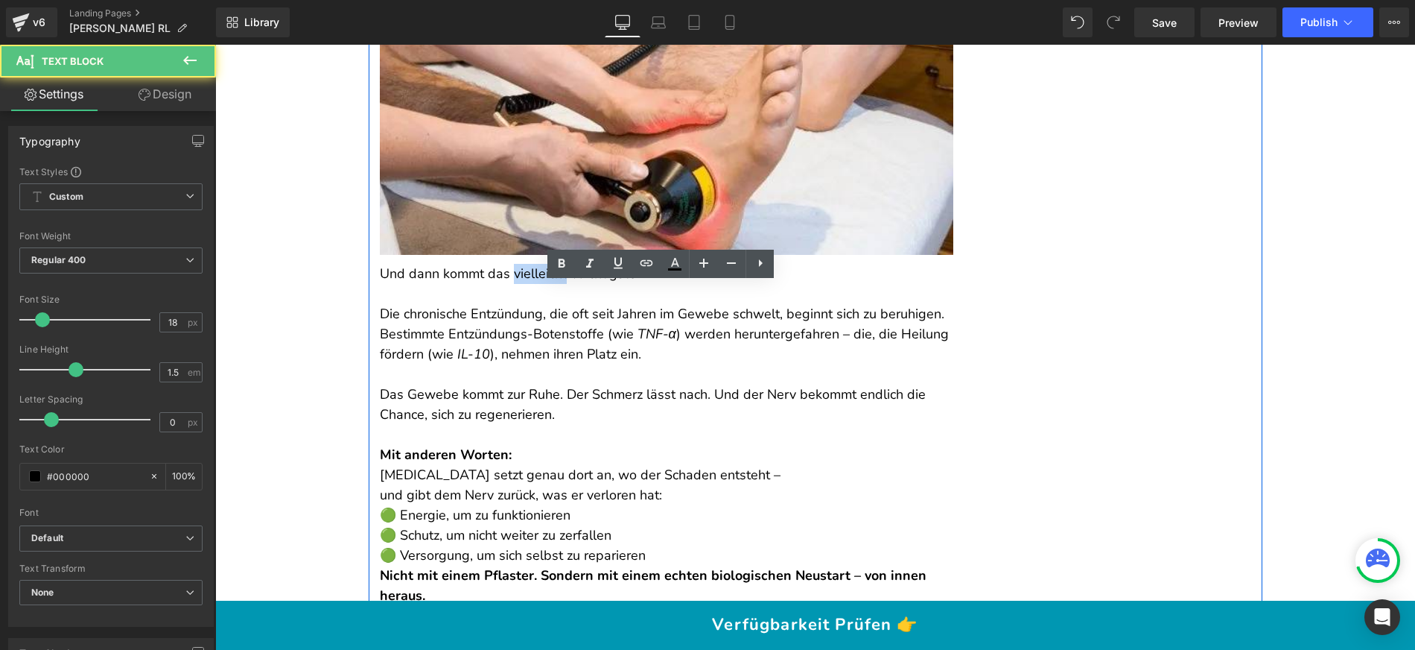
click at [504, 284] on p "Und dann kommt das vielleicht Wichtigste:" at bounding box center [667, 274] width 574 height 20
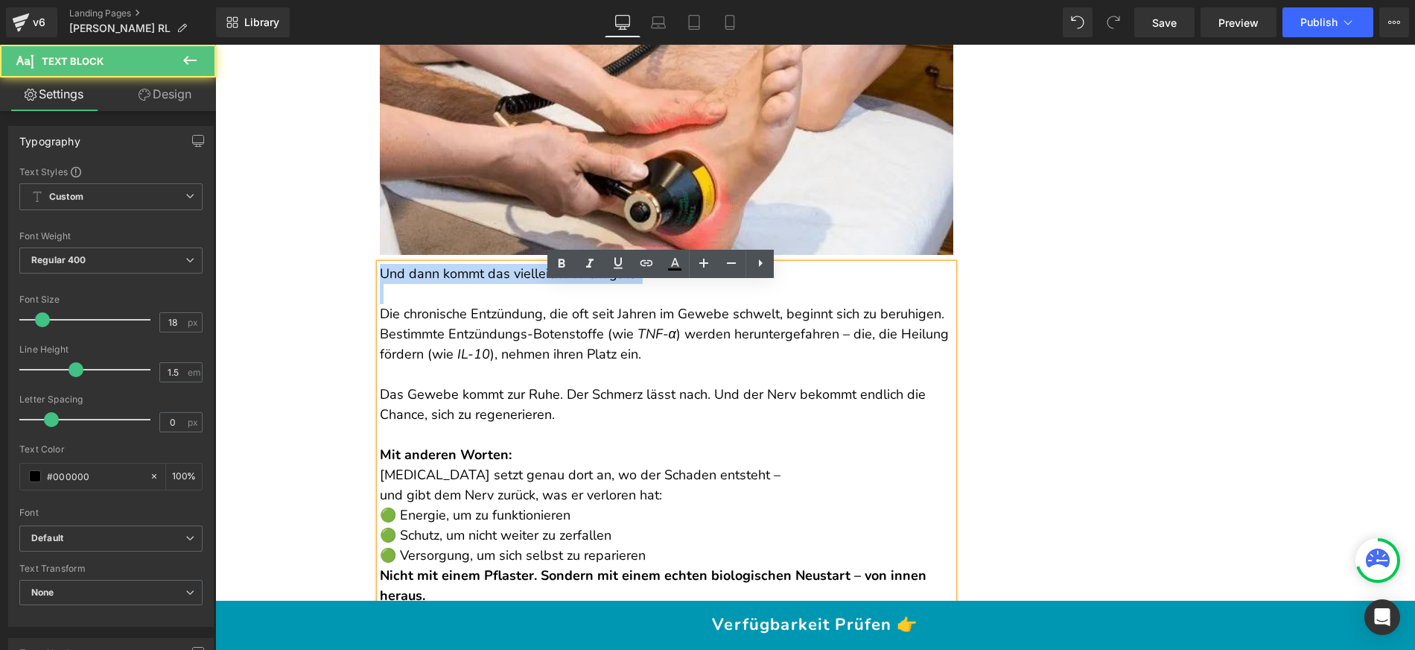
click at [504, 284] on p "Und dann kommt das vielleicht Wichtigste:" at bounding box center [667, 274] width 574 height 20
copy p "Und dann kommt das vielleicht Wichtigste:"
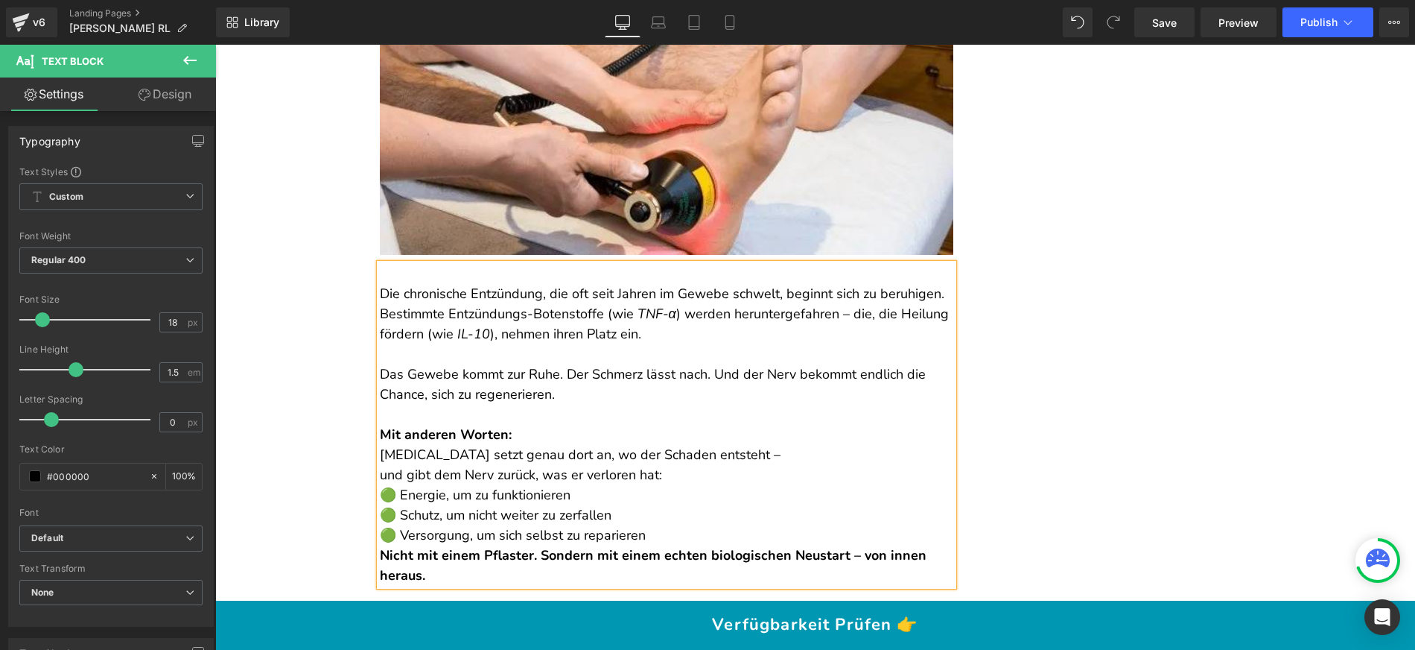
click at [380, 316] on p "Die chronische Entzündung, die oft seit Jahren im Gewebe schwelt, beginnt sich …" at bounding box center [667, 304] width 574 height 80
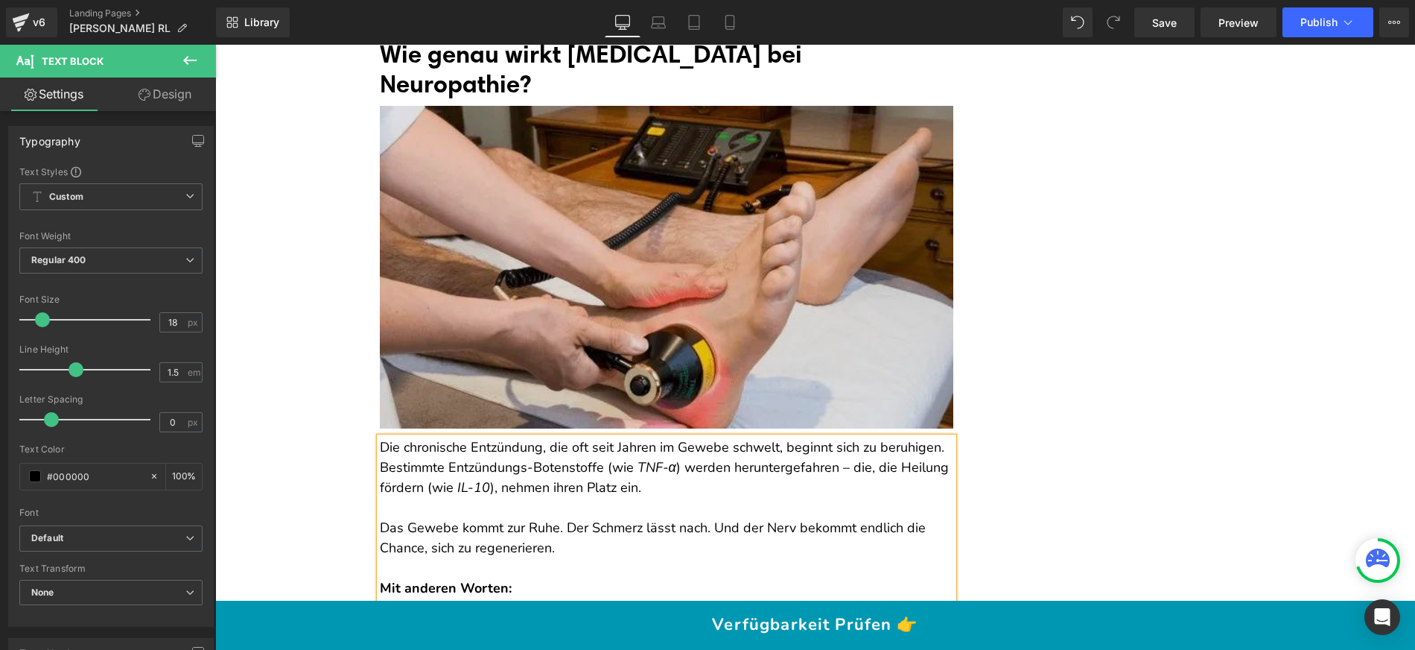
scroll to position [6407, 0]
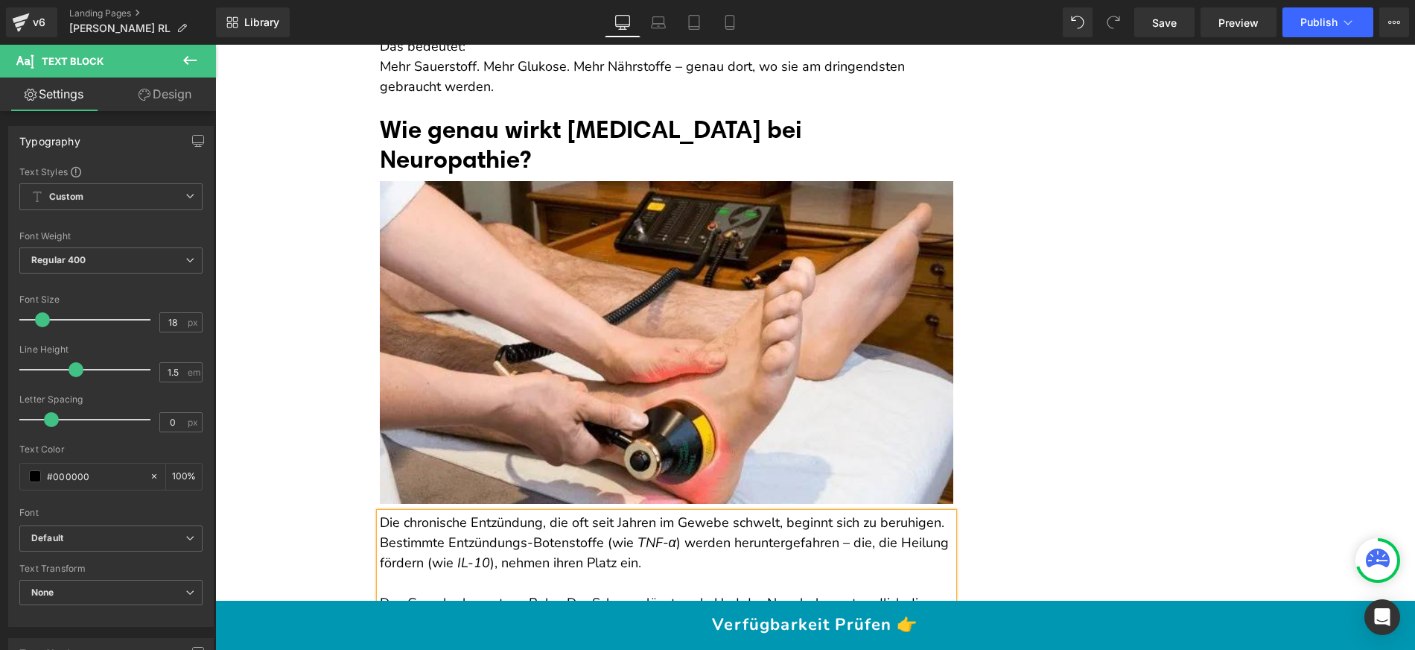
click at [477, 174] on font "Wie genau wirkt [MEDICAL_DATA] bei Neuropathie?" at bounding box center [591, 144] width 422 height 60
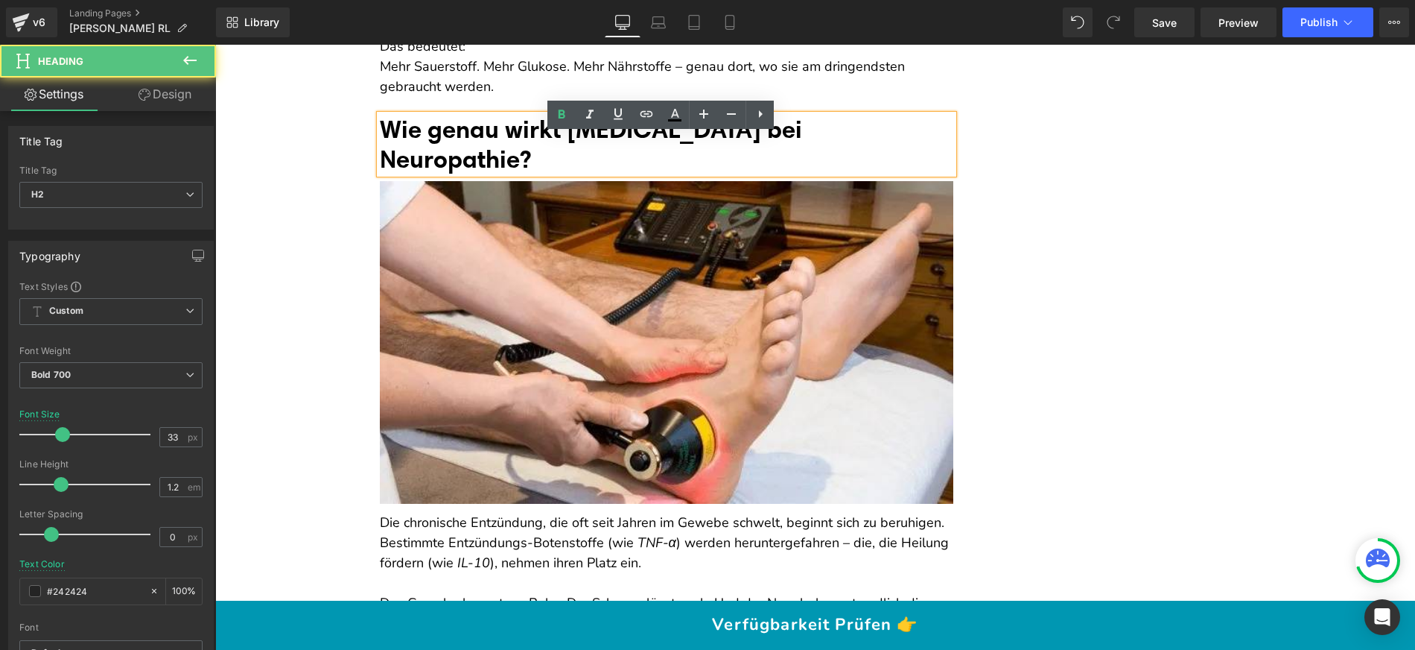
click at [477, 174] on font "Wie genau wirkt [MEDICAL_DATA] bei Neuropathie?" at bounding box center [591, 144] width 422 height 60
paste div
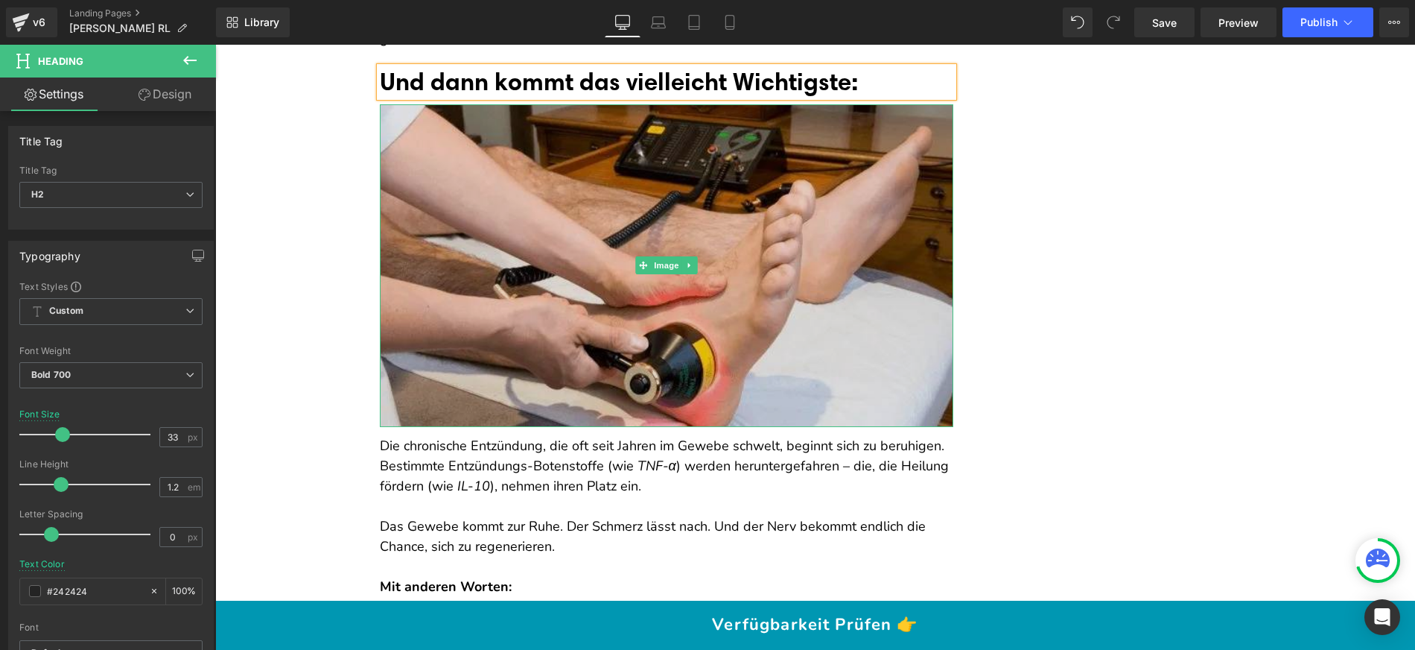
scroll to position [6664, 0]
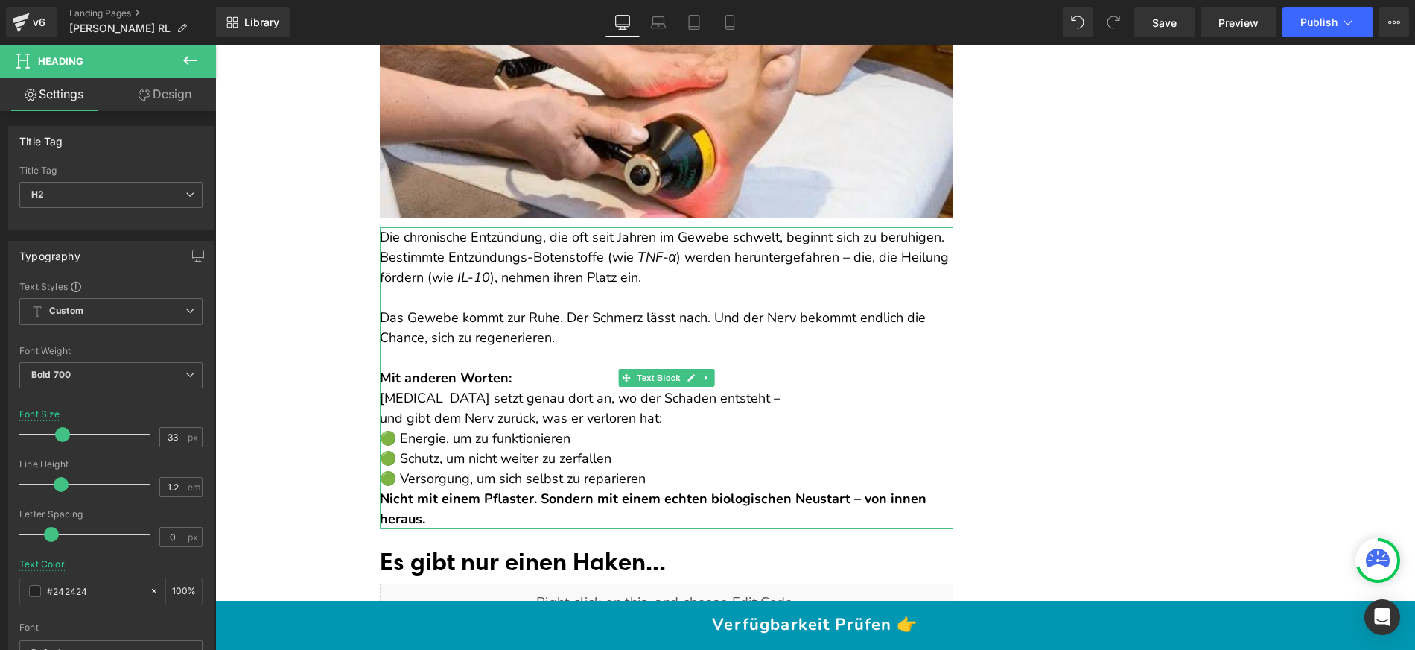
click at [466, 286] on em "IL-10" at bounding box center [473, 277] width 33 height 18
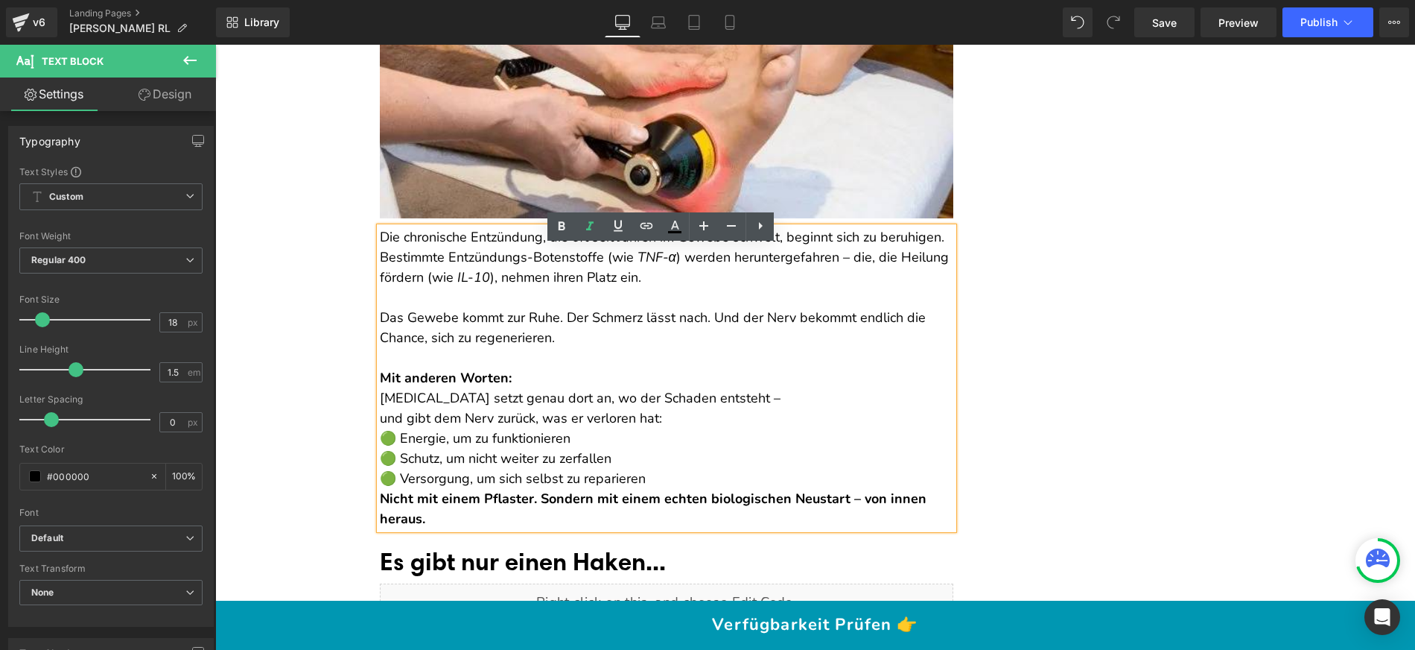
click at [934, 261] on p "Die chronische Entzündung, die oft seit Jahren im Gewebe schwelt, beginnt sich …" at bounding box center [667, 257] width 574 height 60
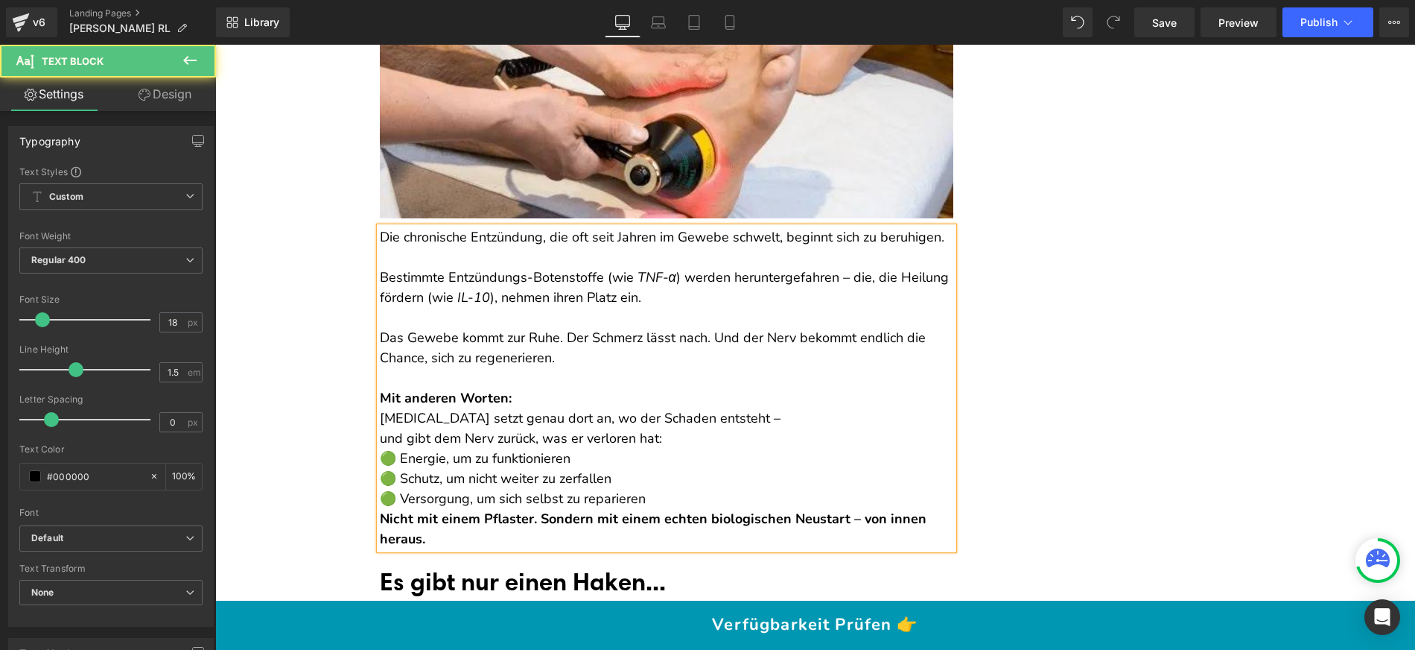
click at [641, 308] on p "Bestimmte Entzündungs-Botenstoffe (wie TNF-α ) werden heruntergefahren – die, d…" at bounding box center [667, 277] width 574 height 60
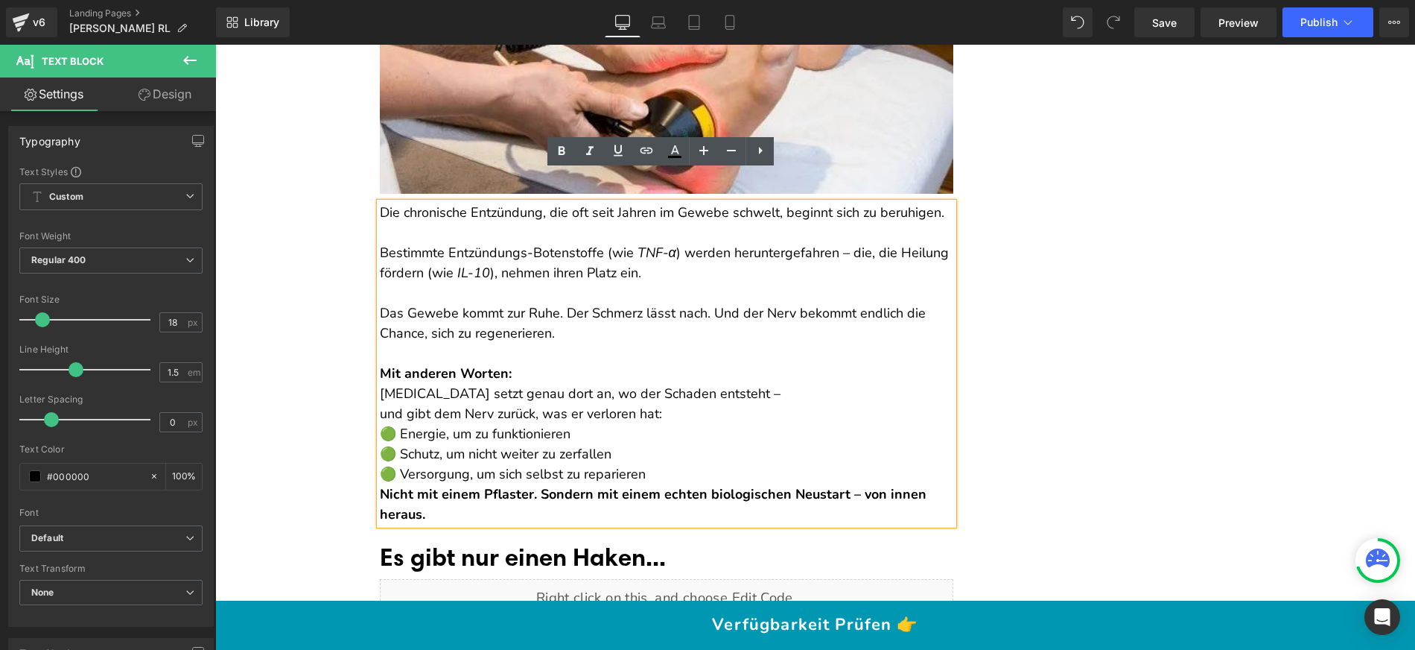
scroll to position [6770, 0]
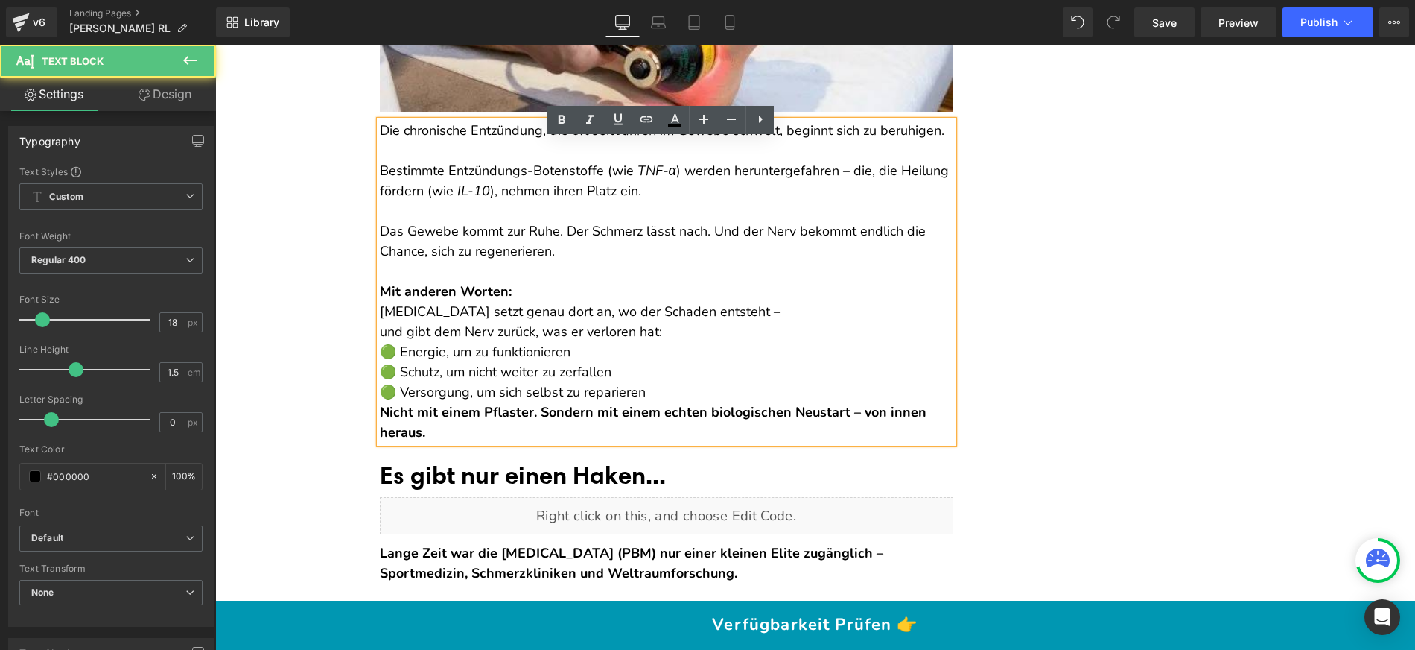
click at [561, 261] on p "Das Gewebe kommt zur Ruhe. Der Schmerz lässt nach. Und der Nerv bekommt endlich…" at bounding box center [667, 231] width 574 height 60
click at [561, 247] on p "Das Gewebe kommt zur Ruhe. Der Schmerz lässt nach. Und der Nerv bekommt endlich…" at bounding box center [667, 231] width 574 height 60
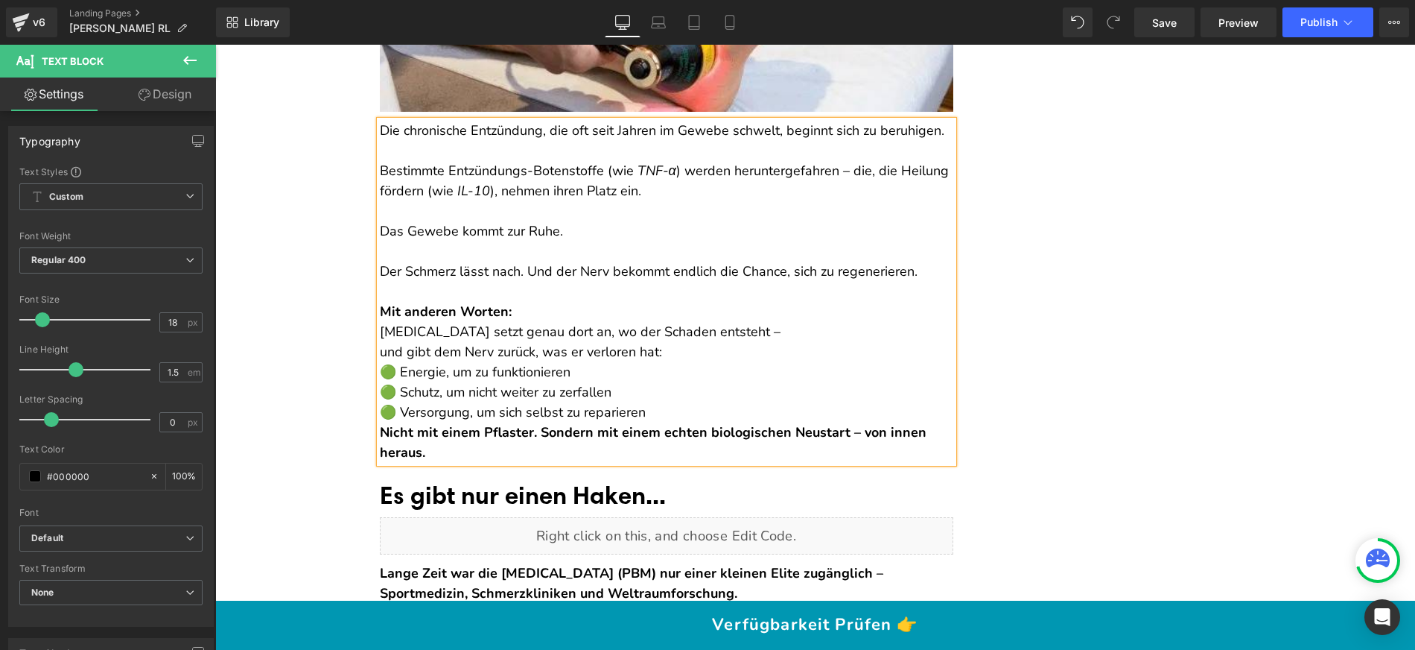
click at [523, 261] on p at bounding box center [667, 251] width 574 height 20
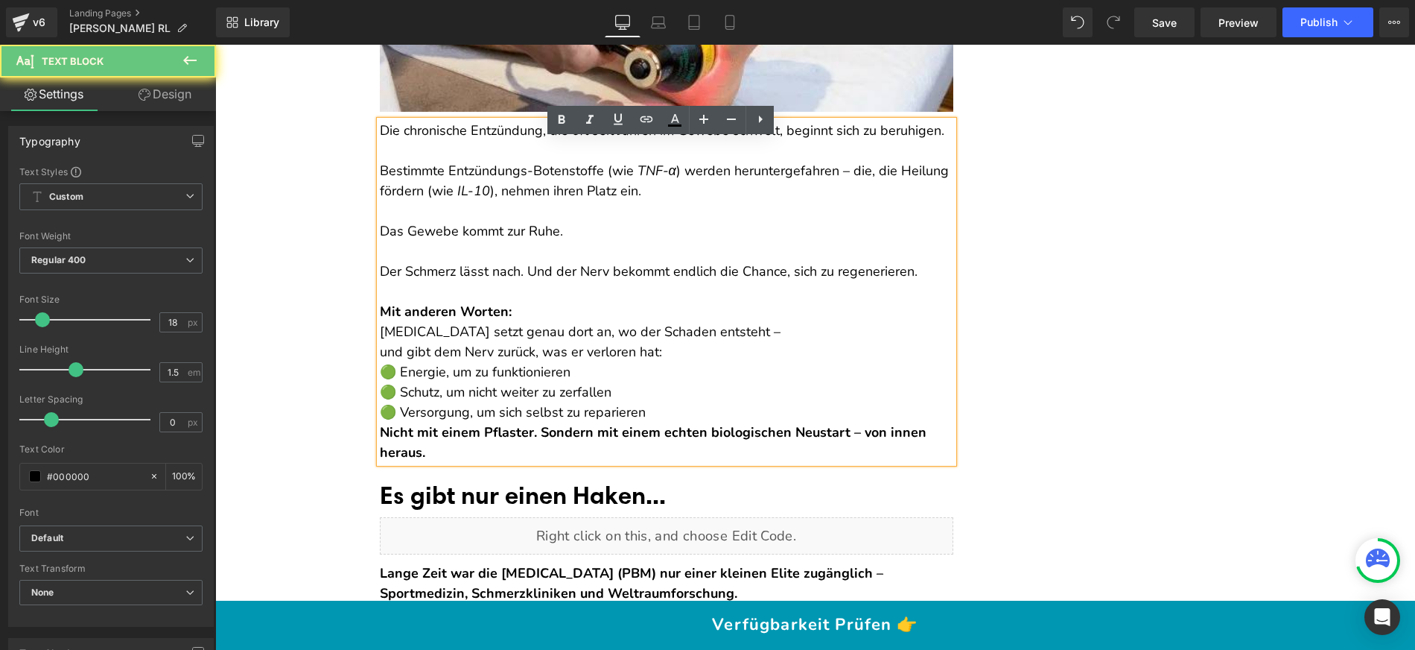
click at [525, 282] on p "Der Schmerz lässt nach. Und der Nerv bekommt endlich die Chance, sich zu regene…" at bounding box center [667, 271] width 574 height 20
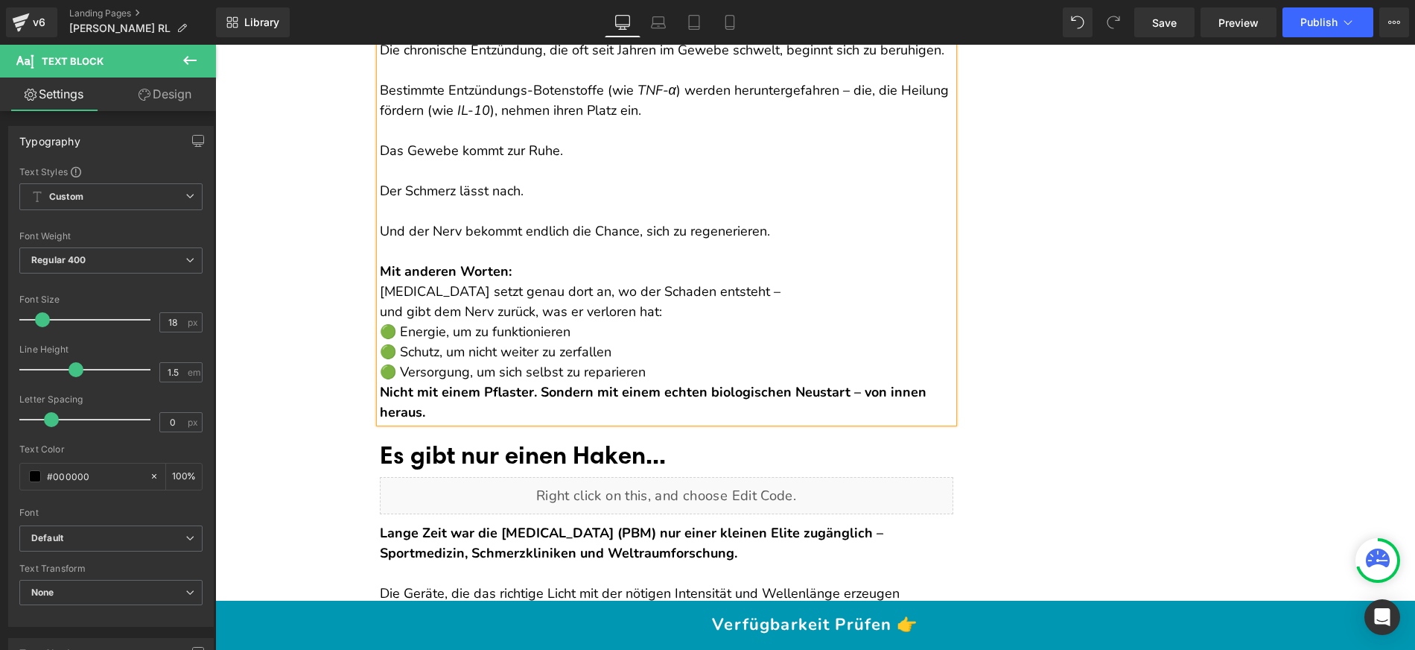
scroll to position [6851, 0]
click at [588, 291] on p "Mit anderen Worten: [MEDICAL_DATA] setzt genau dort an, wo der Schaden entsteht…" at bounding box center [667, 291] width 574 height 60
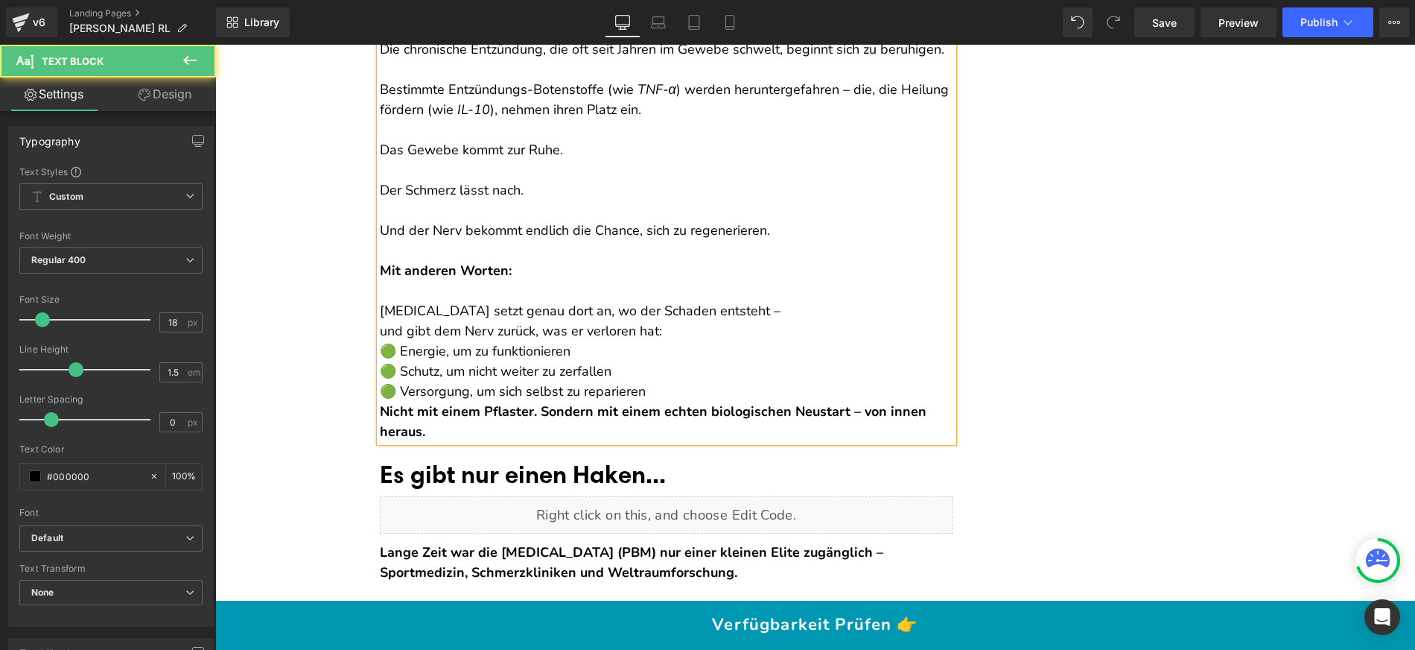
click at [380, 341] on p "[MEDICAL_DATA] setzt genau dort an, wo der Schaden entsteht – und gibt dem Nerv…" at bounding box center [667, 311] width 574 height 60
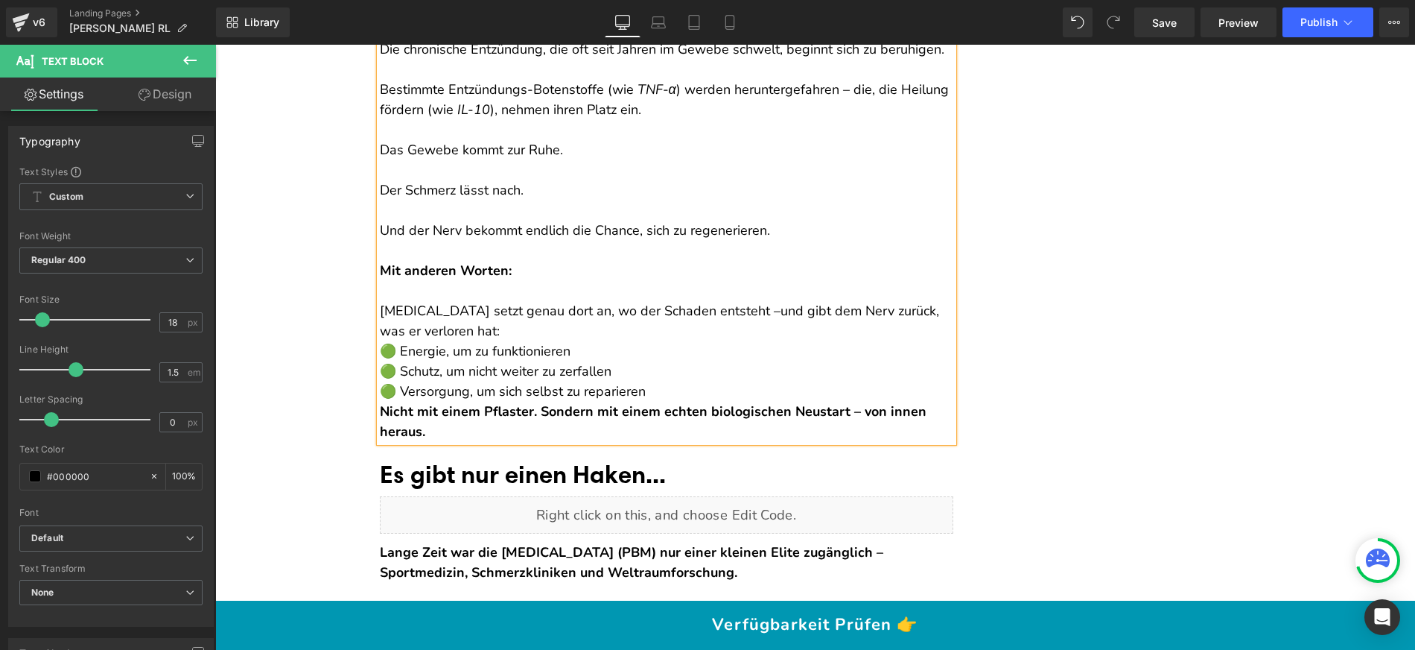
click at [530, 341] on p "[MEDICAL_DATA] setzt genau dort an, wo der Schaden entsteht – und gibt dem Nerv…" at bounding box center [667, 311] width 574 height 60
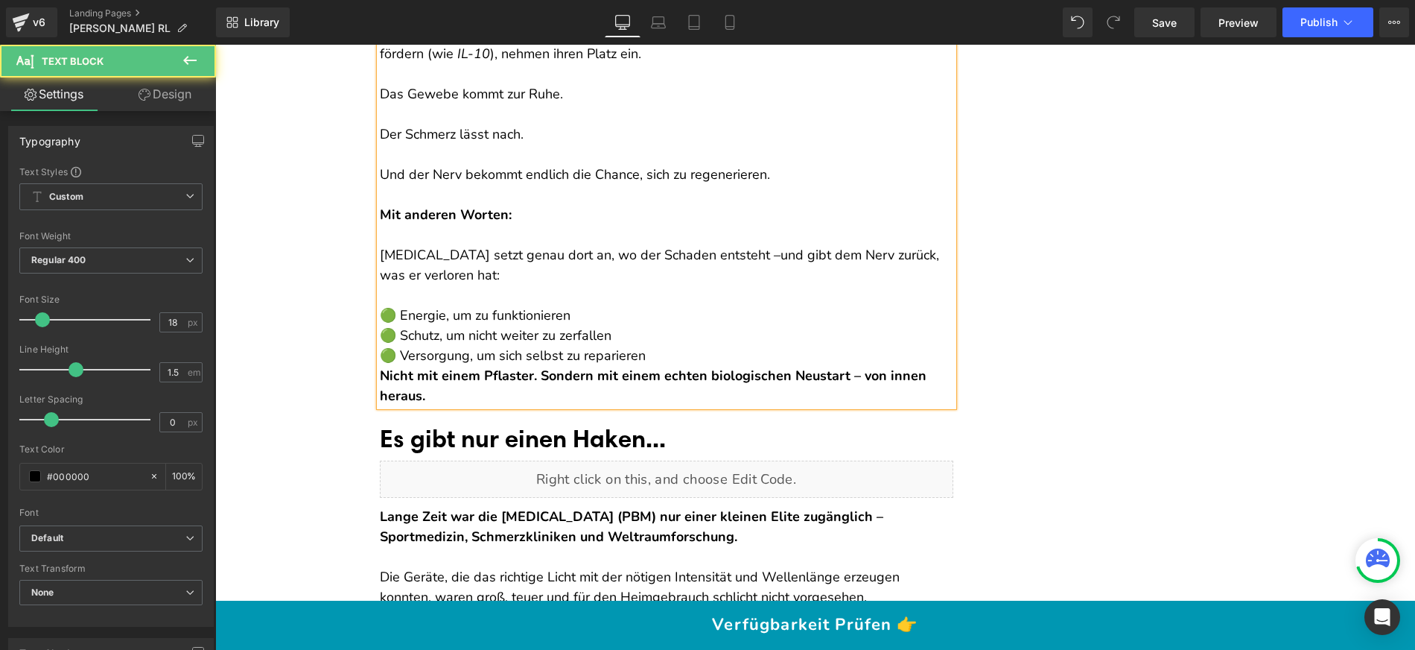
scroll to position [6921, 0]
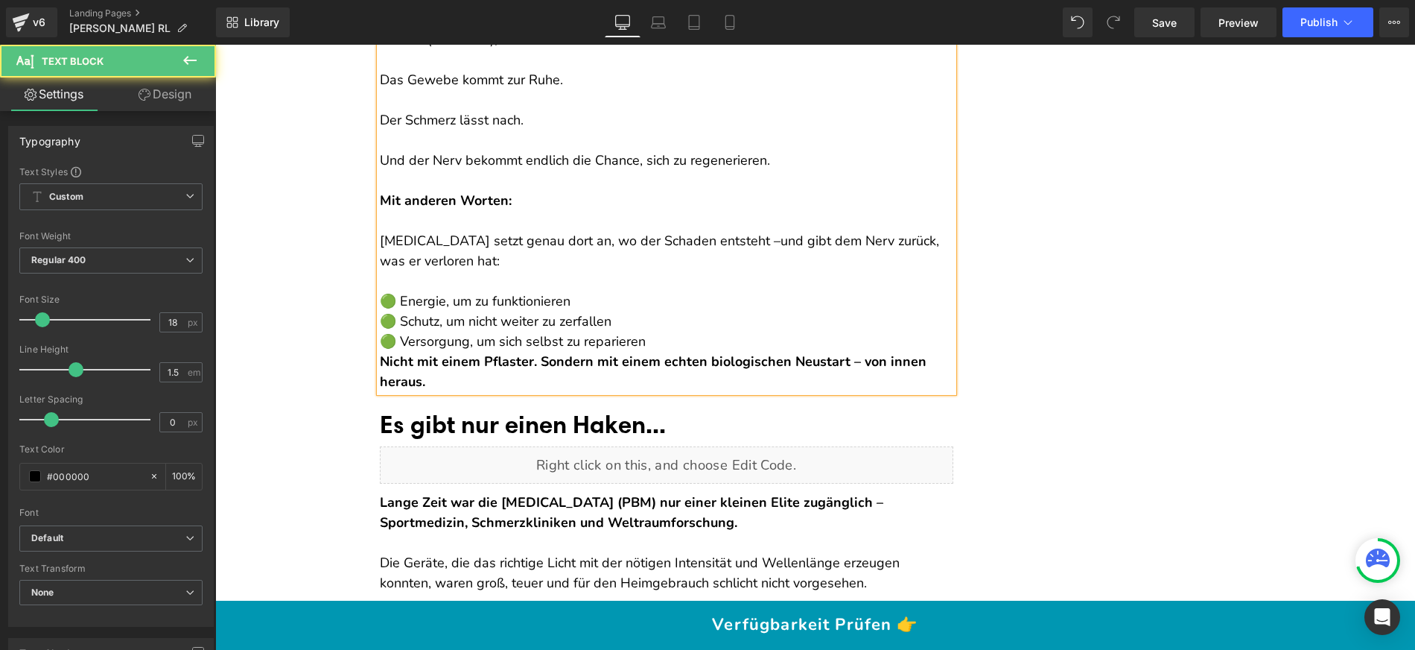
click at [641, 352] on p "🟢 Energie, um zu funktionieren 🟢 Schutz, um nicht weiter zu zerfallen 🟢 Versorg…" at bounding box center [667, 321] width 574 height 60
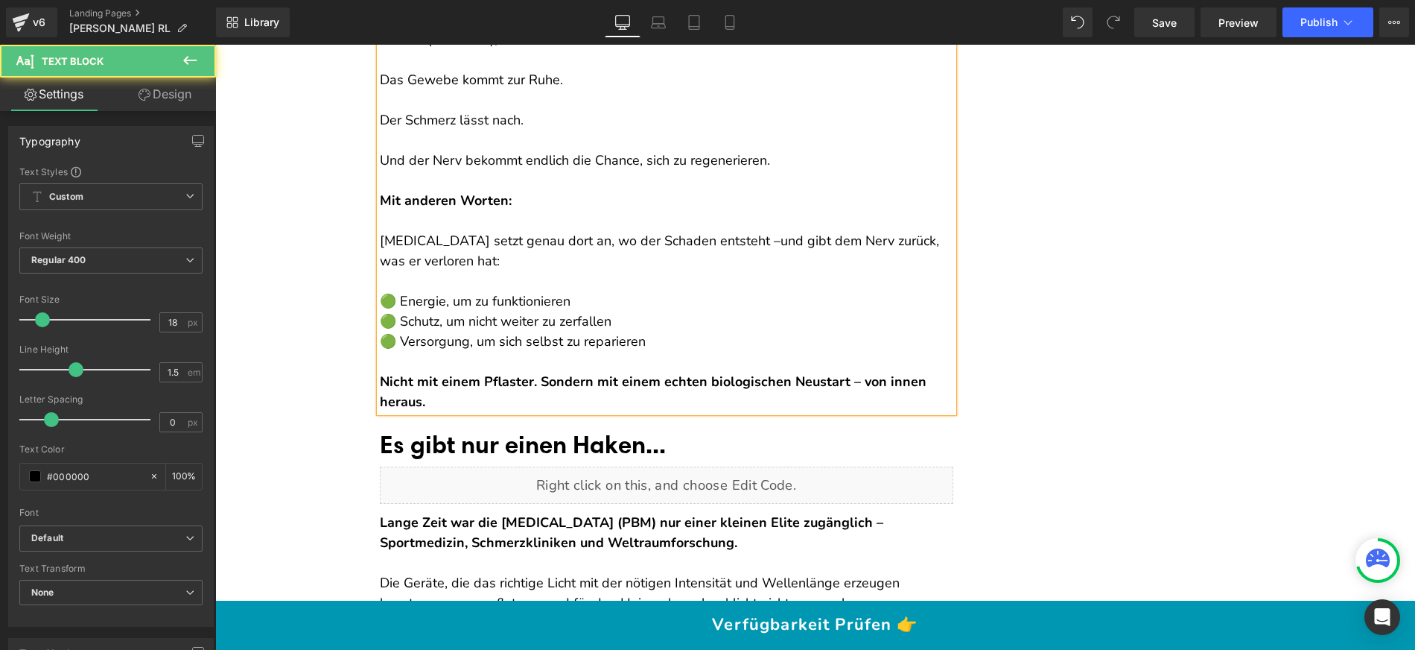
click at [530, 396] on strong "Nicht mit einem Pflaster. Sondern mit einem echten biologischen Neustart – von …" at bounding box center [653, 391] width 547 height 38
click at [532, 397] on strong "Nicht mit einem Pflaster. Sondern mit einem echten biologischen Neustart – von …" at bounding box center [653, 391] width 547 height 38
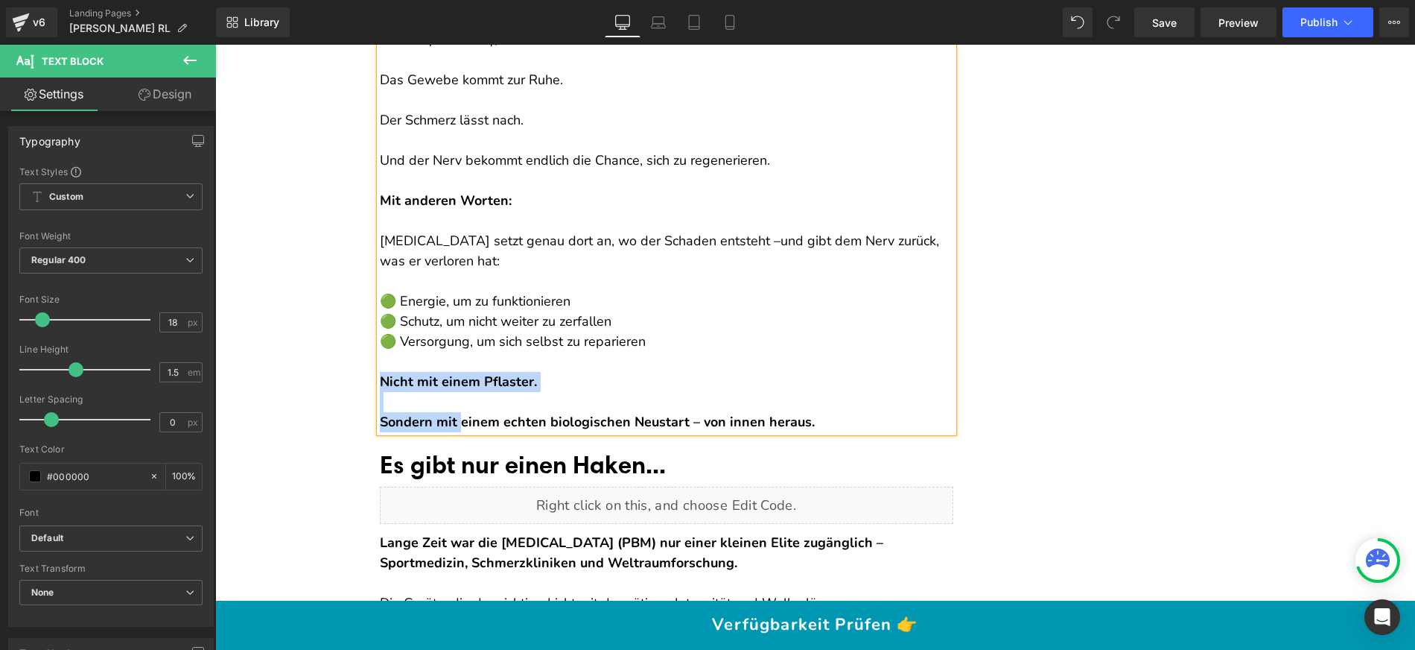
drag, startPoint x: 459, startPoint y: 439, endPoint x: 376, endPoint y: 405, distance: 89.5
click at [380, 405] on div "Die chronische Entzündung, die oft seit Jahren im Gewebe schwelt, beginnt sich …" at bounding box center [667, 200] width 574 height 463
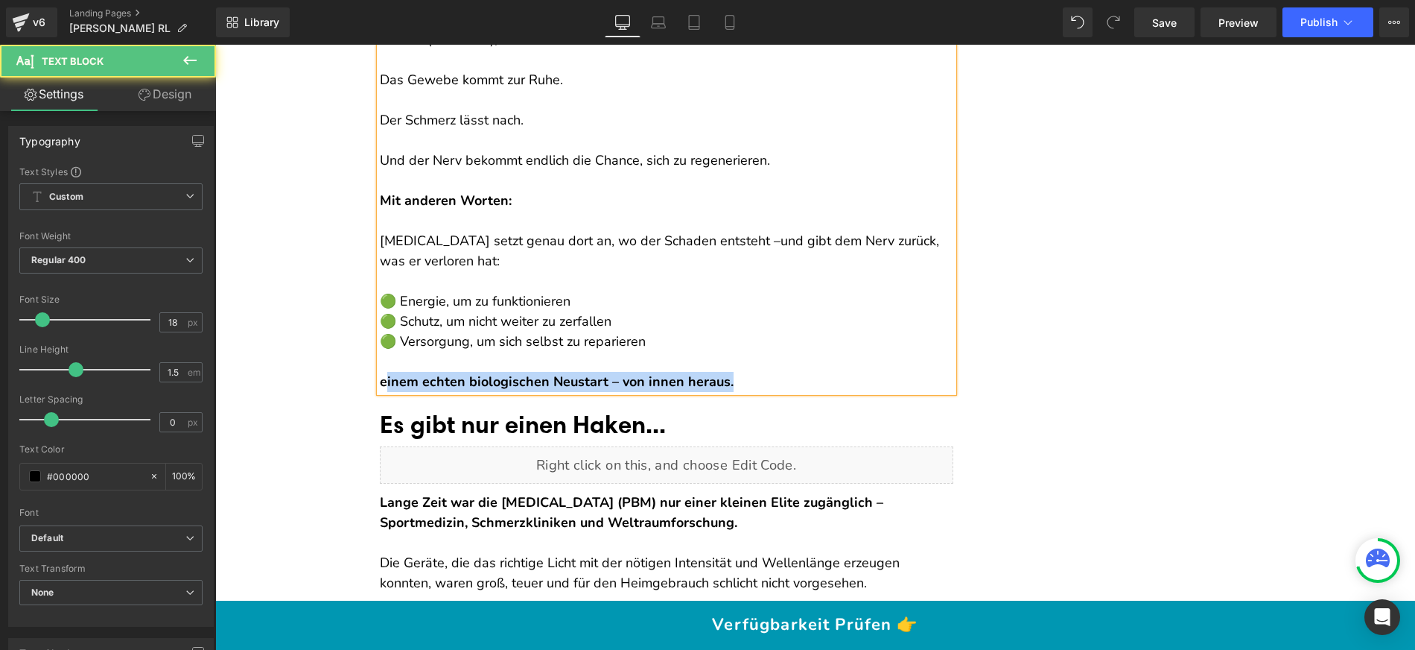
click at [380, 390] on strong "einem echten biologischen Neustart – von innen heraus." at bounding box center [557, 381] width 354 height 18
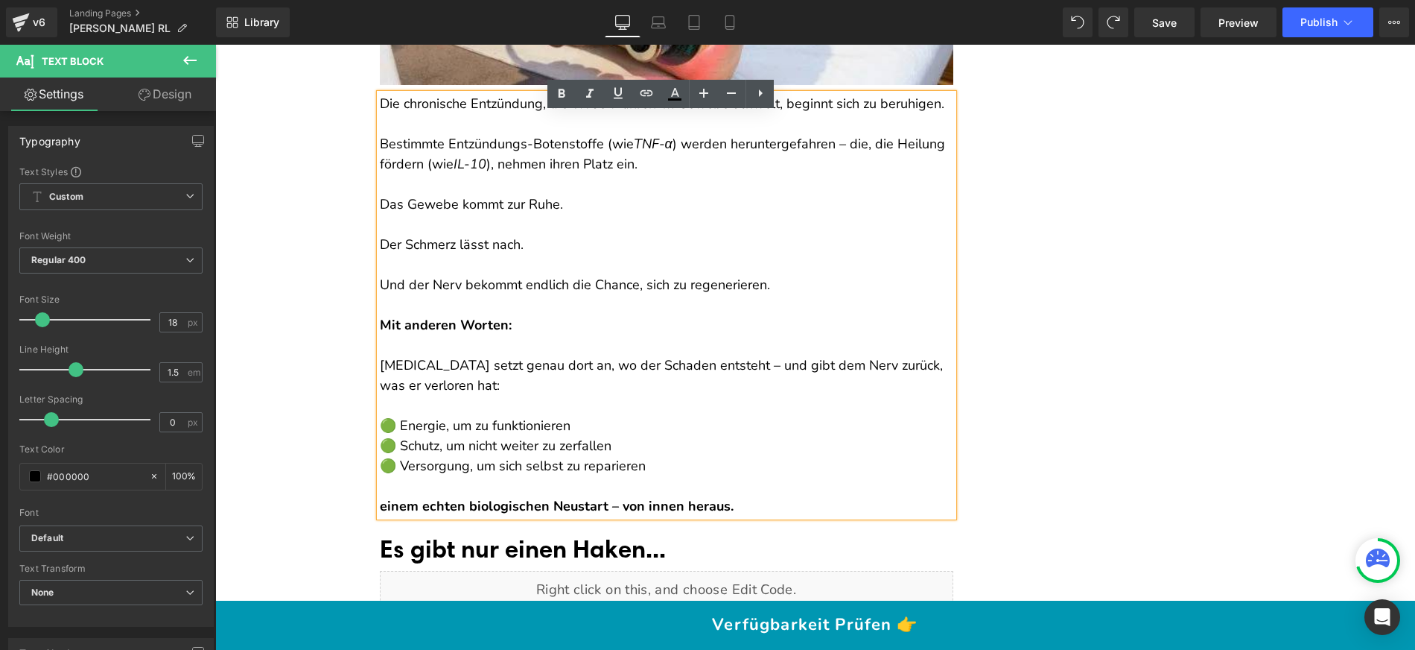
scroll to position [6824, 0]
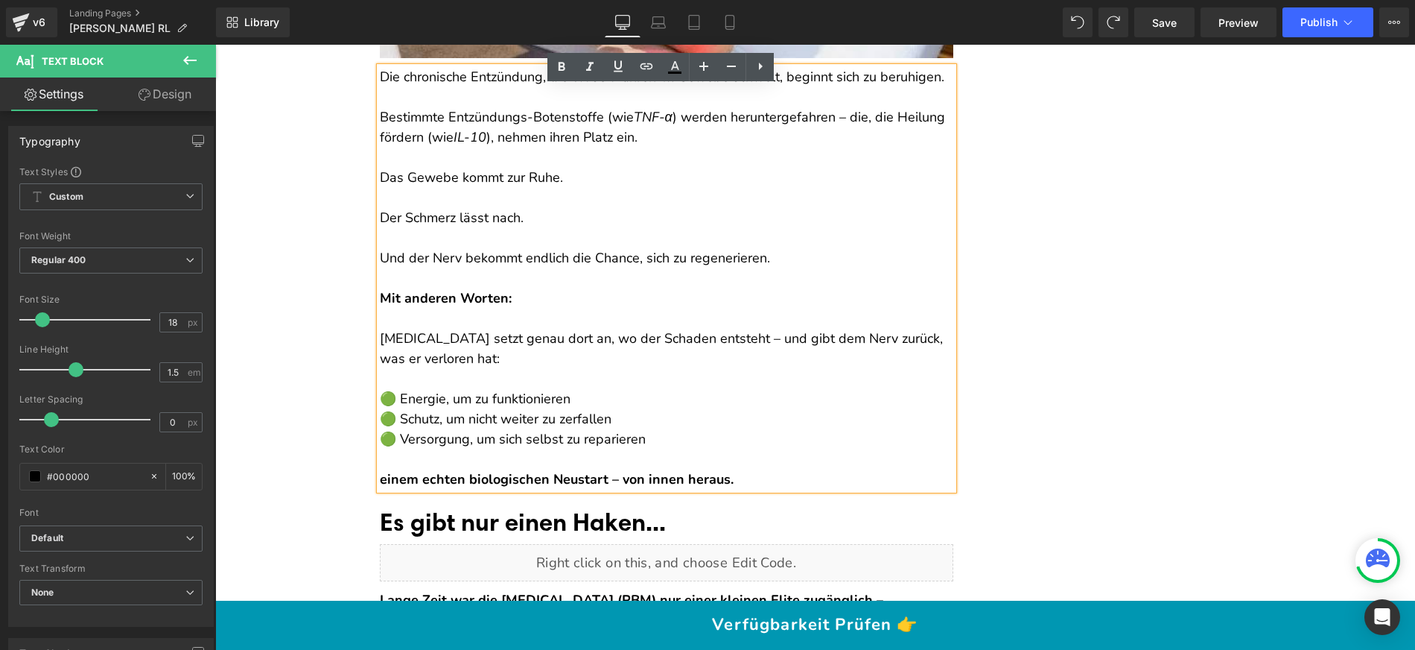
click at [387, 488] on strong "einem echten biologischen Neustart – von innen heraus." at bounding box center [557, 479] width 354 height 18
click at [380, 488] on strong "einem echten biologischen Neustart – von innen heraus." at bounding box center [557, 479] width 354 height 18
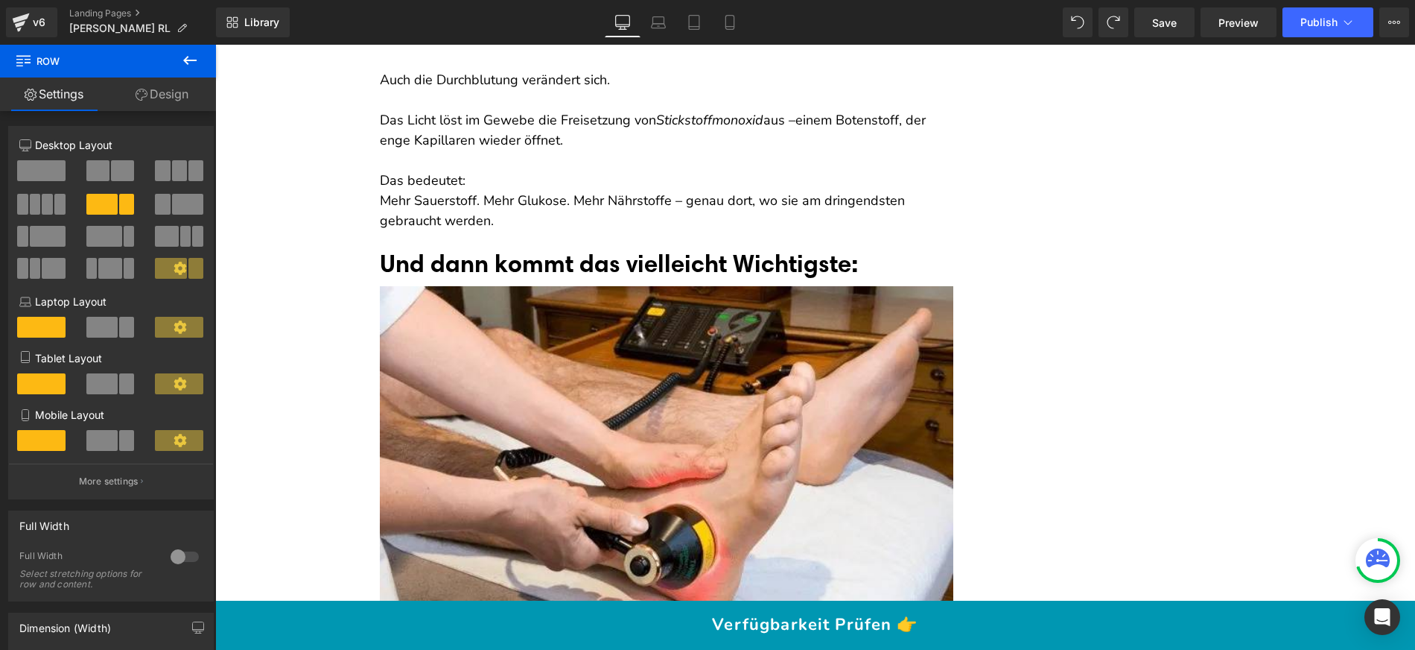
scroll to position [6185, 0]
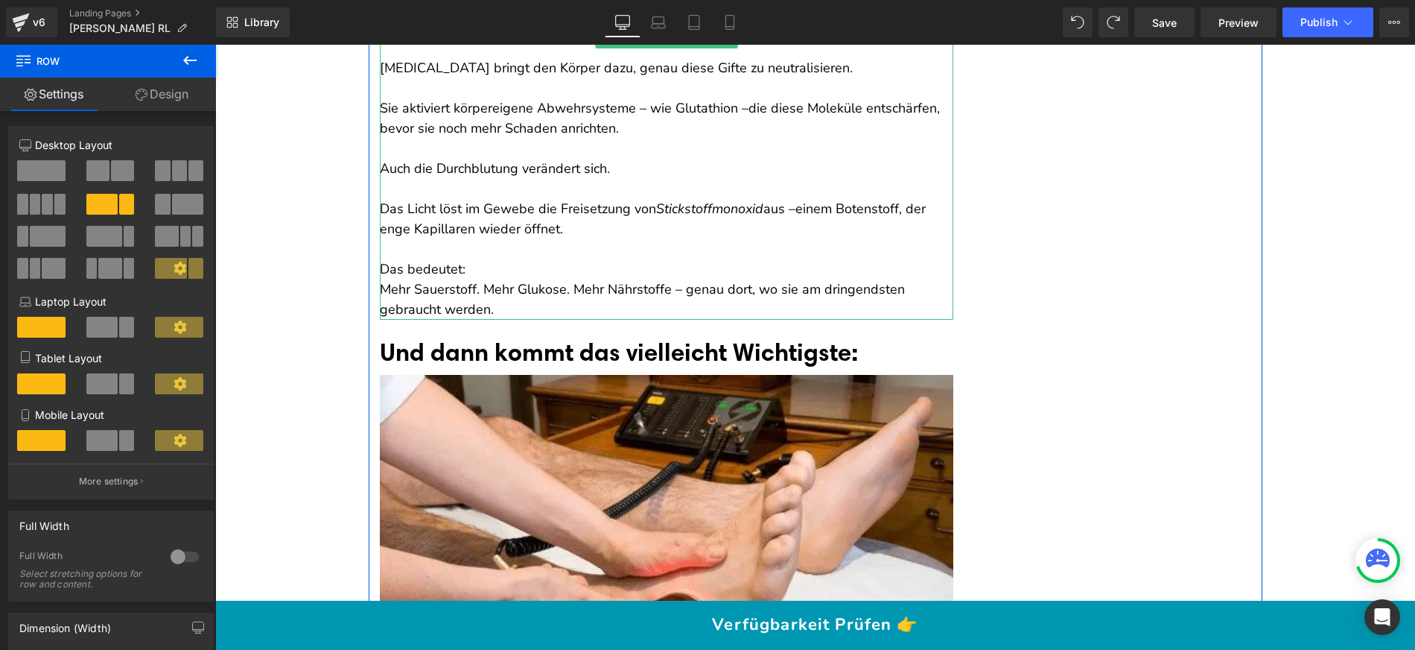
click at [481, 289] on p "Das bedeutet: Mehr Sauerstoff. Mehr Glukose. Mehr Nährstoffe – genau dort, wo s…" at bounding box center [667, 279] width 574 height 80
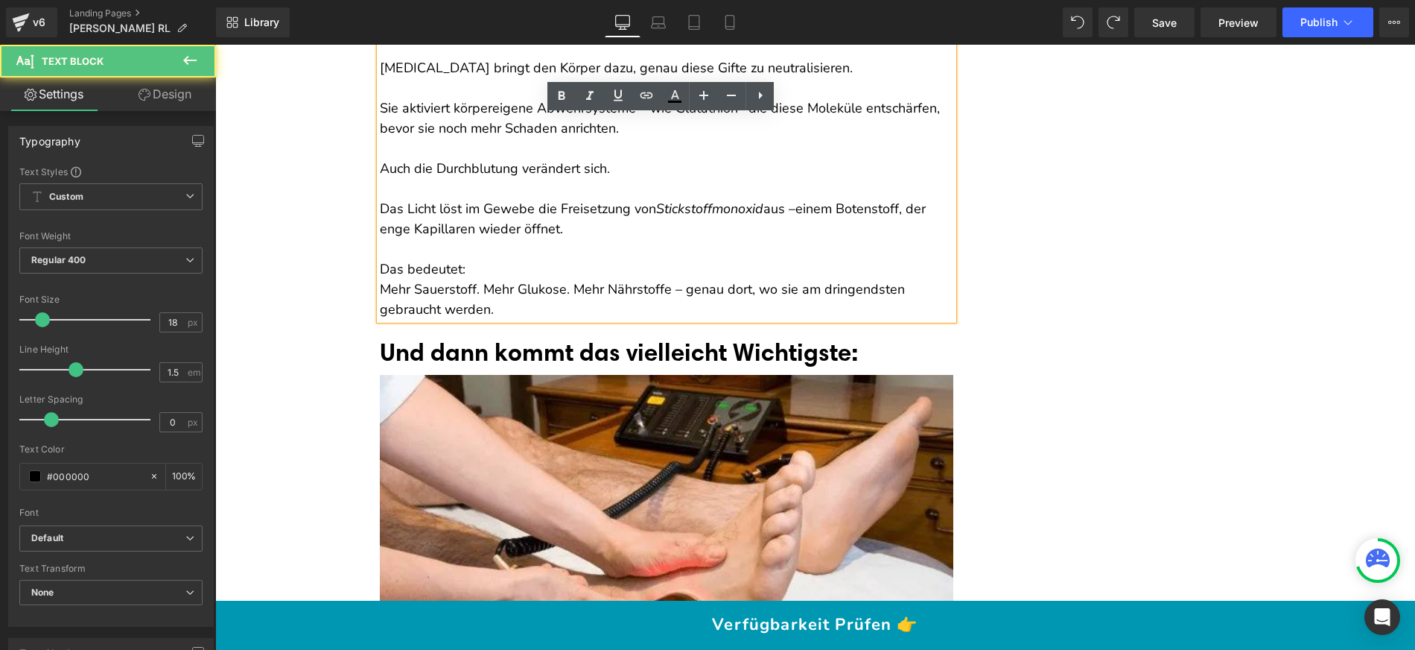
click at [407, 297] on p "Das bedeutet: Mehr Sauerstoff. Mehr Glukose. Mehr Nährstoffe – genau dort, wo s…" at bounding box center [667, 279] width 574 height 80
click at [408, 293] on p "Das bedeutet: Mehr Sauerstoff. Mehr Glukose. Mehr Nährstoffe – genau dort, wo s…" at bounding box center [667, 279] width 574 height 80
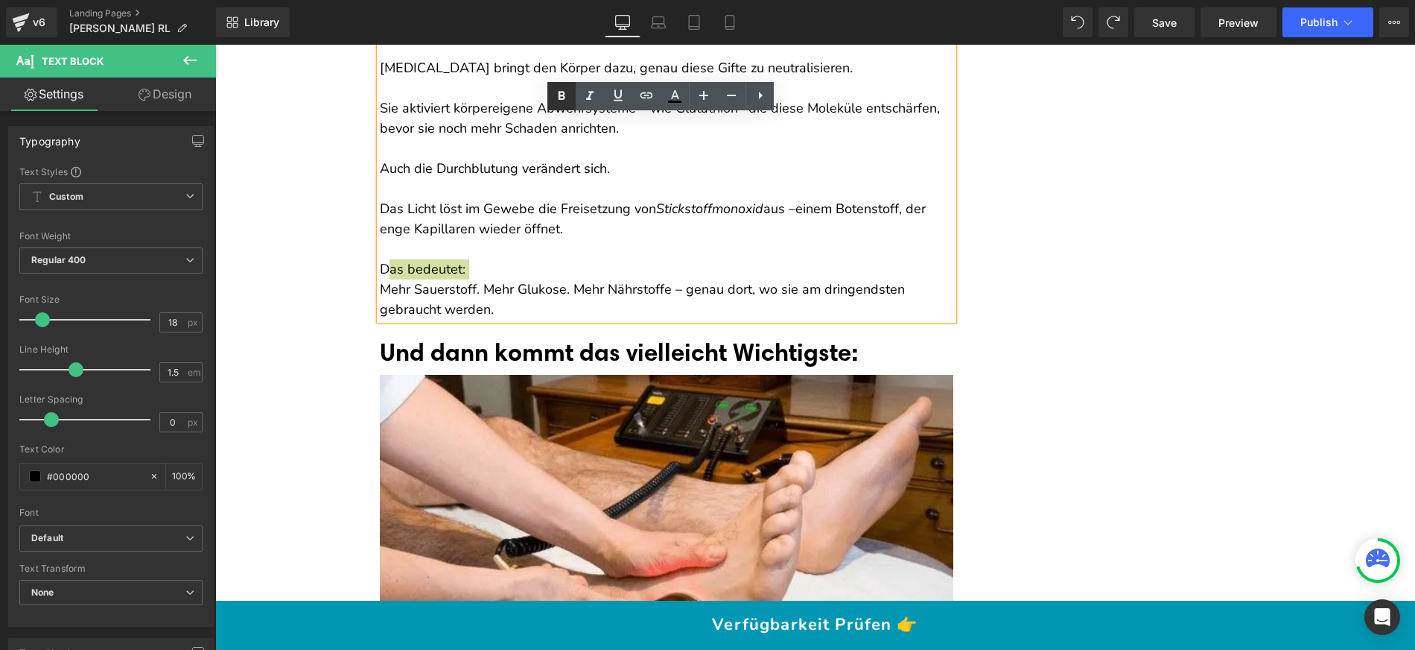
click at [380, 306] on p "Das bedeutet: Mehr Sauerstoff. Mehr Glukose. Mehr Nährstoffe – genau dort, wo s…" at bounding box center [667, 279] width 574 height 80
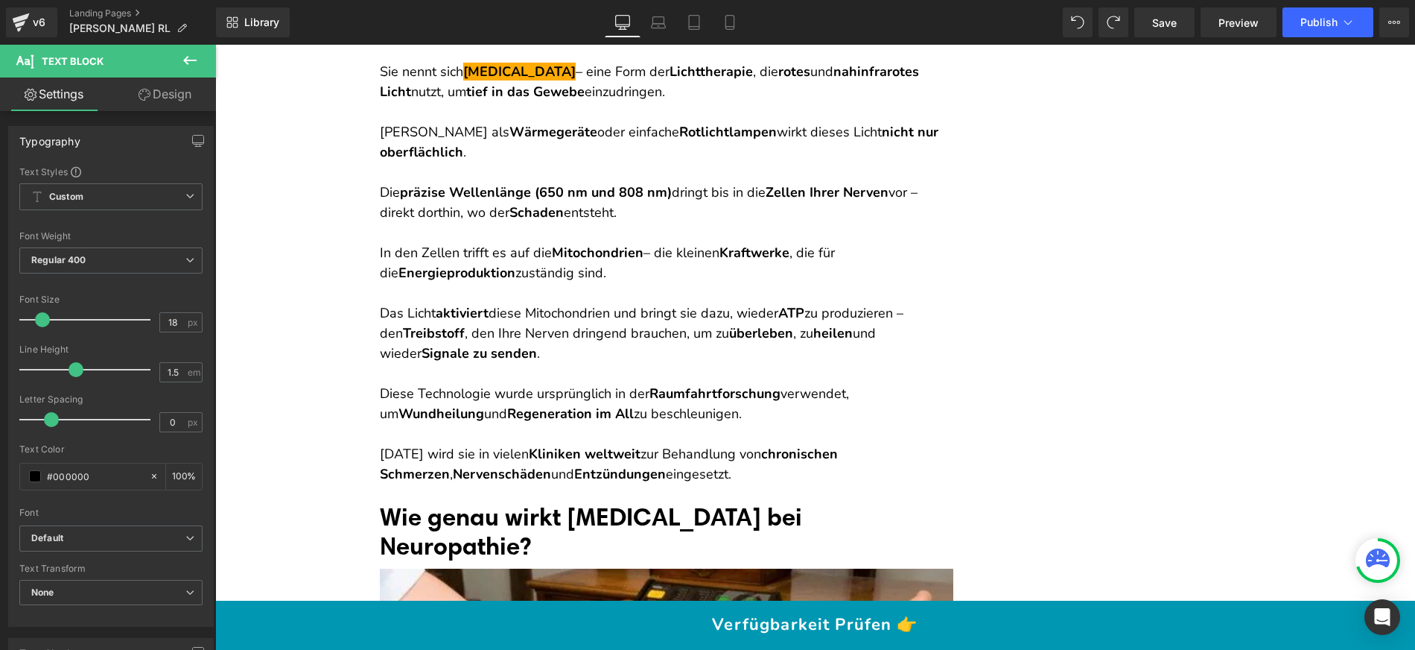
scroll to position [4699, 0]
